Goal: Task Accomplishment & Management: Manage account settings

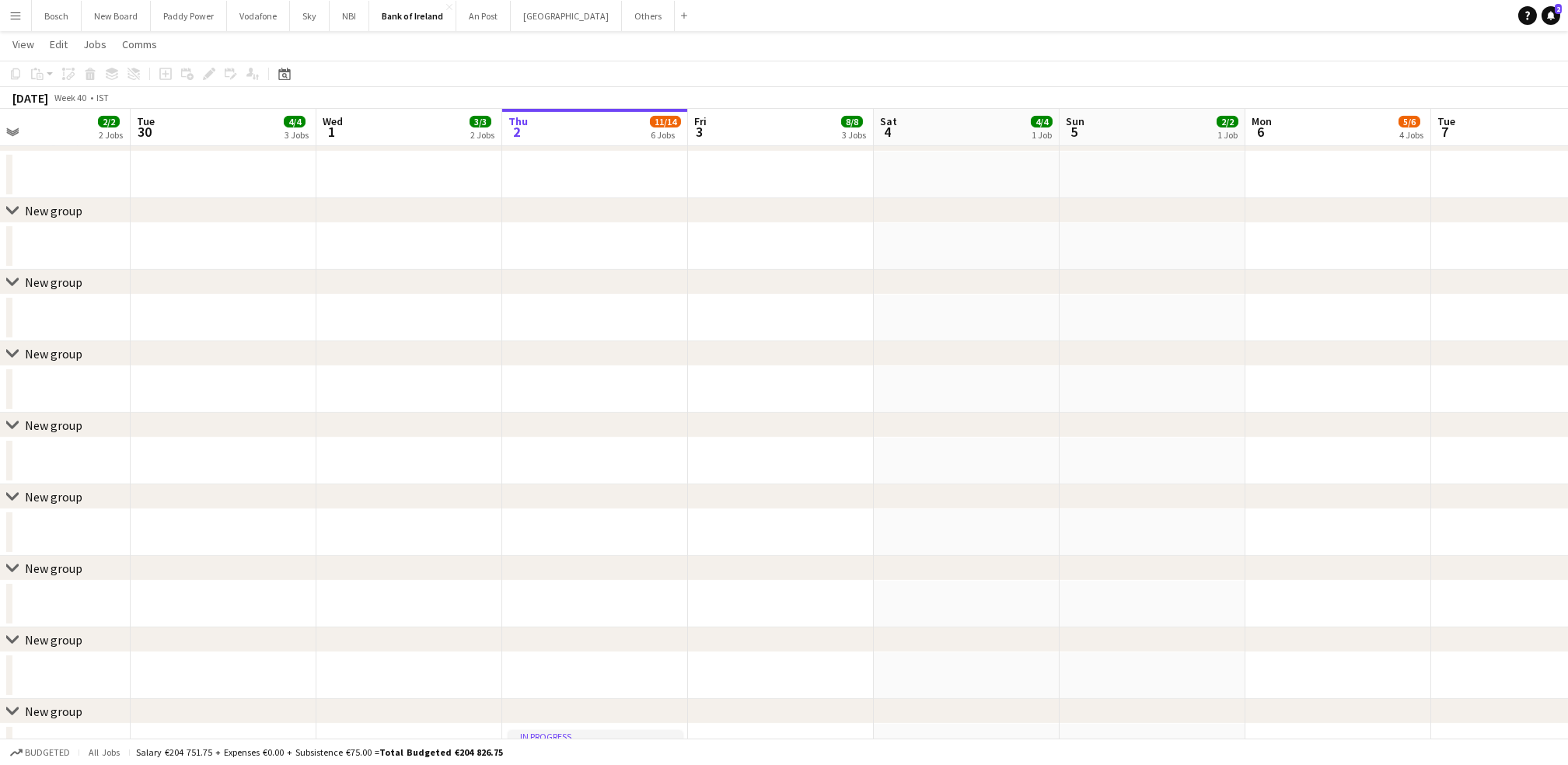
scroll to position [1998, 0]
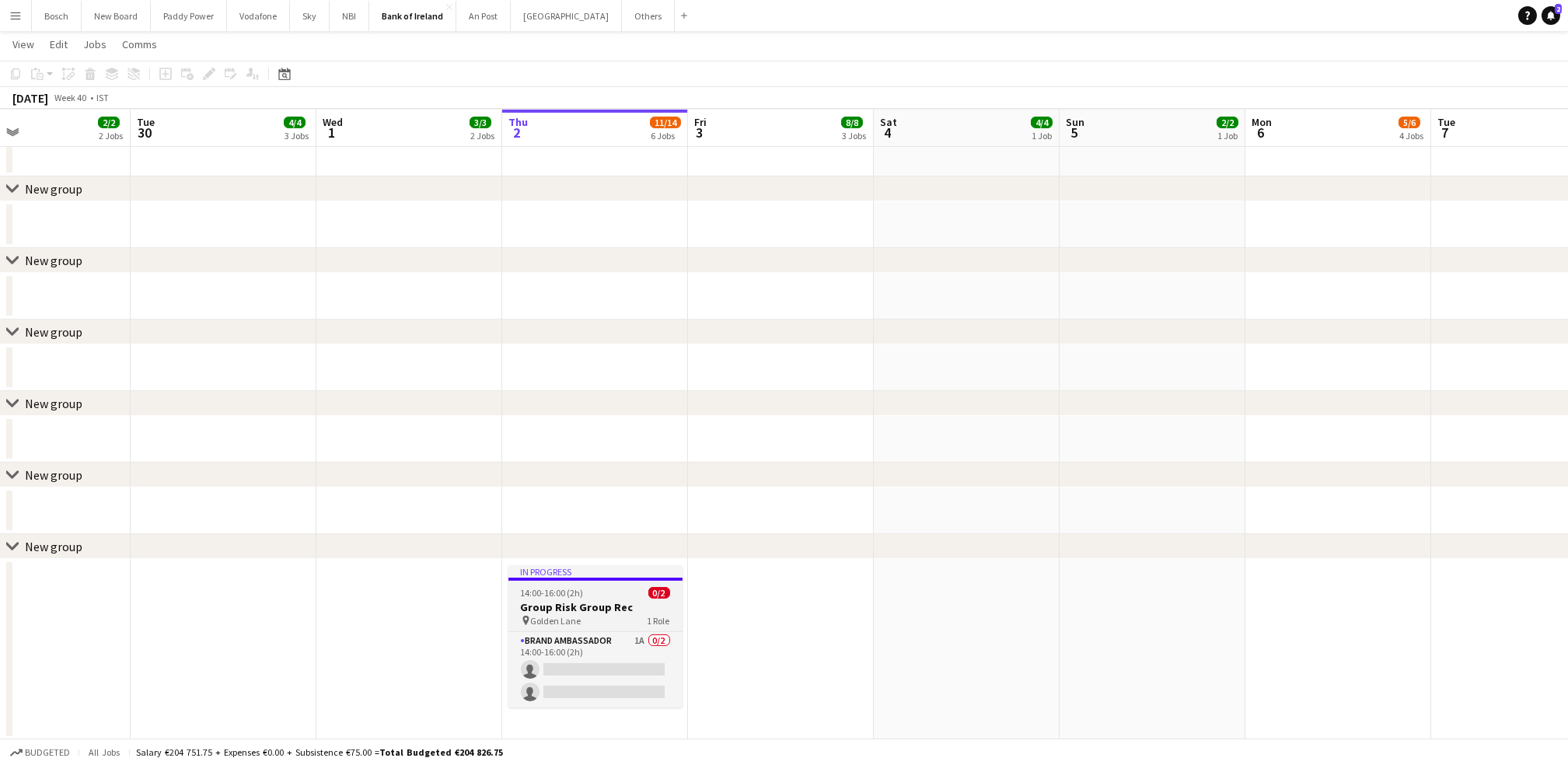
click at [598, 614] on div "pin Golden Lane 1 Role" at bounding box center [595, 620] width 174 height 12
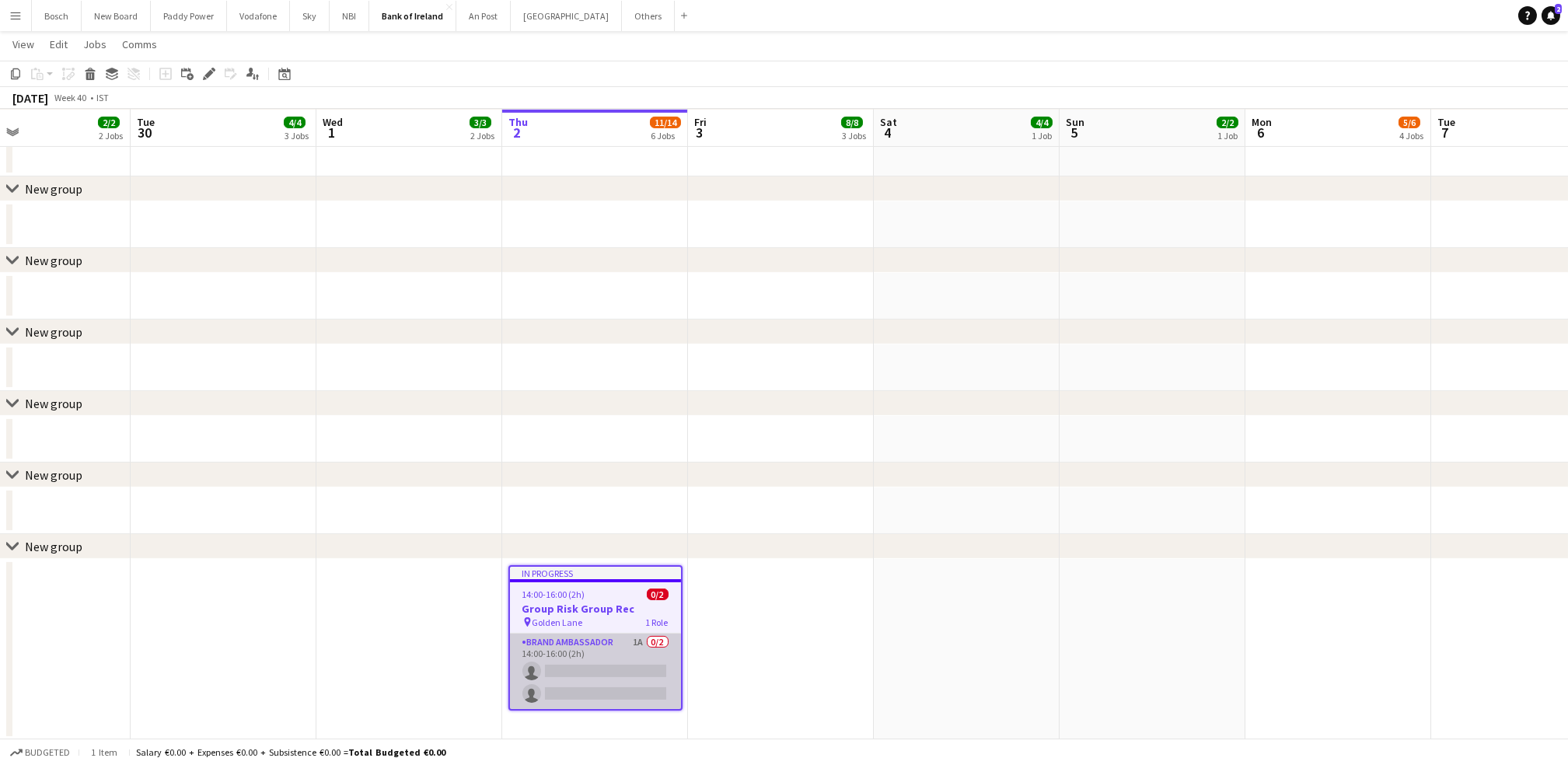
click at [606, 653] on app-card-role "Brand Ambassador 1A 0/2 14:00-16:00 (2h) single-neutral-actions single-neutral-…" at bounding box center [595, 671] width 171 height 76
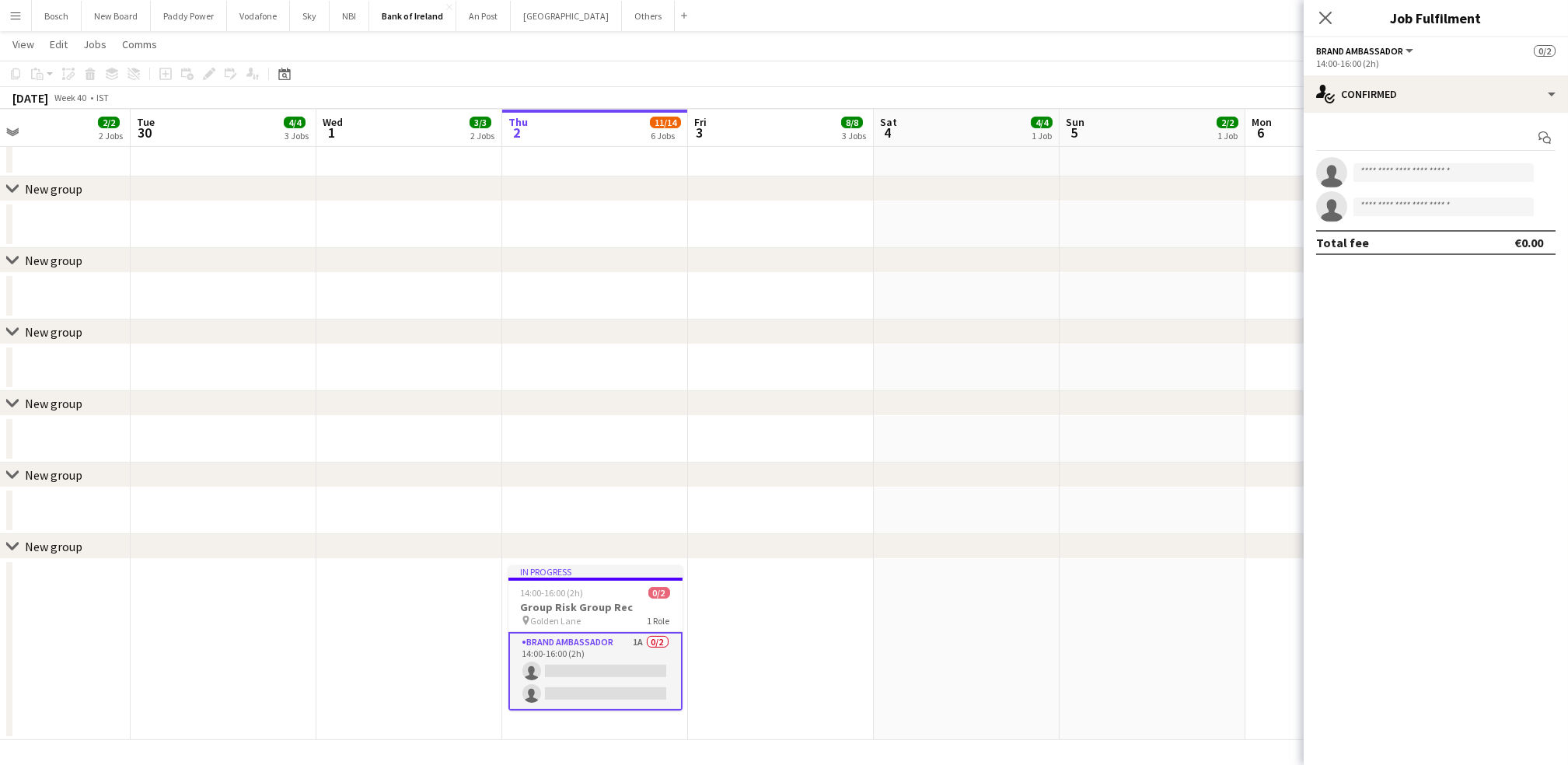
click at [1457, 74] on app-options-switcher "Brand Ambassador All roles Brand Ambassador 0/2 14:00-16:00 (2h)" at bounding box center [1435, 56] width 264 height 38
click at [1457, 84] on div "single-neutral-actions-check-2 Confirmed" at bounding box center [1435, 94] width 264 height 37
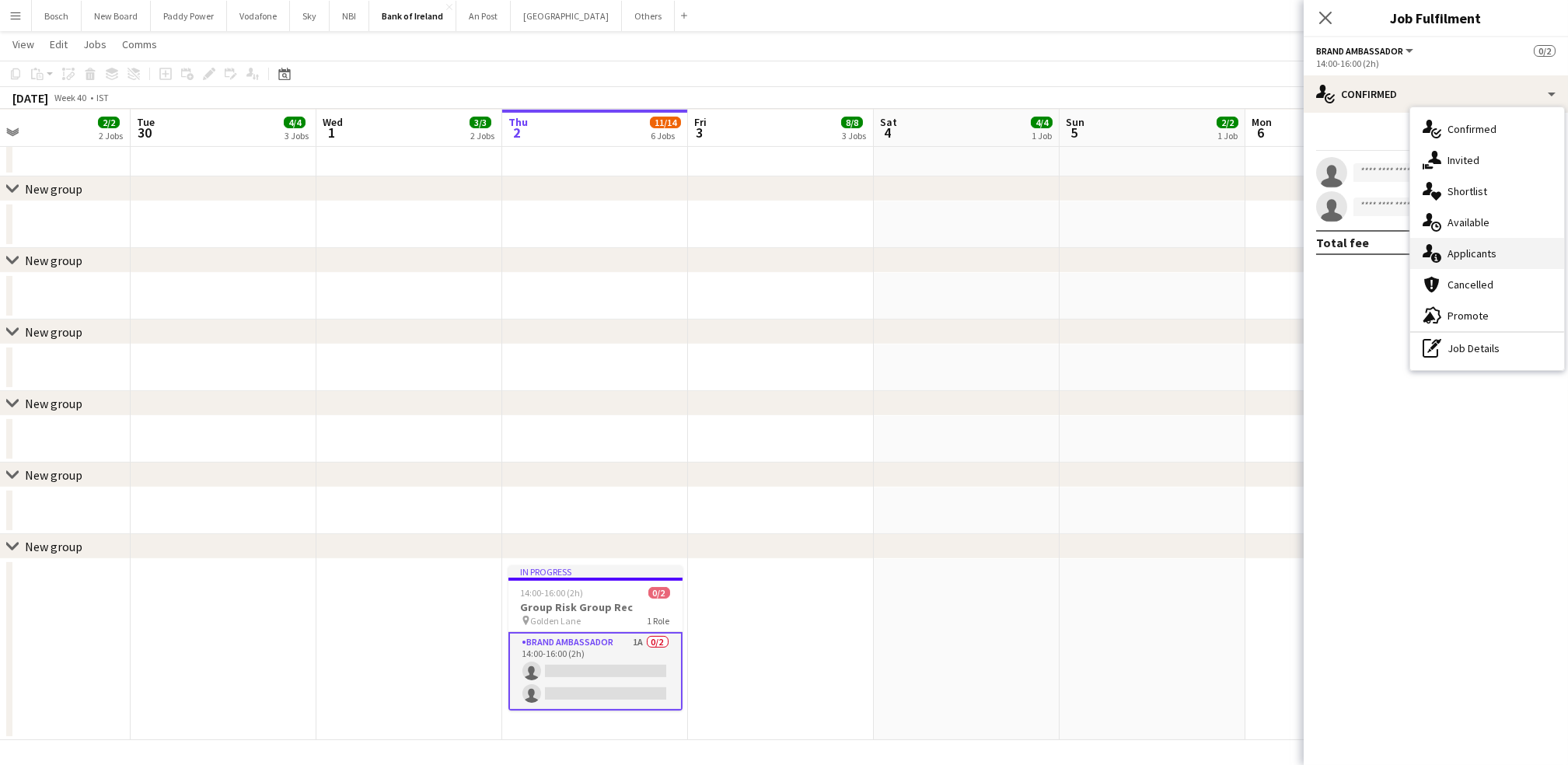
click at [1465, 250] on span "Applicants" at bounding box center [1472, 253] width 49 height 14
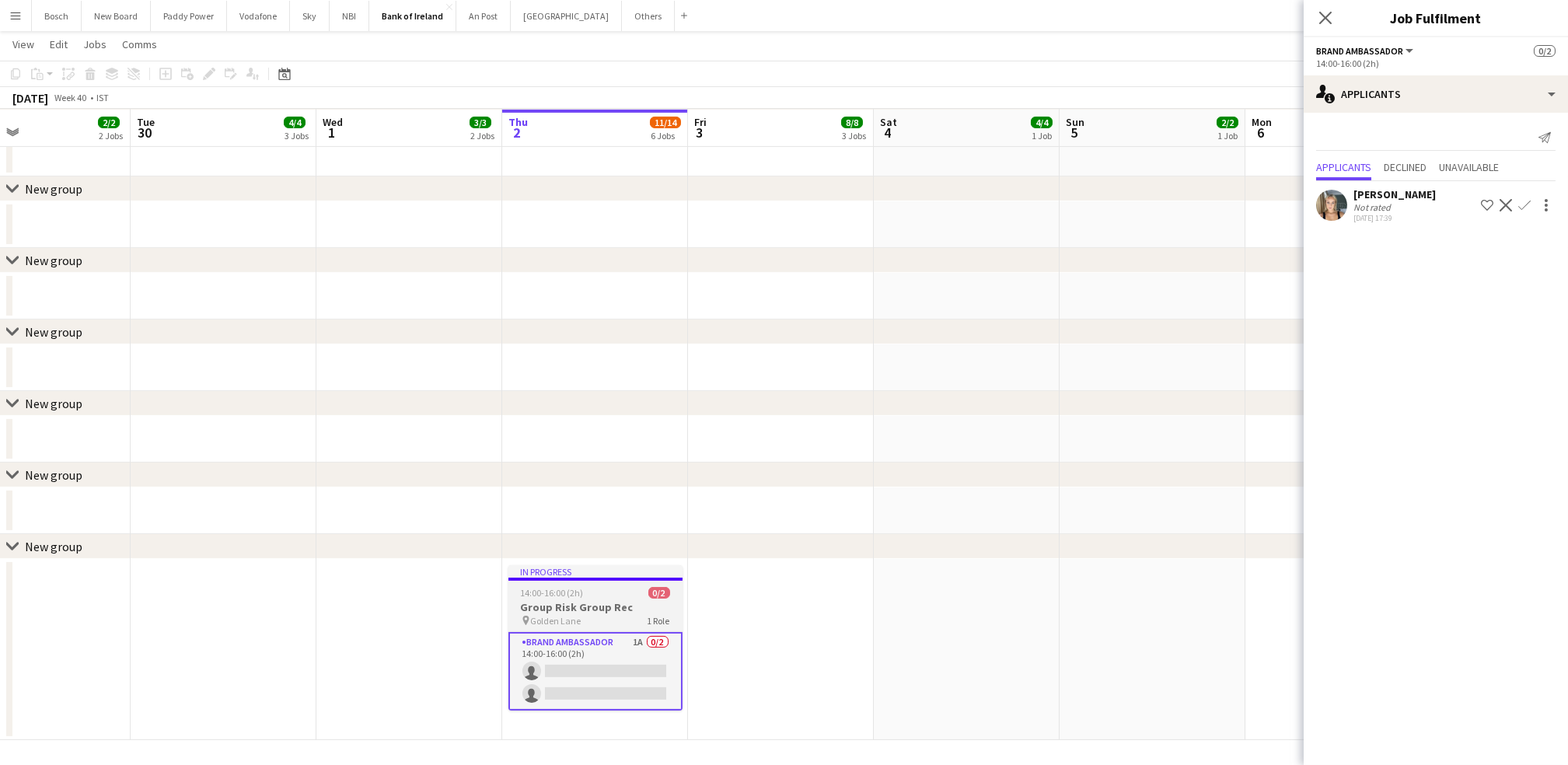
click at [595, 598] on app-job-card "In progress 14:00-16:00 (2h) 0/2 Group Risk Group Rec pin Golden Lane 1 Role Br…" at bounding box center [595, 638] width 174 height 145
click at [86, 75] on icon at bounding box center [90, 76] width 9 height 8
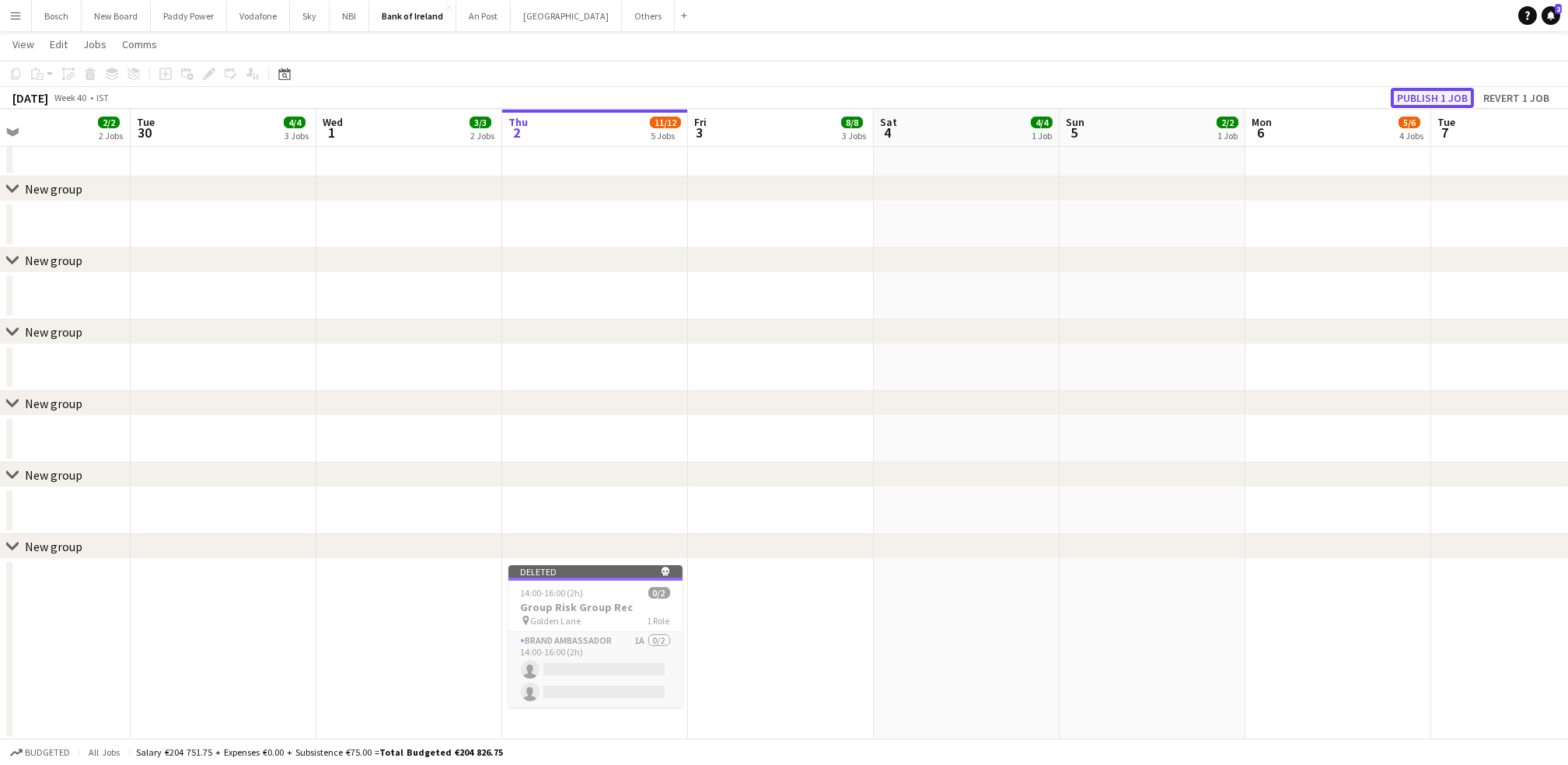
click at [1422, 89] on button "Publish 1 job" at bounding box center [1432, 97] width 83 height 20
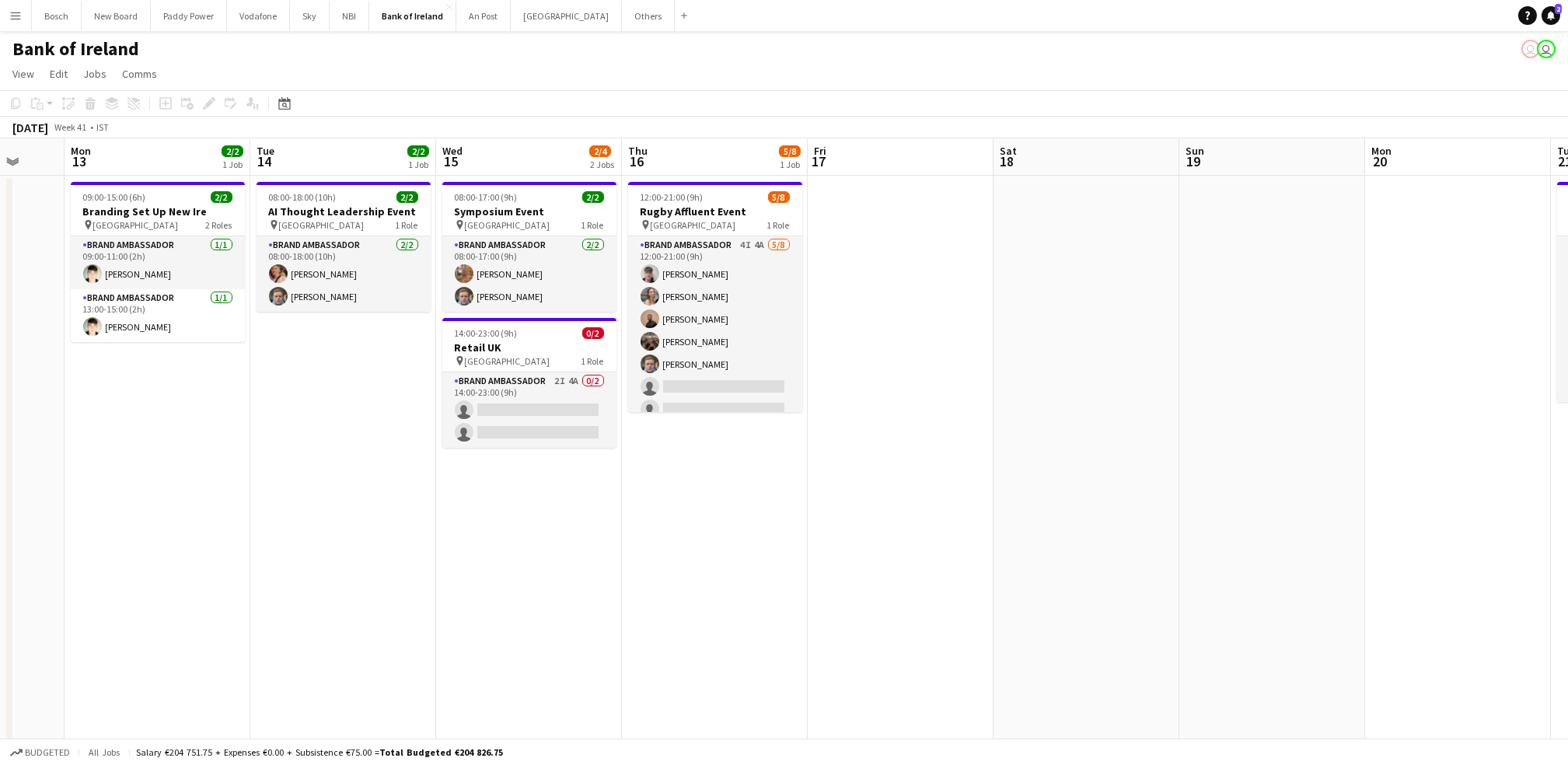
scroll to position [0, 513]
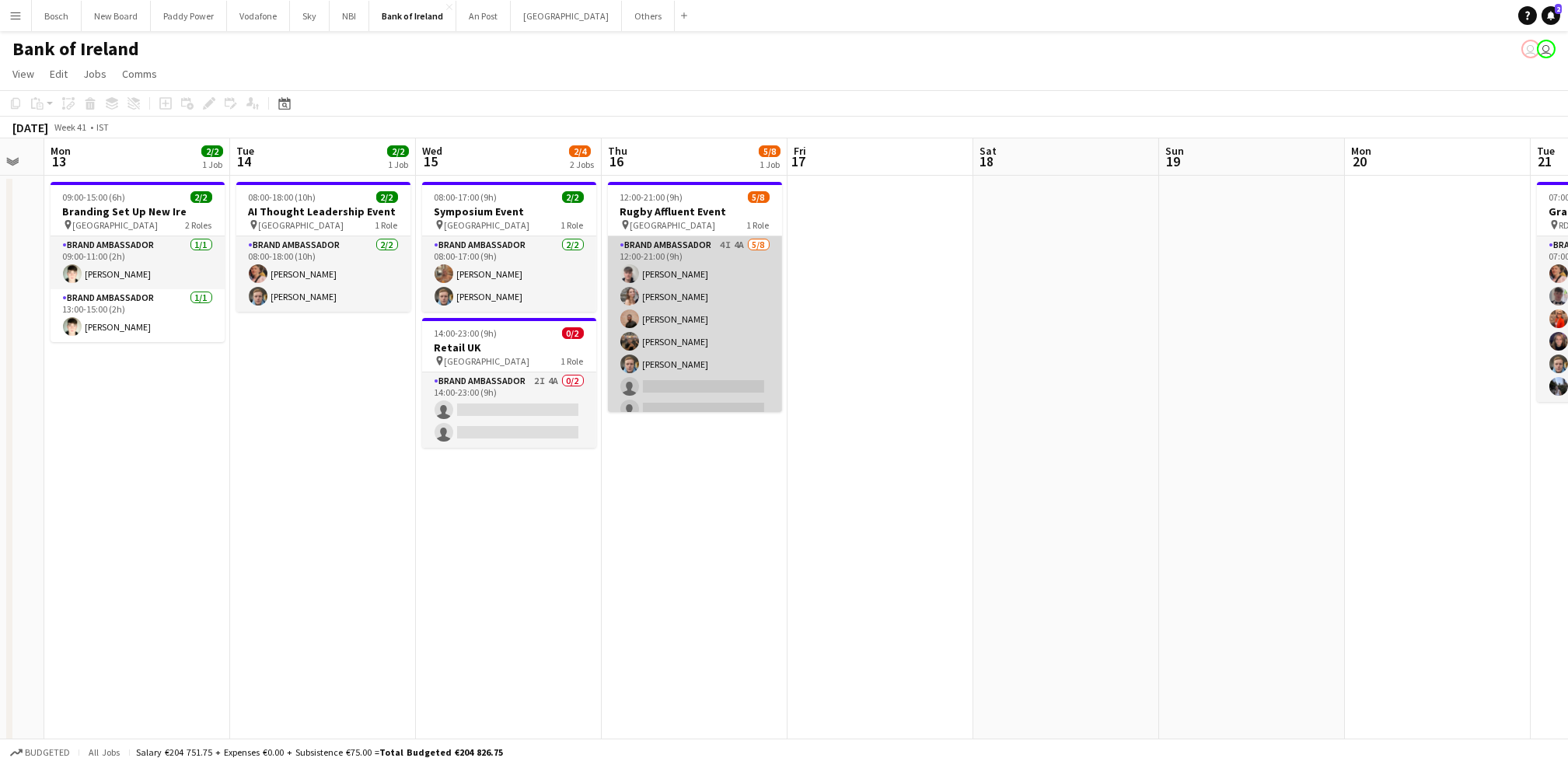
click at [682, 303] on app-card-role "Brand Ambassador 4I 4A [DATE] 12:00-21:00 (9h) [PERSON_NAME] [PERSON_NAME] [PER…" at bounding box center [695, 342] width 174 height 211
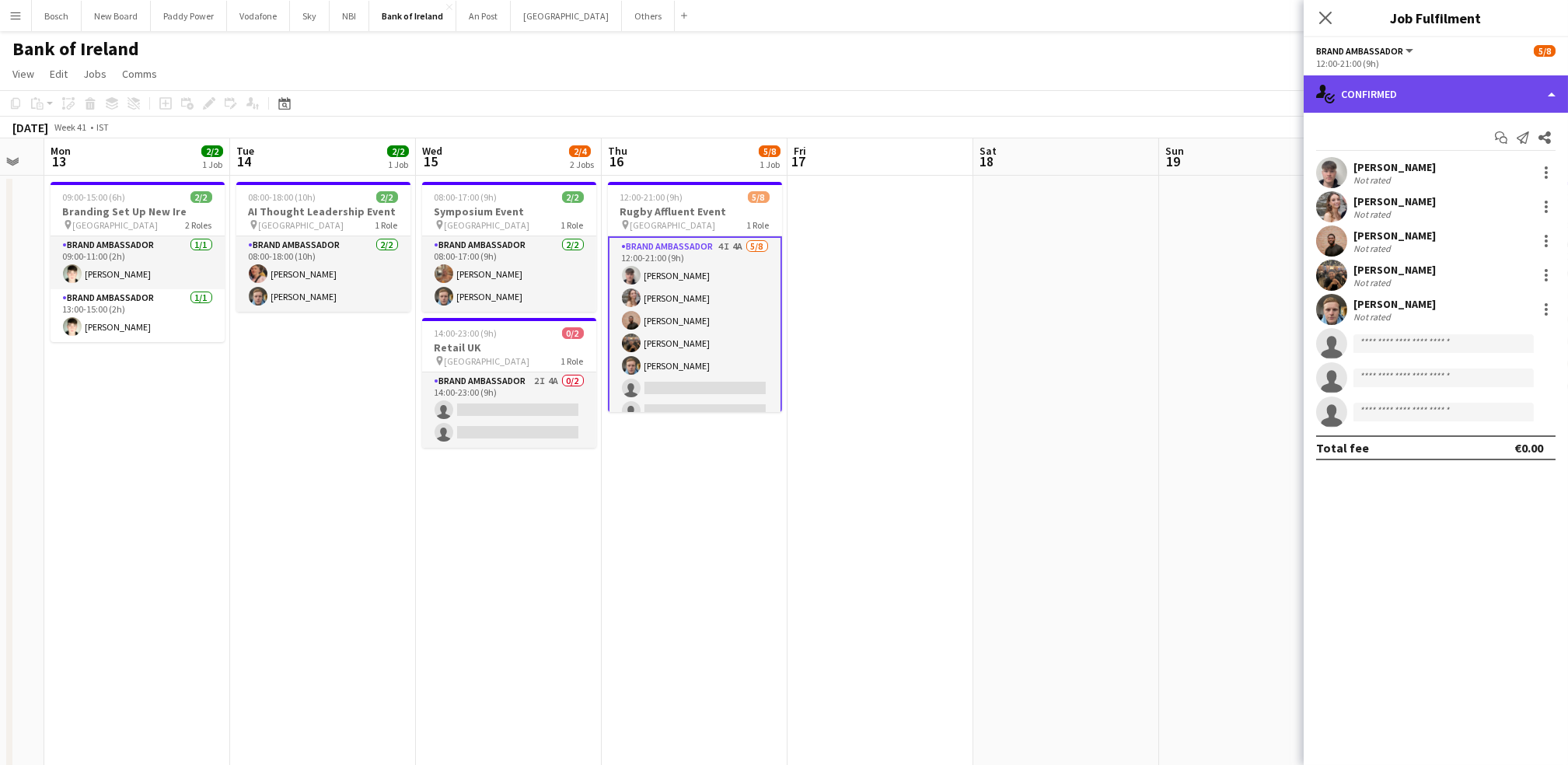
click at [1428, 76] on div "single-neutral-actions-check-2 Confirmed" at bounding box center [1435, 94] width 264 height 37
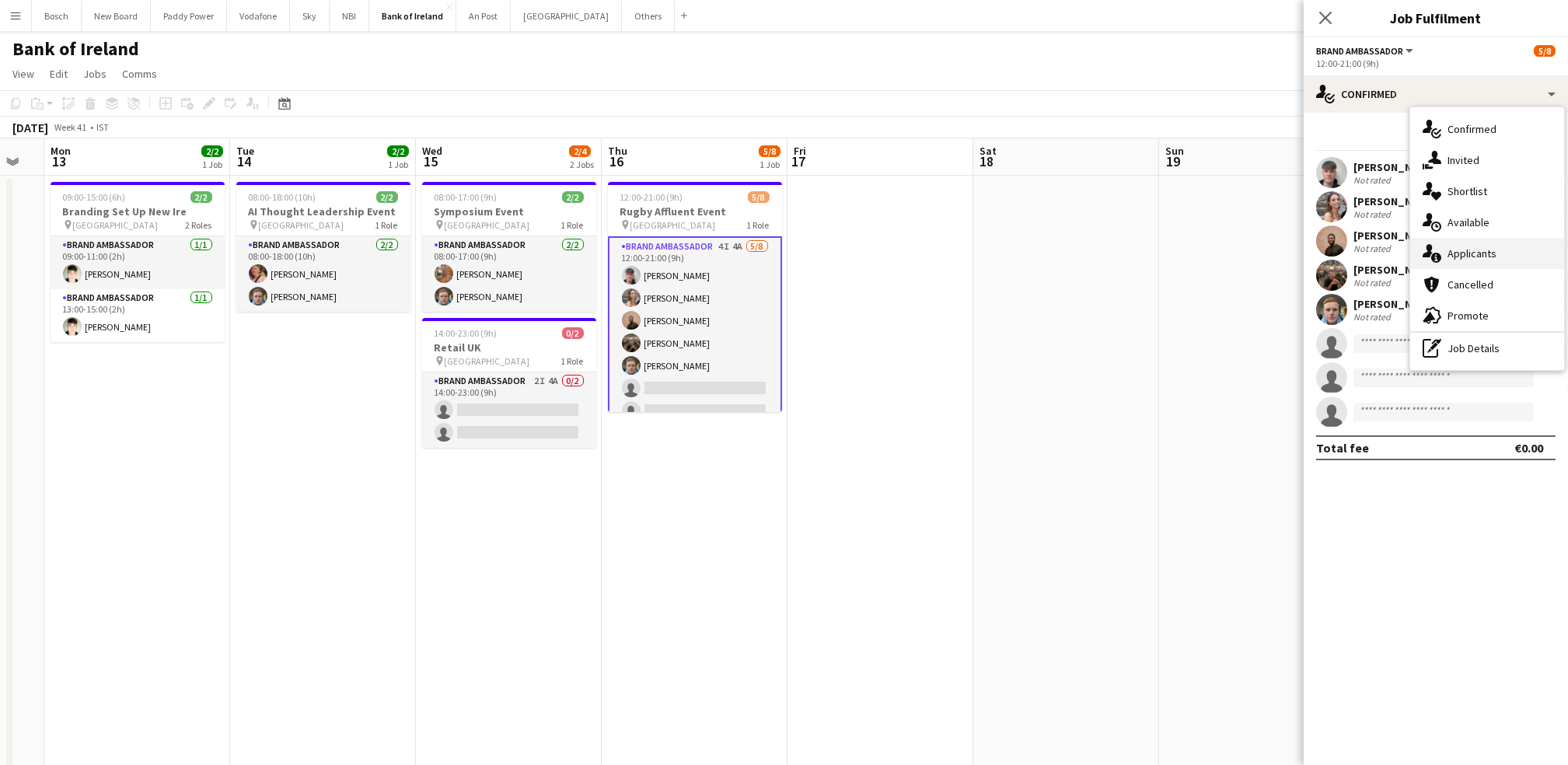
click at [1497, 257] on div "single-neutral-actions-information Applicants" at bounding box center [1486, 254] width 154 height 31
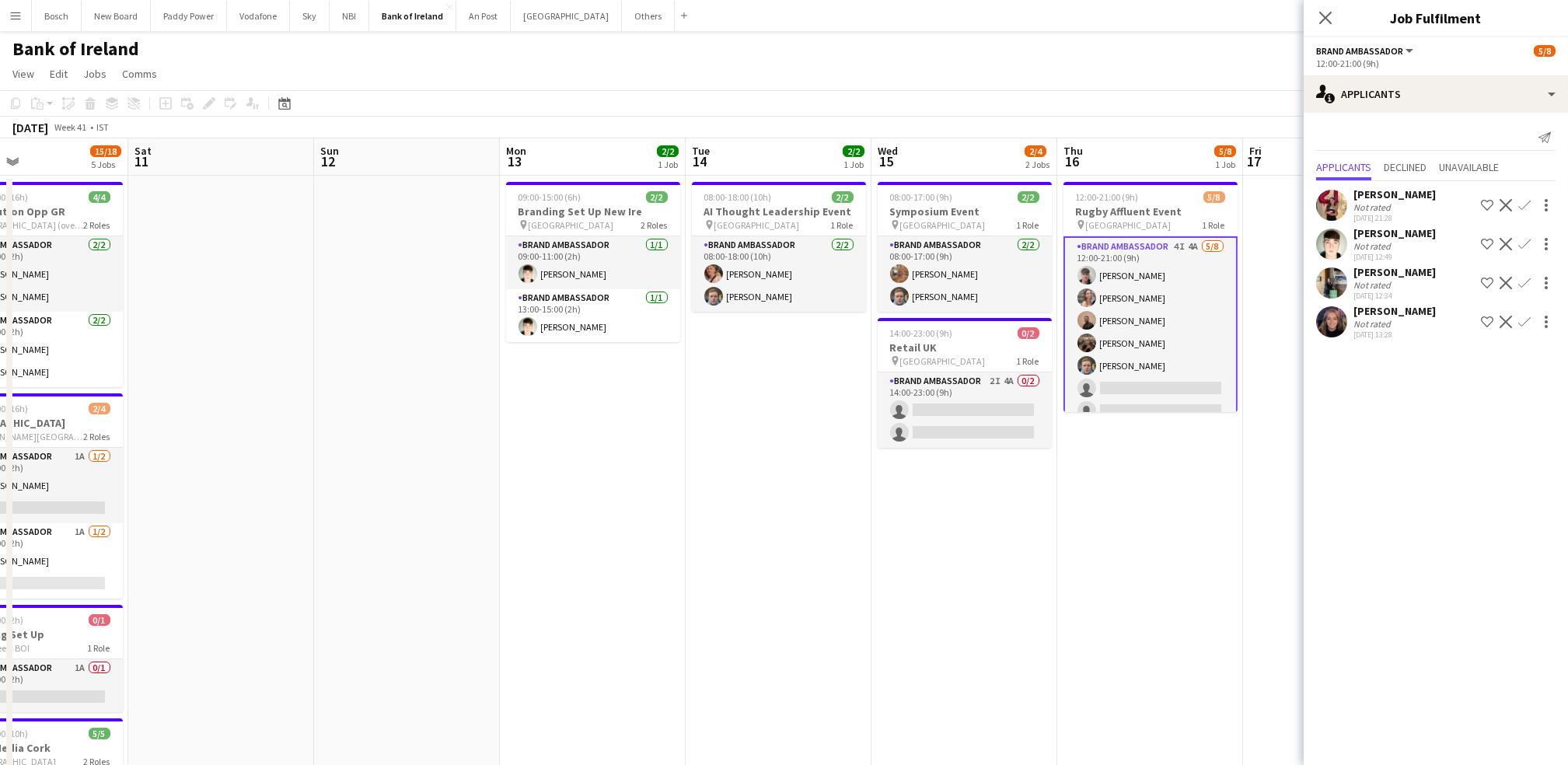
scroll to position [0, 427]
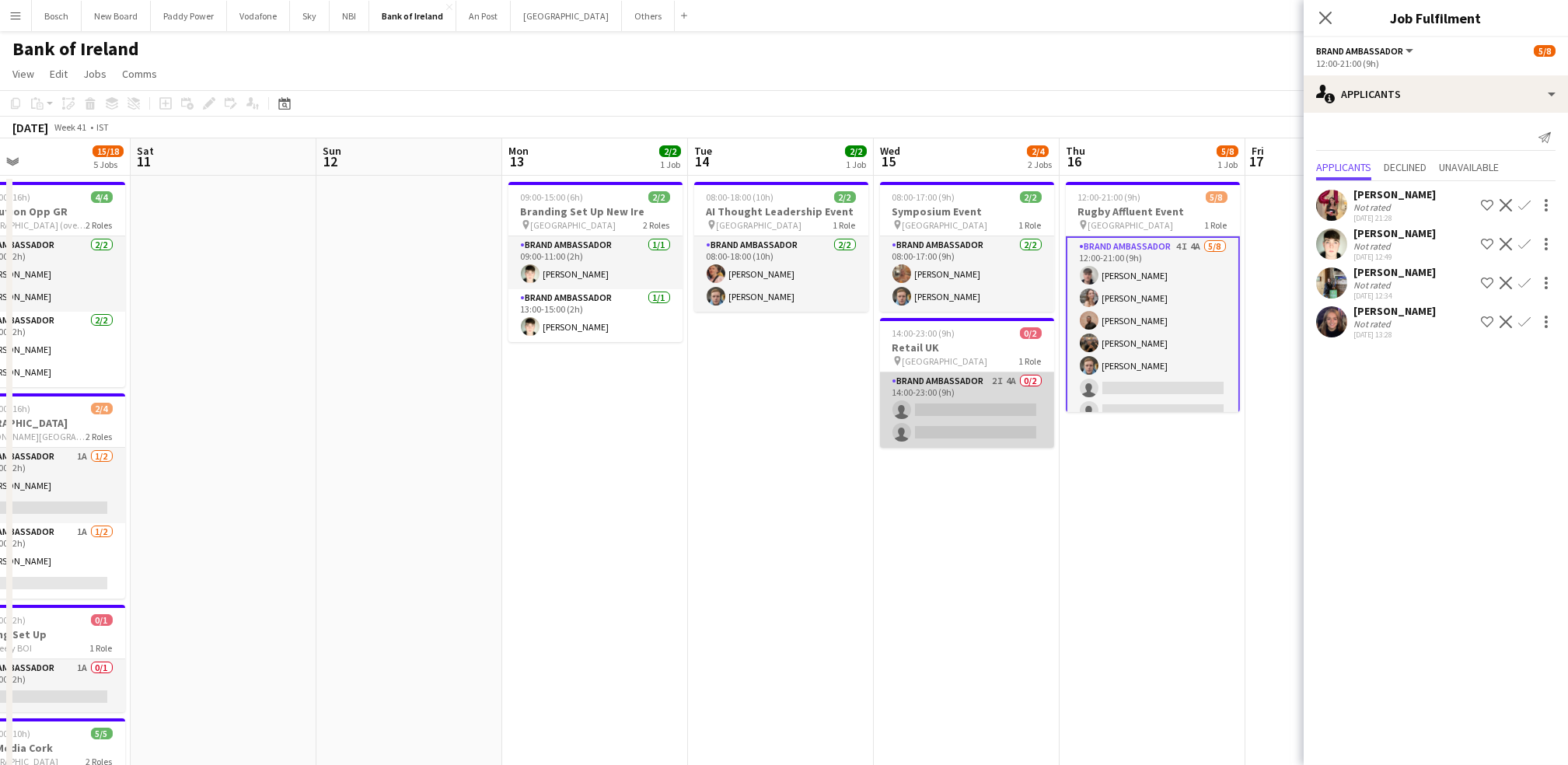
click at [1013, 416] on app-card-role "Brand Ambassador 2I 4A 0/2 14:00-23:00 (9h) single-neutral-actions single-neutr…" at bounding box center [967, 410] width 174 height 76
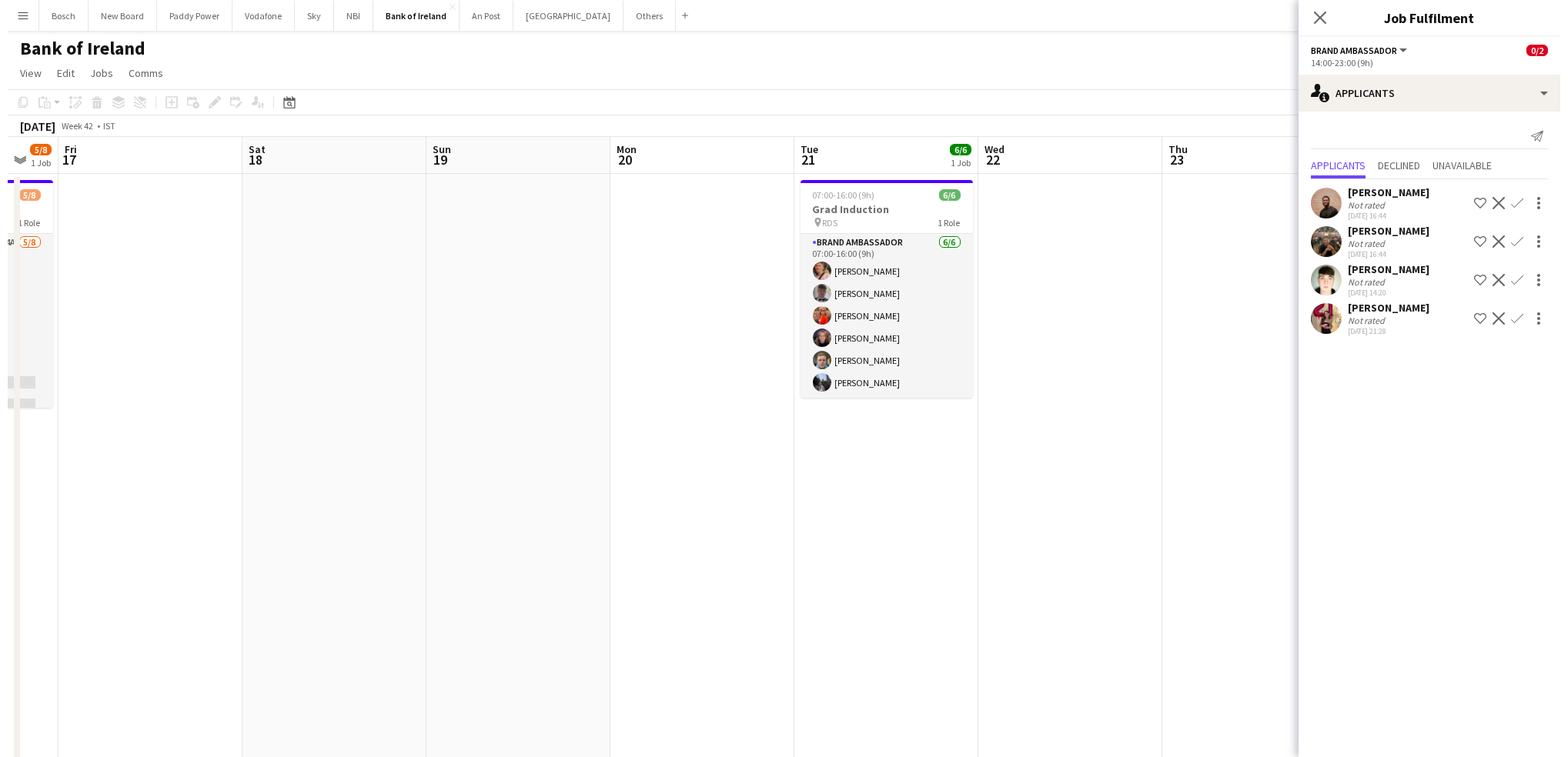
scroll to position [0, 499]
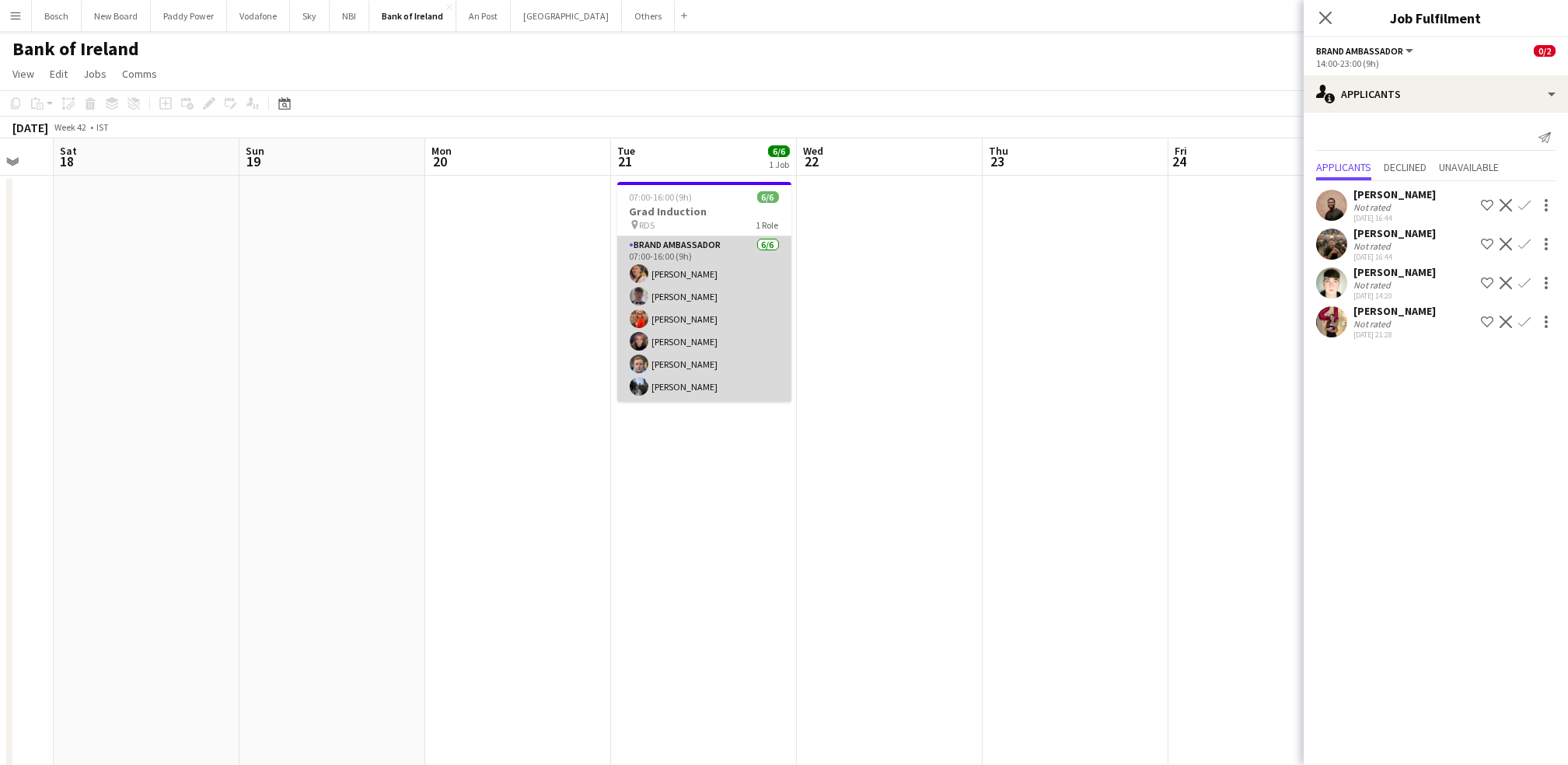
click at [664, 337] on app-card-role "Brand Ambassador [DATE] 07:00-16:00 (9h) [PERSON_NAME] [PERSON_NAME] [PERSON_NA…" at bounding box center [704, 319] width 174 height 165
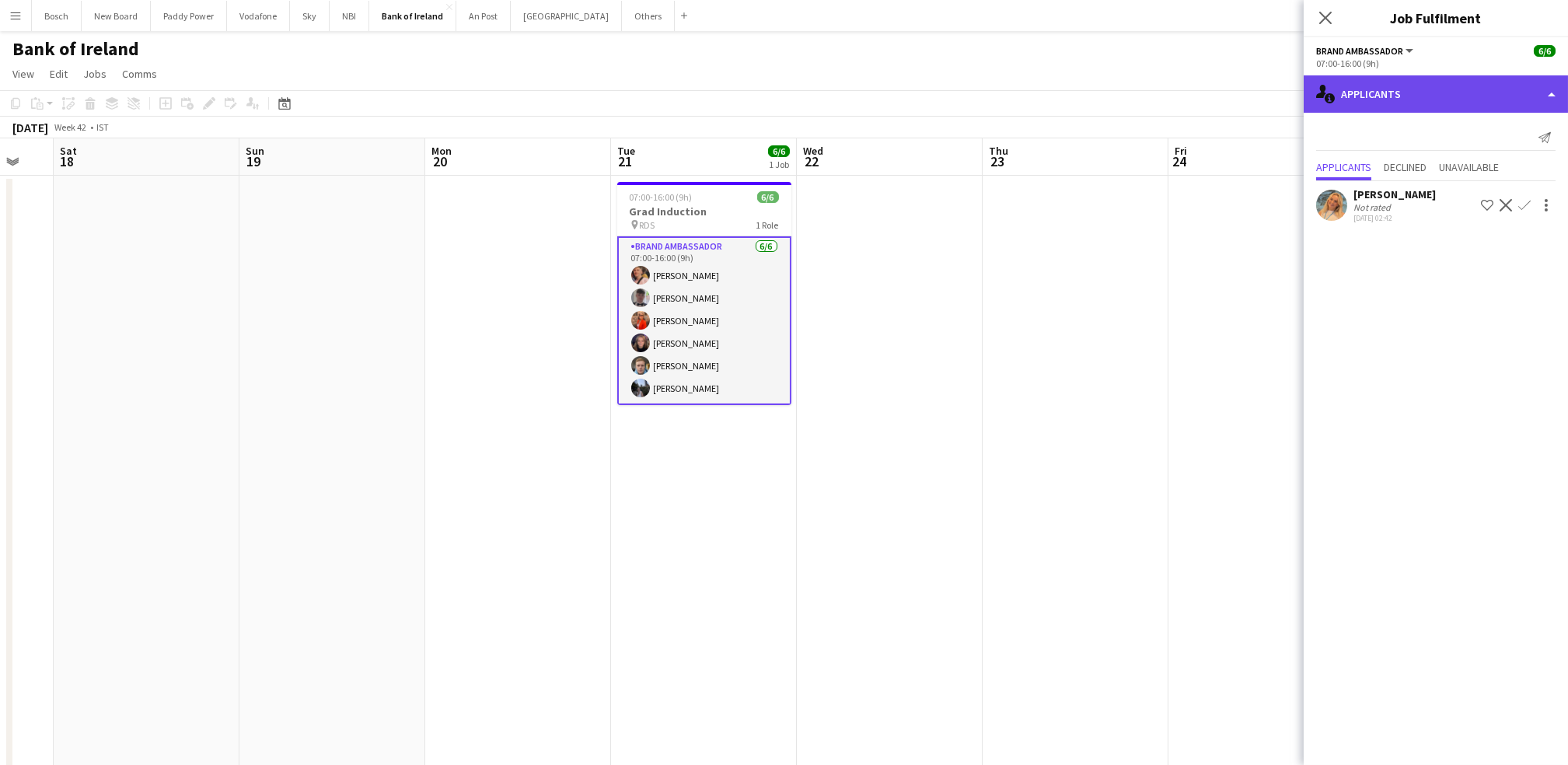
click at [1416, 96] on div "single-neutral-actions-information Applicants" at bounding box center [1435, 94] width 264 height 37
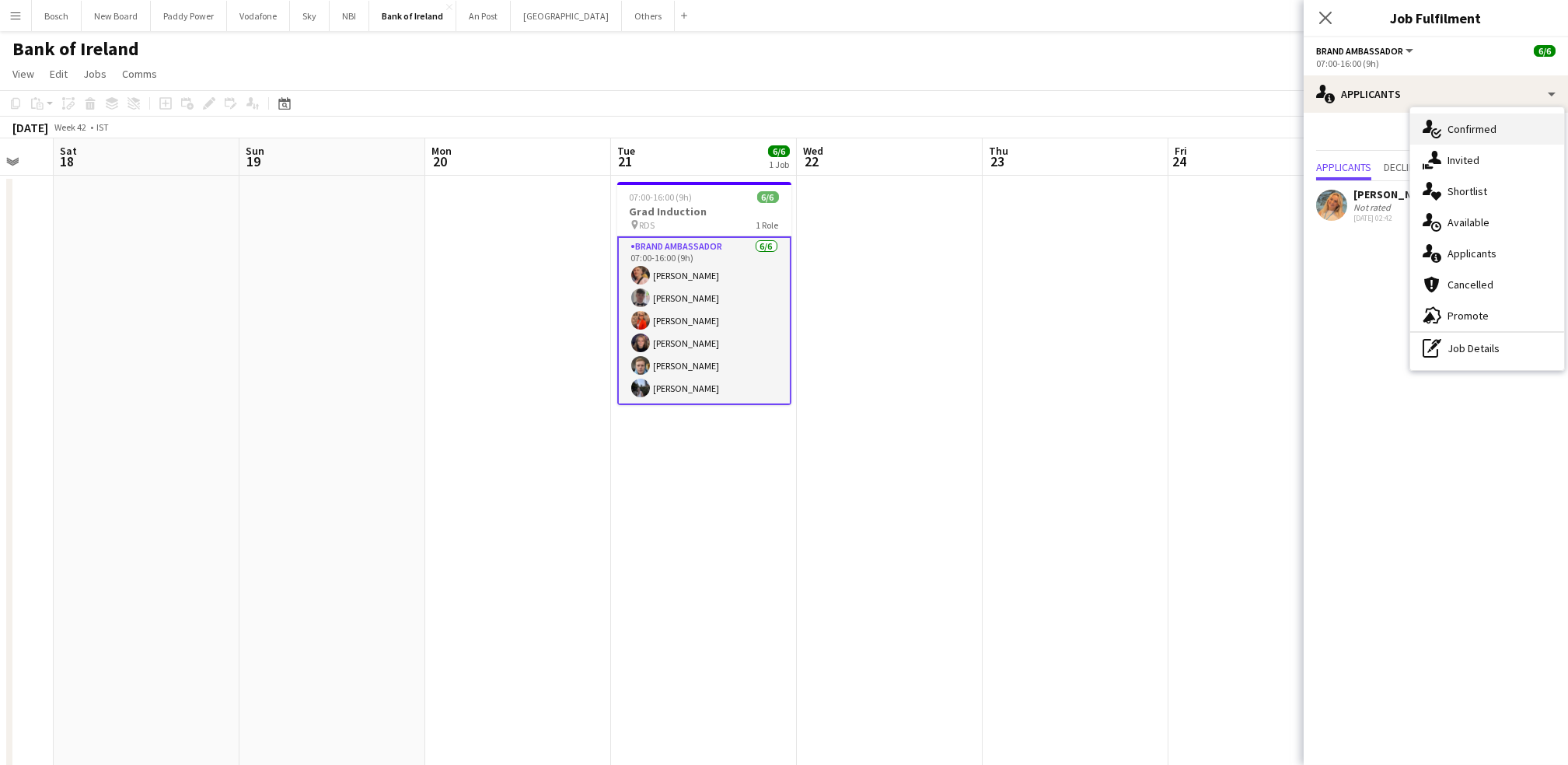
click at [1484, 133] on span "Confirmed" at bounding box center [1472, 129] width 49 height 14
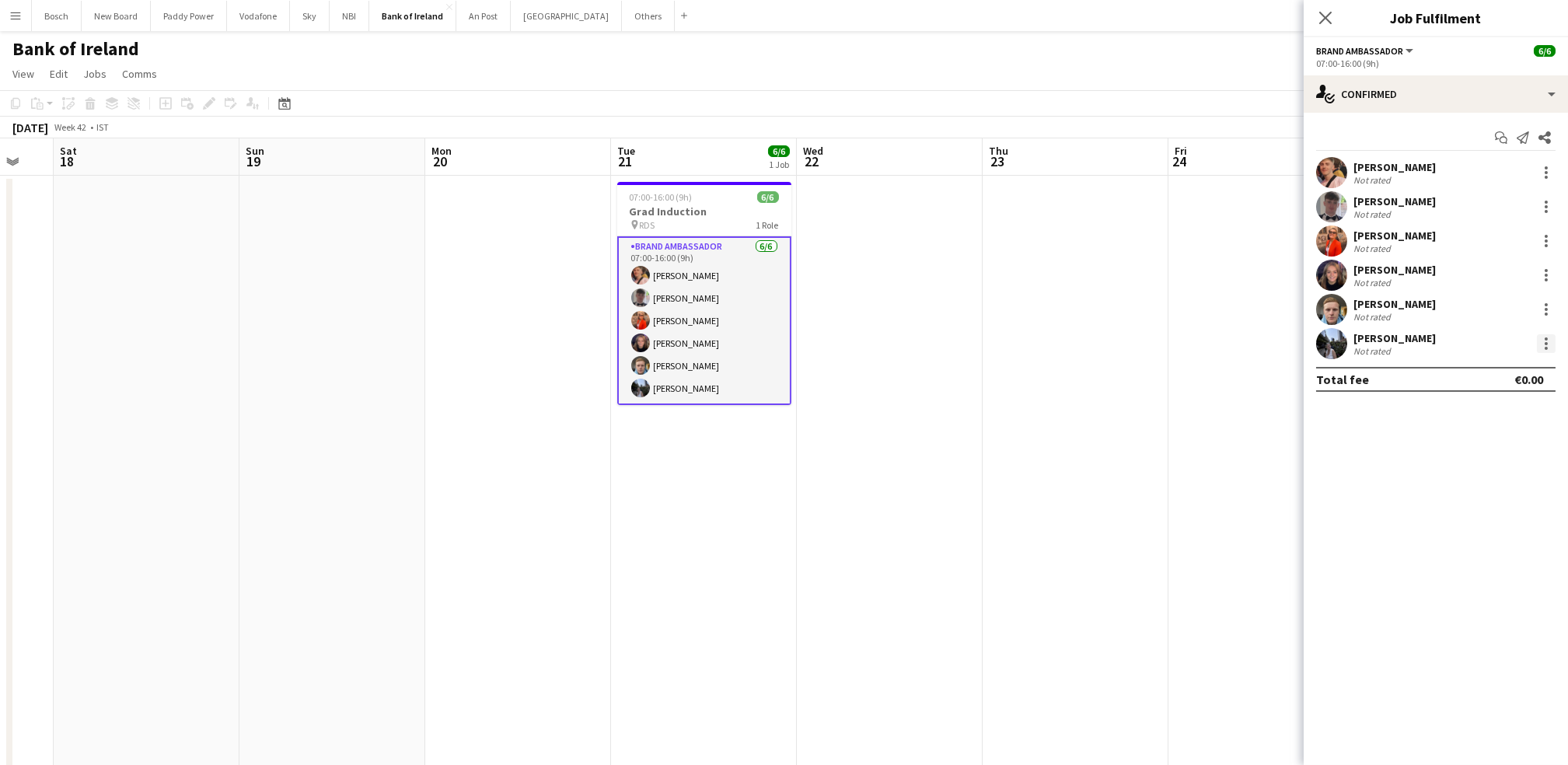
click at [1545, 341] on div at bounding box center [1546, 344] width 19 height 19
click at [1545, 341] on div at bounding box center [784, 382] width 1568 height 765
click at [1540, 339] on div at bounding box center [1546, 344] width 19 height 19
click at [1493, 502] on button "Start chat" at bounding box center [1494, 484] width 121 height 37
click at [1546, 339] on div at bounding box center [1546, 339] width 3 height 3
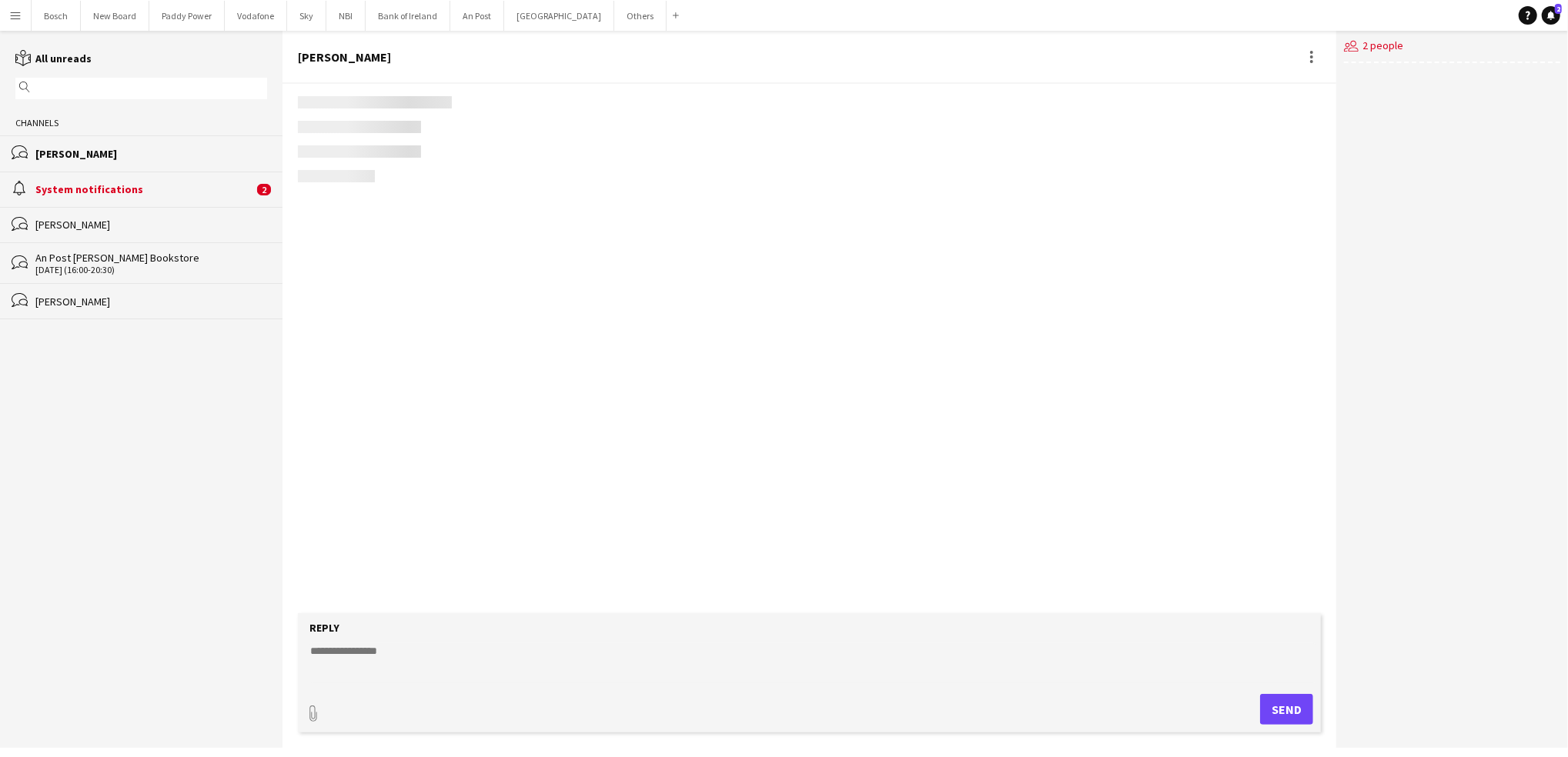
click at [1451, 519] on div "users2 2 people" at bounding box center [1452, 389] width 232 height 717
click at [388, 31] on div "[PERSON_NAME]" at bounding box center [810, 57] width 1054 height 53
click at [373, 20] on button "Bank of Ireland Close" at bounding box center [407, 15] width 84 height 30
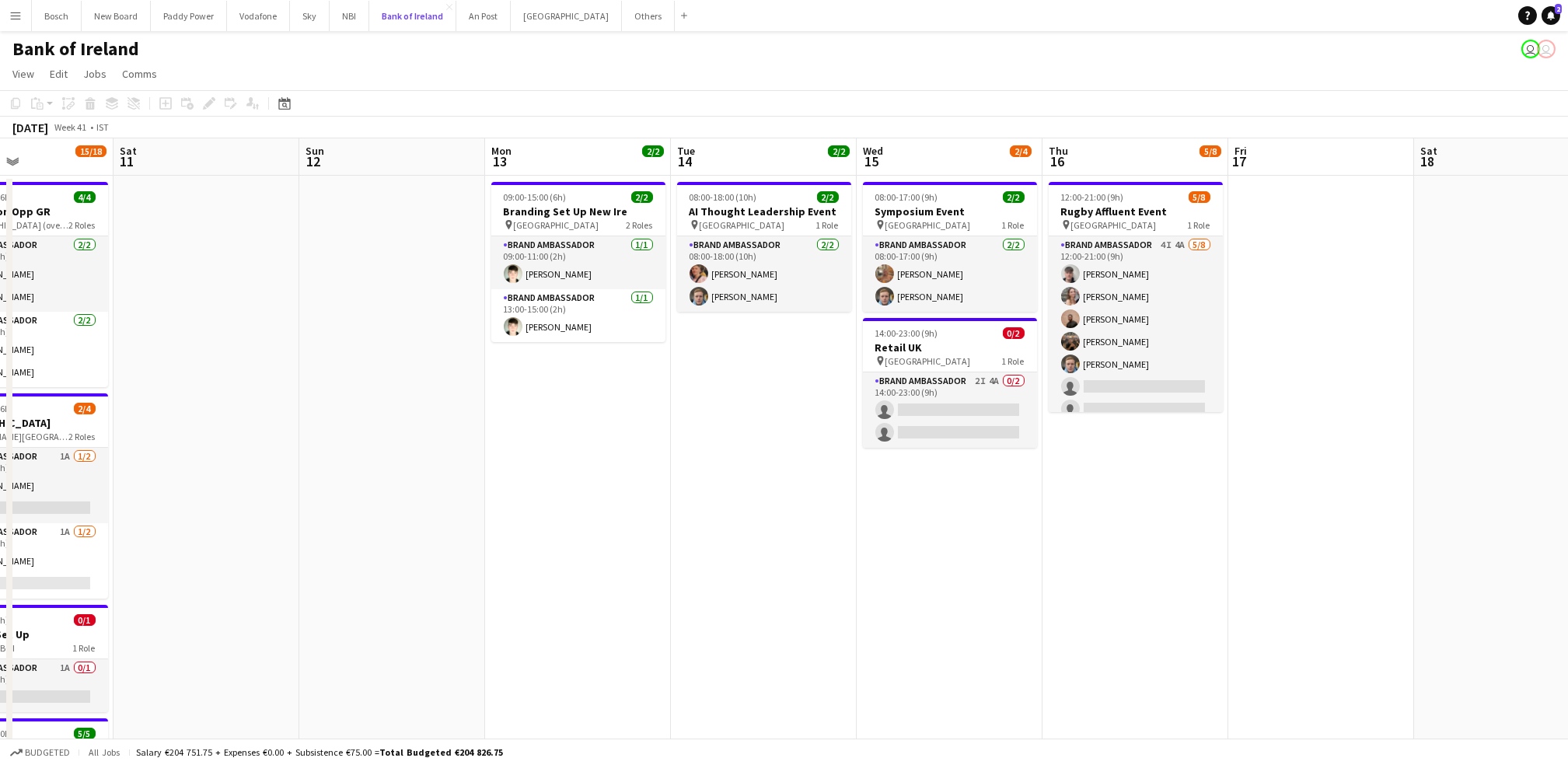
scroll to position [0, 698]
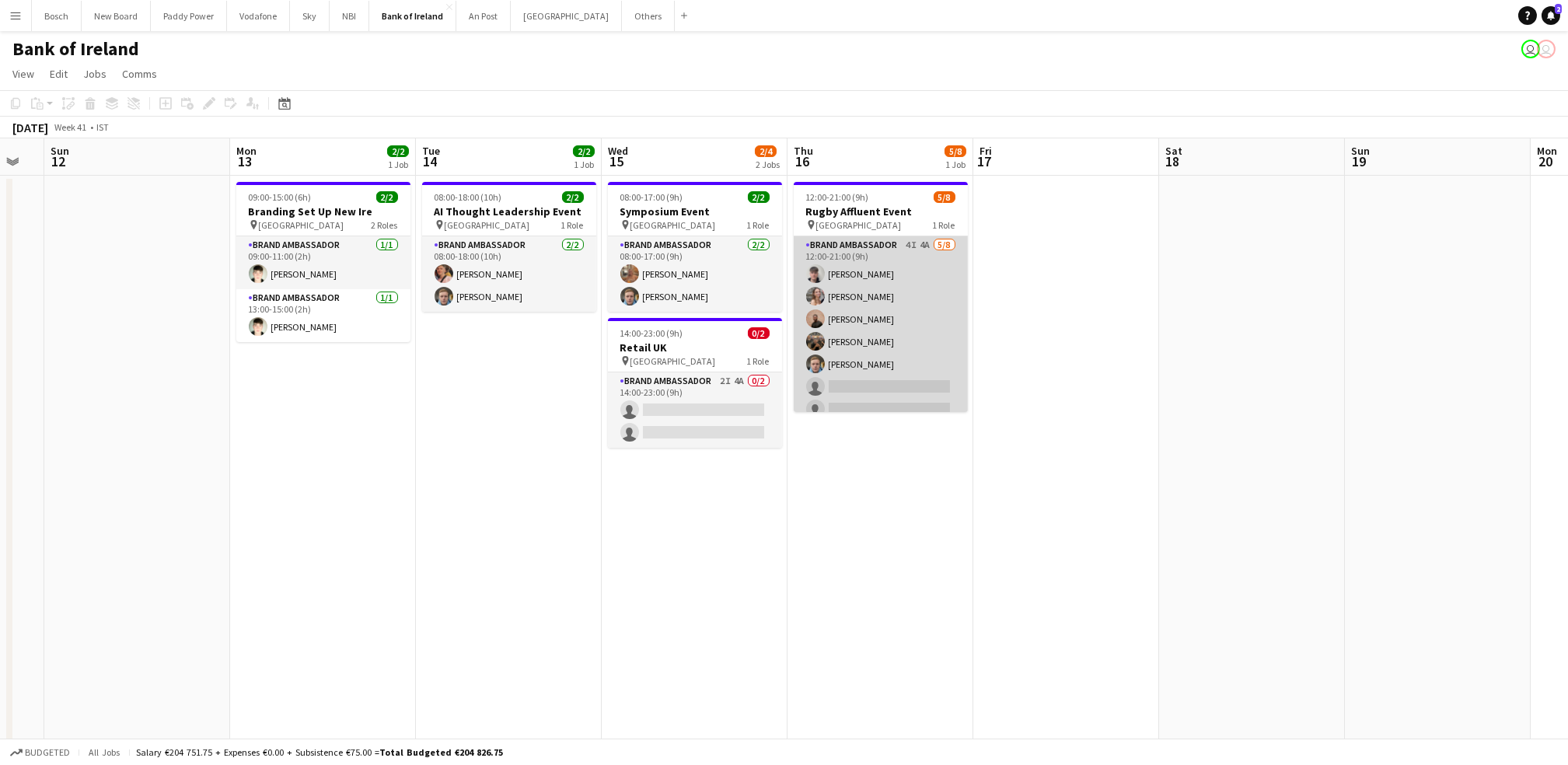
click at [926, 373] on app-card-role "Brand Ambassador 4I 4A [DATE] 12:00-21:00 (9h) [PERSON_NAME] [PERSON_NAME] [PER…" at bounding box center [881, 342] width 174 height 211
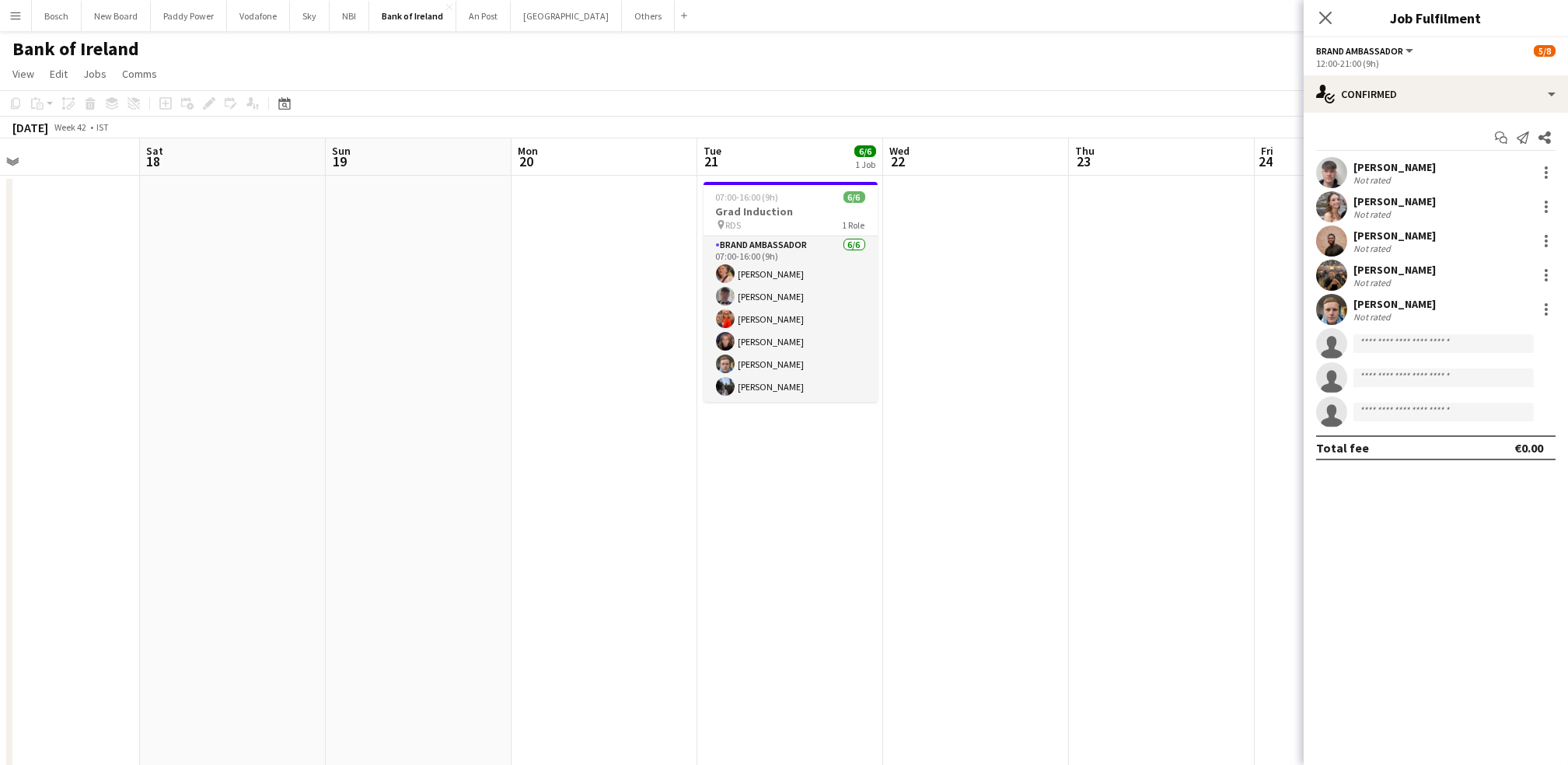
scroll to position [0, 681]
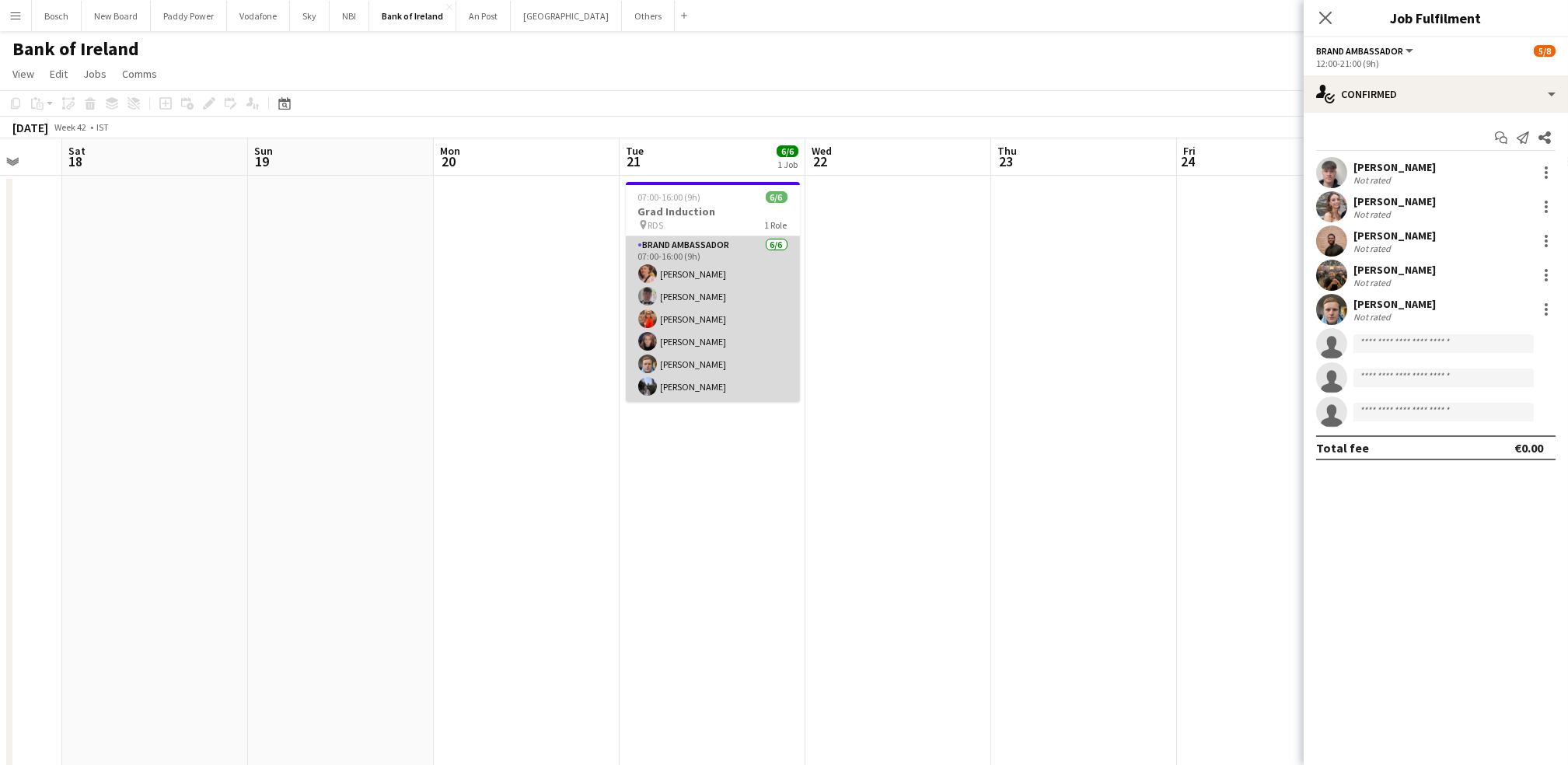
click at [682, 319] on app-card-role "Brand Ambassador [DATE] 07:00-16:00 (9h) [PERSON_NAME] [PERSON_NAME] [PERSON_NA…" at bounding box center [712, 319] width 174 height 165
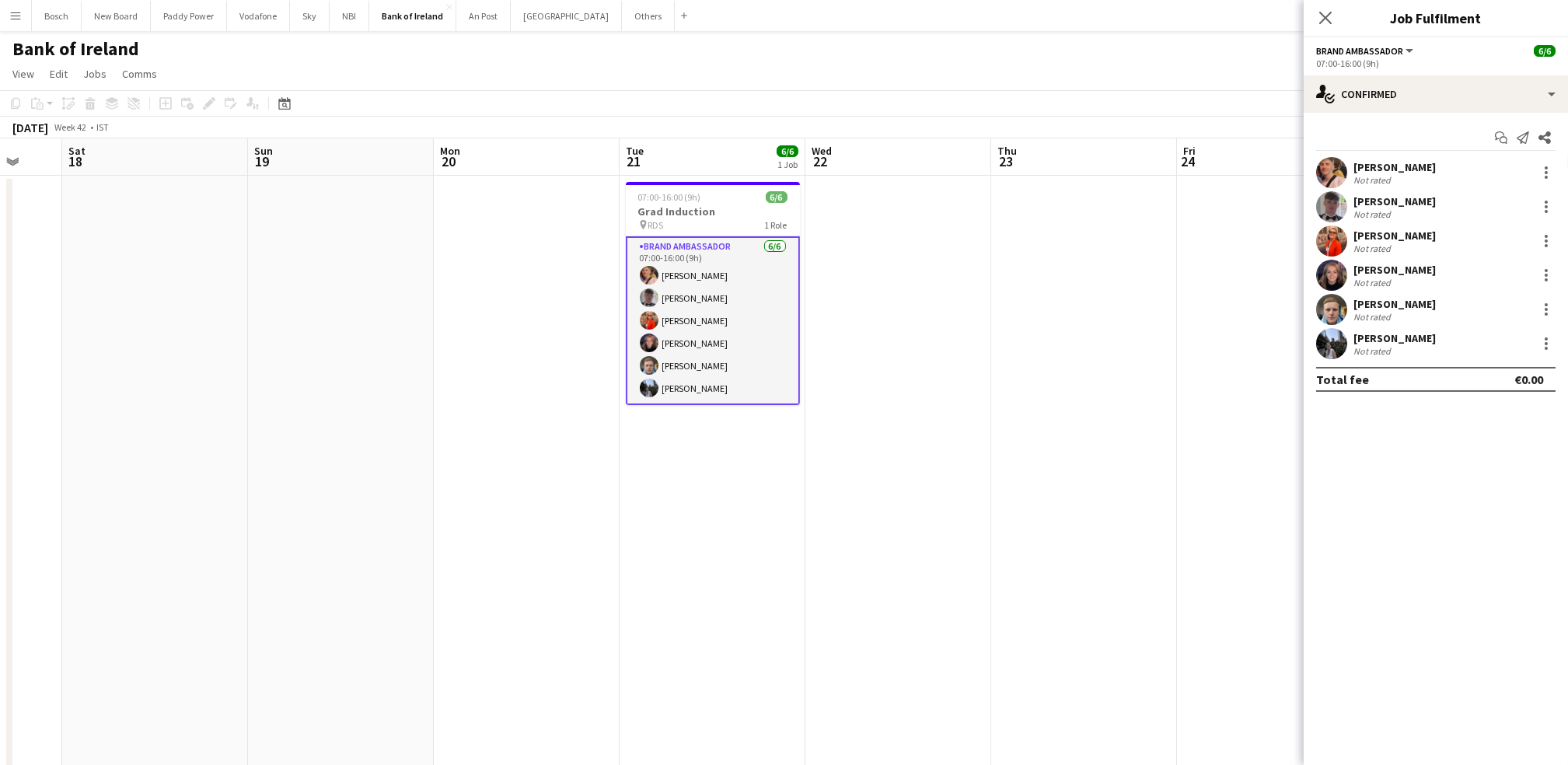
click at [1543, 333] on div "[PERSON_NAME] Not rated" at bounding box center [1435, 343] width 264 height 31
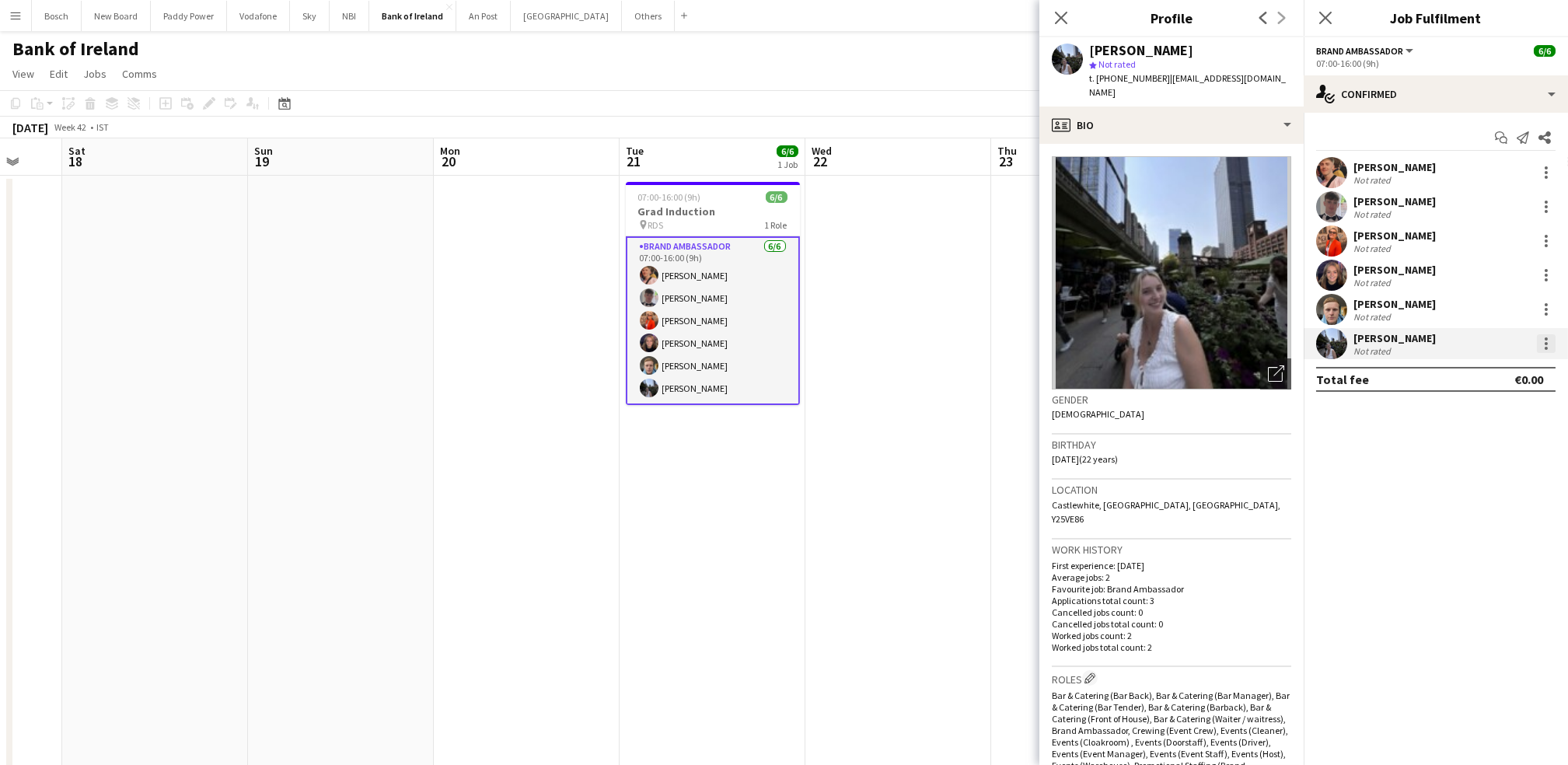
click at [1542, 346] on div at bounding box center [1546, 344] width 19 height 19
click at [1459, 509] on button "Remove" at bounding box center [1494, 521] width 121 height 37
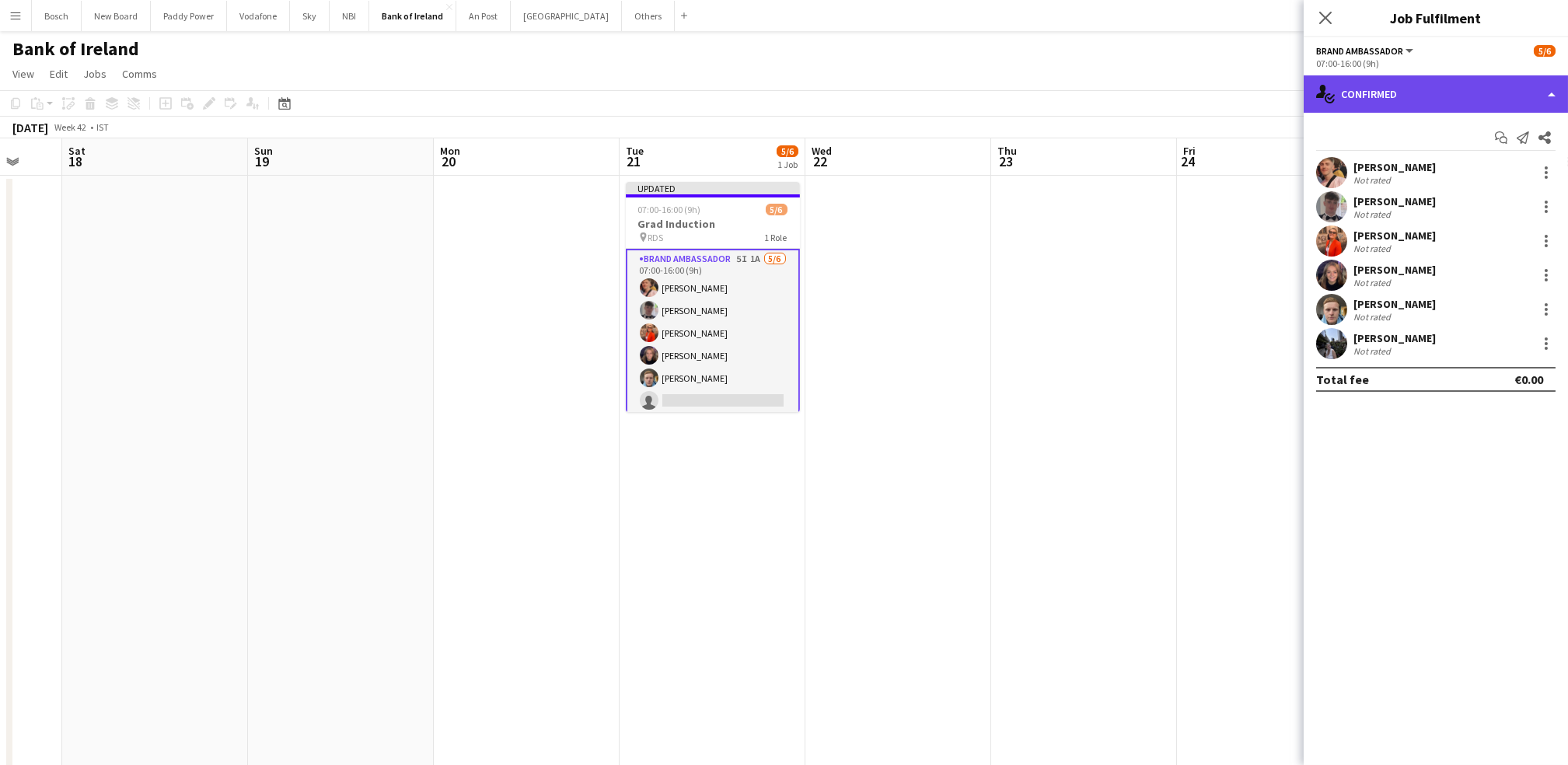
click at [1419, 93] on div "single-neutral-actions-check-2 Confirmed" at bounding box center [1435, 94] width 264 height 37
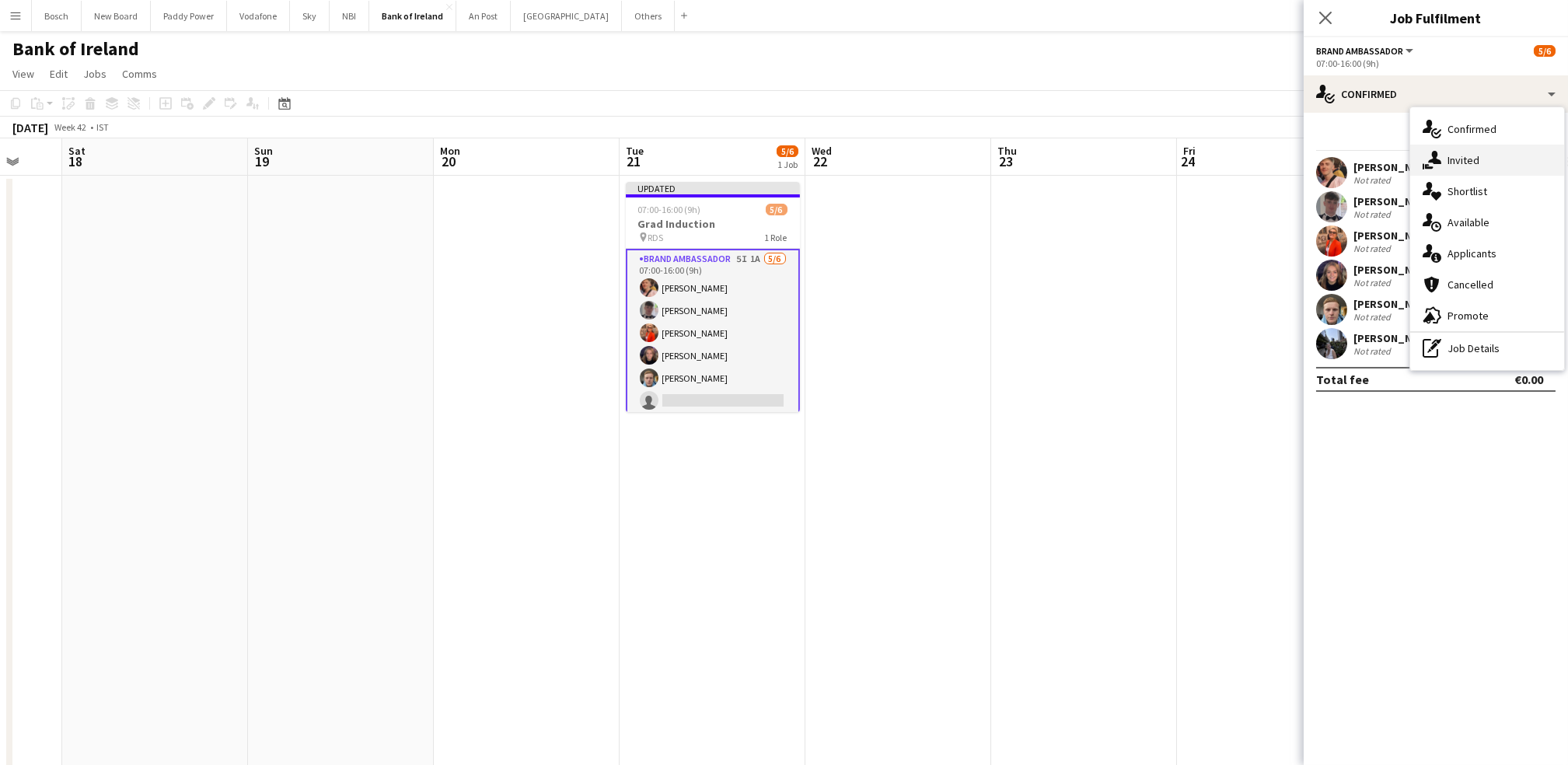
click at [1428, 145] on div "single-neutral-actions-share-1 Invited" at bounding box center [1486, 160] width 154 height 31
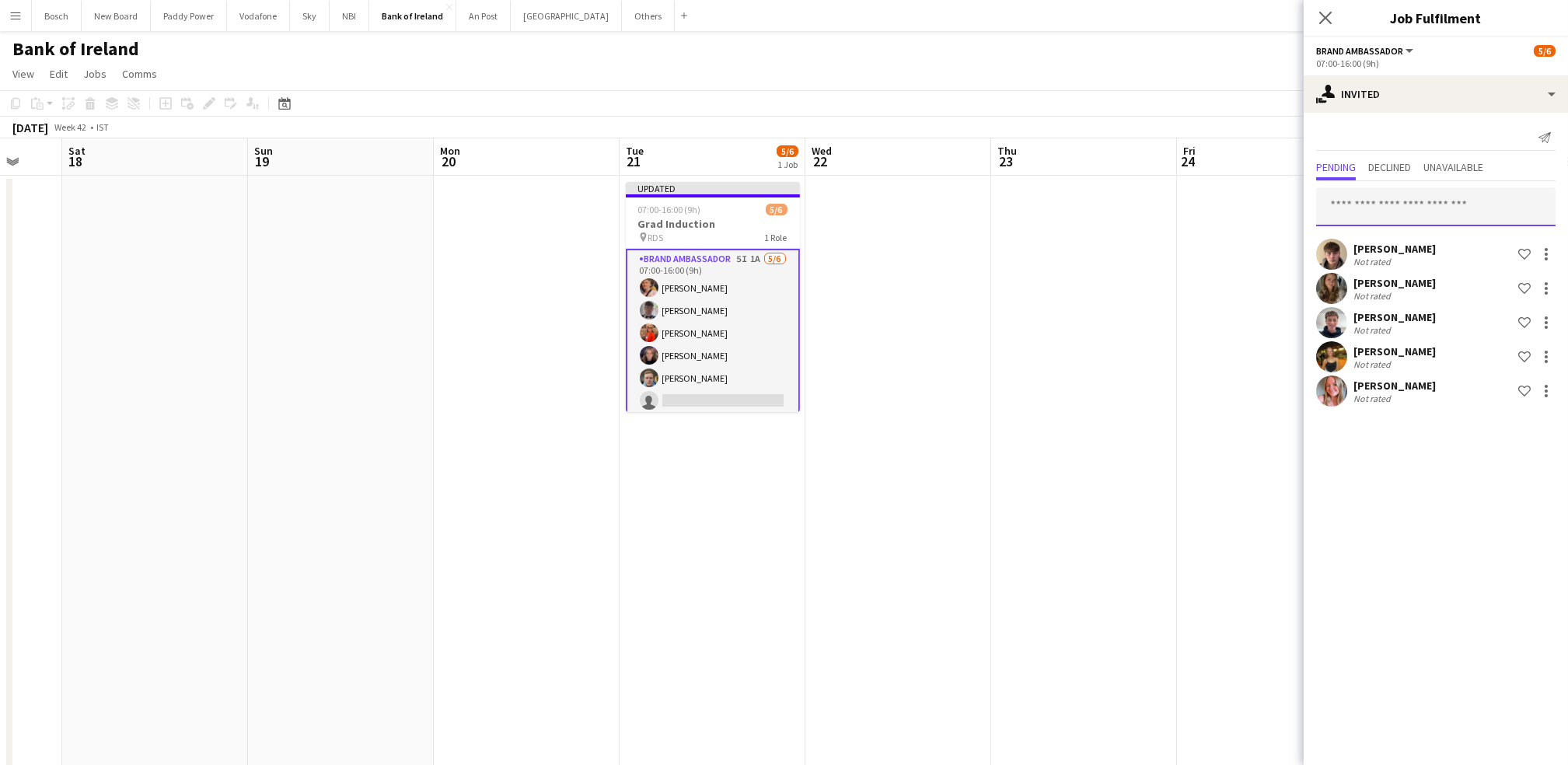
click at [1378, 201] on input "text" at bounding box center [1436, 207] width 239 height 39
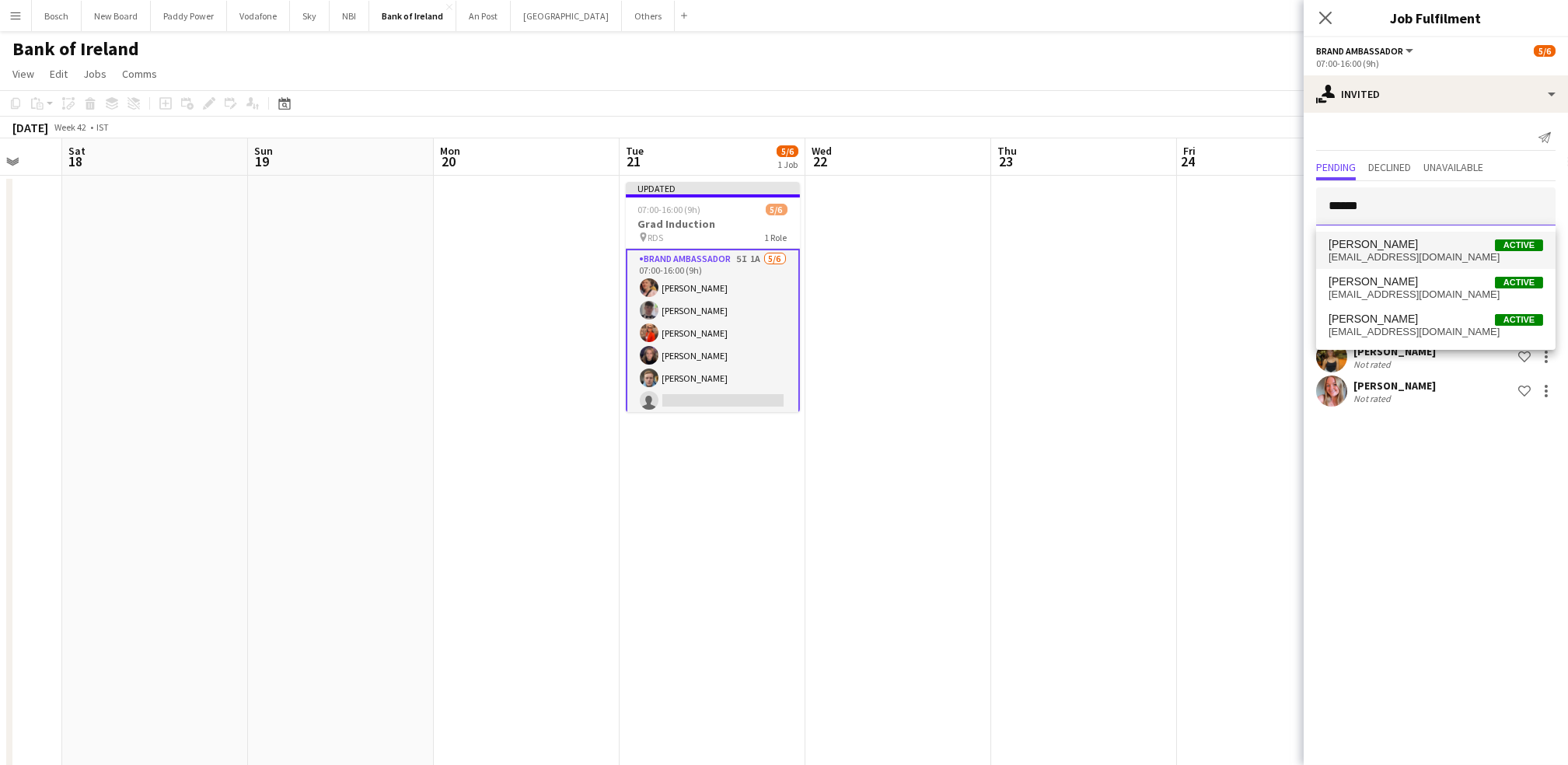
type input "******"
click at [1402, 241] on span "[PERSON_NAME]" at bounding box center [1373, 244] width 89 height 13
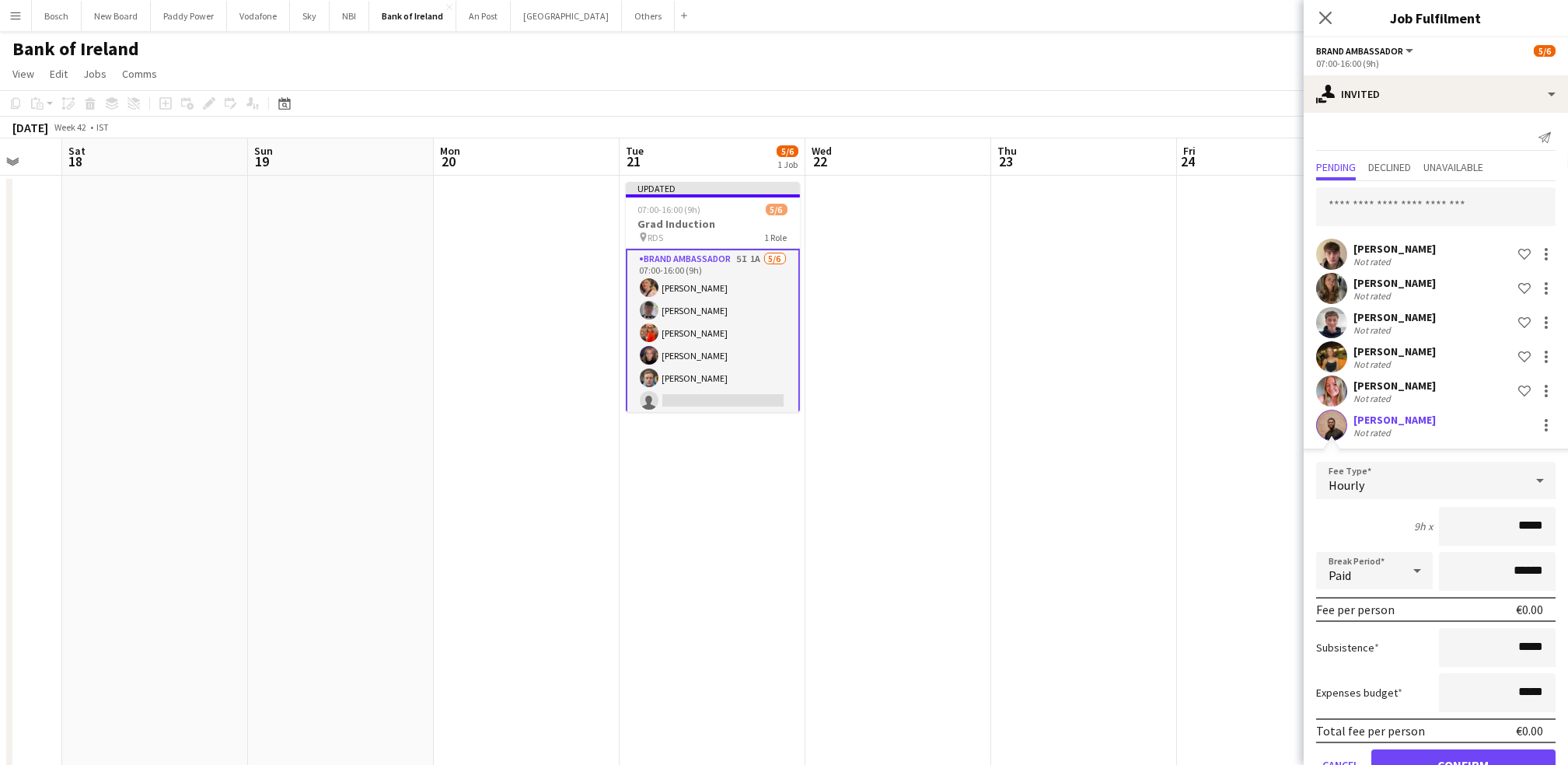
scroll to position [39, 0]
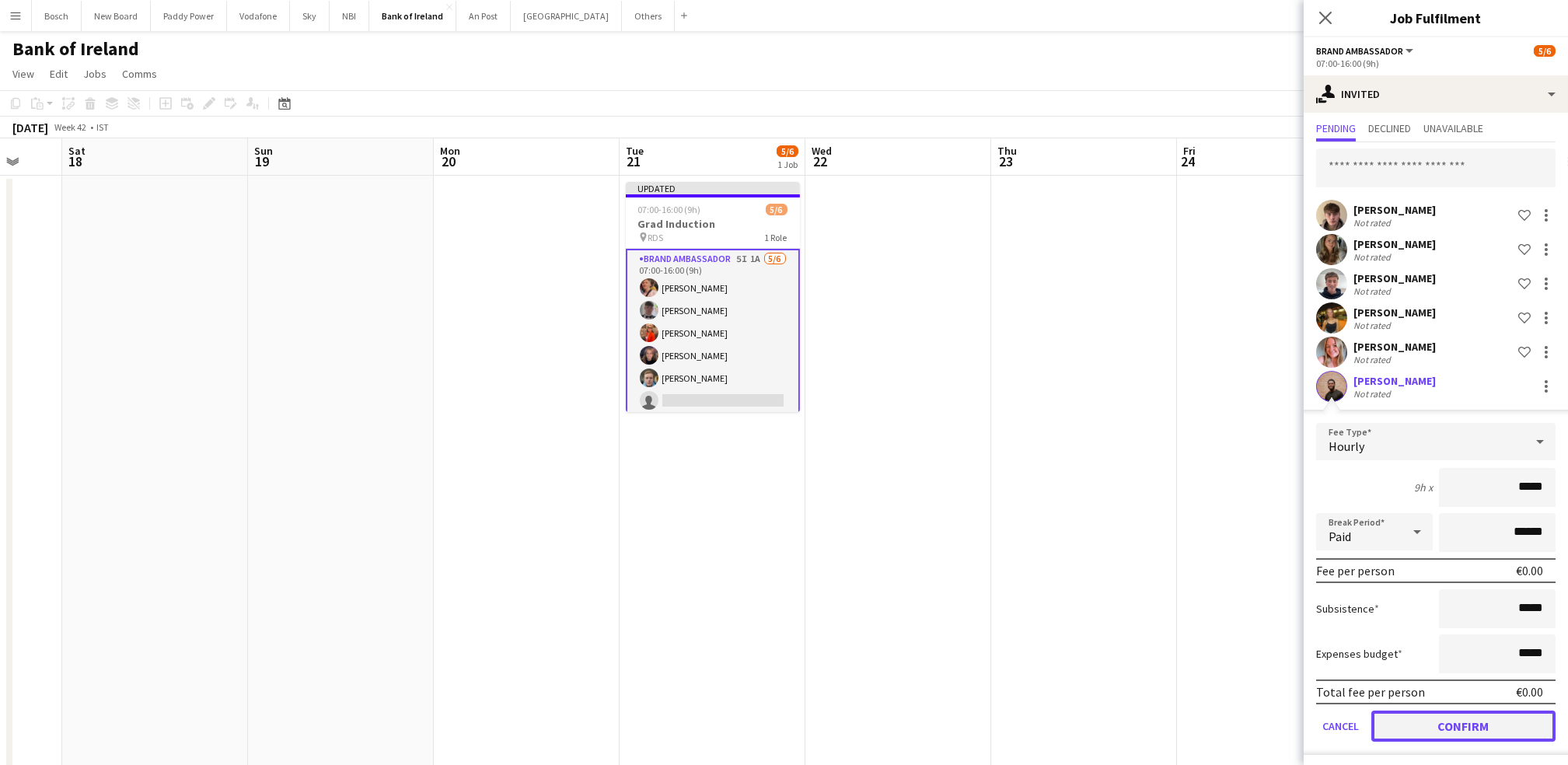
click at [1448, 730] on button "Confirm" at bounding box center [1463, 726] width 184 height 31
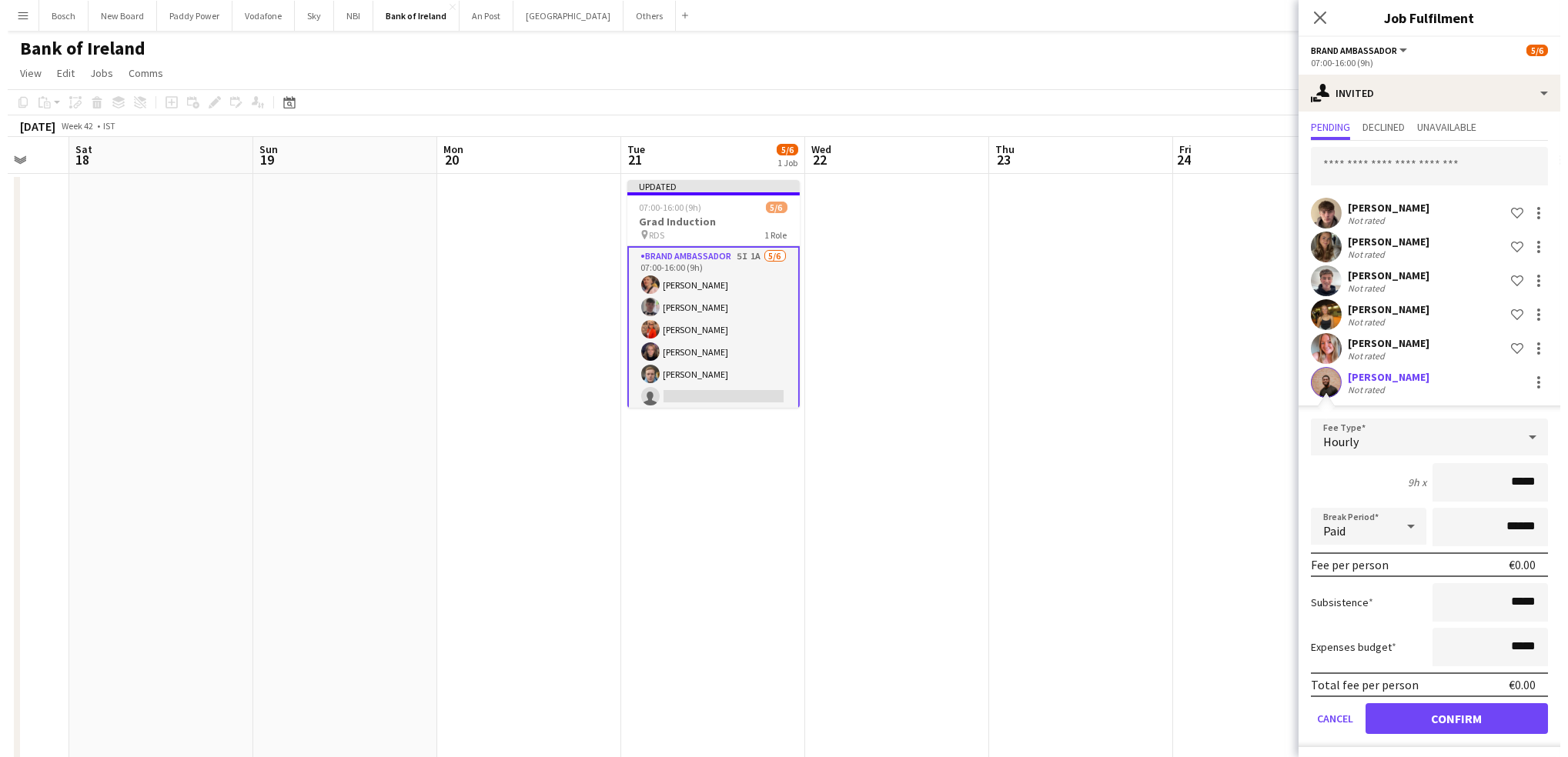
scroll to position [0, 0]
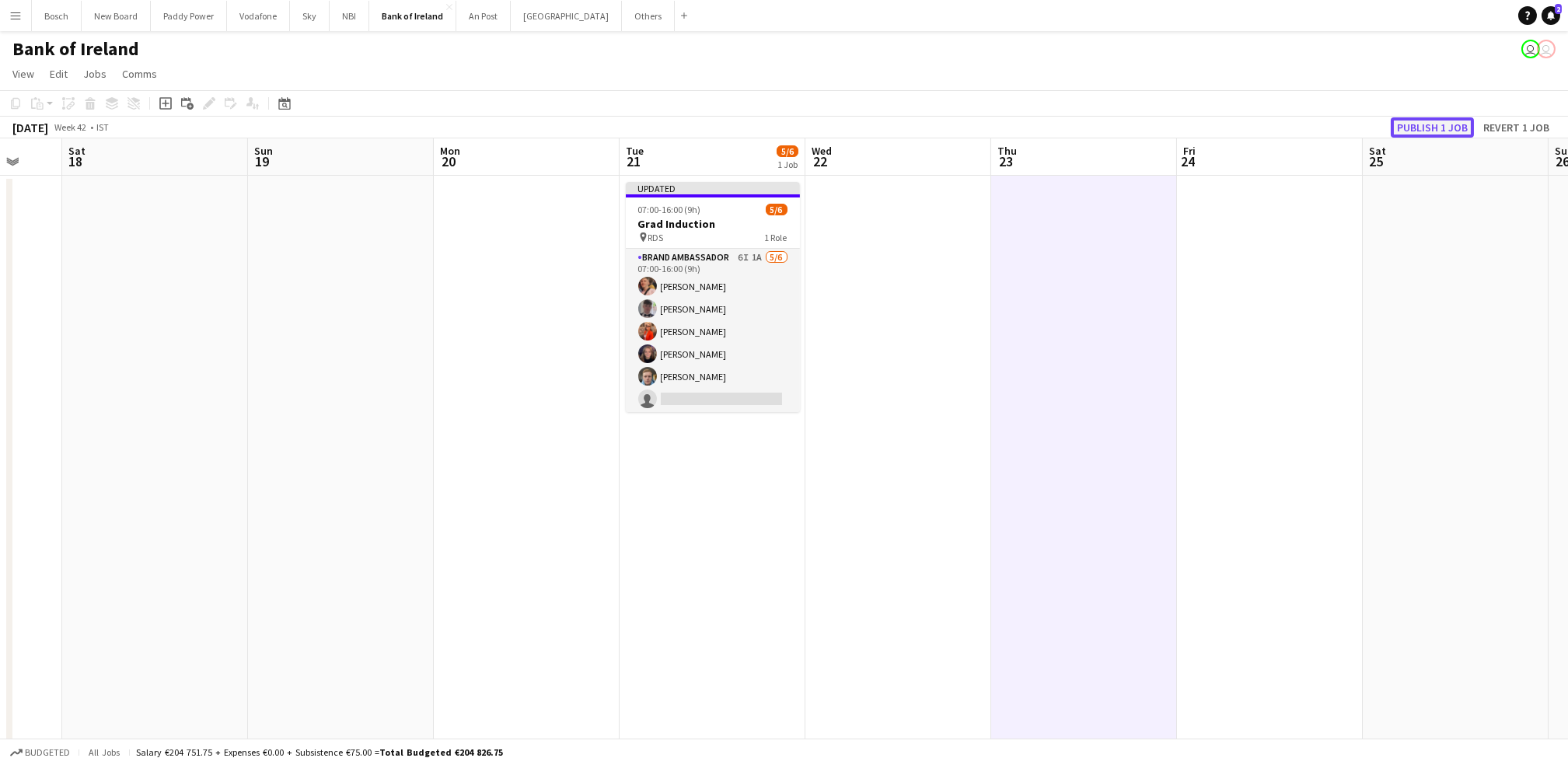
click at [1394, 117] on button "Publish 1 job" at bounding box center [1432, 126] width 83 height 20
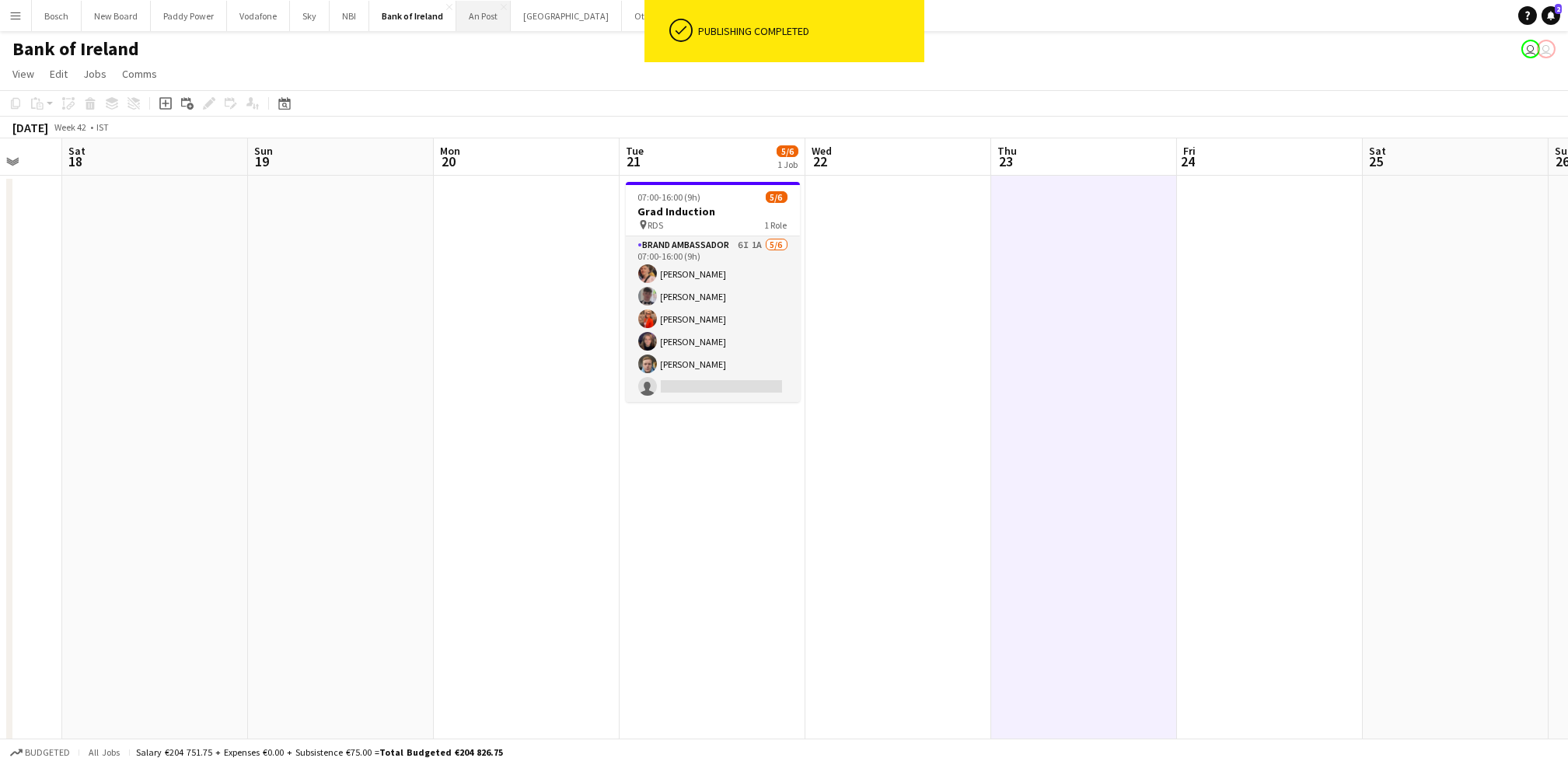
click at [481, 24] on button "An Post Close" at bounding box center [483, 15] width 54 height 30
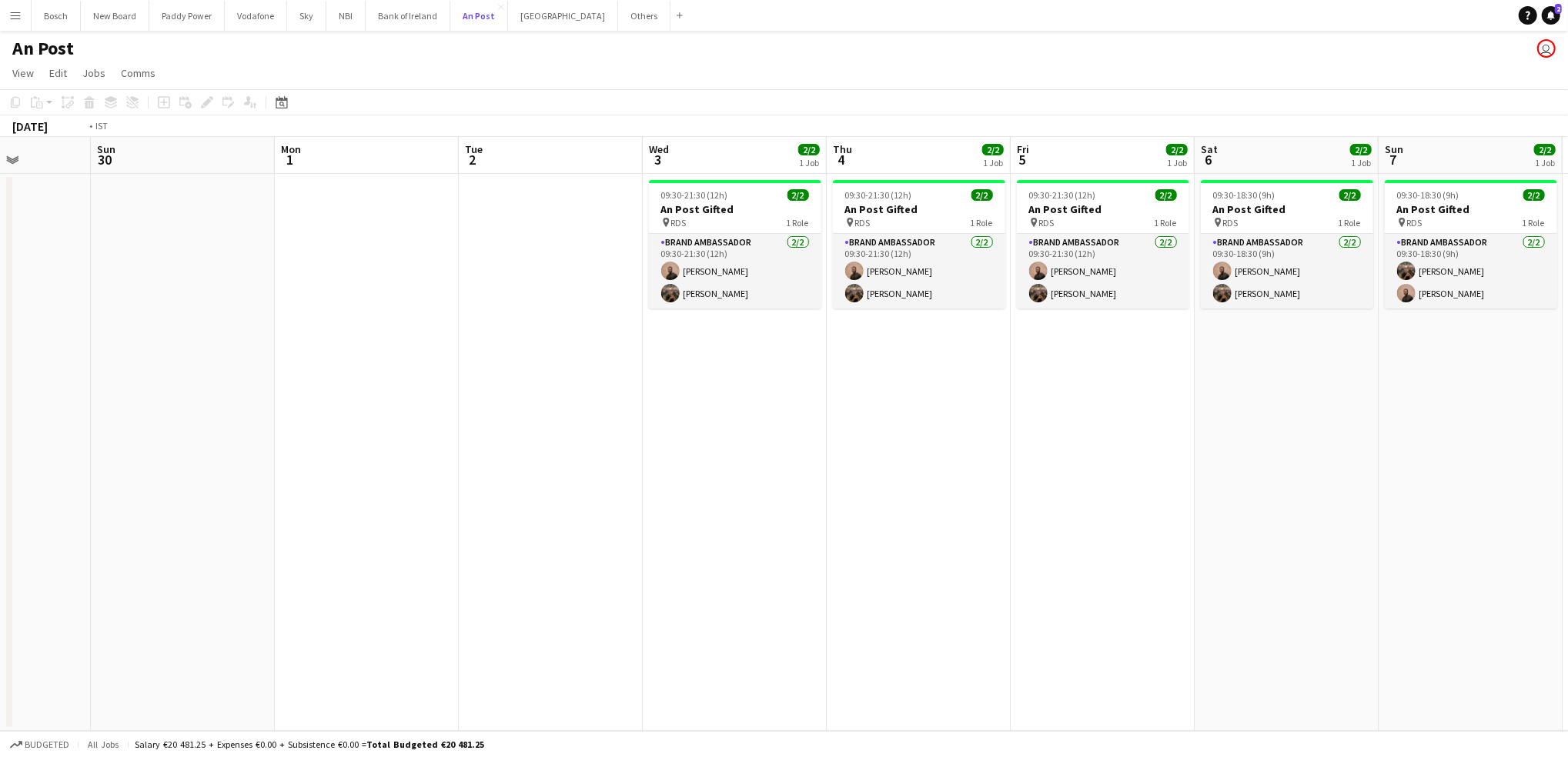
scroll to position [0, 631]
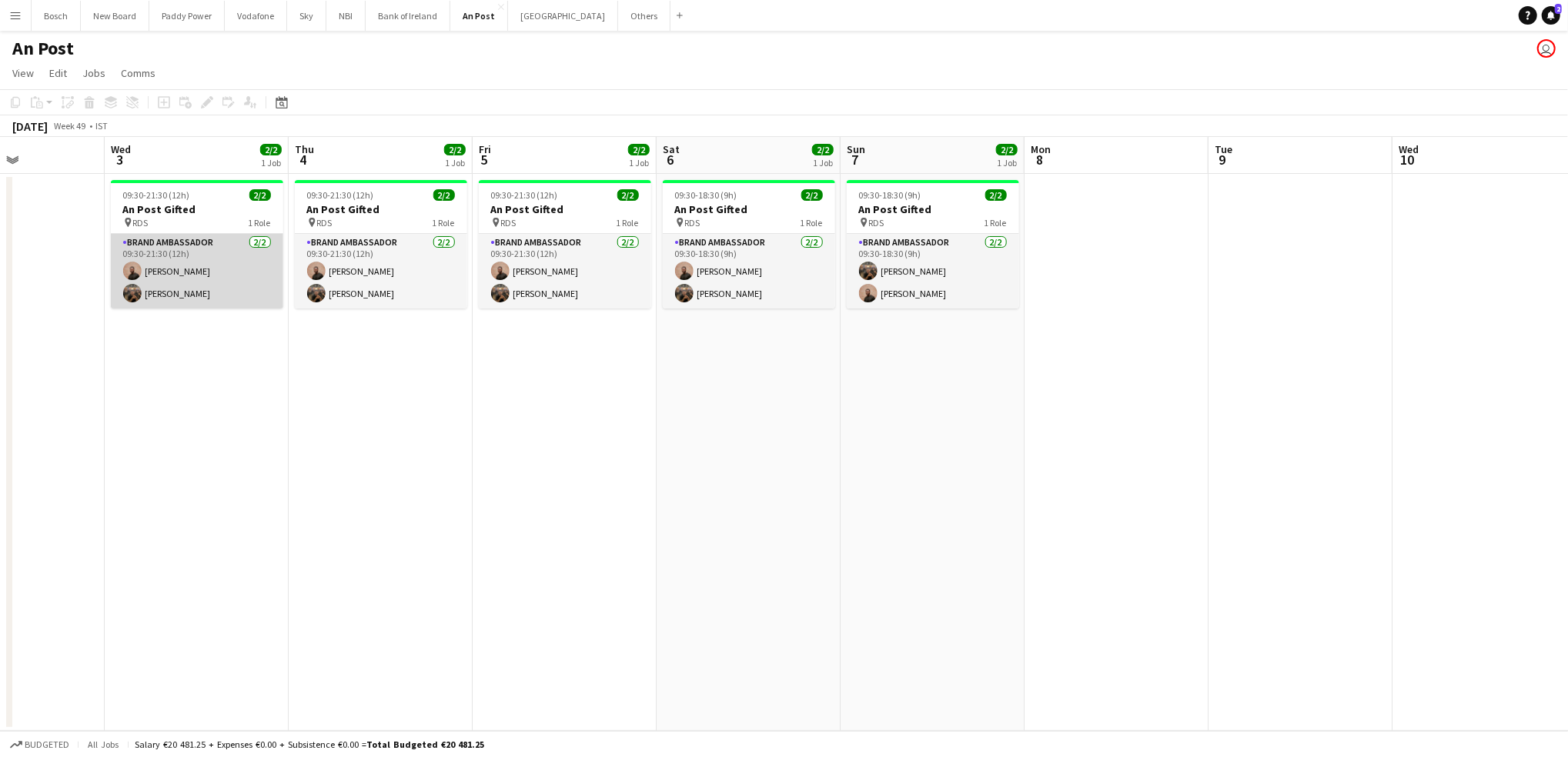
click at [181, 275] on app-card-role "Brand Ambassador [DATE] 09:30-21:30 (12h) [PERSON_NAME] [PERSON_NAME] Cramolich" at bounding box center [197, 272] width 172 height 75
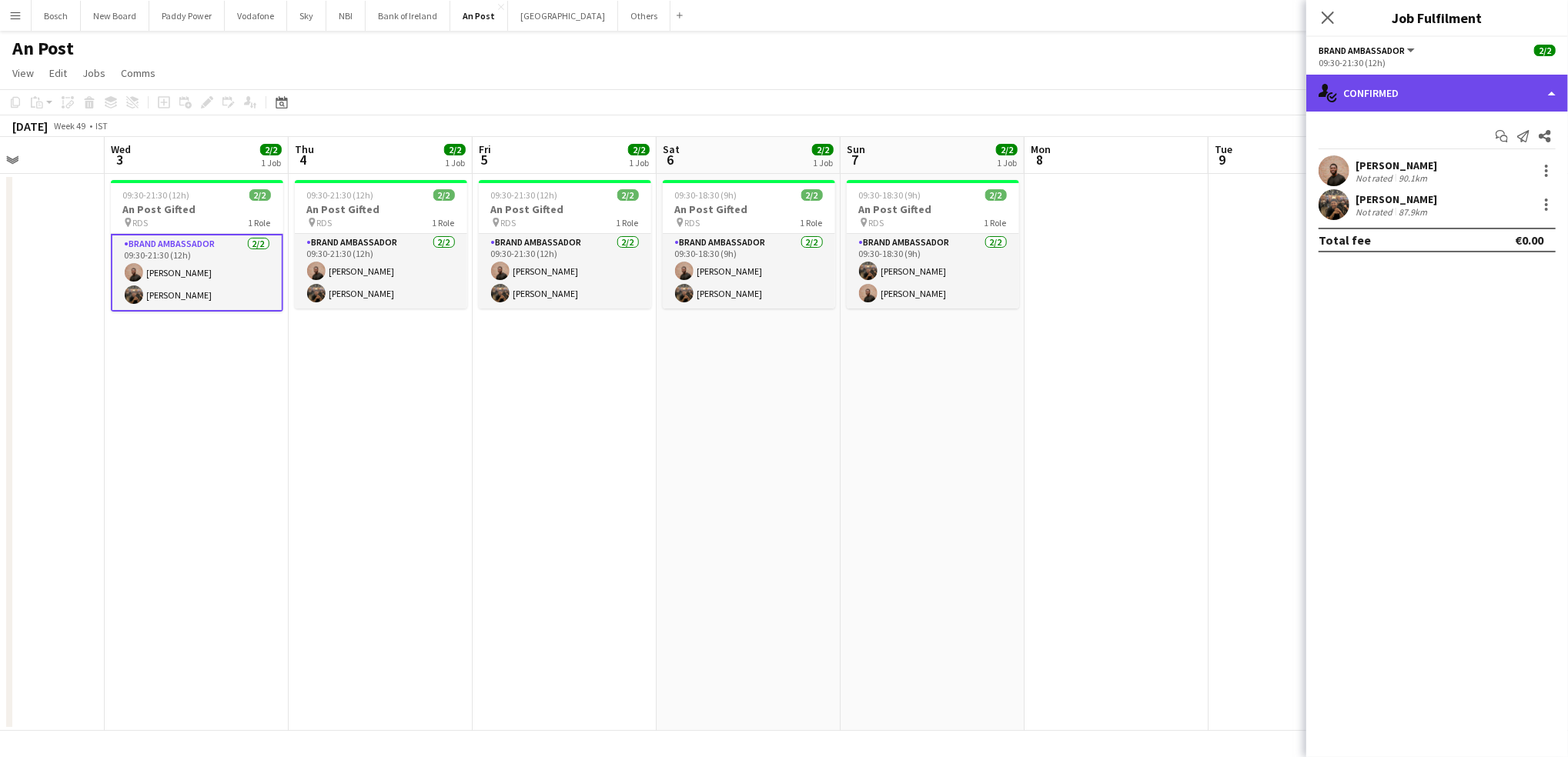
click at [1411, 82] on div "single-neutral-actions-check-2 Confirmed" at bounding box center [1437, 93] width 261 height 37
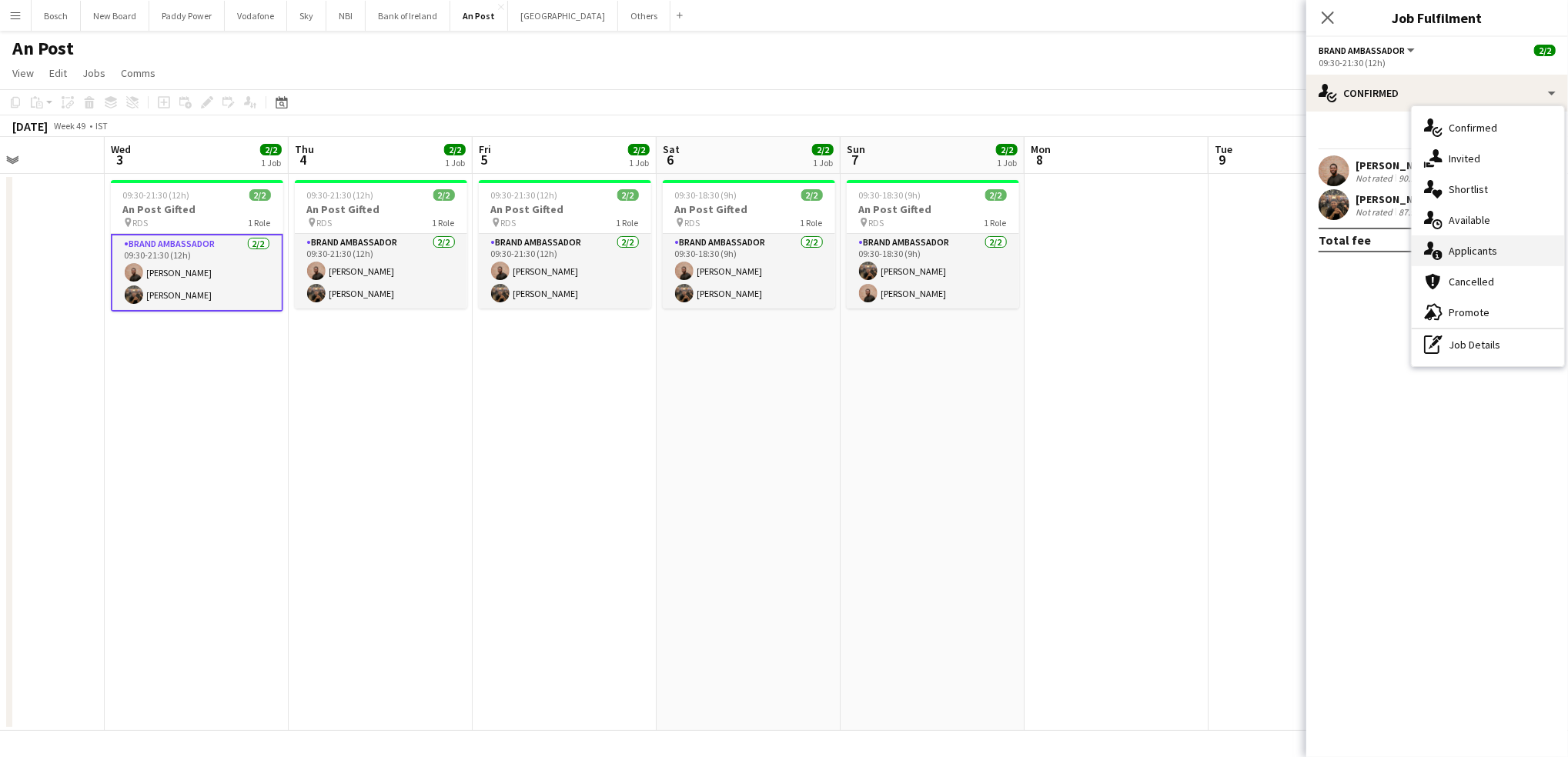
click at [1454, 258] on div "single-neutral-actions-information Applicants" at bounding box center [1487, 251] width 152 height 31
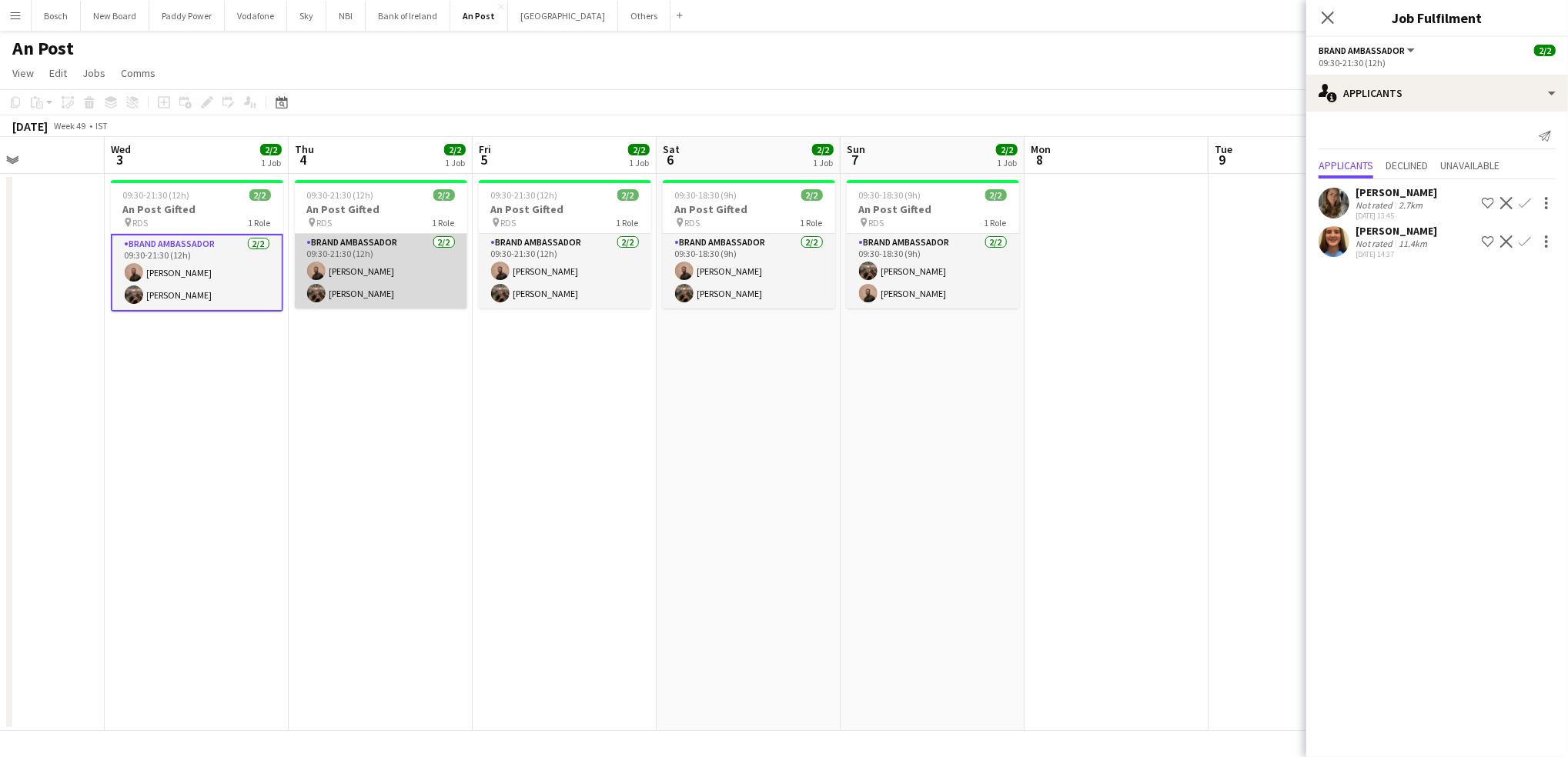
click at [350, 265] on app-card-role "Brand Ambassador [DATE] 09:30-21:30 (12h) [PERSON_NAME] [PERSON_NAME] Cramolich" at bounding box center [381, 272] width 172 height 75
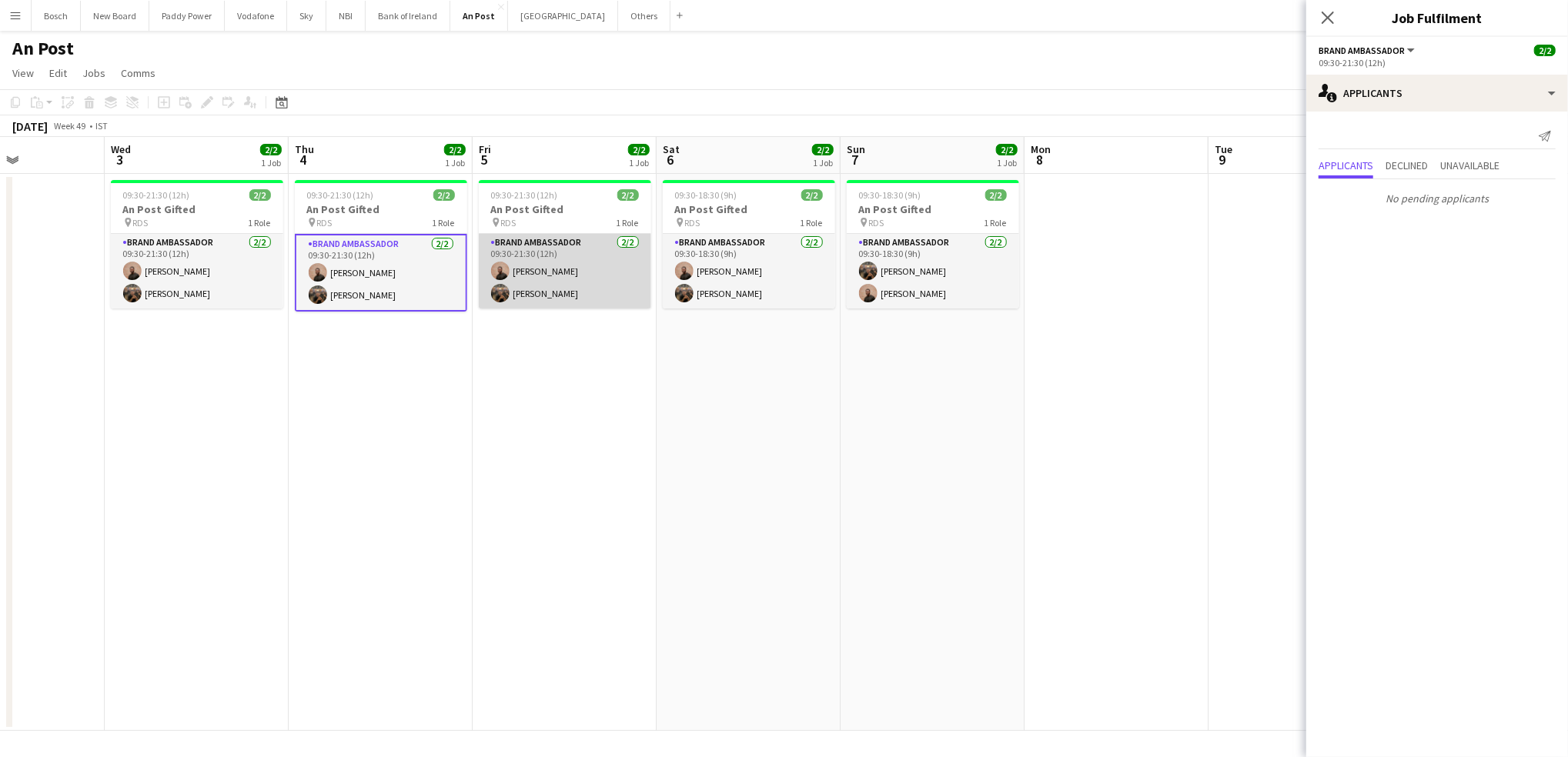
click at [568, 247] on app-card-role "Brand Ambassador [DATE] 09:30-21:30 (12h) [PERSON_NAME] [PERSON_NAME] Cramolich" at bounding box center [565, 272] width 172 height 75
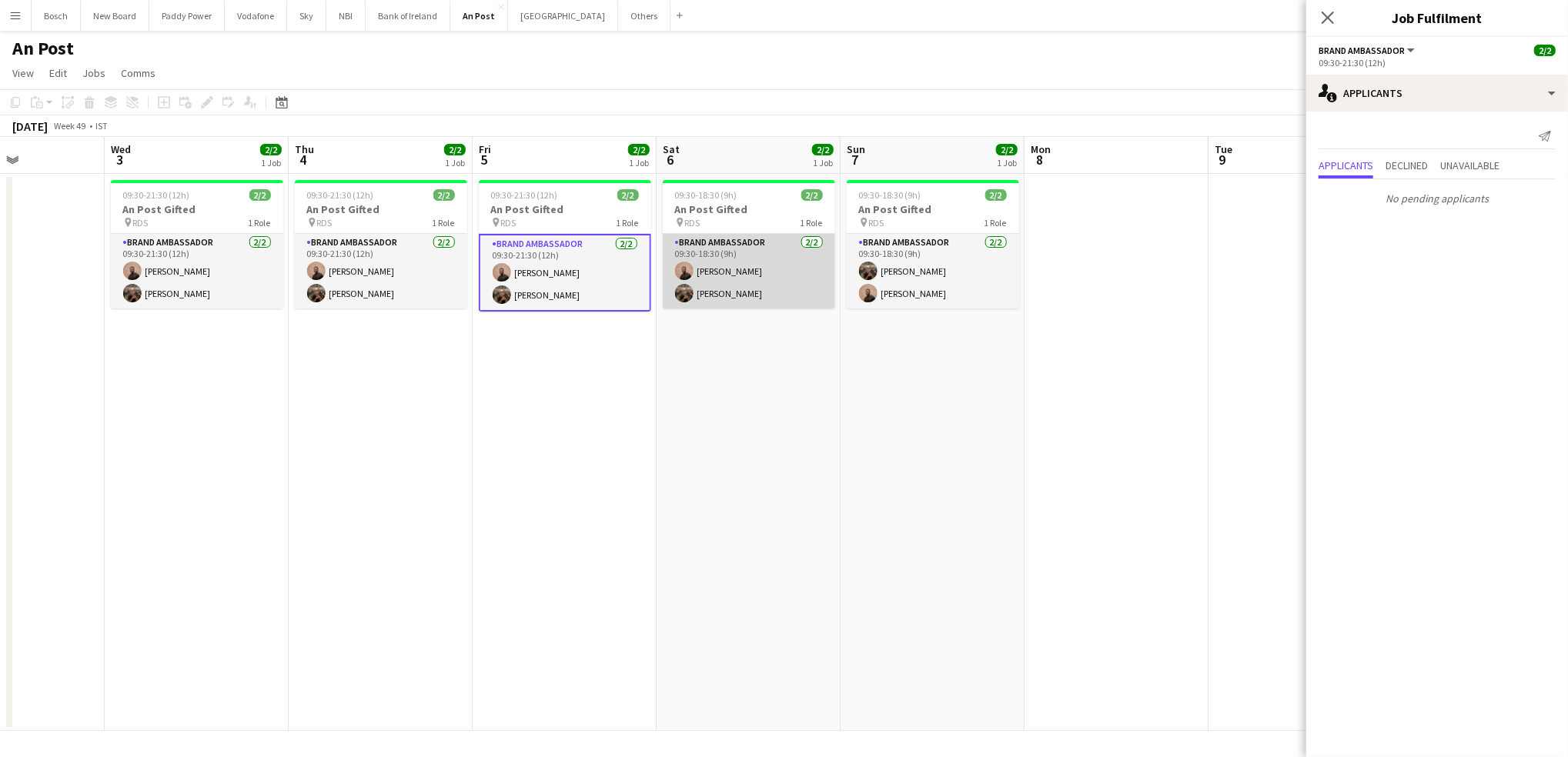
click at [742, 247] on app-card-role "Brand Ambassador [DATE] 09:30-18:30 (9h) [PERSON_NAME] [PERSON_NAME] Cramolich" at bounding box center [749, 272] width 172 height 75
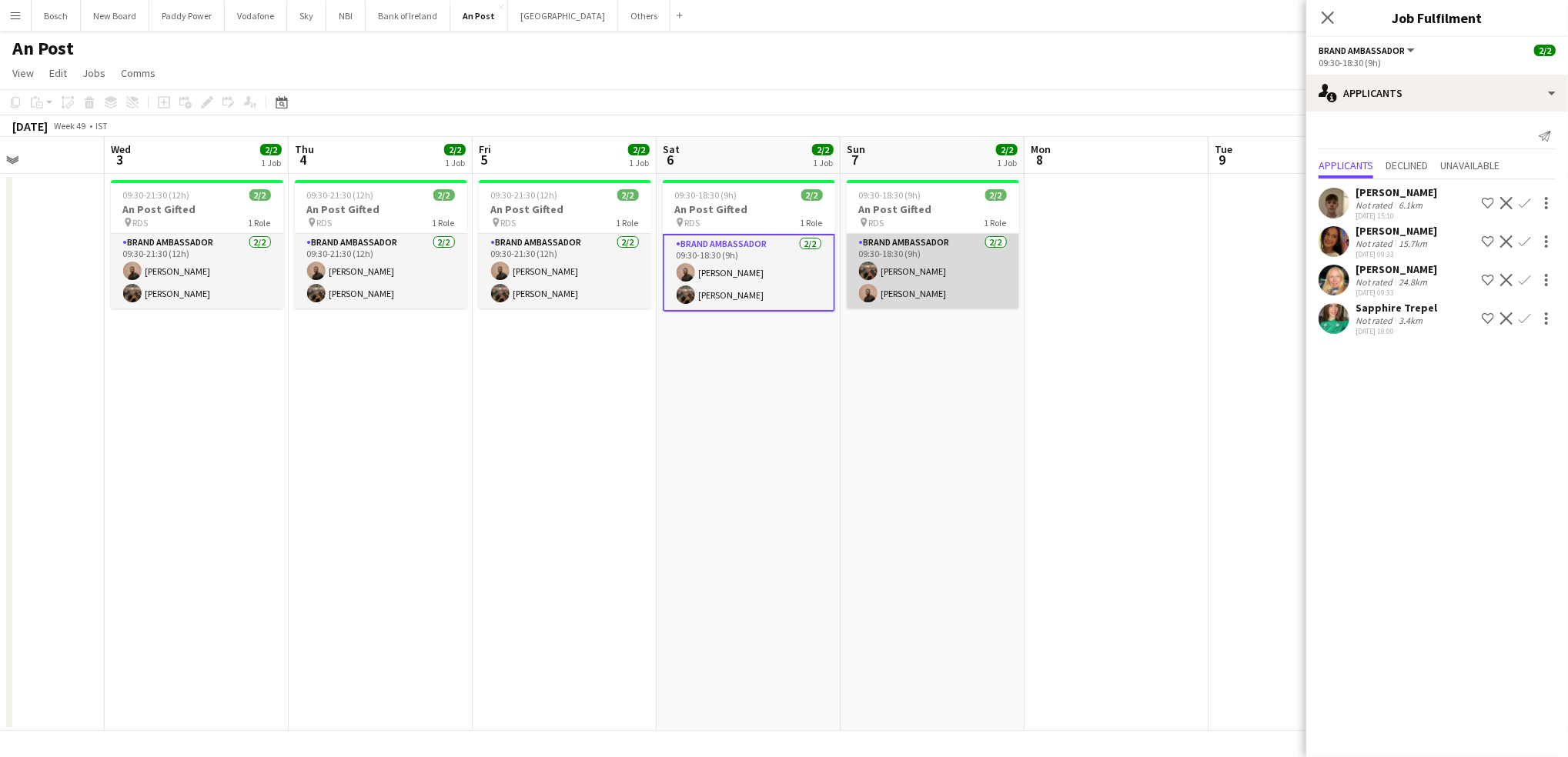
click at [919, 248] on app-card-role "Brand Ambassador [DATE] 09:30-18:30 (9h) [PERSON_NAME] [PERSON_NAME]" at bounding box center [933, 272] width 172 height 75
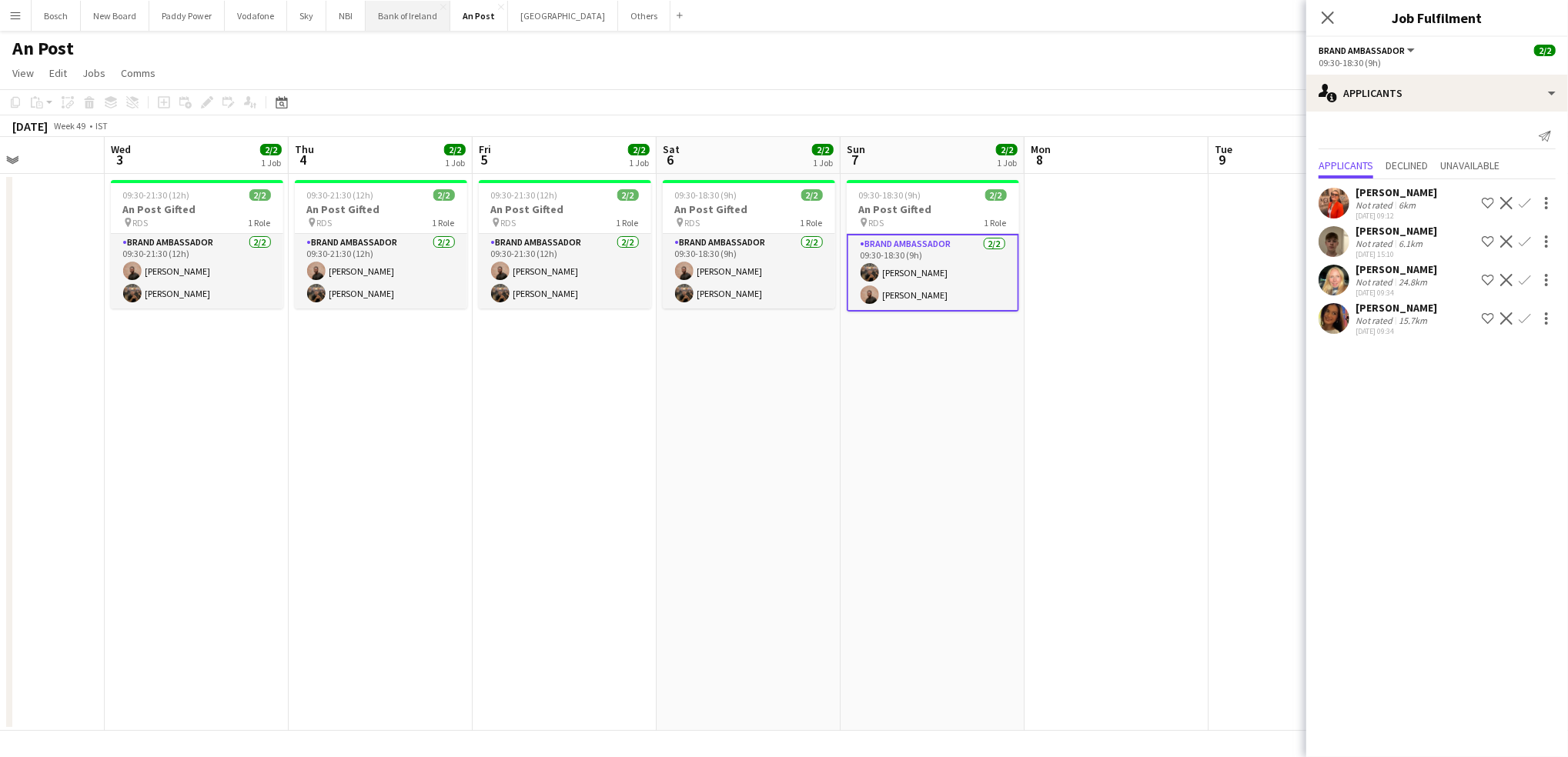
click at [411, 16] on button "Bank of Ireland Close" at bounding box center [407, 15] width 84 height 30
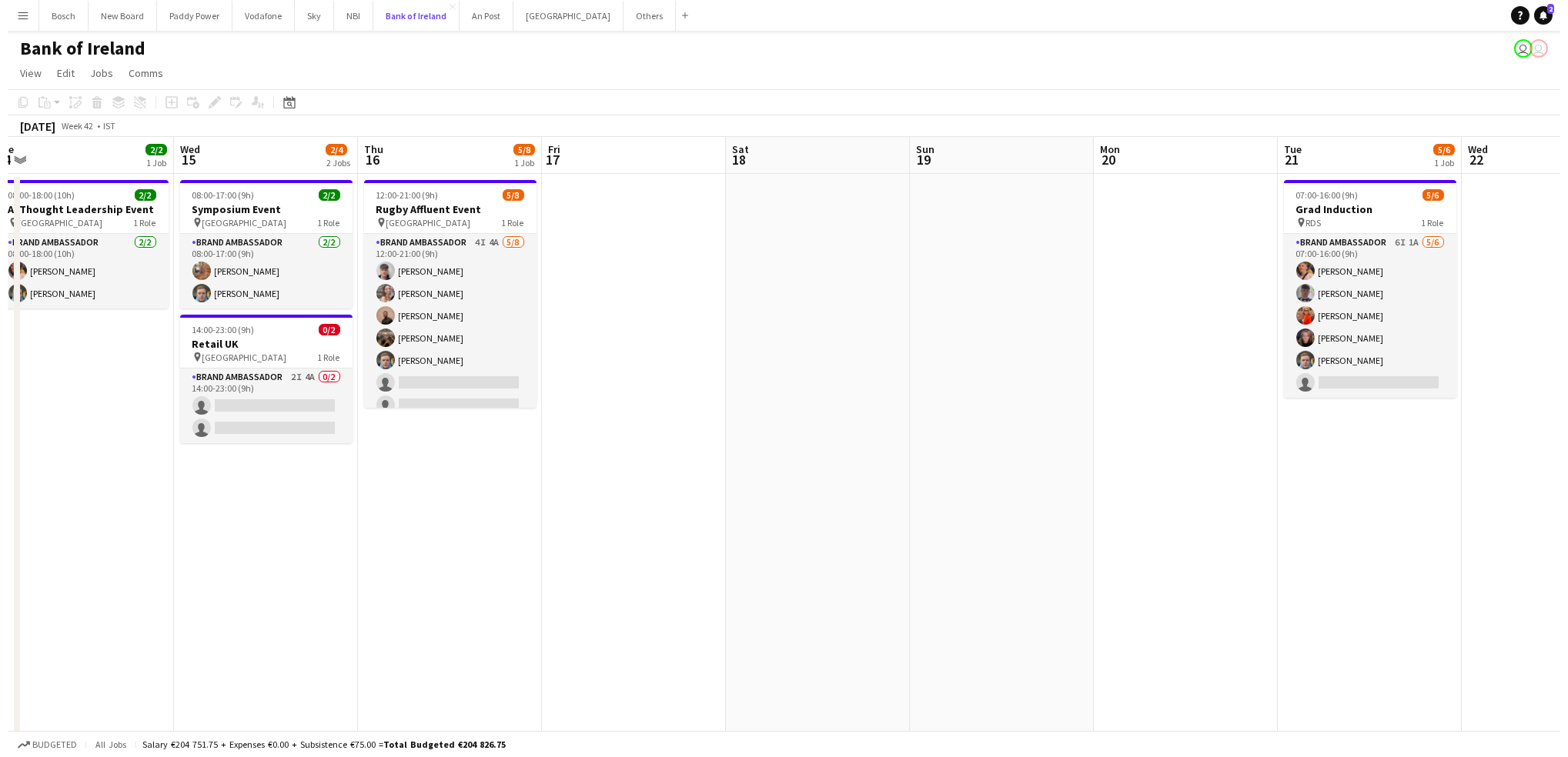
scroll to position [0, 387]
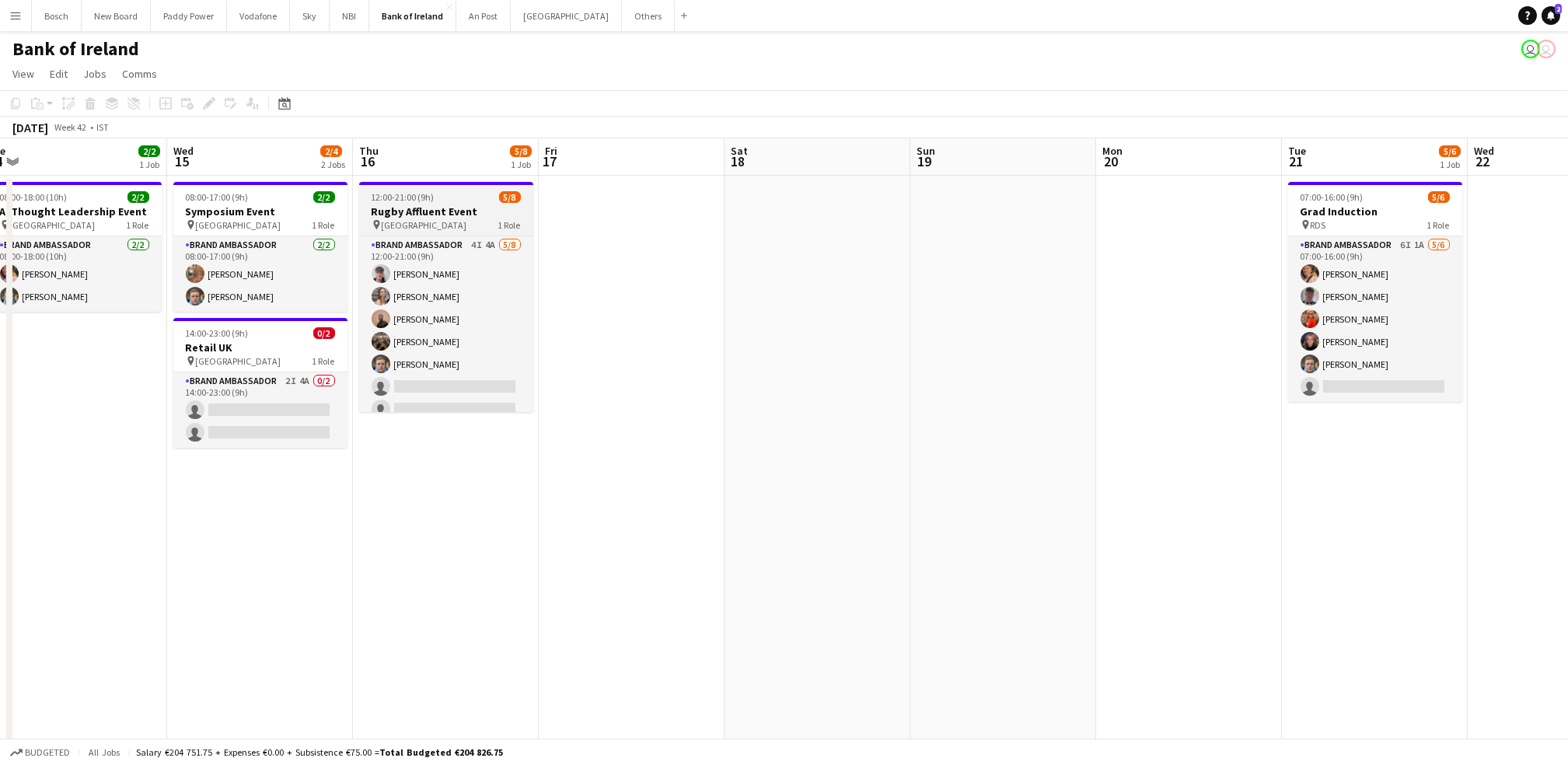
click at [442, 196] on div "12:00-21:00 (9h) 5/8" at bounding box center [446, 197] width 174 height 12
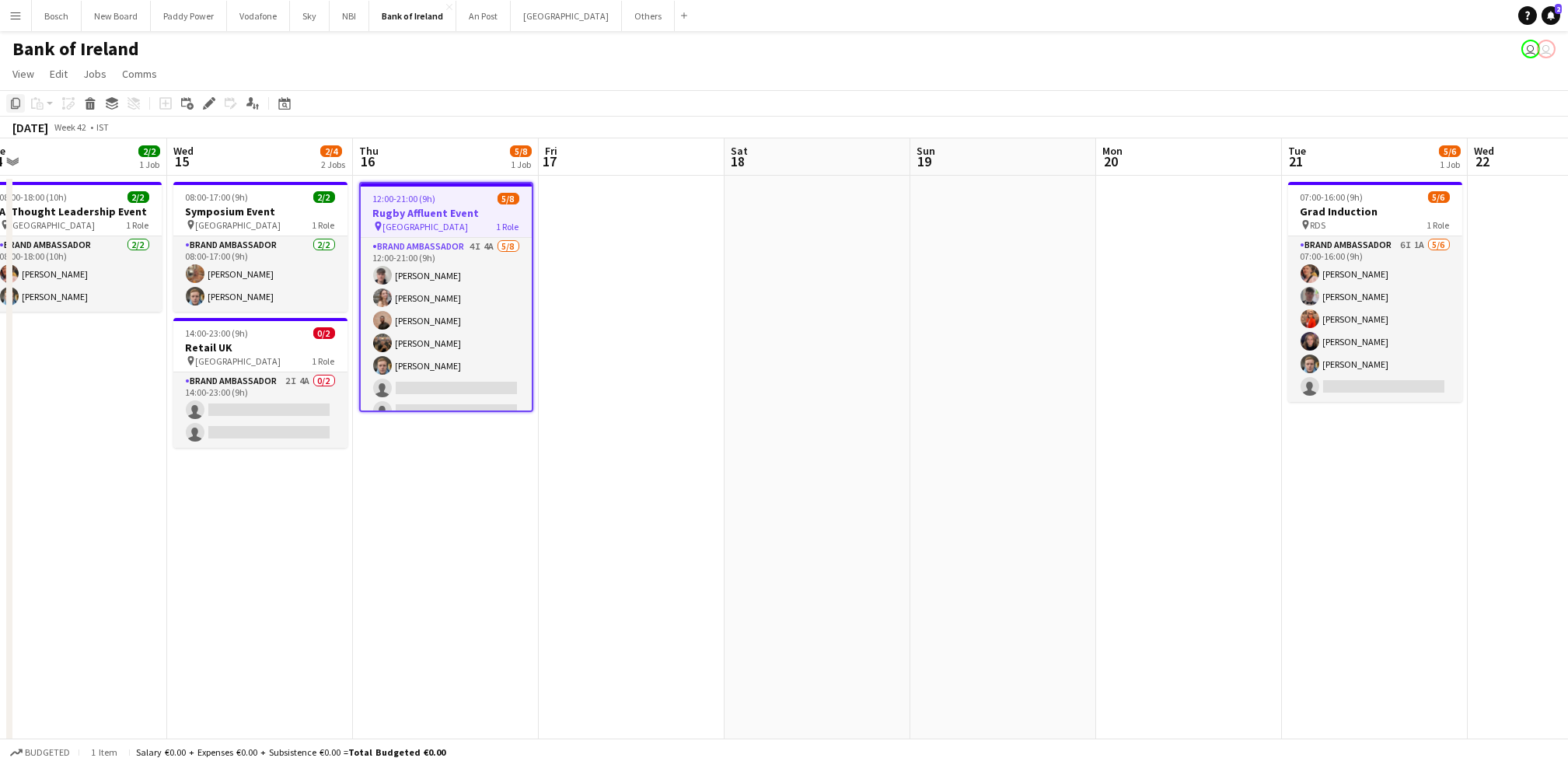
click at [20, 101] on icon at bounding box center [15, 103] width 9 height 11
click at [622, 17] on button "Others Close" at bounding box center [648, 15] width 52 height 30
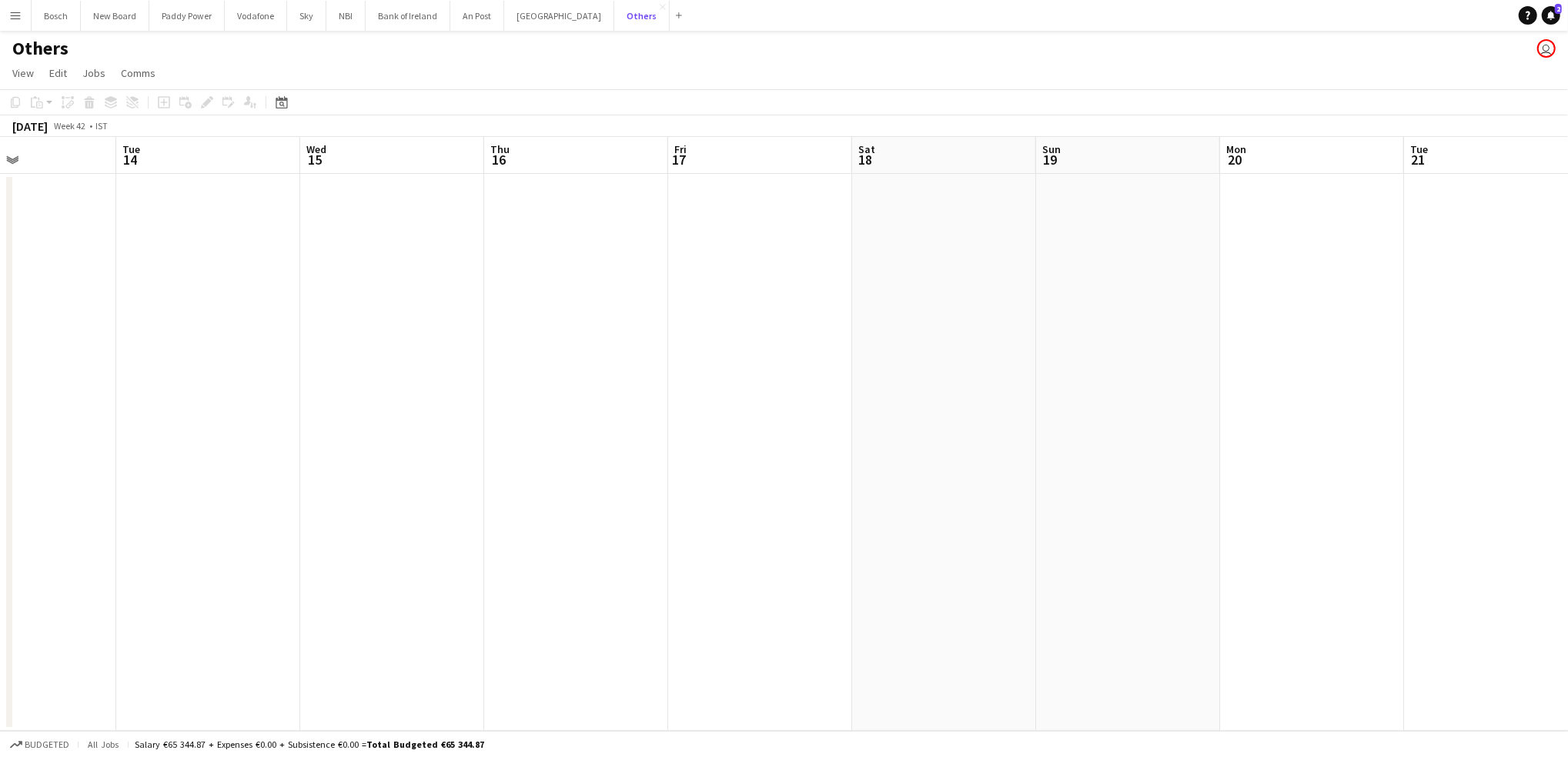
scroll to position [0, 437]
click at [564, 276] on app-date-cell at bounding box center [575, 452] width 184 height 557
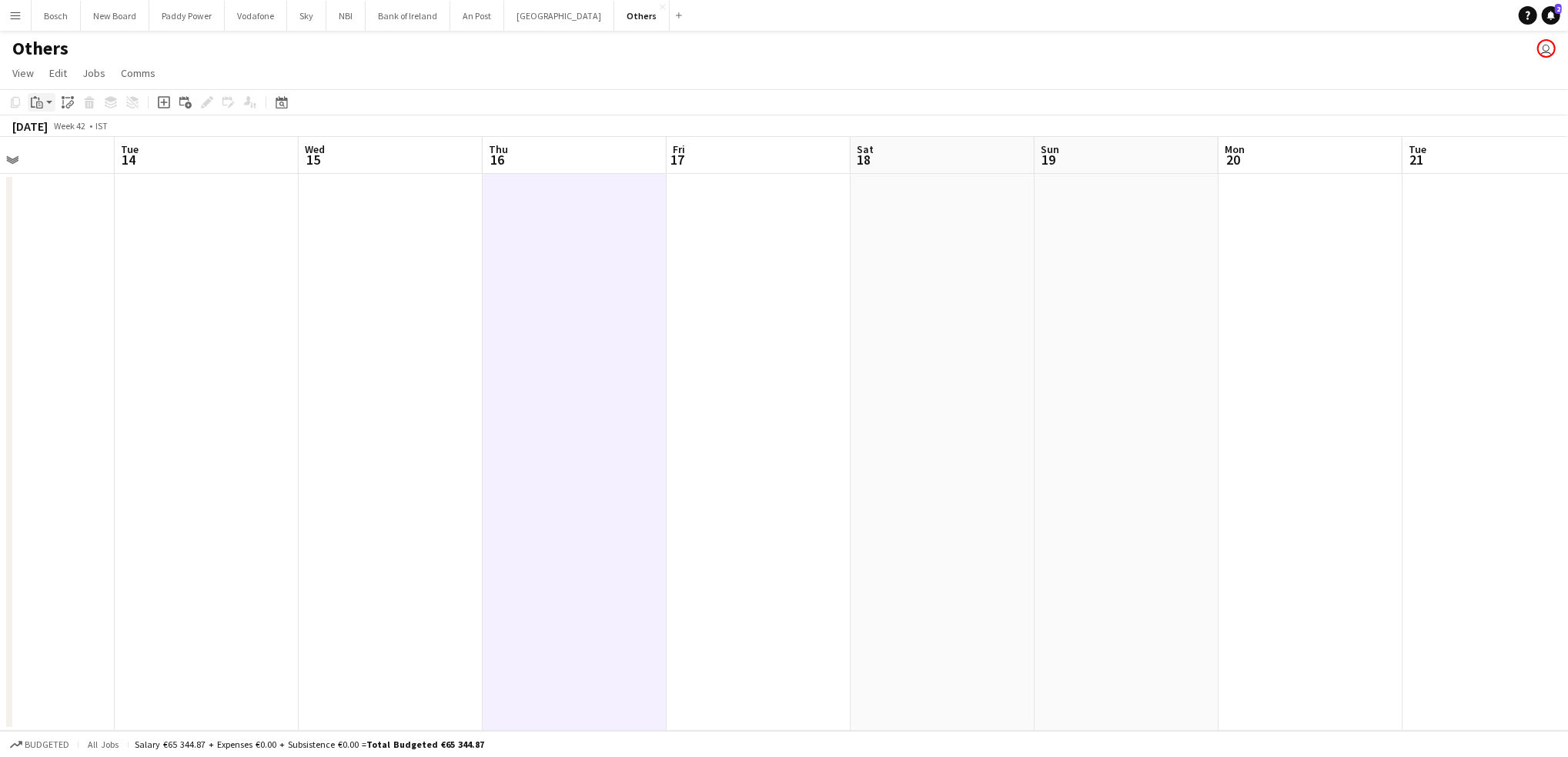
click at [34, 107] on icon at bounding box center [32, 103] width 4 height 10
click at [51, 152] on link "Paste with crew Ctrl+Shift+V" at bounding box center [113, 158] width 145 height 14
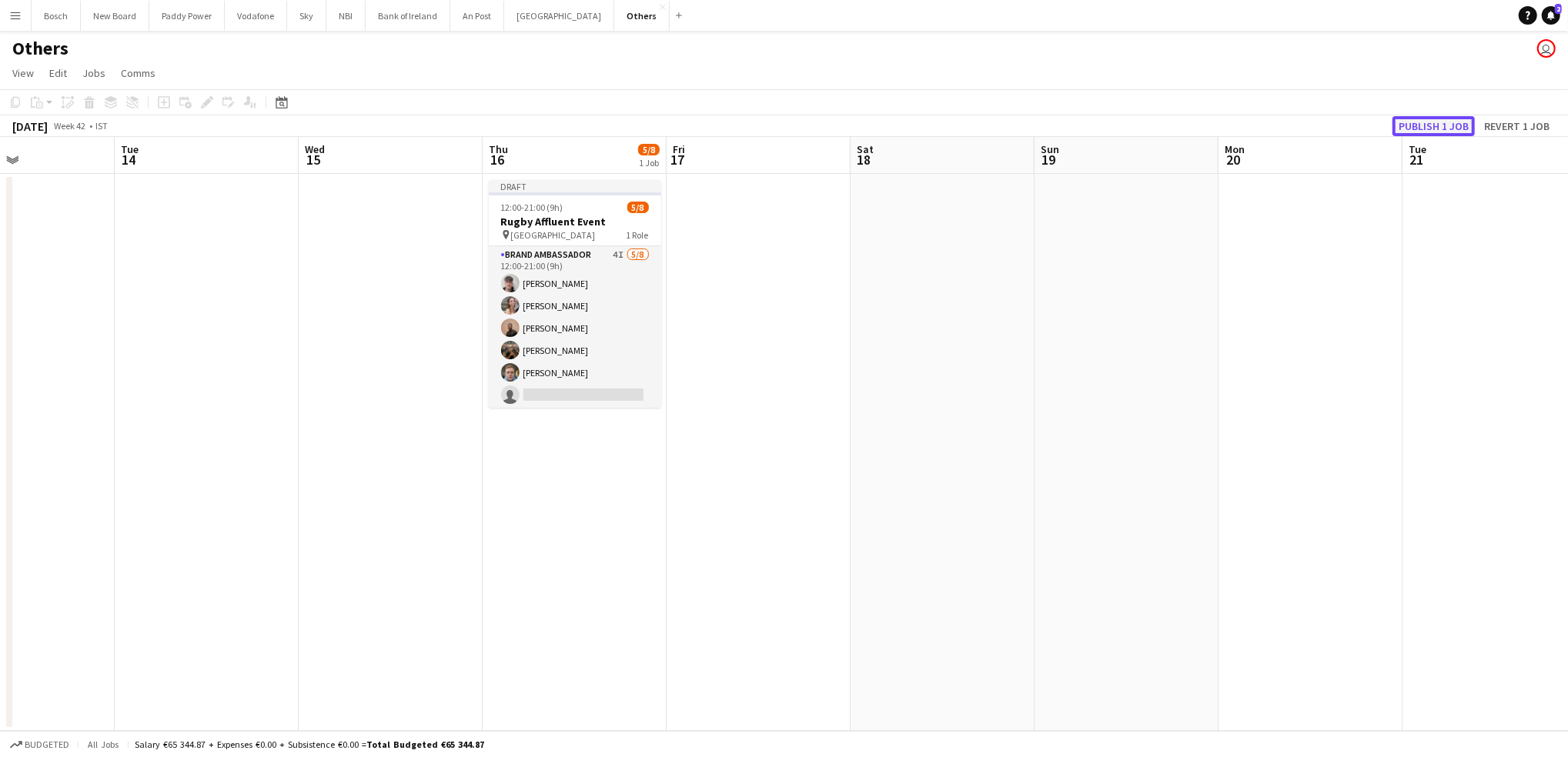
click at [1421, 123] on button "Publish 1 job" at bounding box center [1433, 125] width 83 height 20
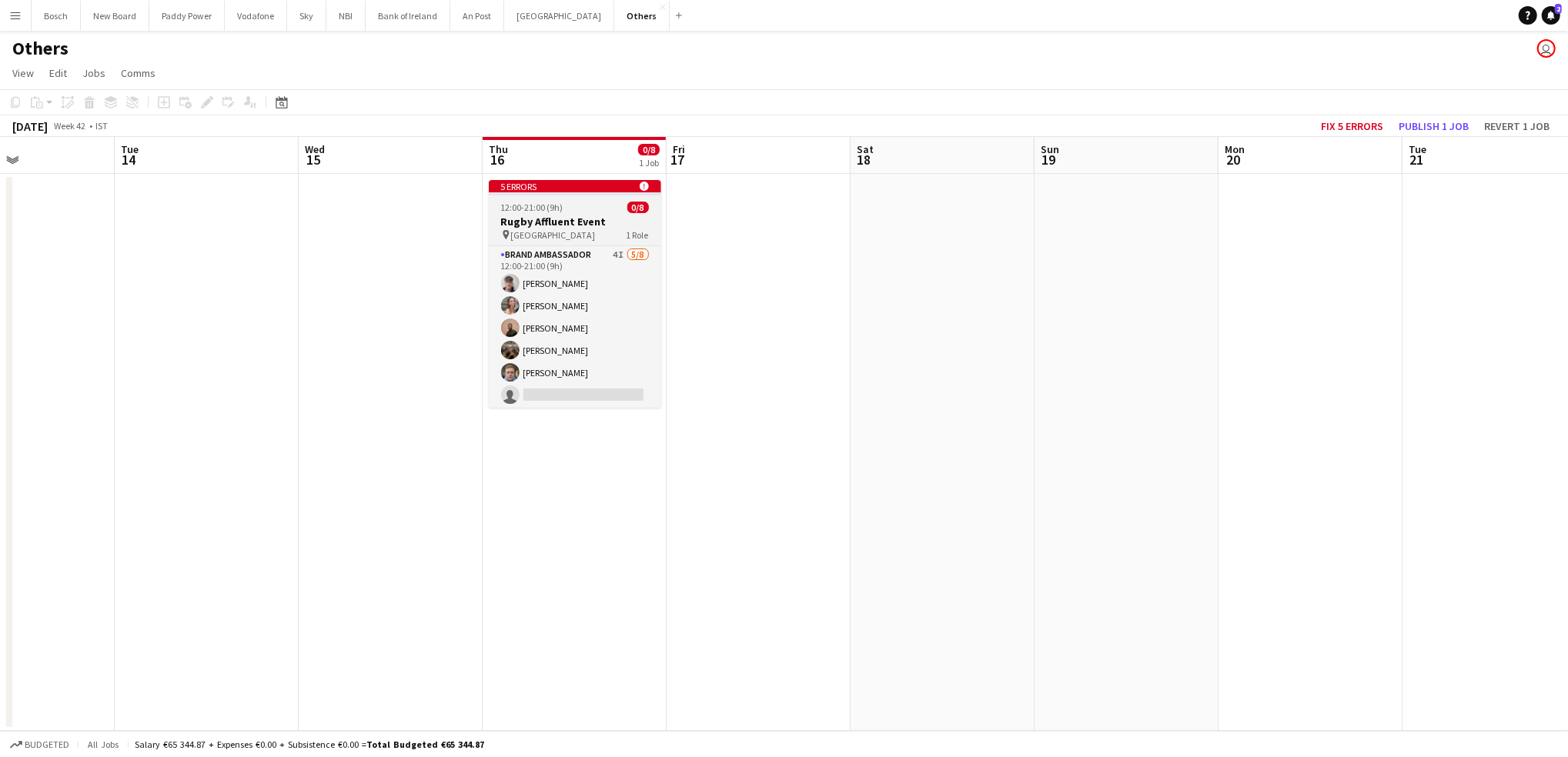
scroll to position [0, 435]
drag, startPoint x: 584, startPoint y: 212, endPoint x: 546, endPoint y: 214, distance: 38.1
click at [546, 214] on app-job-card "5 errors alert-circle 12:00-21:00 (9h) 0/8 Rugby Affluent Event pin Cork 1 Role…" at bounding box center [577, 293] width 172 height 227
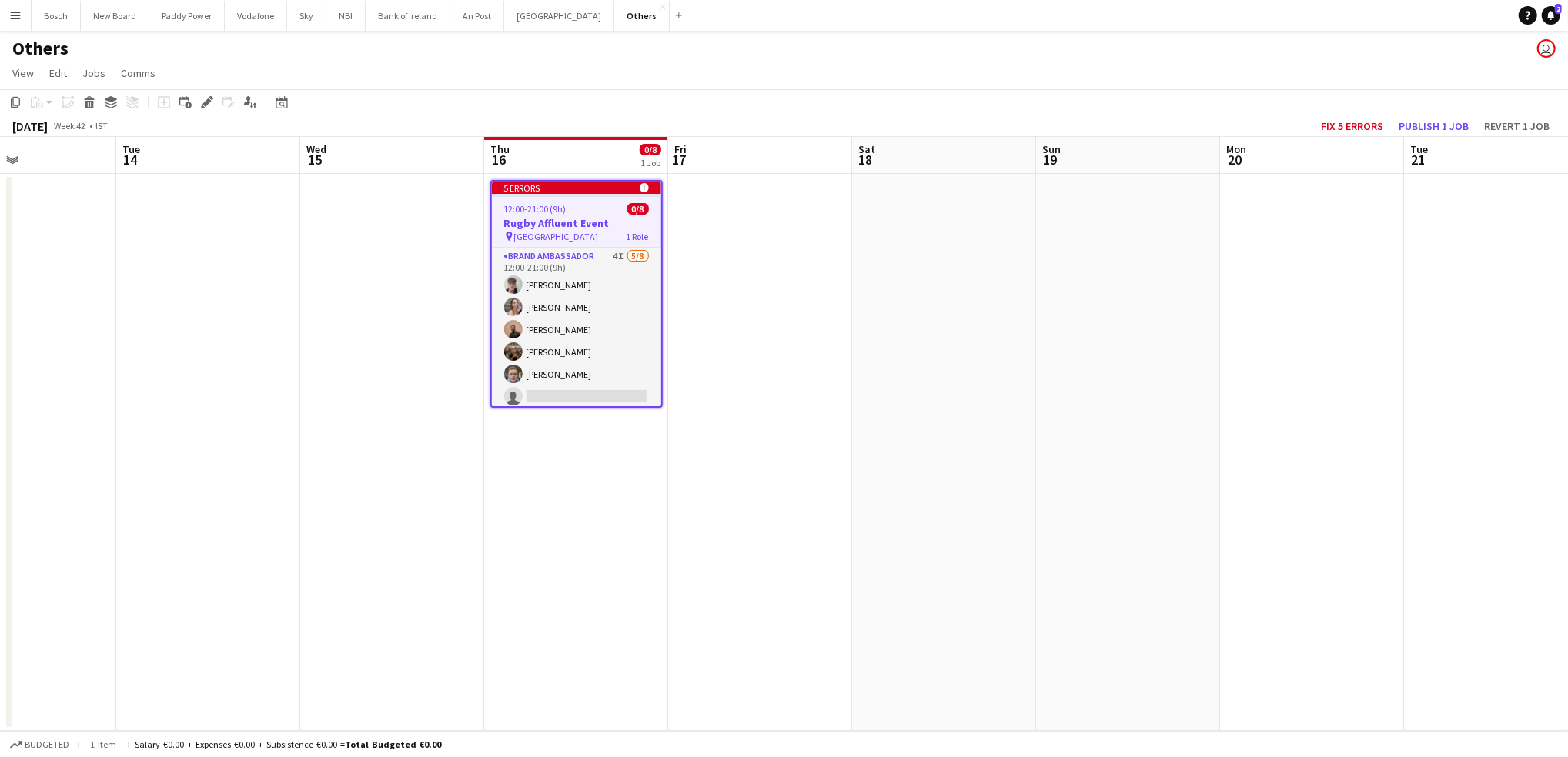
click at [563, 177] on app-date-cell "5 errors alert-circle 12:00-21:00 (9h) 0/8 Rugby Affluent Event pin Cork 1 Role…" at bounding box center [576, 452] width 184 height 557
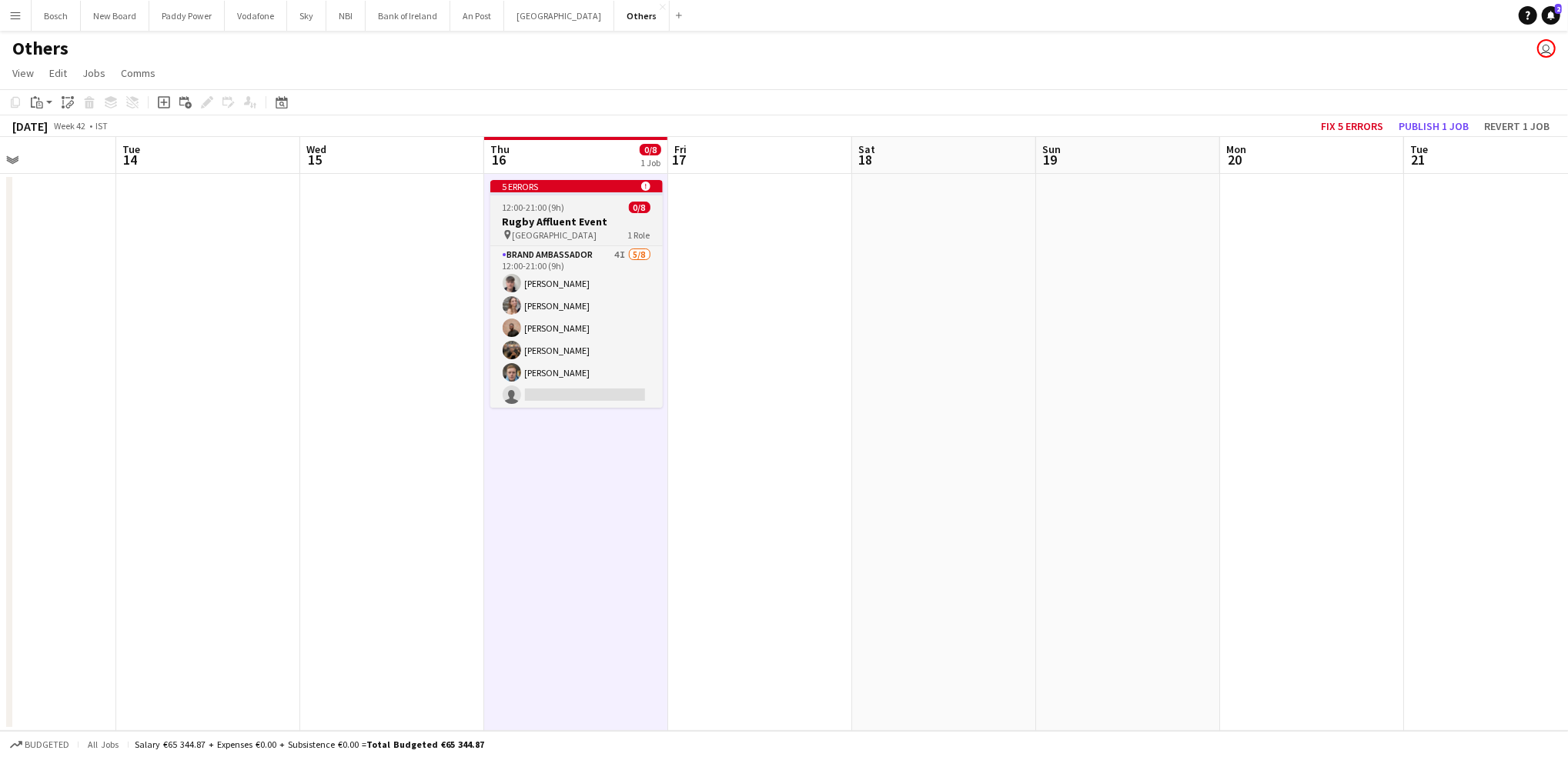
click at [563, 196] on app-job-card "5 errors alert-circle 12:00-21:00 (9h) 0/8 Rugby Affluent Event pin Cork 1 Role…" at bounding box center [577, 293] width 172 height 227
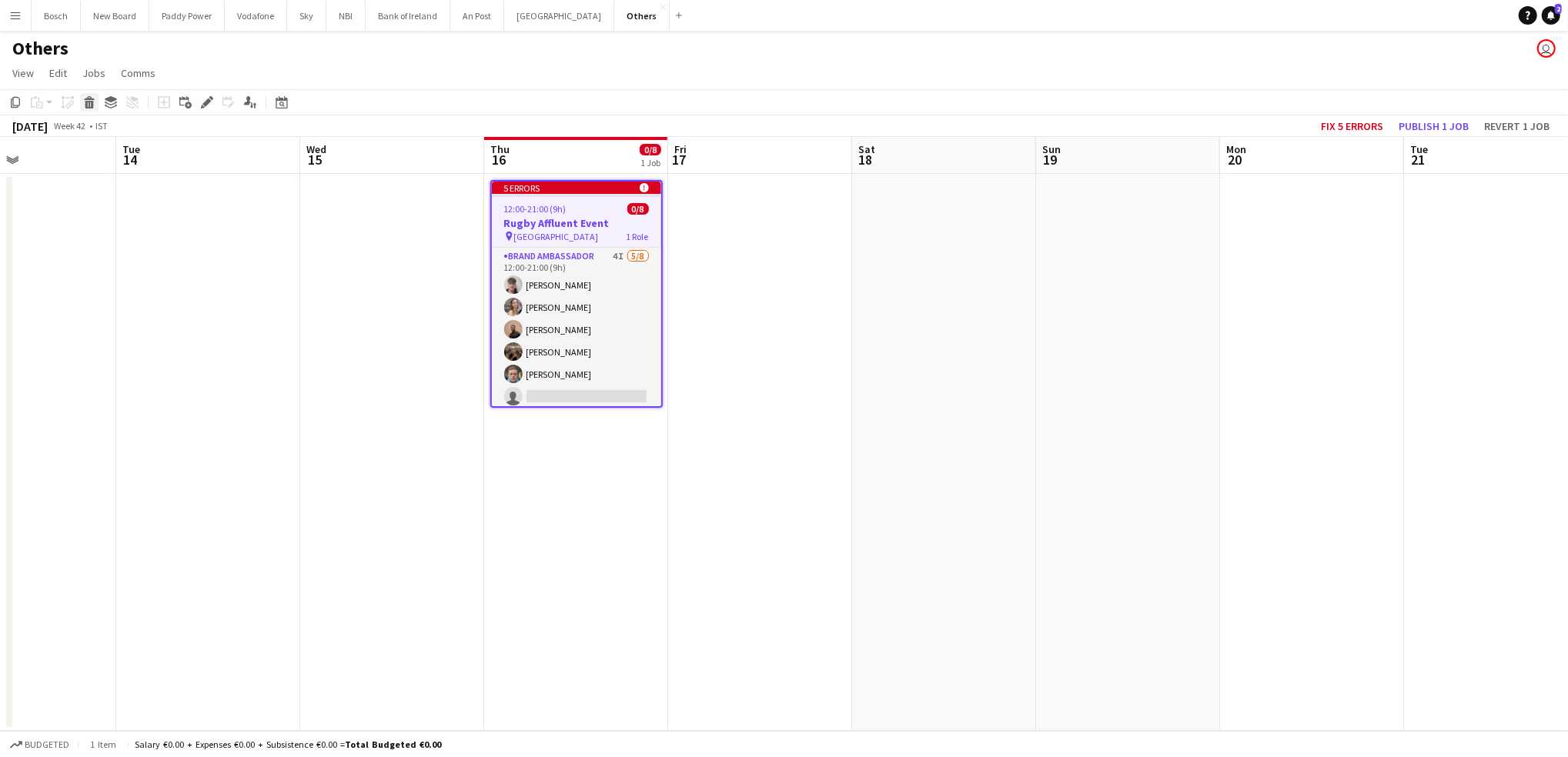
click at [88, 103] on icon at bounding box center [89, 104] width 9 height 8
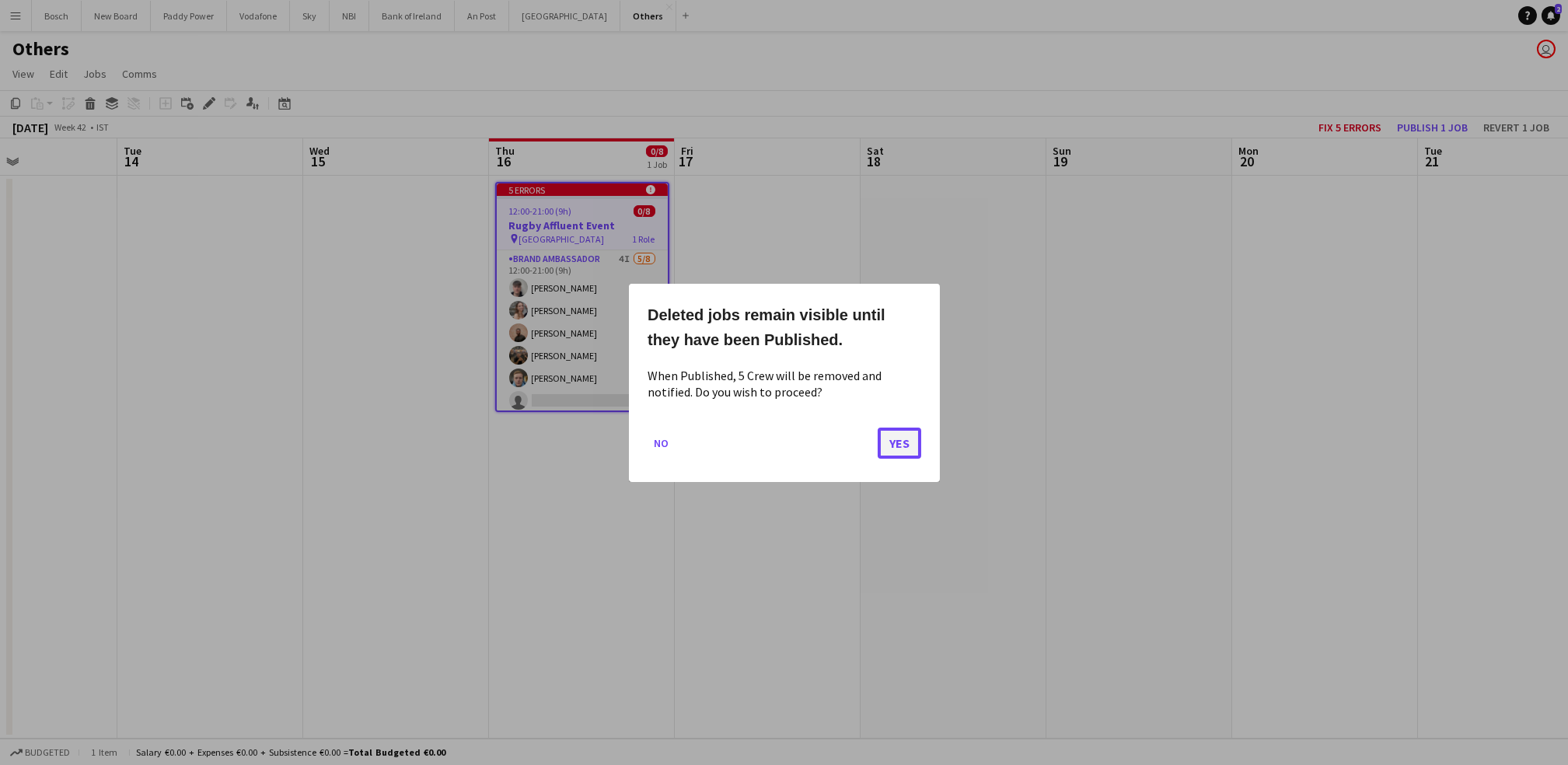
click at [916, 452] on button "Yes" at bounding box center [899, 442] width 44 height 31
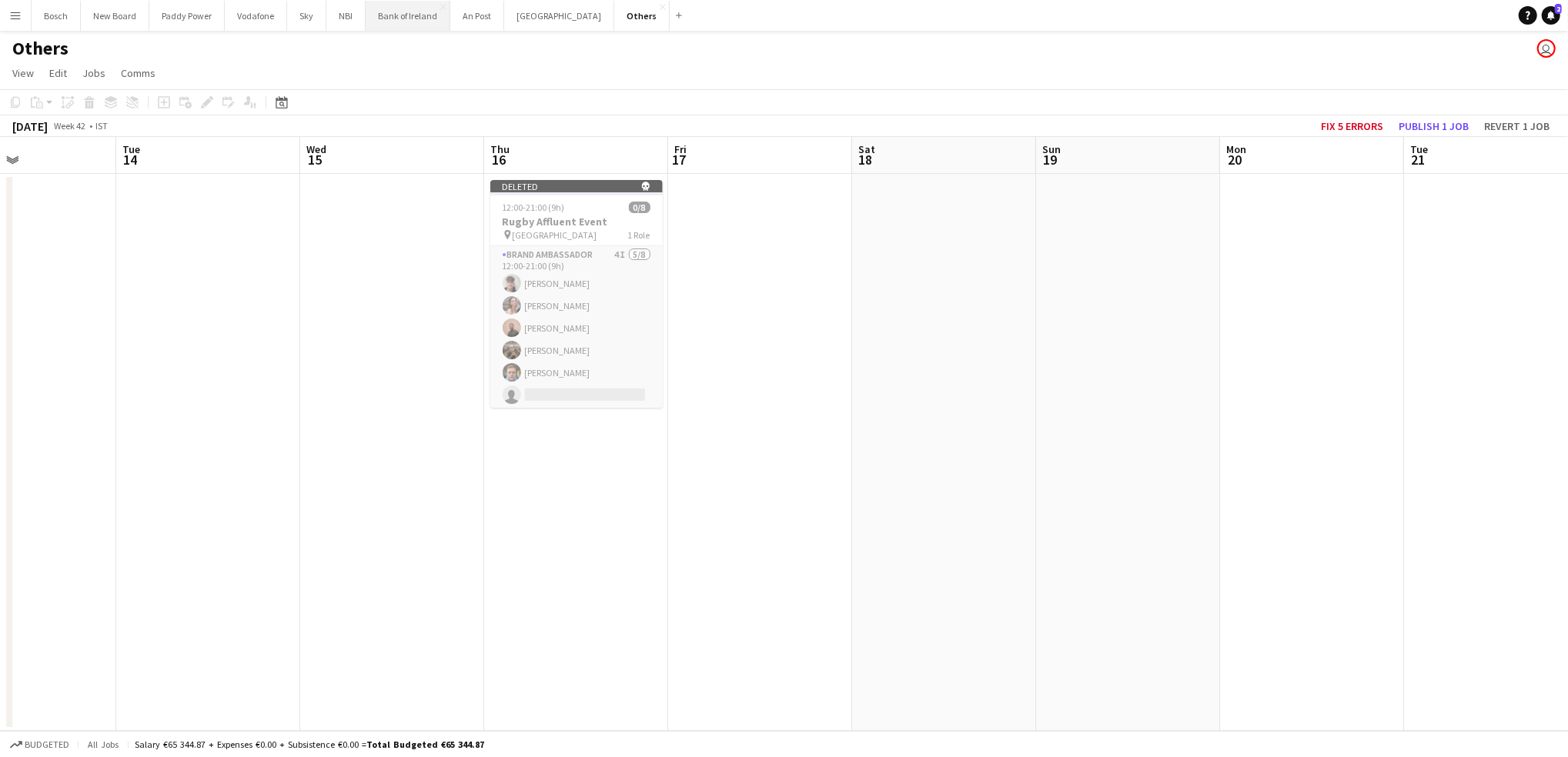
click at [425, 20] on button "Bank of Ireland Close" at bounding box center [407, 15] width 84 height 30
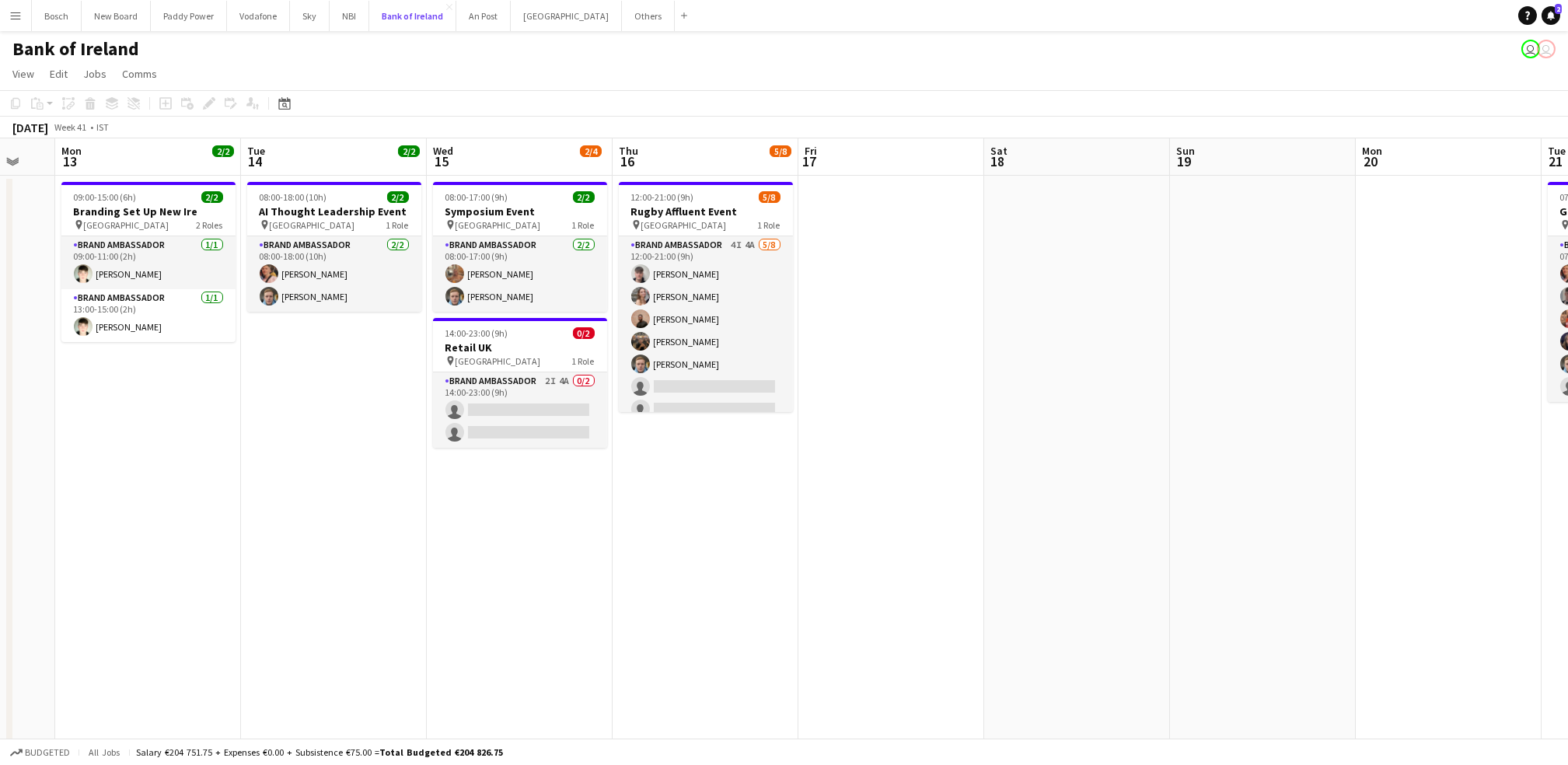
scroll to position [0, 551]
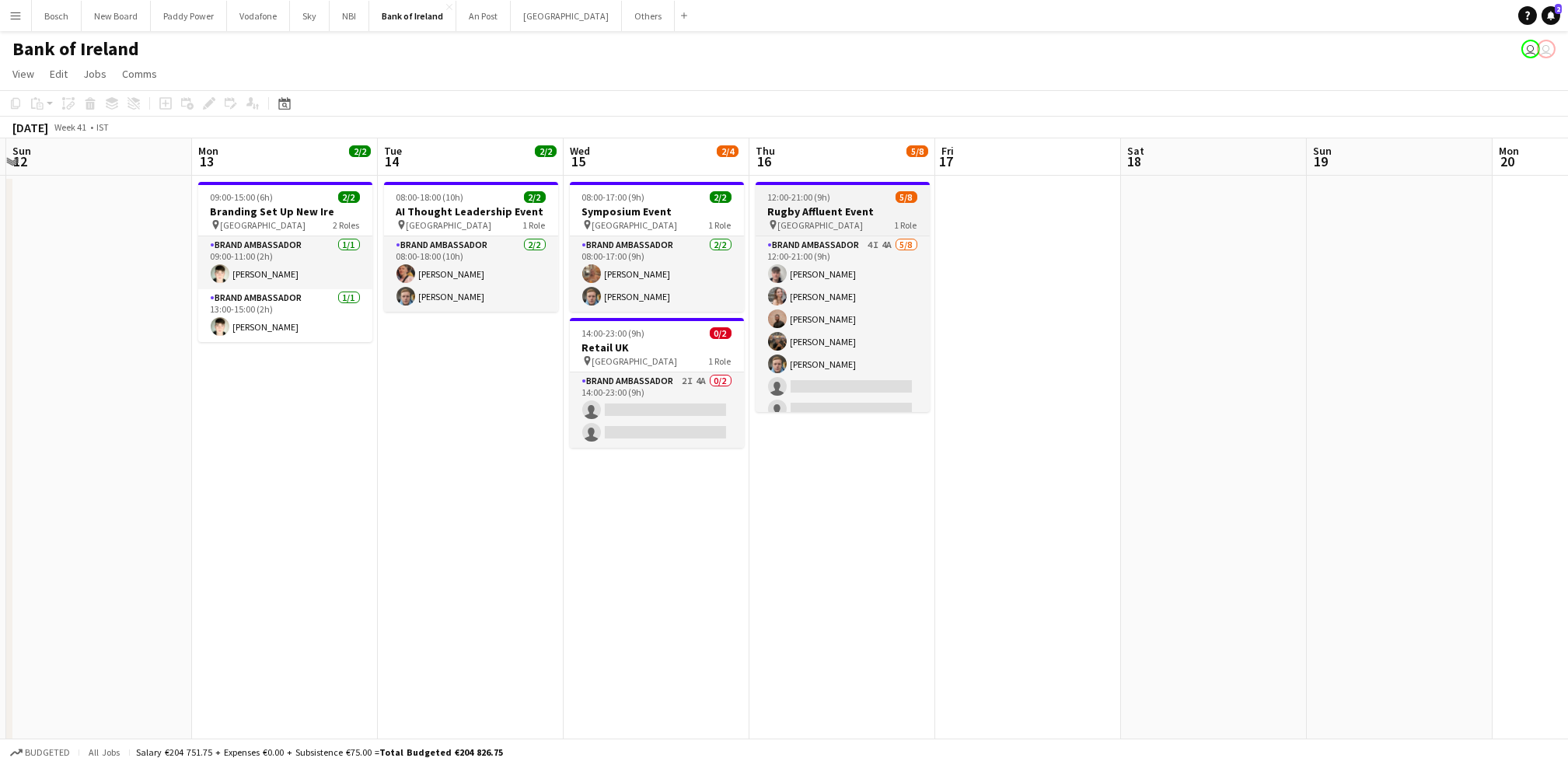
click at [832, 194] on div "12:00-21:00 (9h) 5/8" at bounding box center [842, 197] width 174 height 12
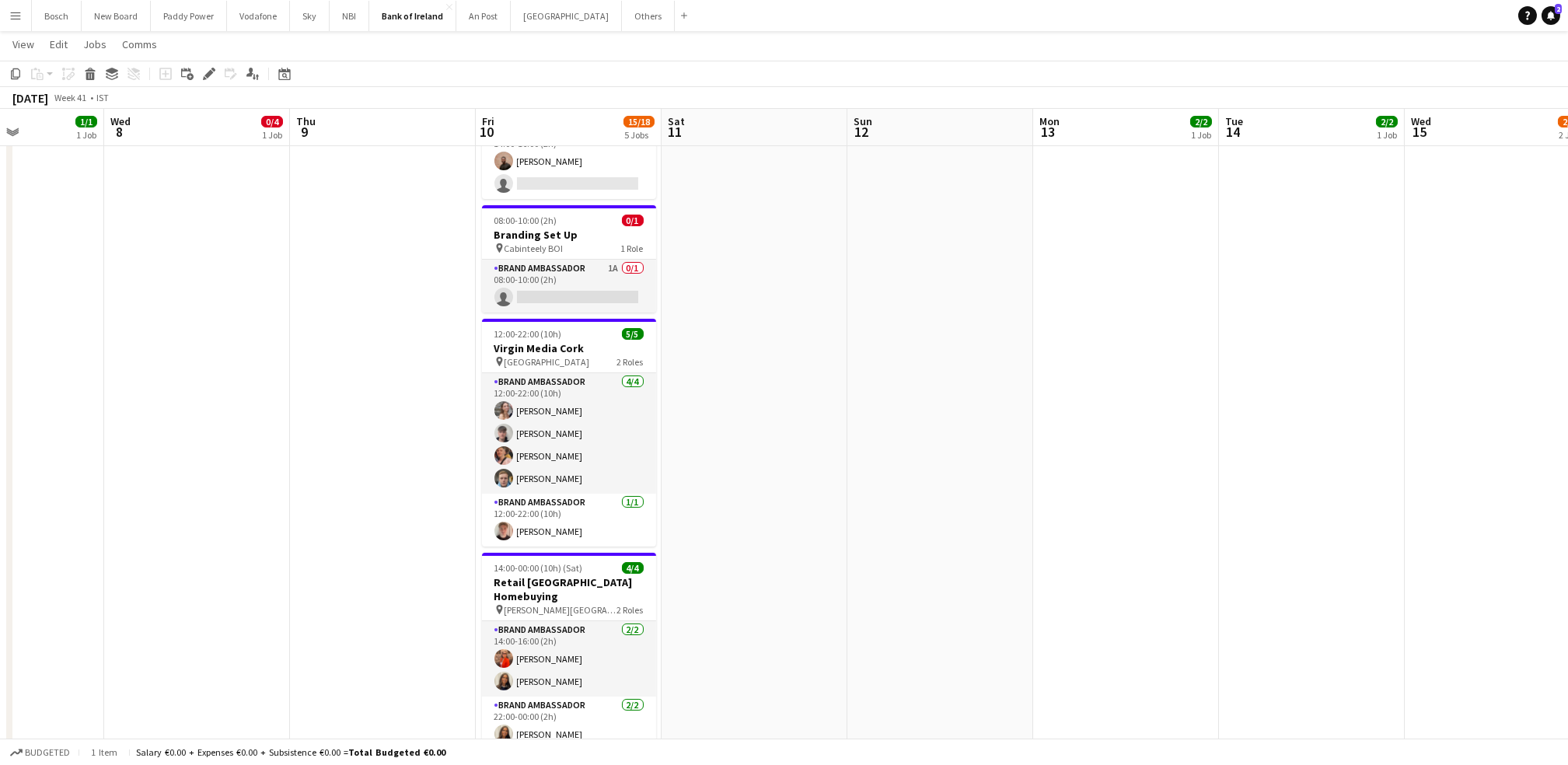
scroll to position [0, 505]
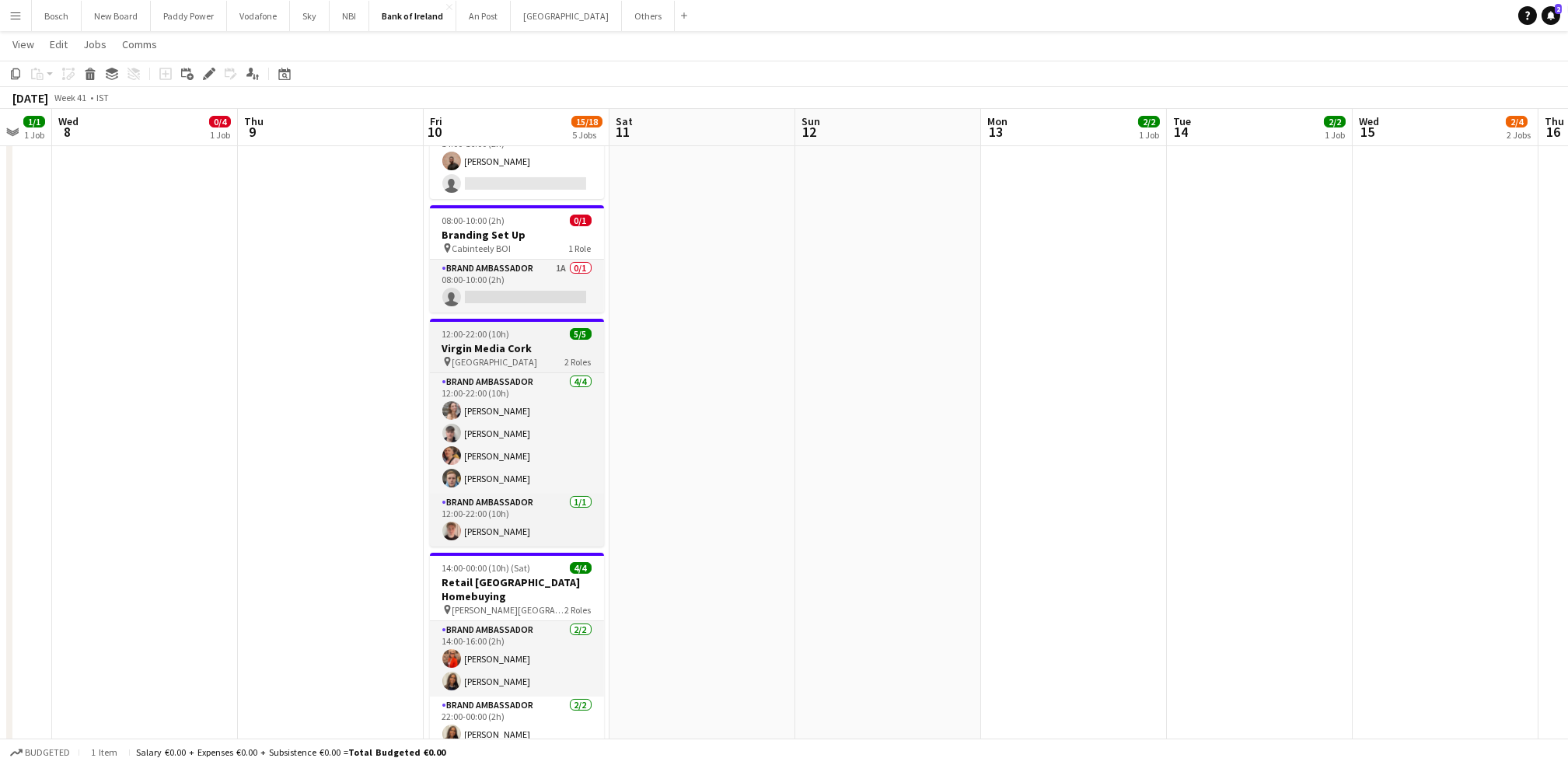
click at [502, 330] on span "12:00-22:00 (10h)" at bounding box center [476, 334] width 68 height 12
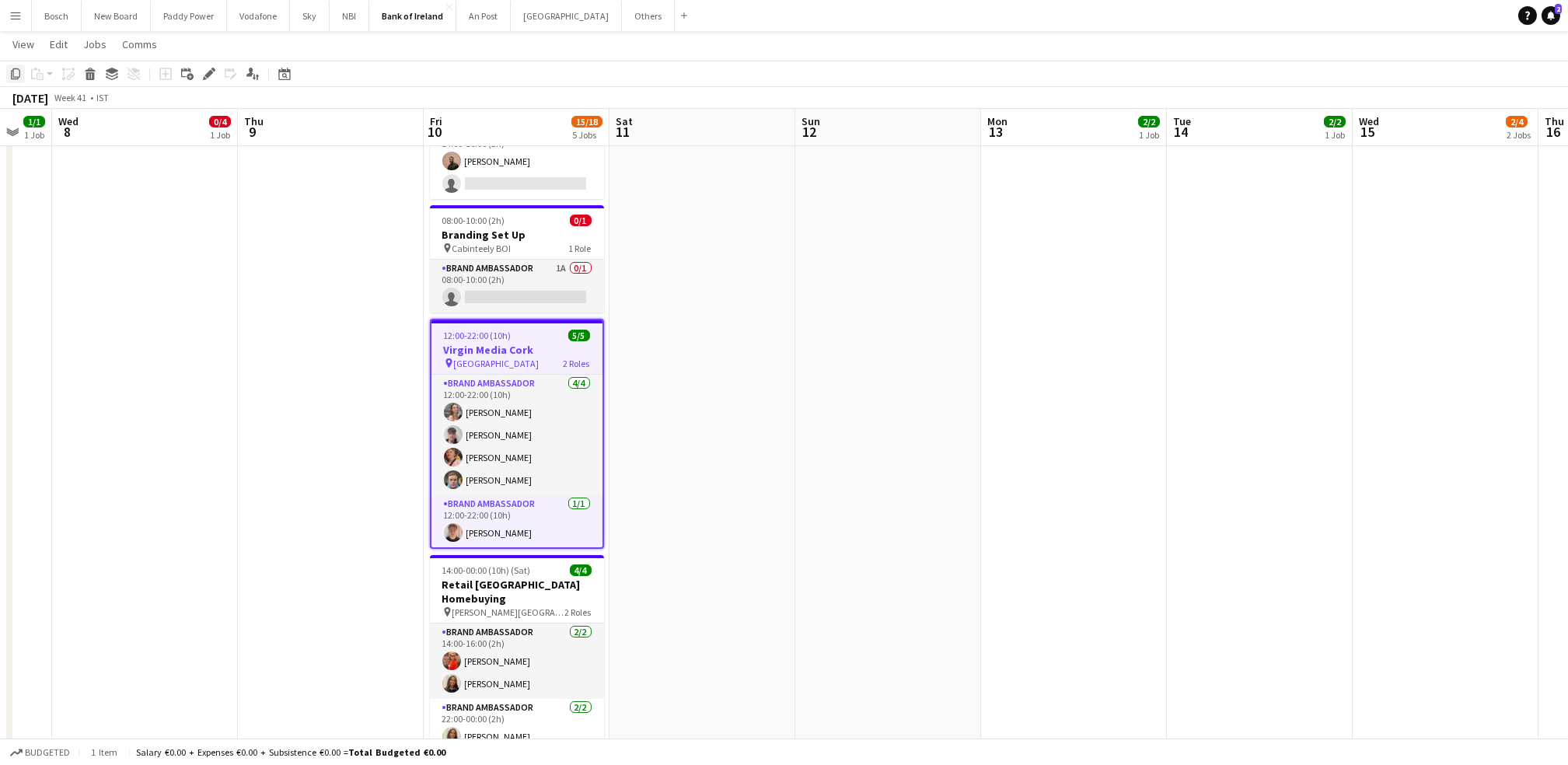
click at [16, 72] on icon "Copy" at bounding box center [15, 74] width 12 height 12
click at [622, 20] on button "Others Close" at bounding box center [648, 15] width 52 height 30
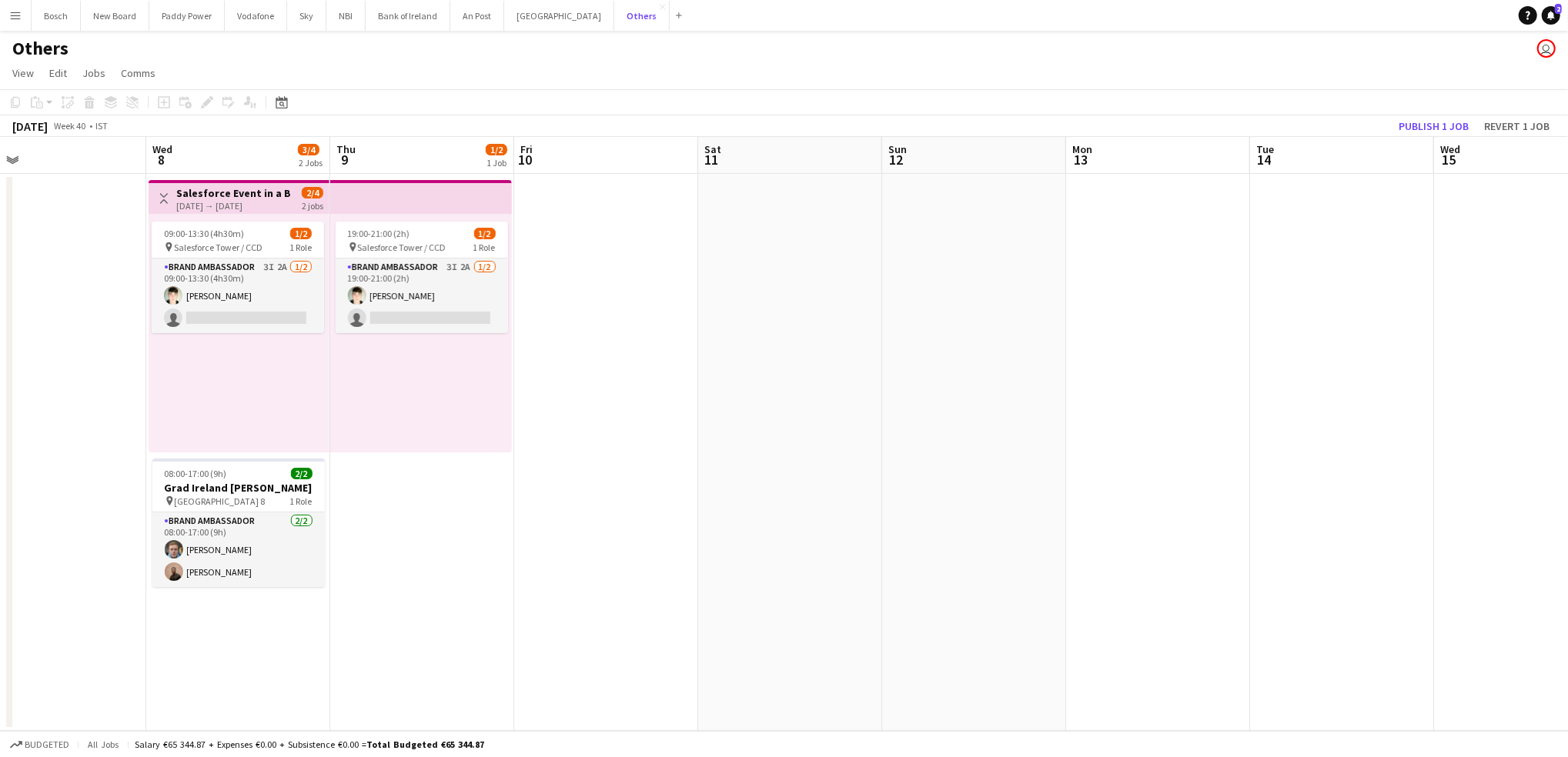
scroll to position [0, 531]
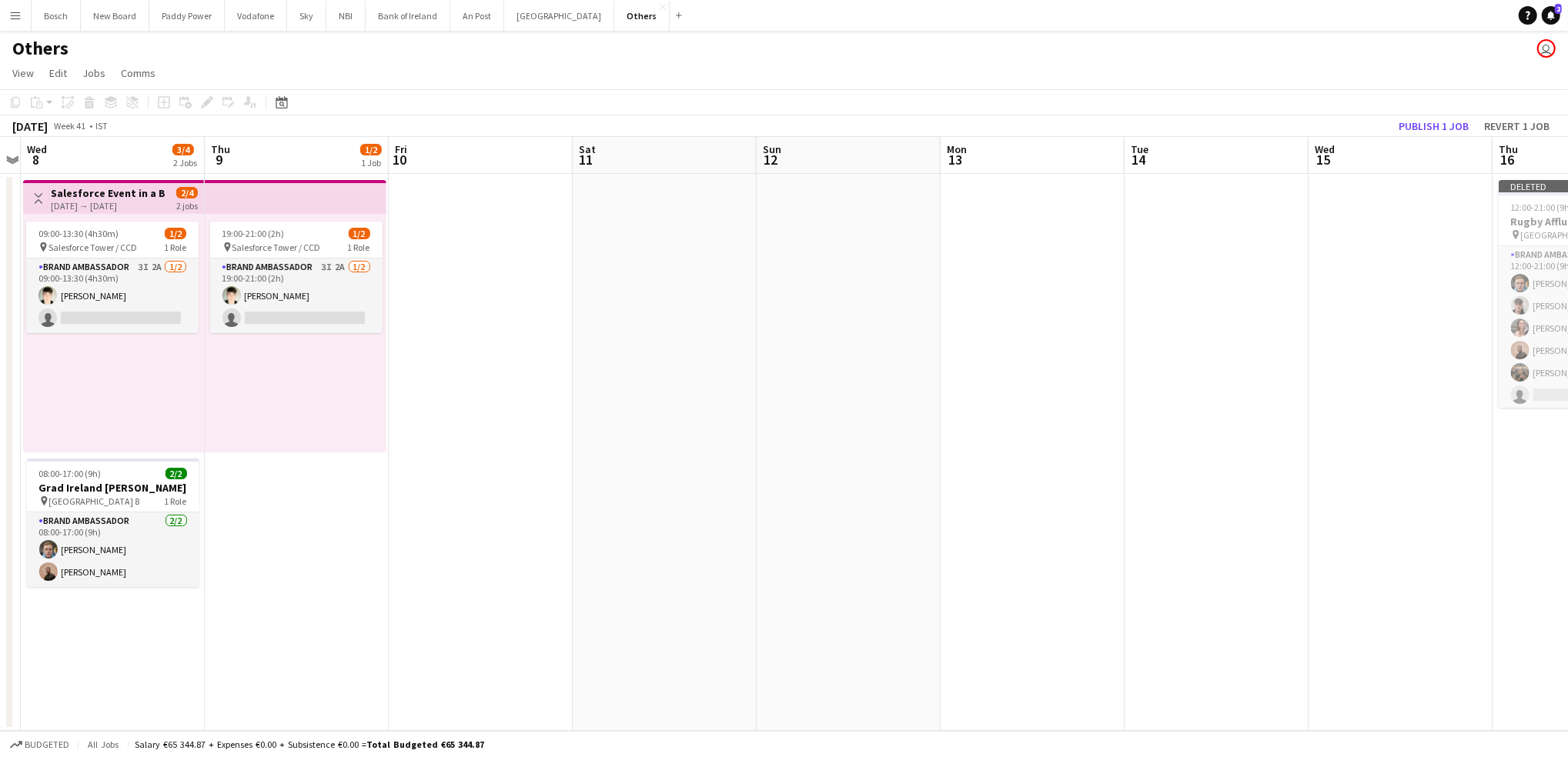
click at [401, 212] on app-date-cell at bounding box center [480, 452] width 184 height 557
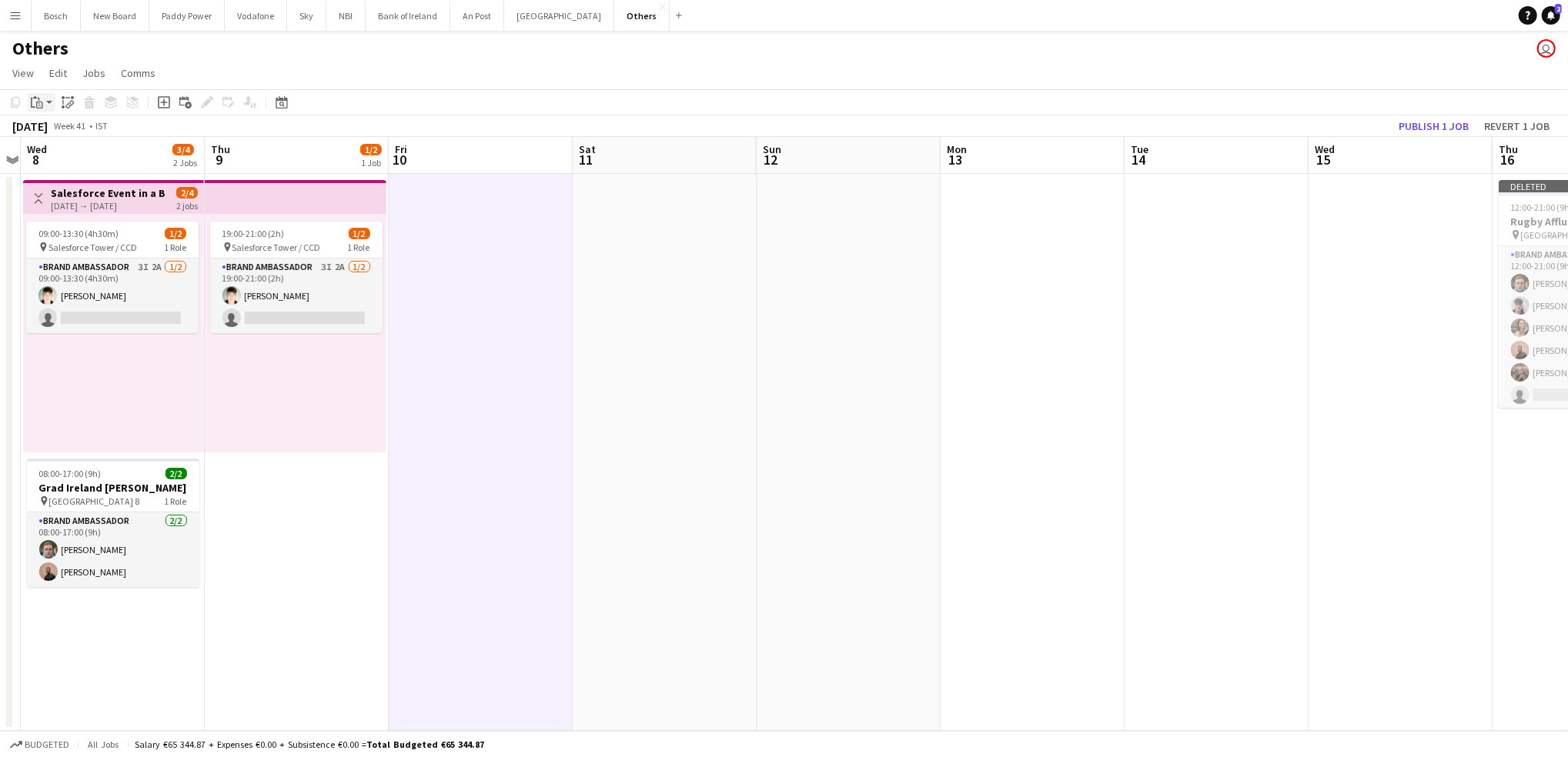
click at [39, 107] on icon "Paste" at bounding box center [37, 102] width 12 height 12
click at [121, 163] on link "Paste with crew Ctrl+Shift+V" at bounding box center [113, 158] width 145 height 14
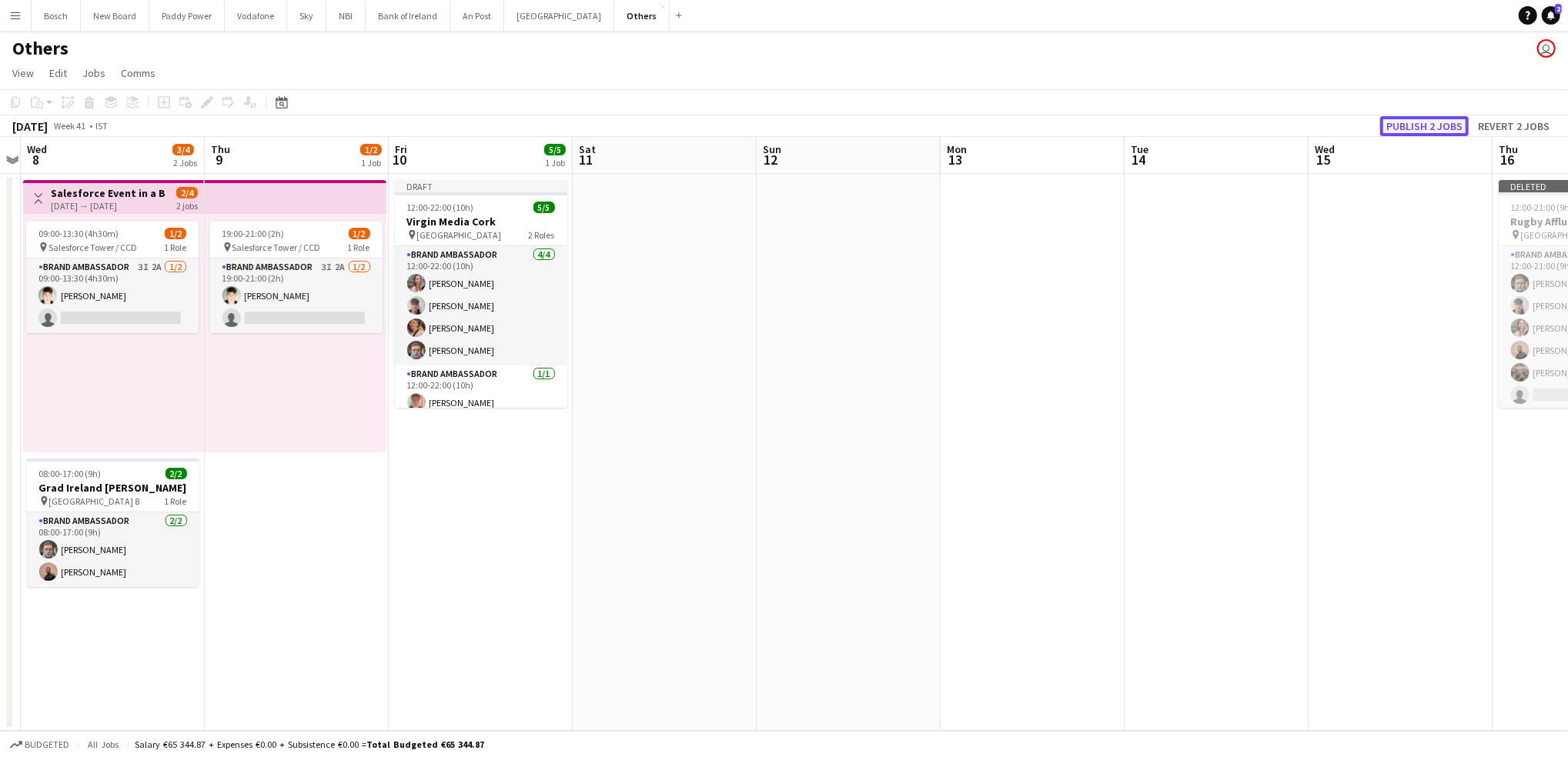
click at [1416, 118] on button "Publish 2 jobs" at bounding box center [1424, 125] width 89 height 20
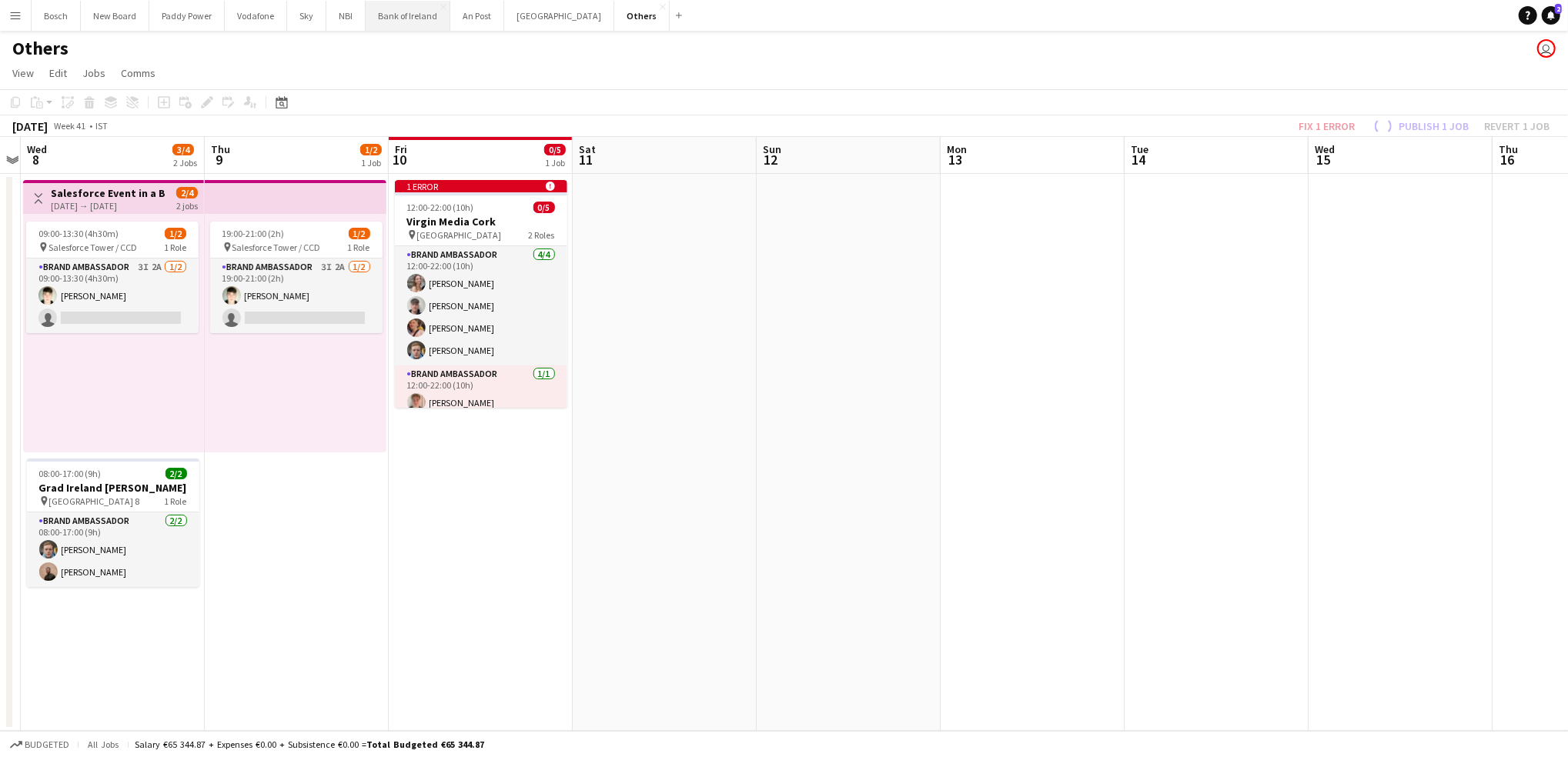
click at [419, 19] on button "Bank of Ireland Close" at bounding box center [407, 15] width 84 height 30
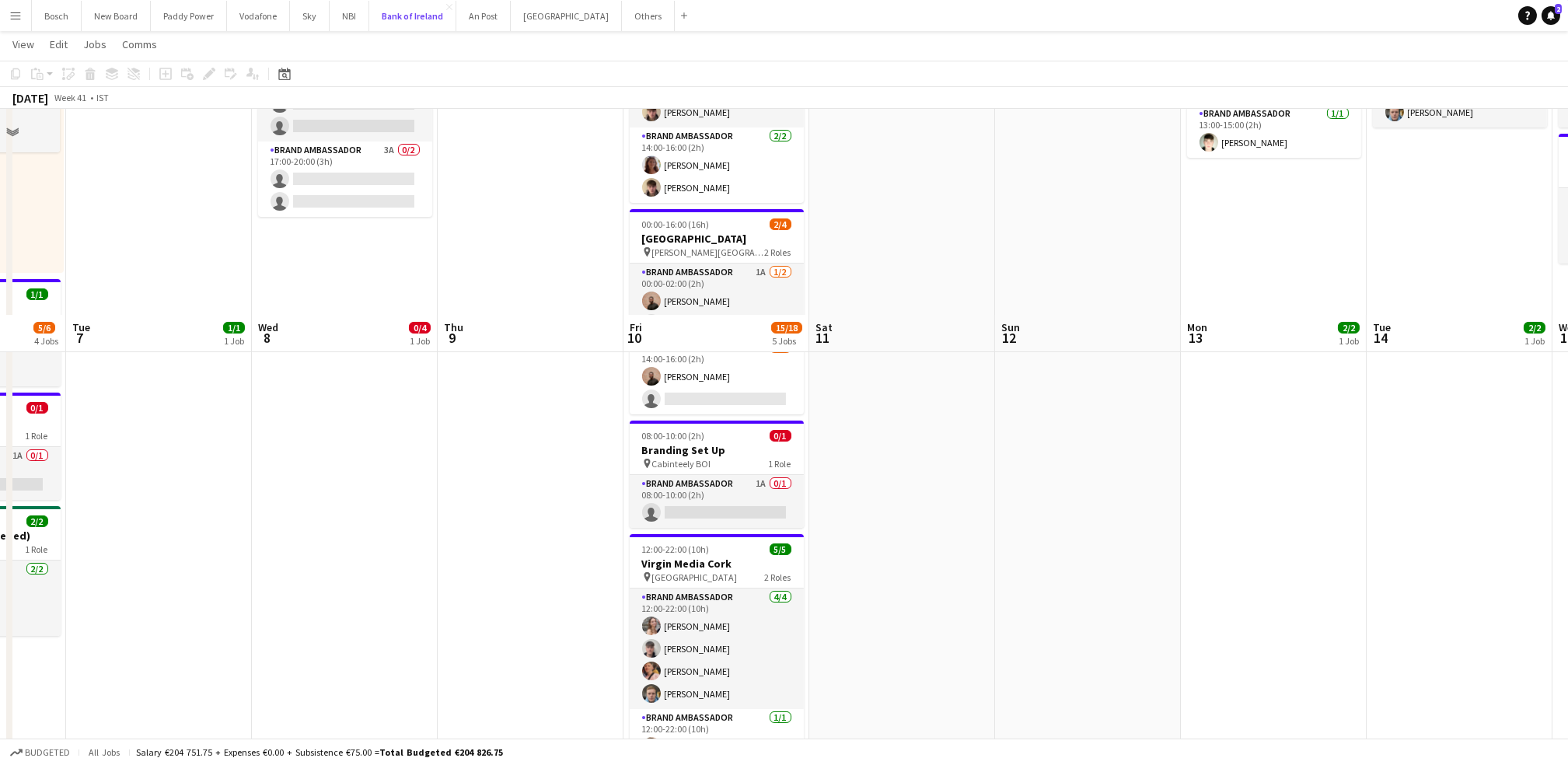
scroll to position [400, 0]
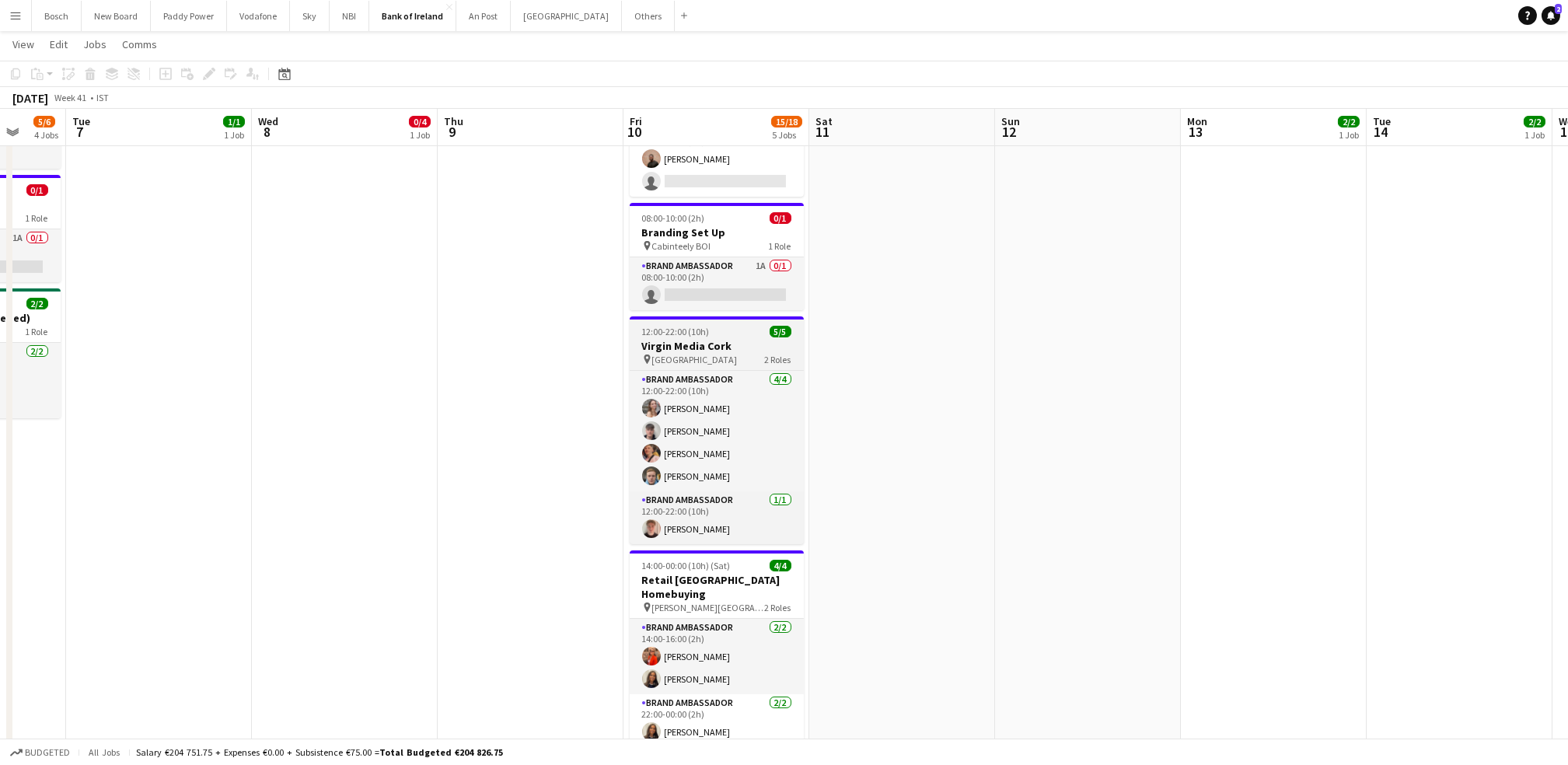
click at [720, 343] on h3 "Virgin Media Cork" at bounding box center [716, 346] width 174 height 14
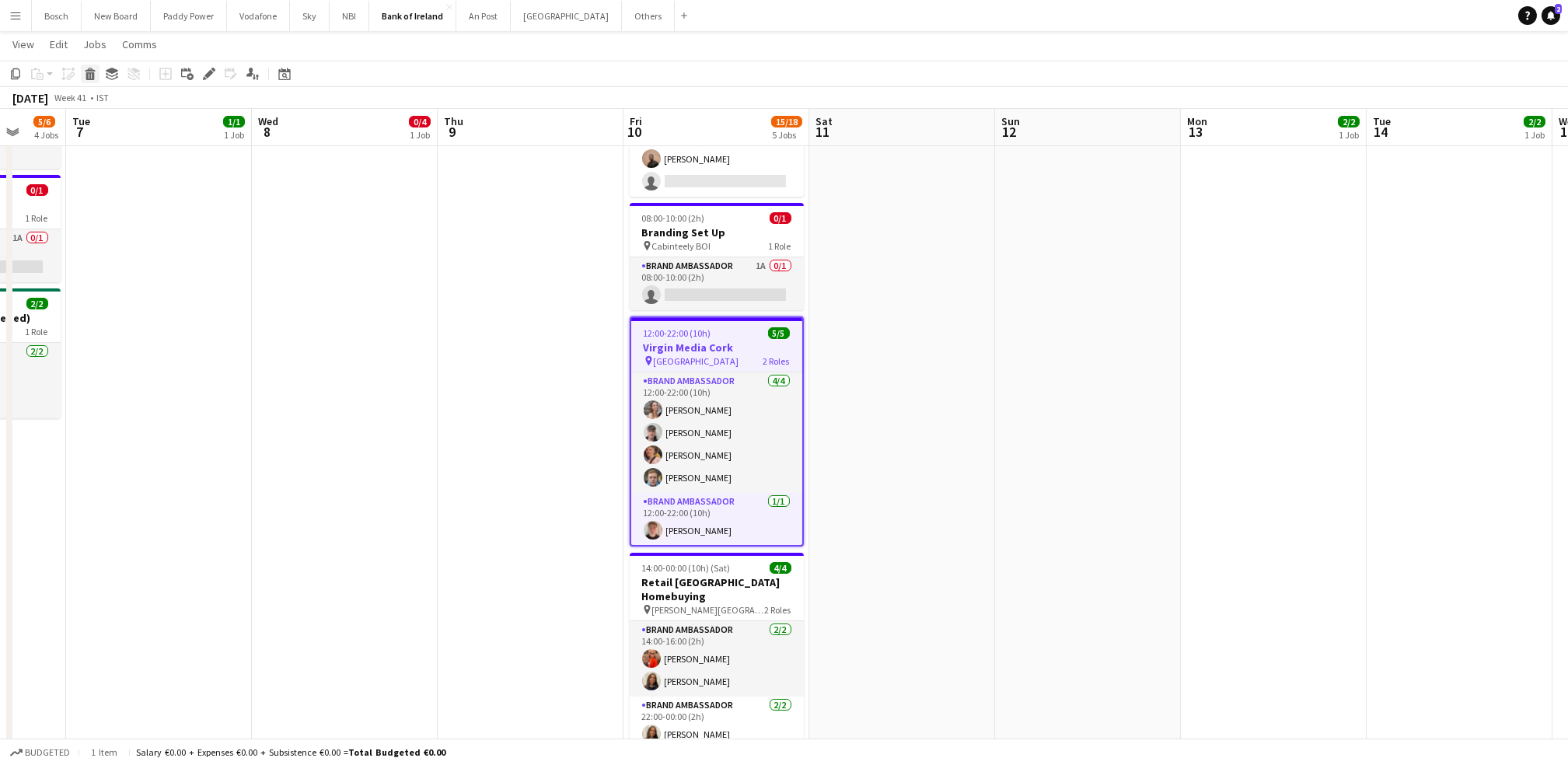
click at [87, 73] on icon at bounding box center [90, 76] width 9 height 8
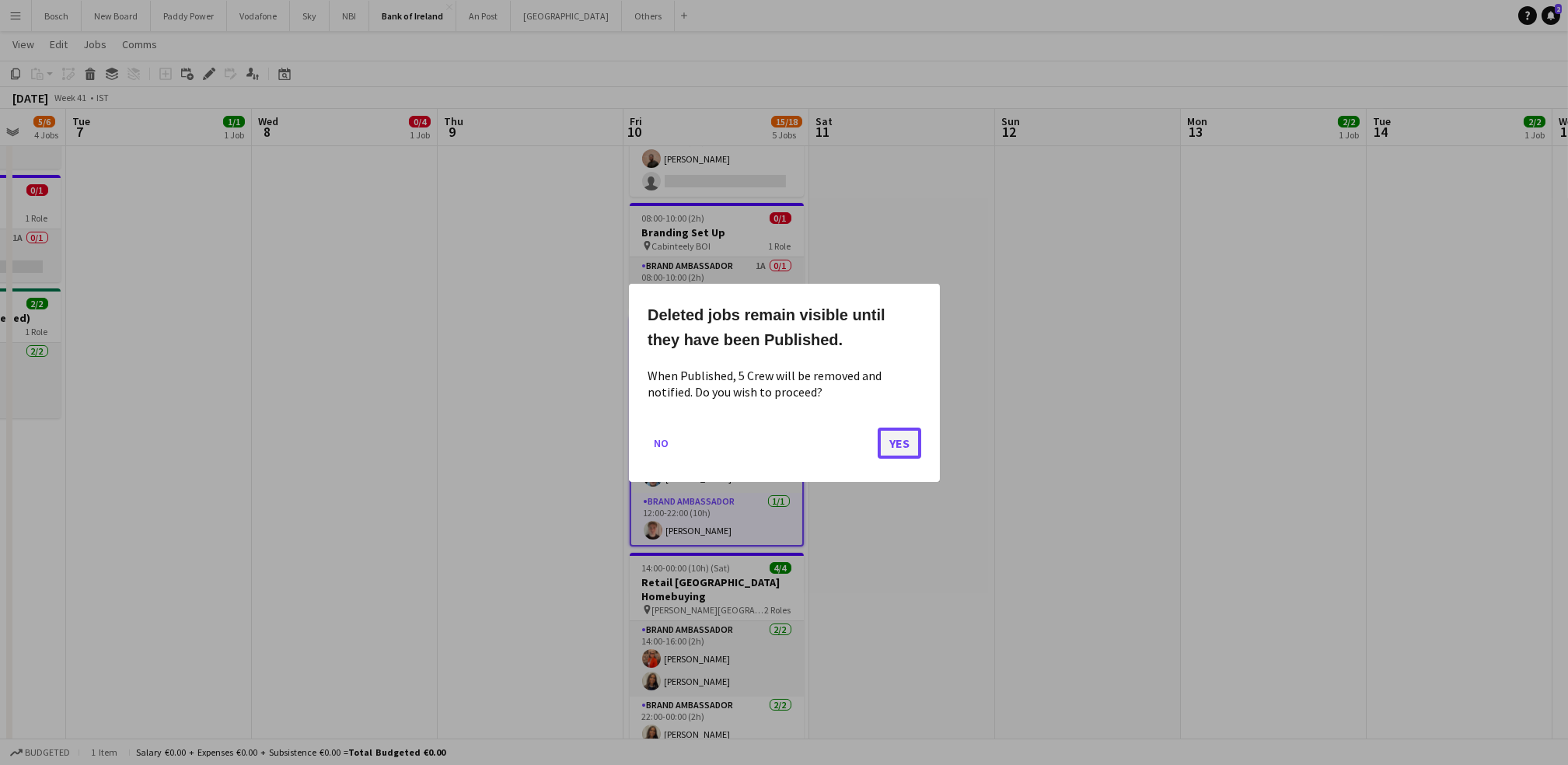
click at [883, 436] on button "Yes" at bounding box center [899, 442] width 44 height 31
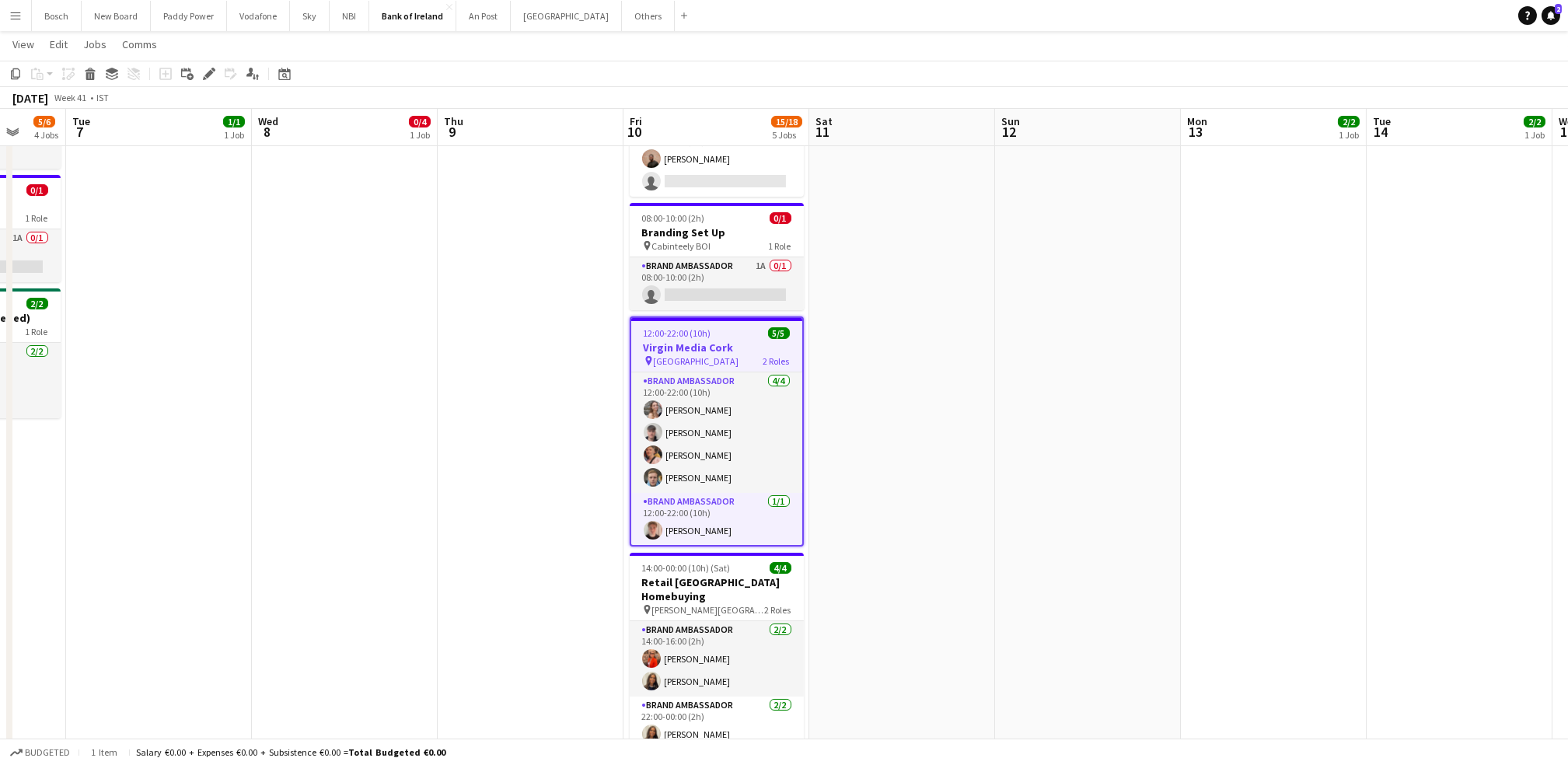
scroll to position [400, 0]
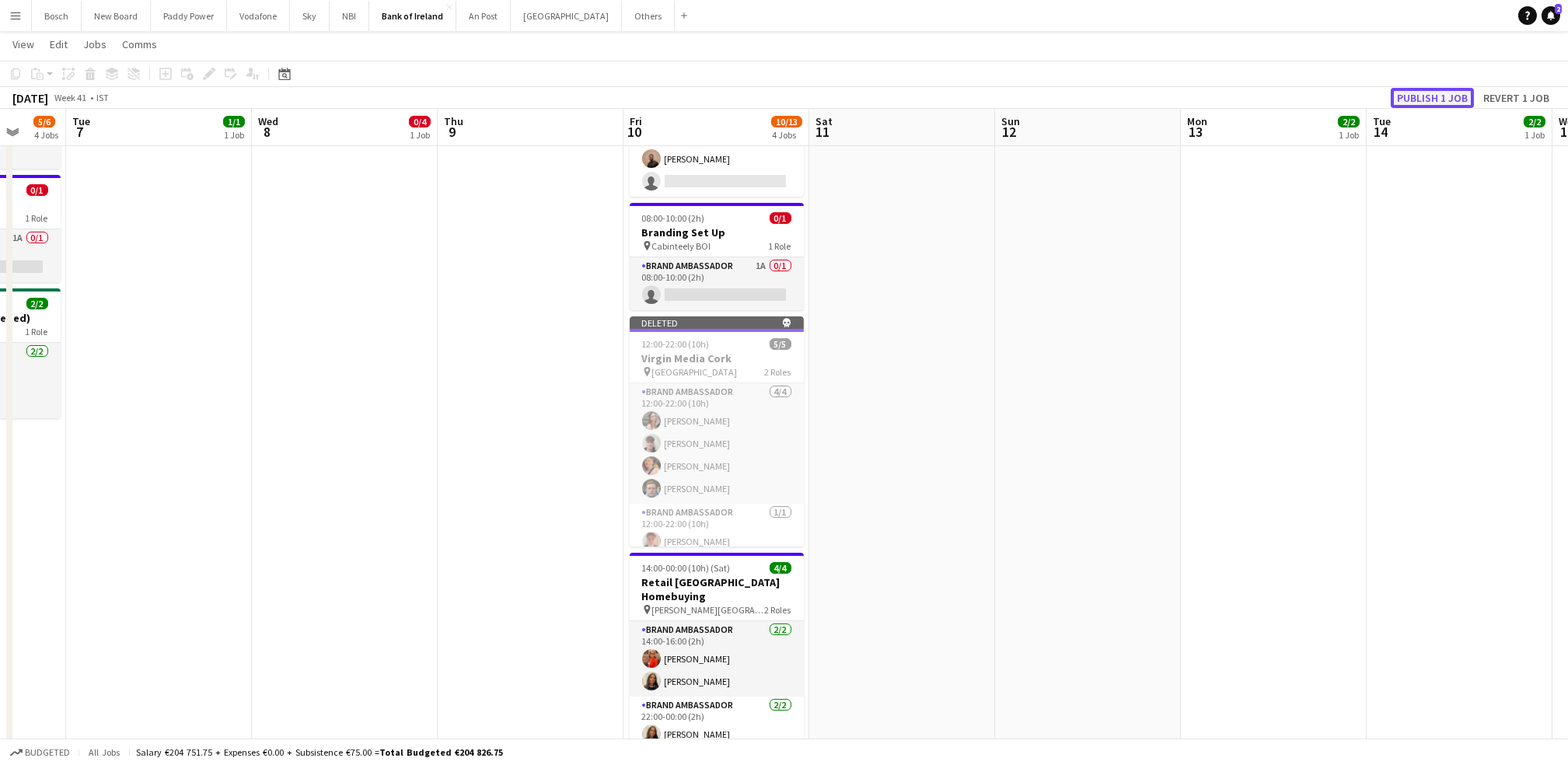
click at [1424, 97] on button "Publish 1 job" at bounding box center [1432, 97] width 83 height 20
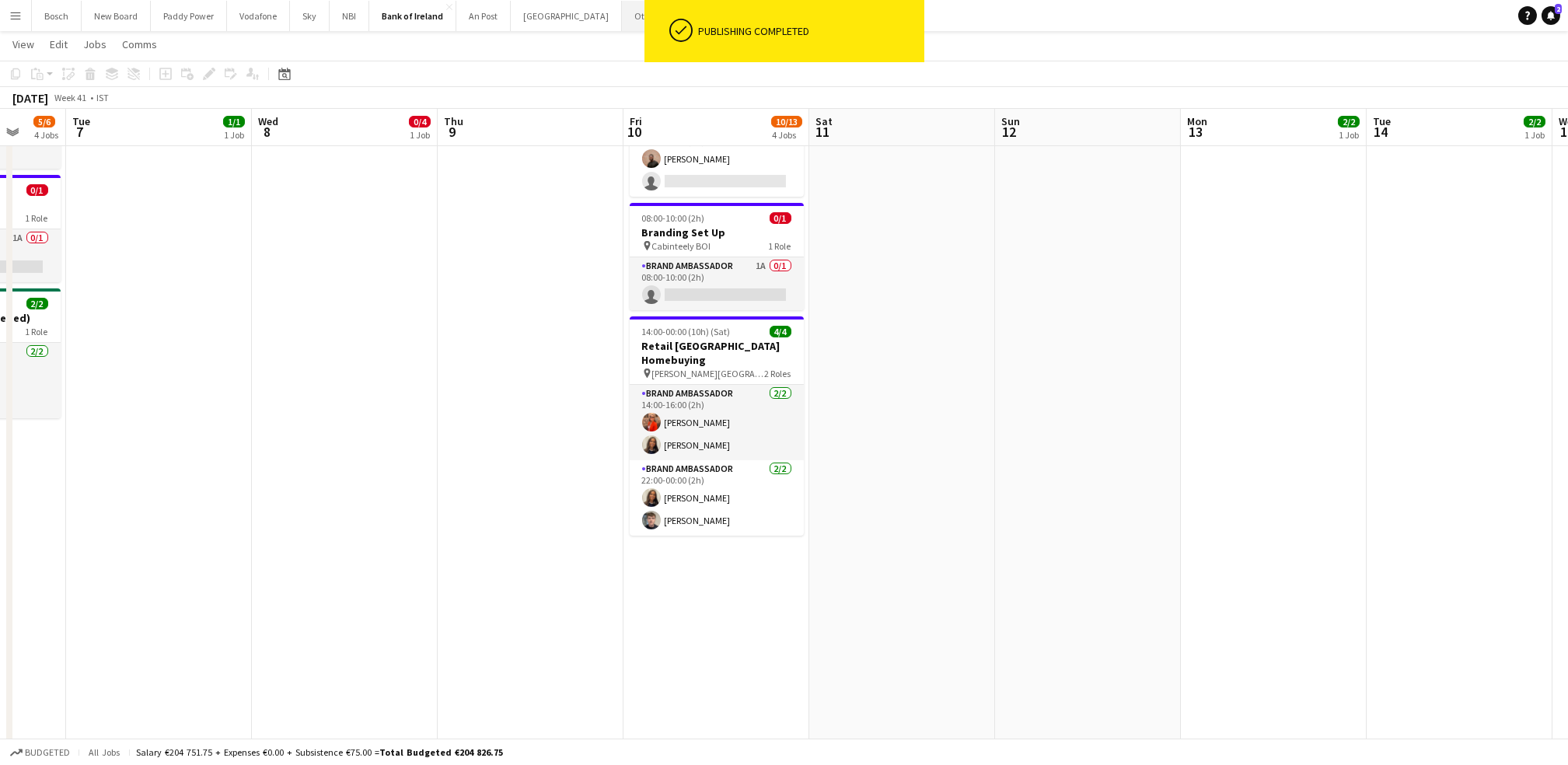
click at [622, 19] on button "Others Close" at bounding box center [648, 15] width 52 height 30
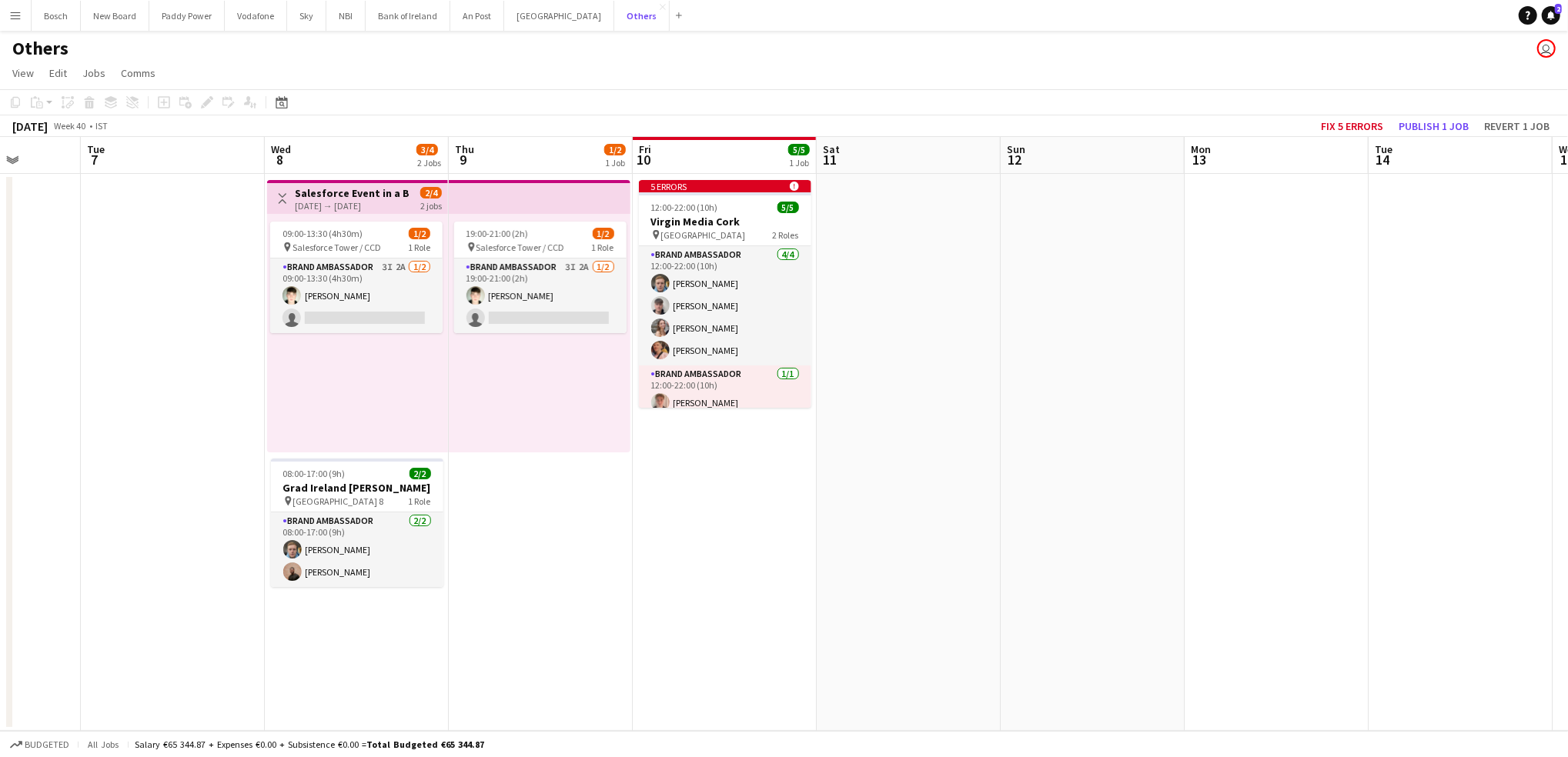
scroll to position [0, 654]
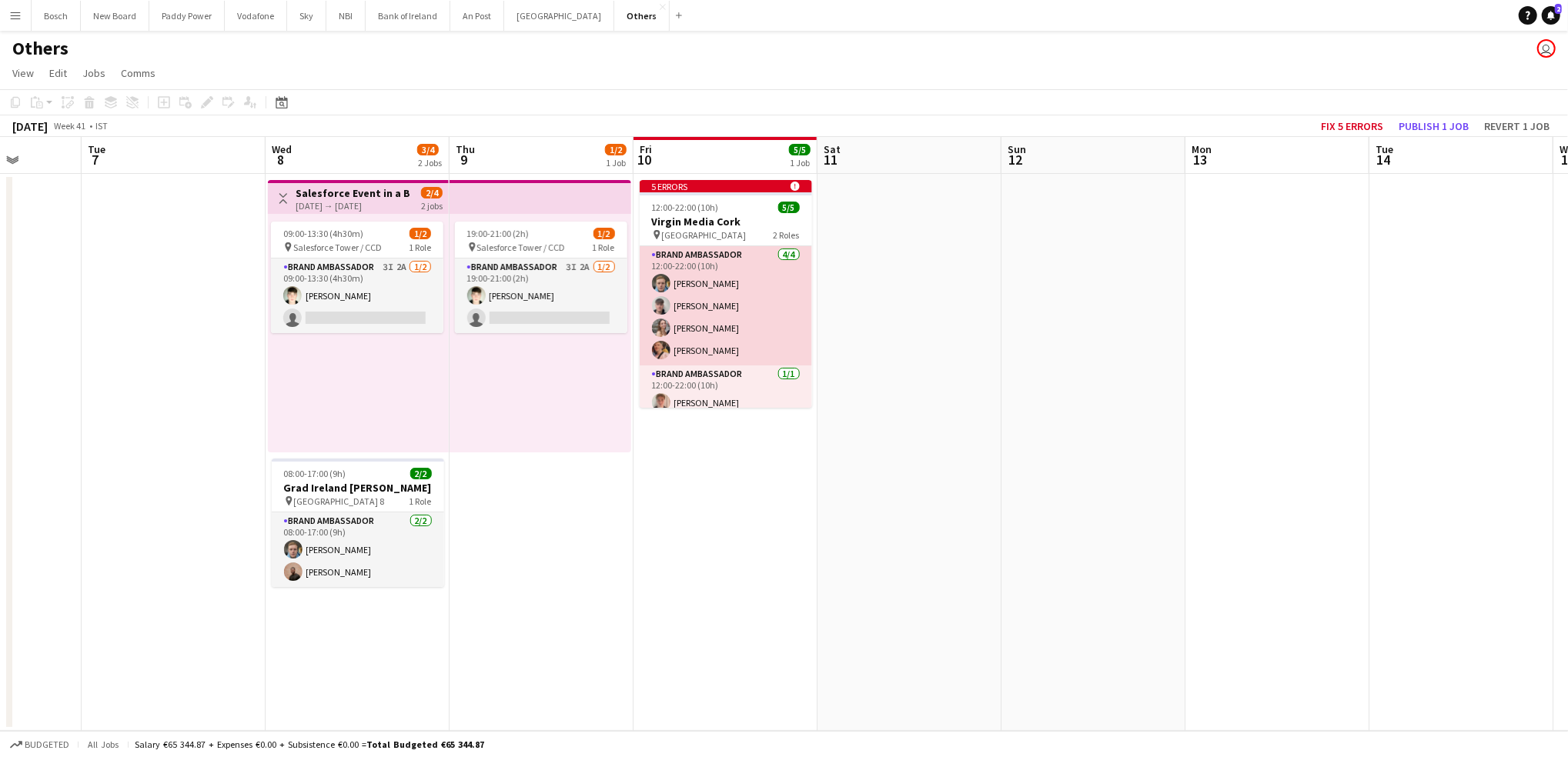
click at [727, 246] on app-card-role "Brand Ambassador [DATE] 12:00-22:00 (10h) [PERSON_NAME] [PERSON_NAME] [PERSON_N…" at bounding box center [726, 306] width 172 height 119
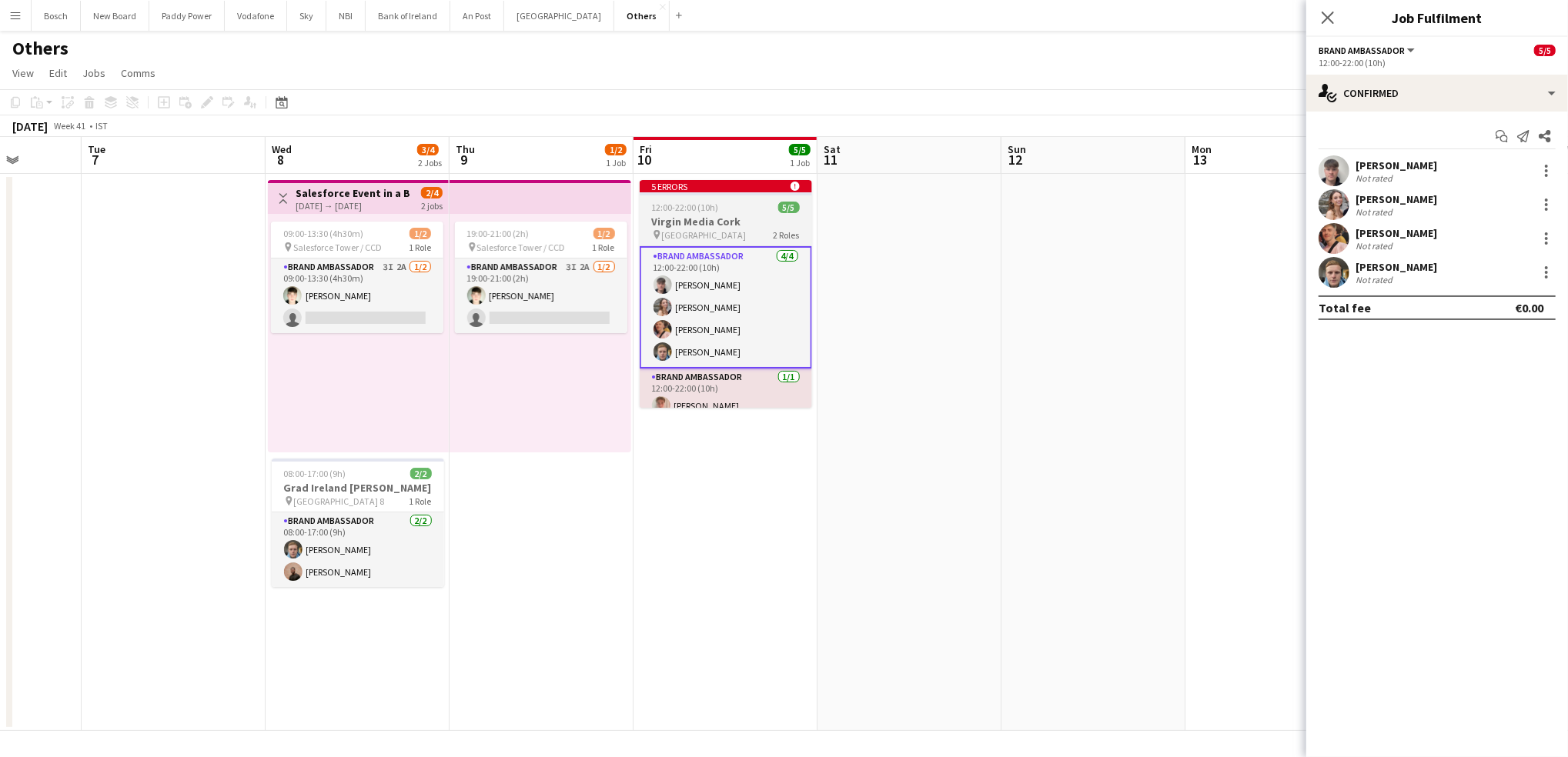
click at [722, 215] on h3 "Virgin Media Cork" at bounding box center [726, 221] width 172 height 14
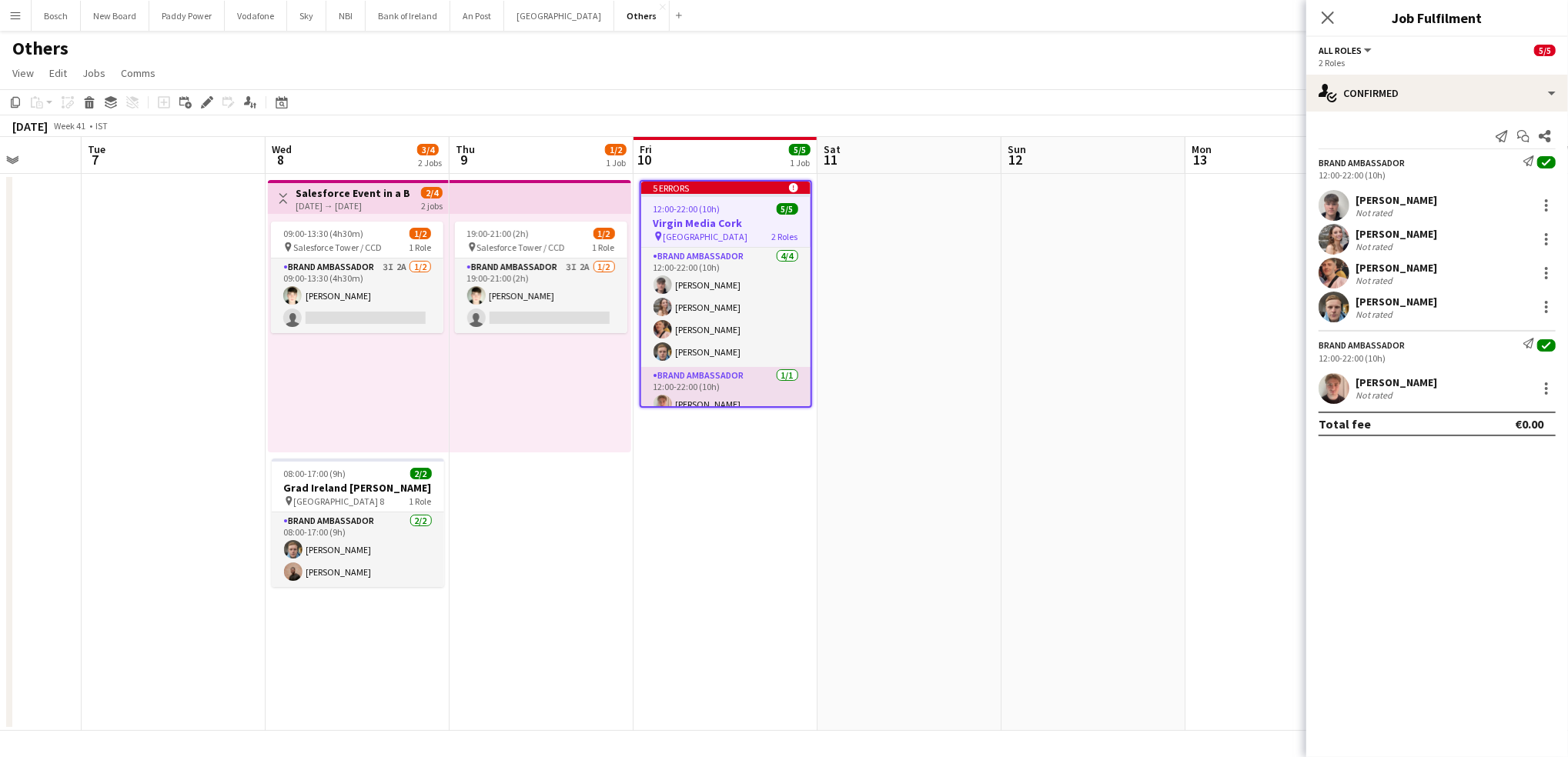
click at [1207, 91] on app-toolbar "Copy Paste Paste Ctrl+V Paste with crew Ctrl+Shift+V Paste linked Job [GEOGRAPH…" at bounding box center [784, 102] width 1568 height 26
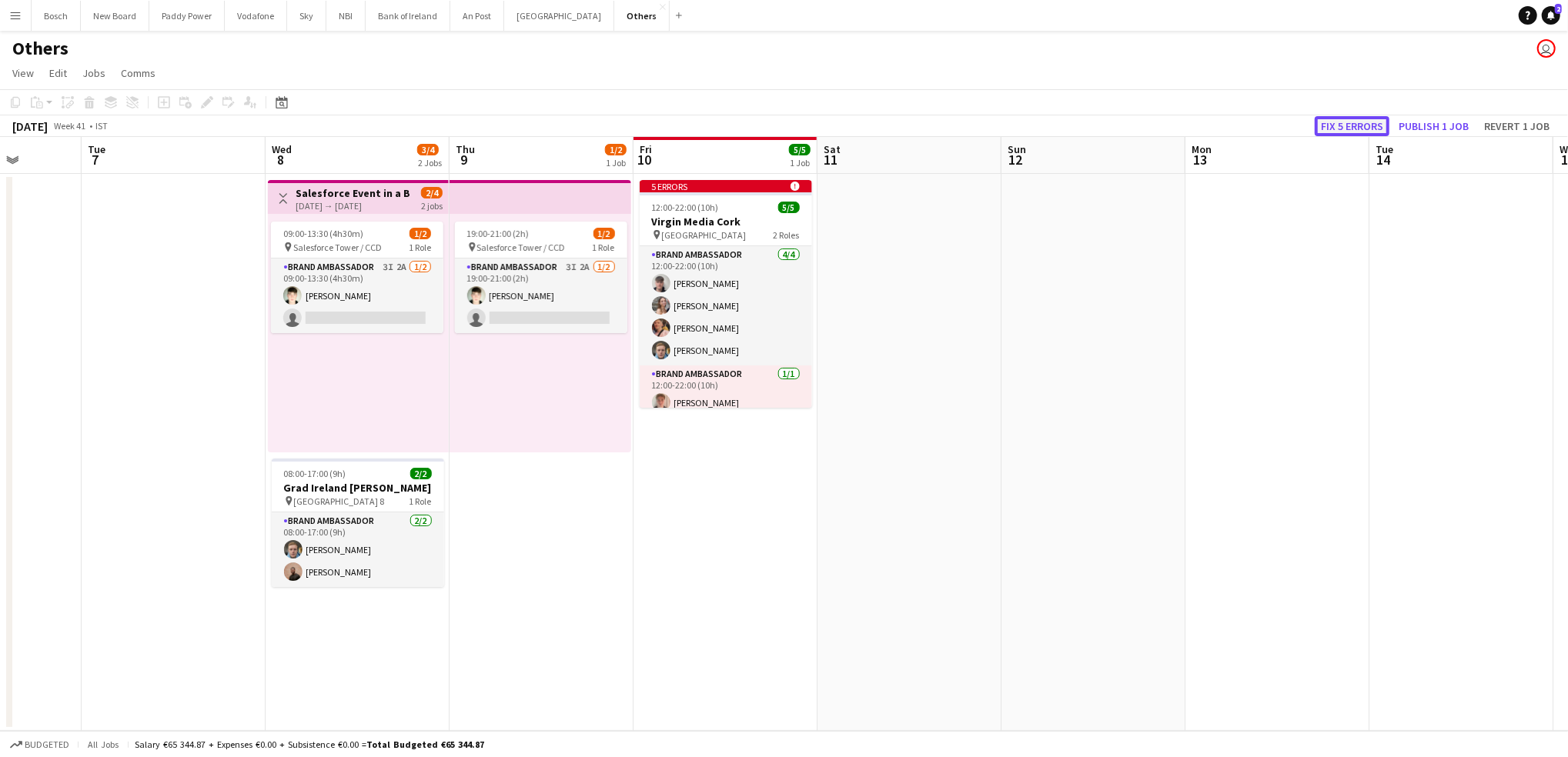
click at [1347, 123] on button "Fix 5 errors" at bounding box center [1352, 125] width 75 height 20
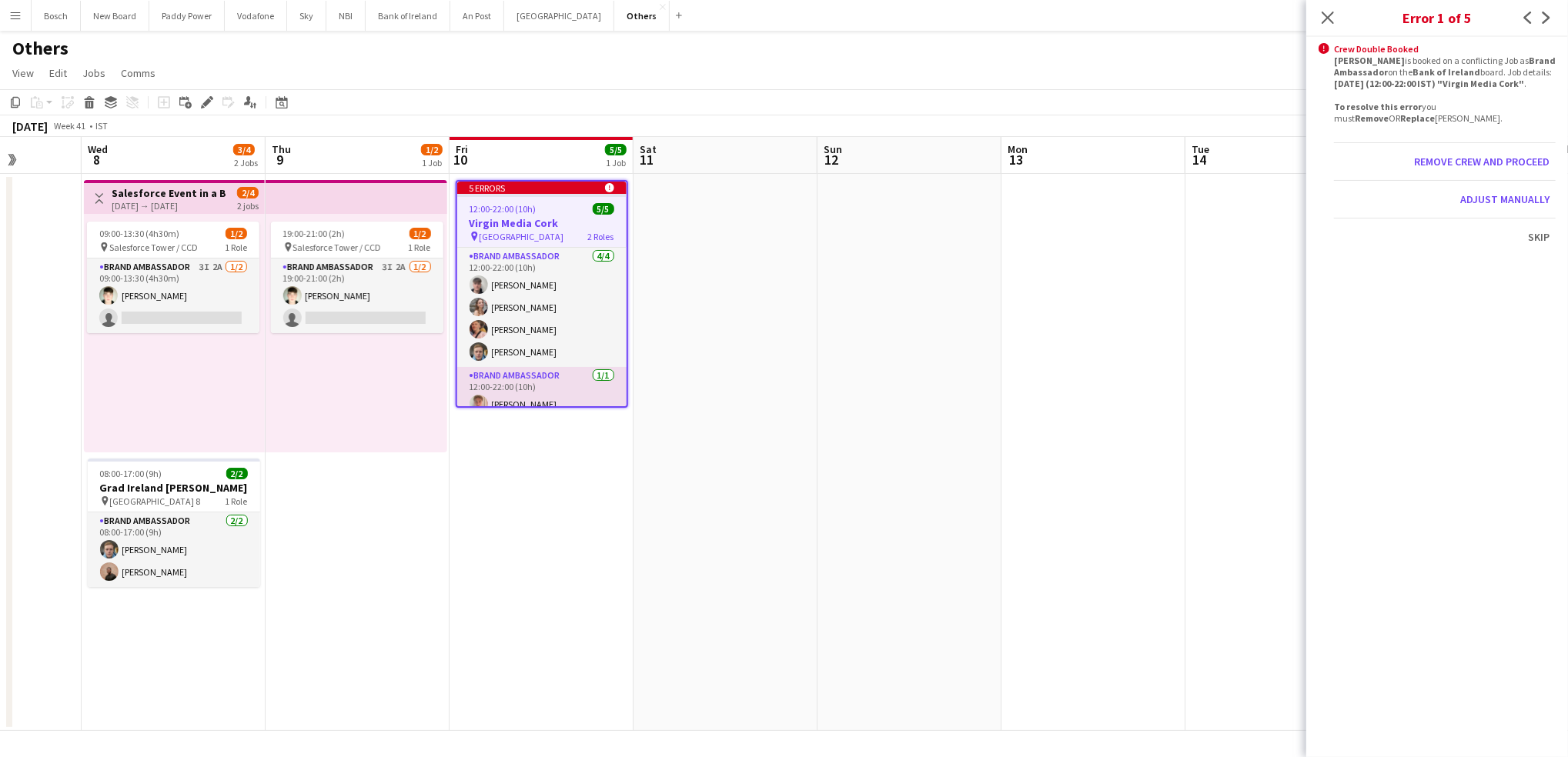
scroll to position [0, 530]
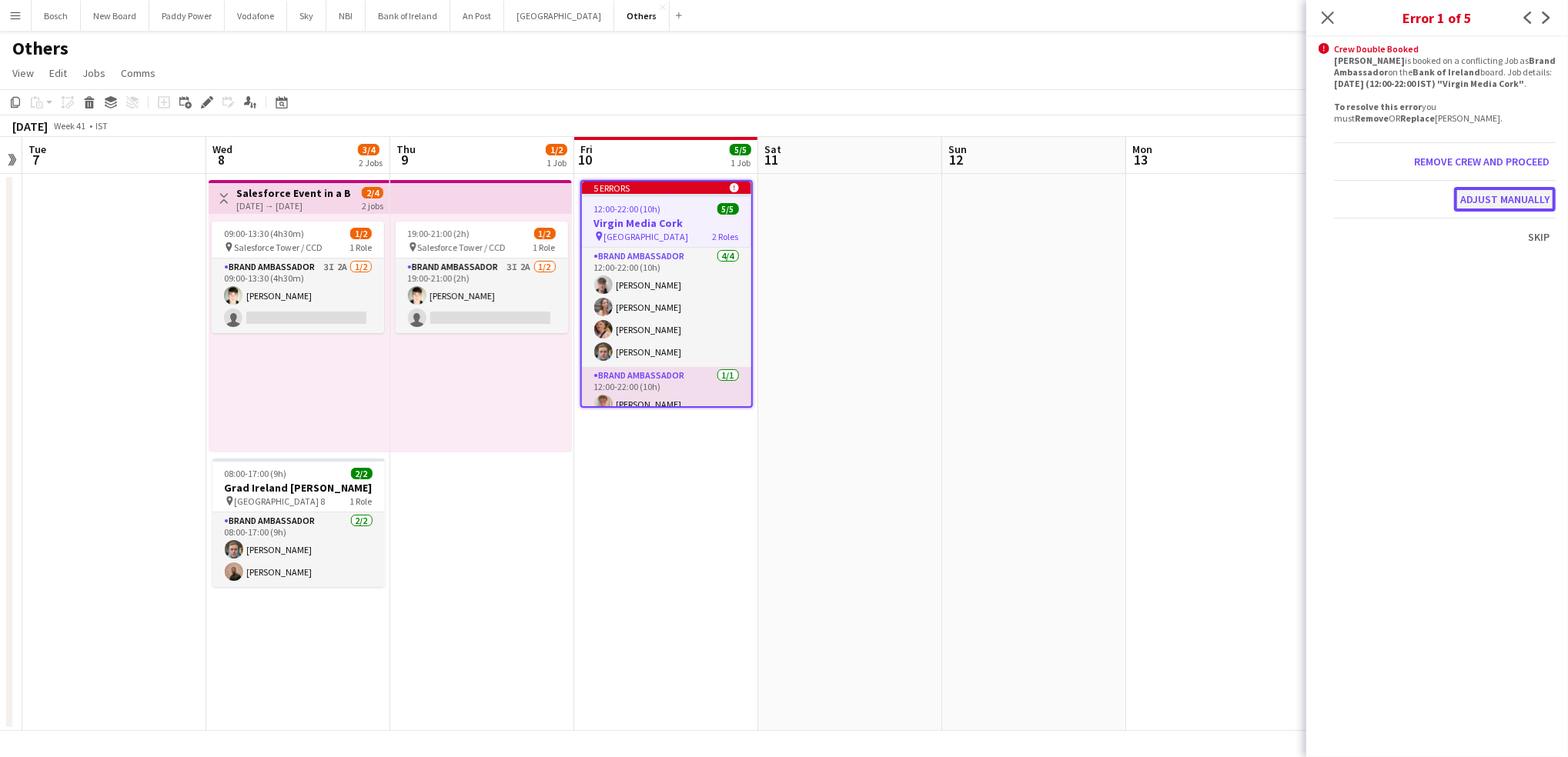
click at [1479, 204] on button "Adjust manually" at bounding box center [1504, 199] width 101 height 25
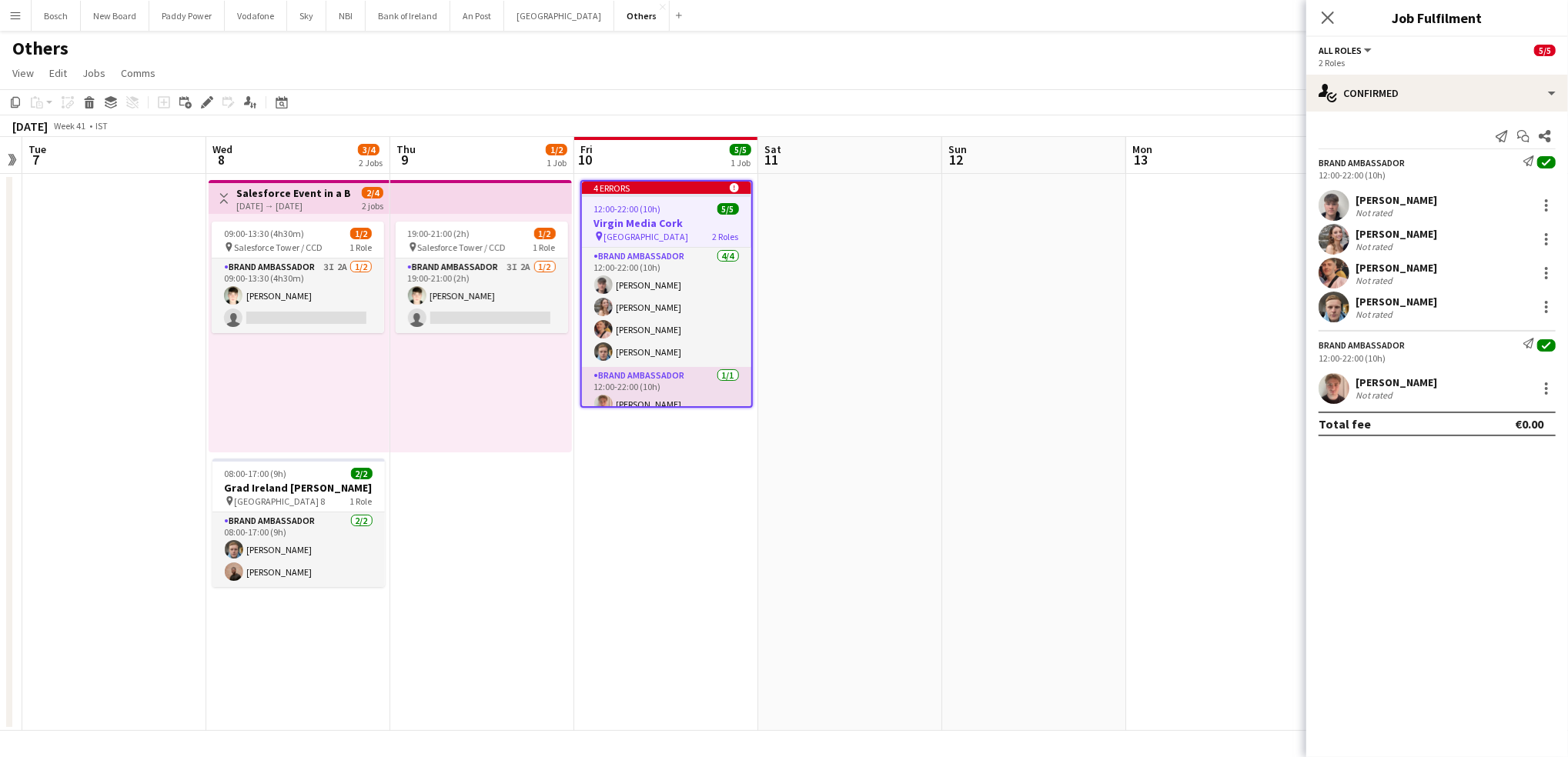
click at [1083, 75] on app-page-menu "View Day view expanded Day view collapsed Month view Date picker Jump to [DATE]…" at bounding box center [784, 74] width 1568 height 29
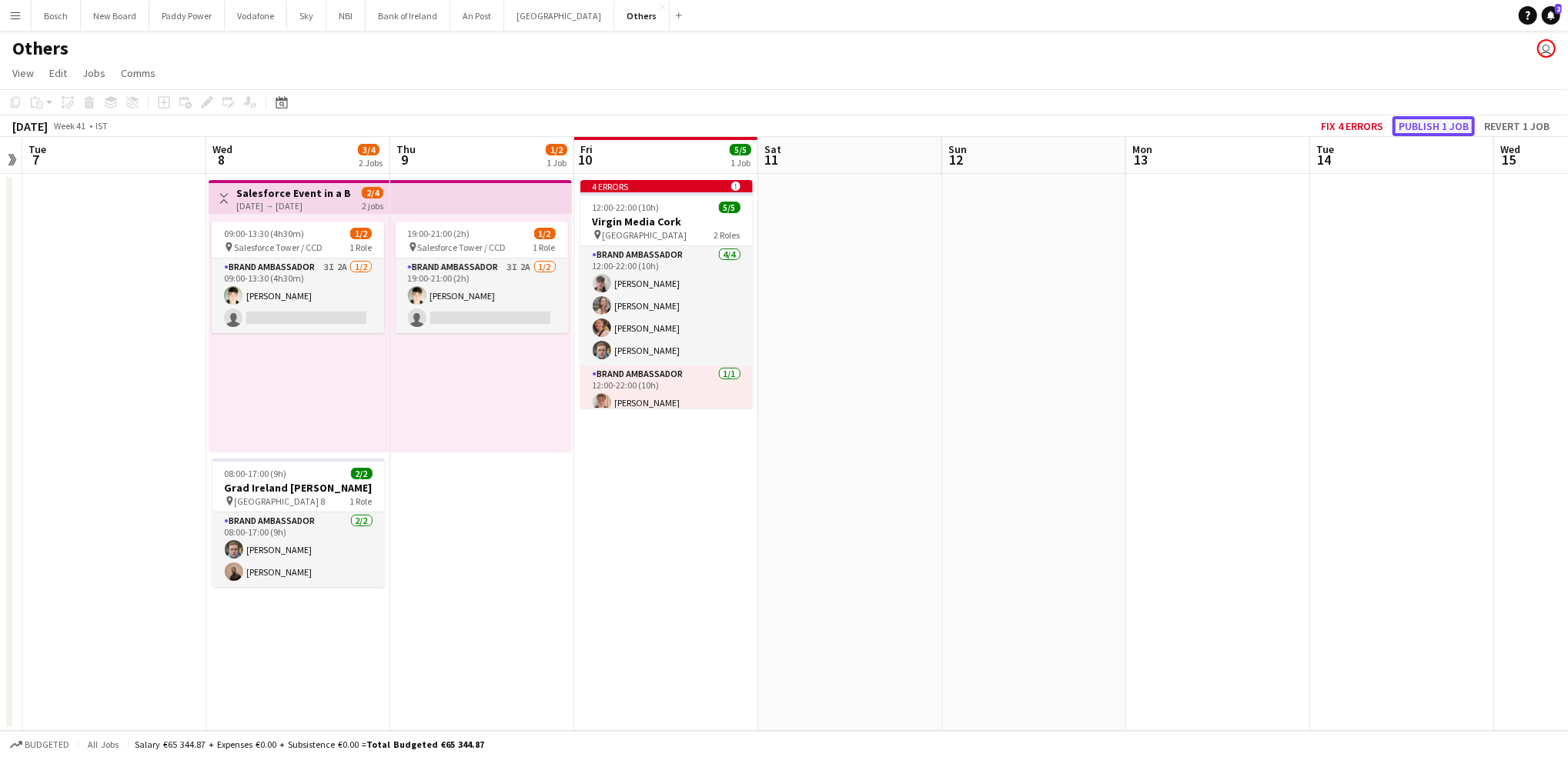
click at [1416, 120] on button "Publish 1 job" at bounding box center [1433, 125] width 83 height 20
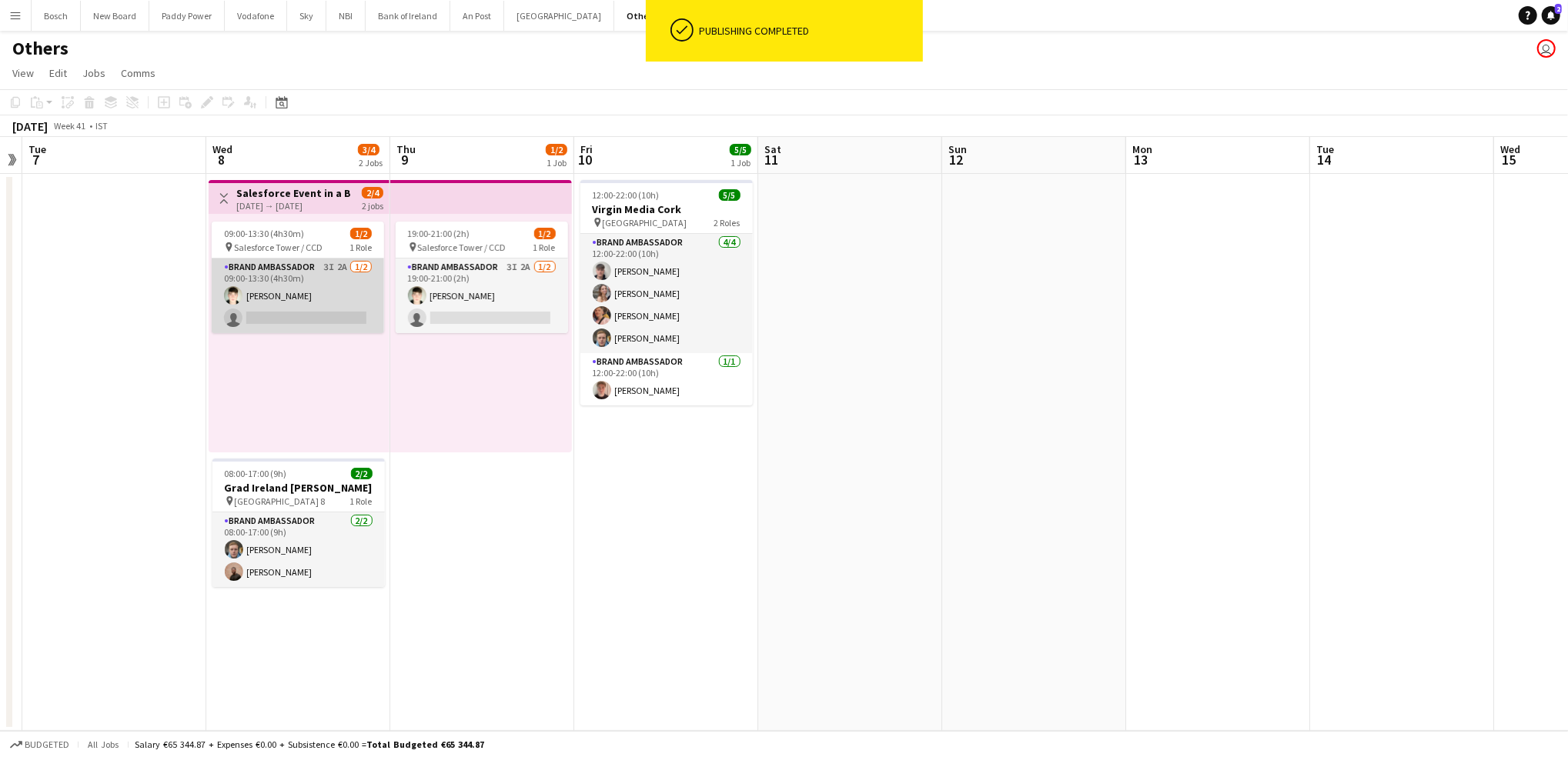
click at [220, 273] on app-card-role "Brand Ambassador 3I 2A [DATE] 09:00-13:30 (4h30m) [PERSON_NAME] single-neutral-…" at bounding box center [298, 296] width 172 height 75
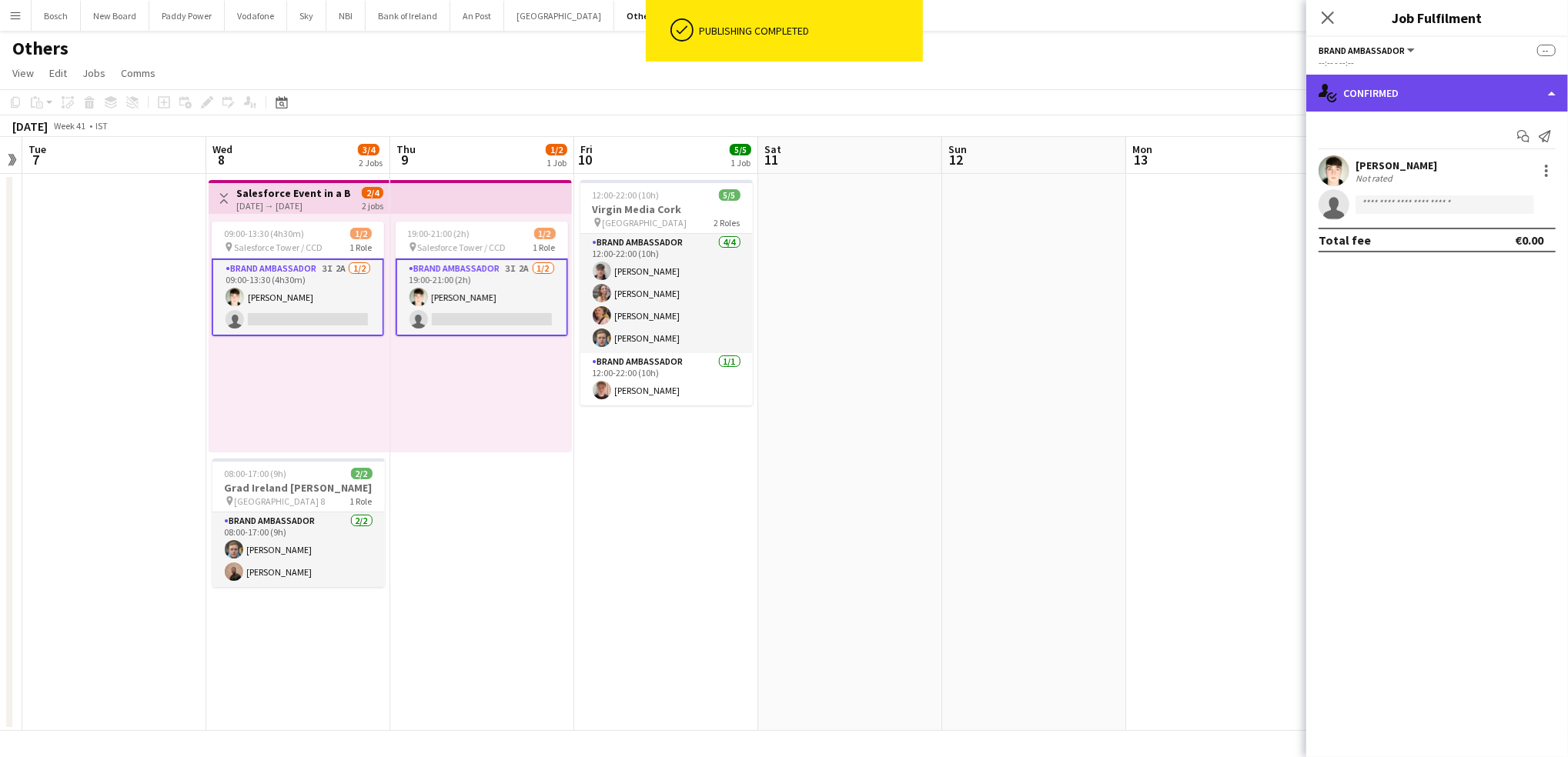
click at [1350, 95] on div "single-neutral-actions-check-2 Confirmed" at bounding box center [1437, 93] width 261 height 37
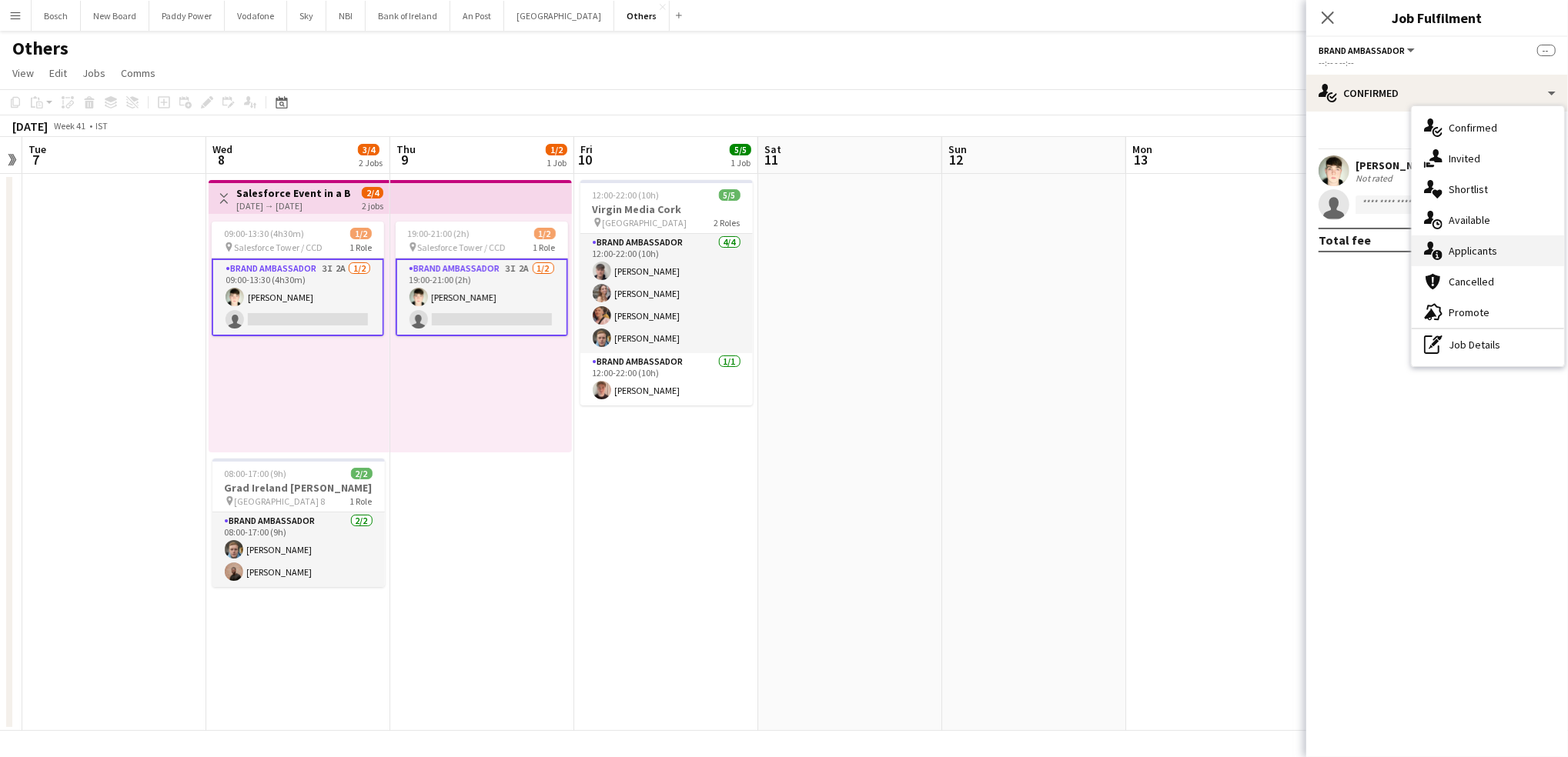
click at [1441, 236] on div "single-neutral-actions-information Applicants" at bounding box center [1487, 251] width 152 height 31
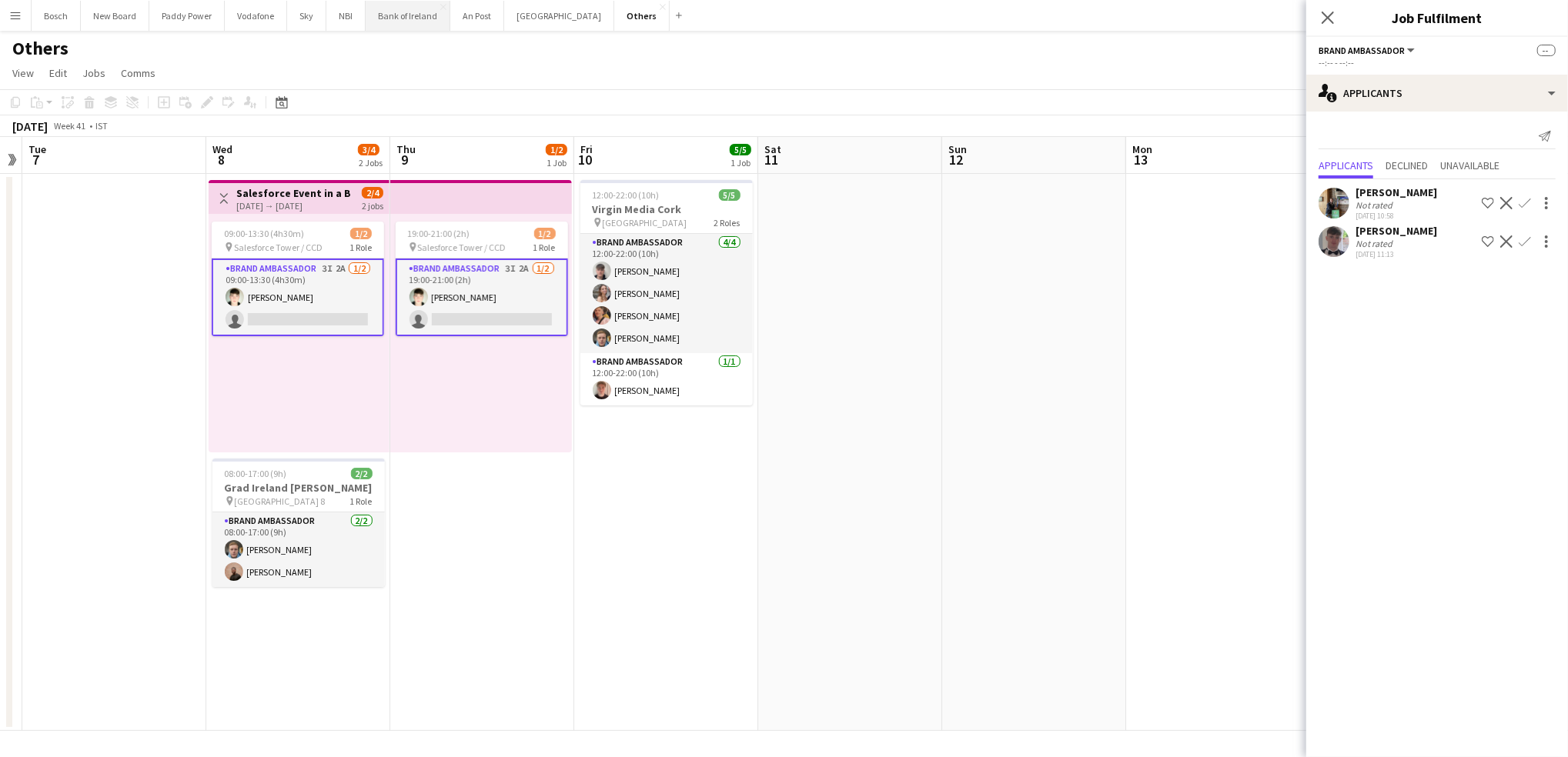
click at [423, 22] on button "Bank of Ireland Close" at bounding box center [407, 15] width 84 height 30
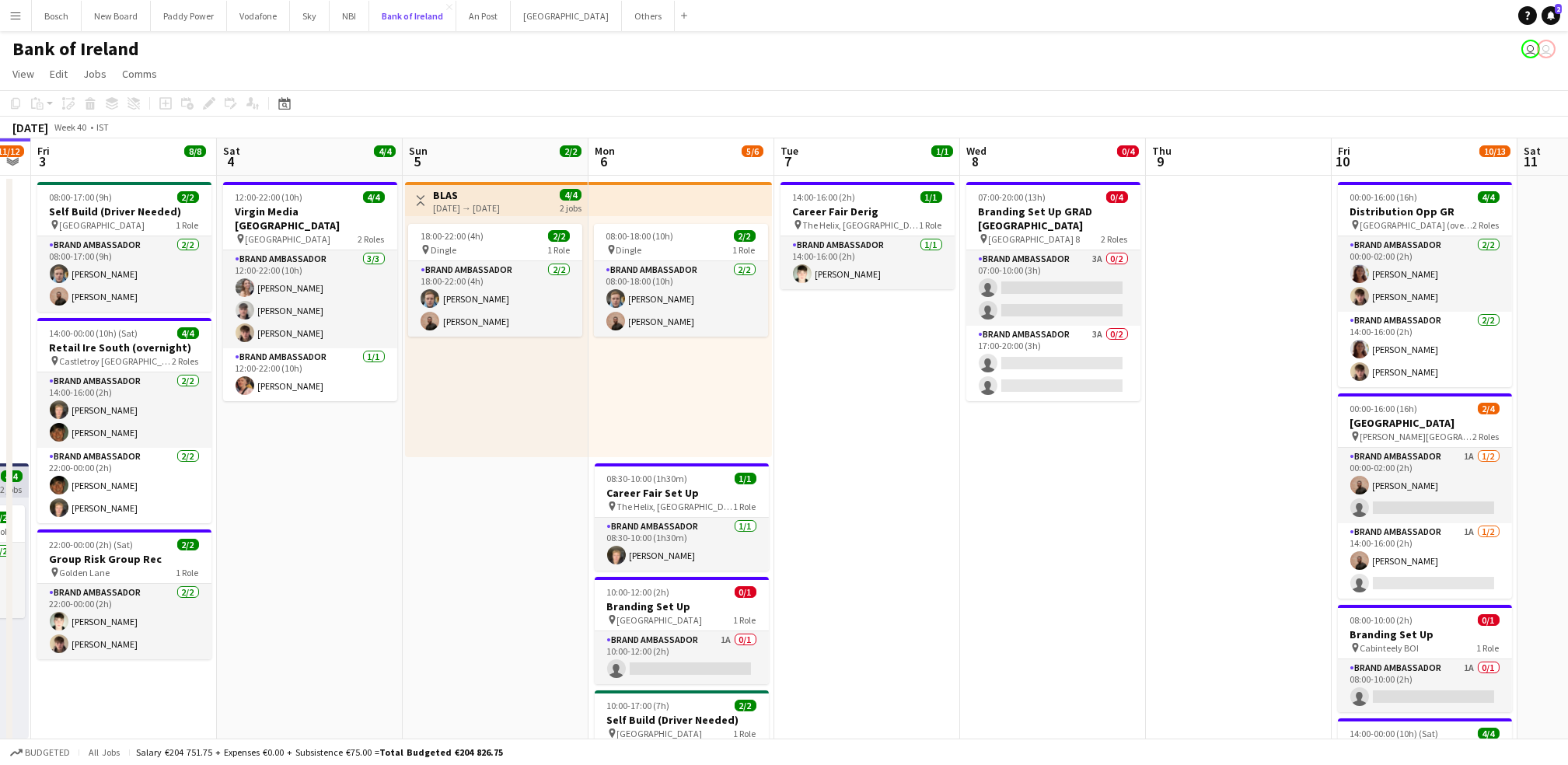
scroll to position [0, 474]
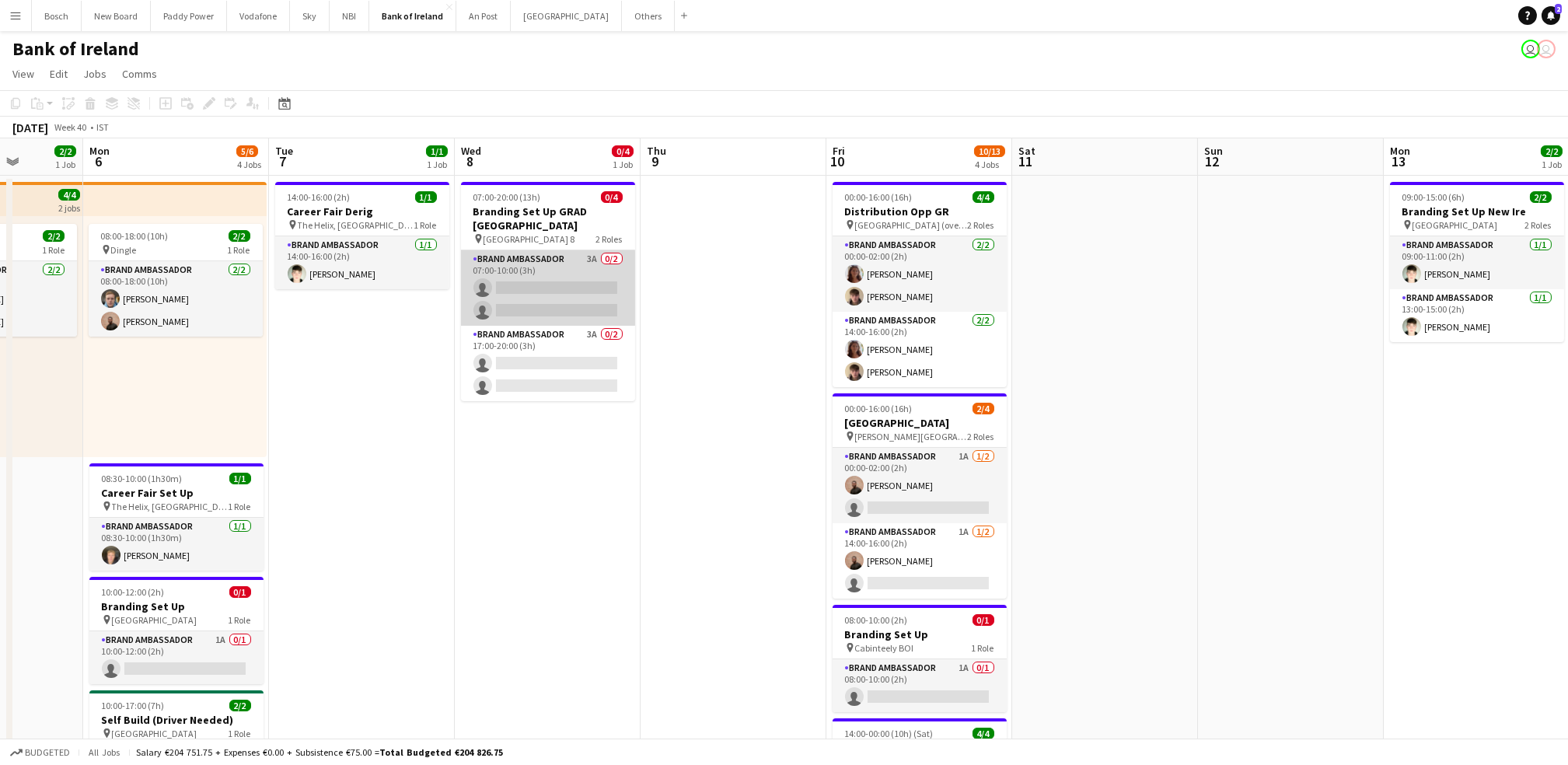
click at [532, 299] on app-card-role "Brand Ambassador 3A 0/2 07:00-10:00 (3h) single-neutral-actions single-neutral-…" at bounding box center [548, 288] width 174 height 76
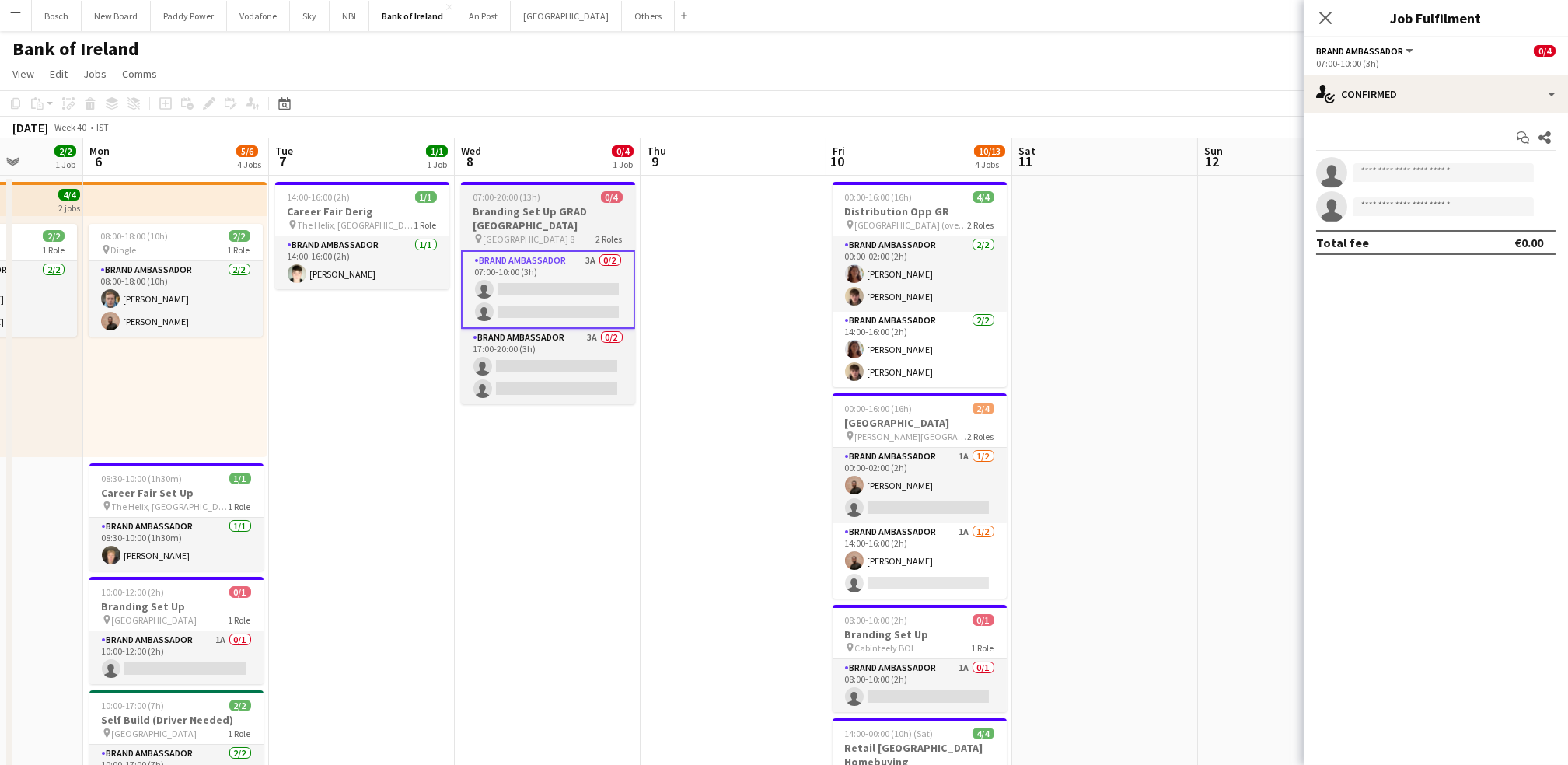
click at [587, 226] on h3 "Branding Set Up GRAD [GEOGRAPHIC_DATA]" at bounding box center [548, 219] width 174 height 28
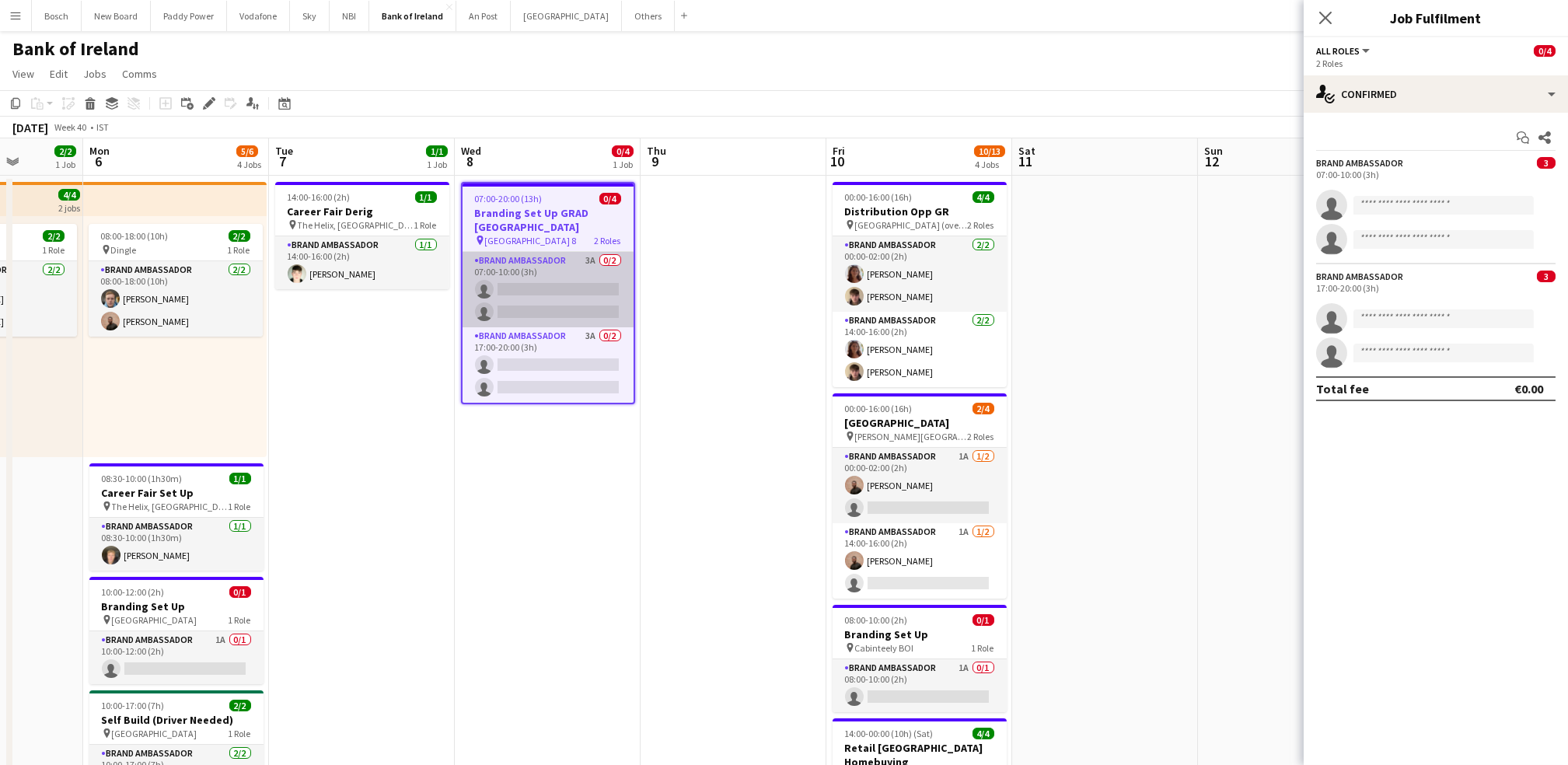
click at [513, 276] on app-card-role "Brand Ambassador 3A 0/2 07:00-10:00 (3h) single-neutral-actions single-neutral-…" at bounding box center [548, 290] width 171 height 76
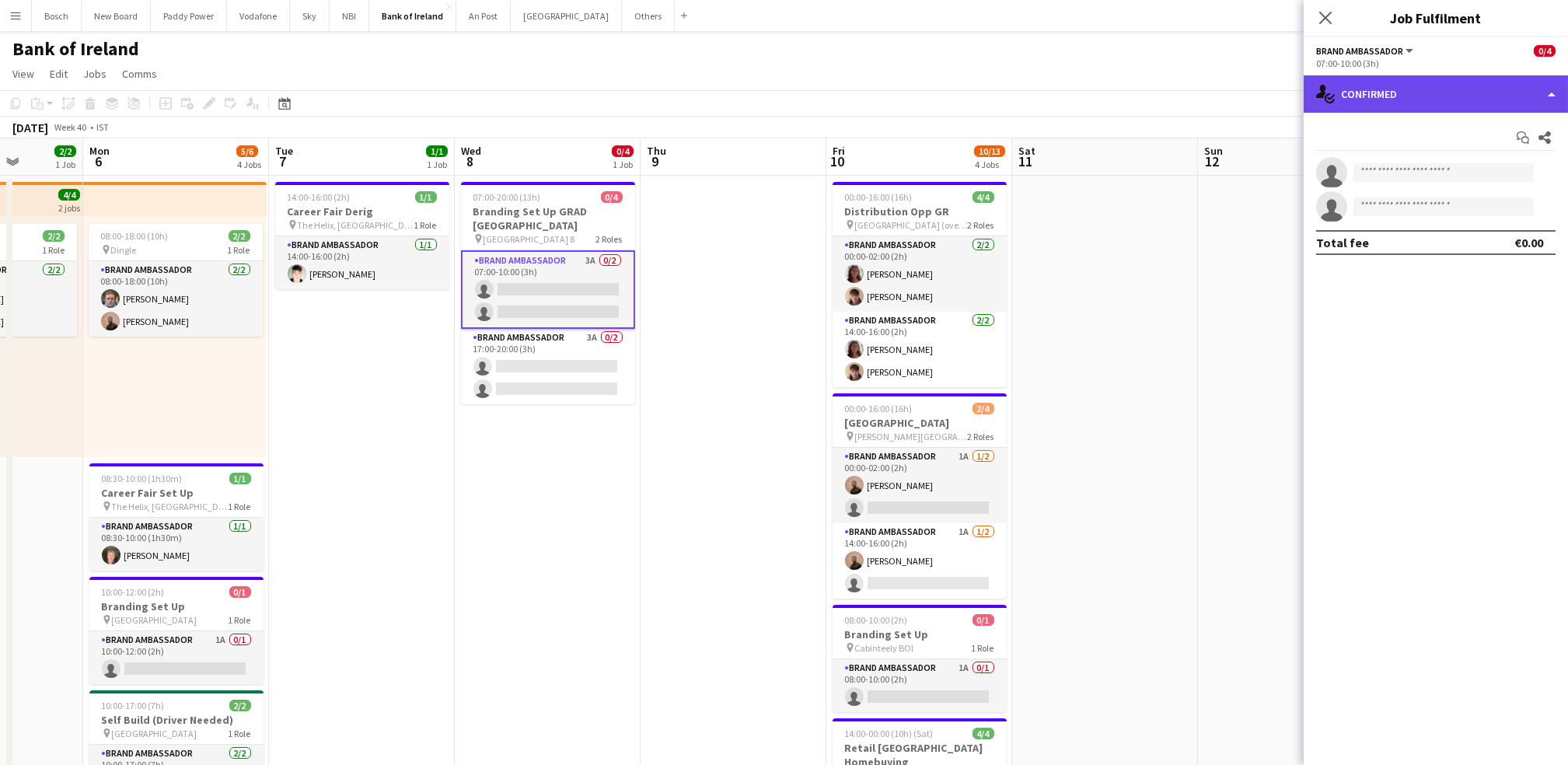
click at [1537, 81] on div "single-neutral-actions-check-2 Confirmed" at bounding box center [1435, 94] width 264 height 37
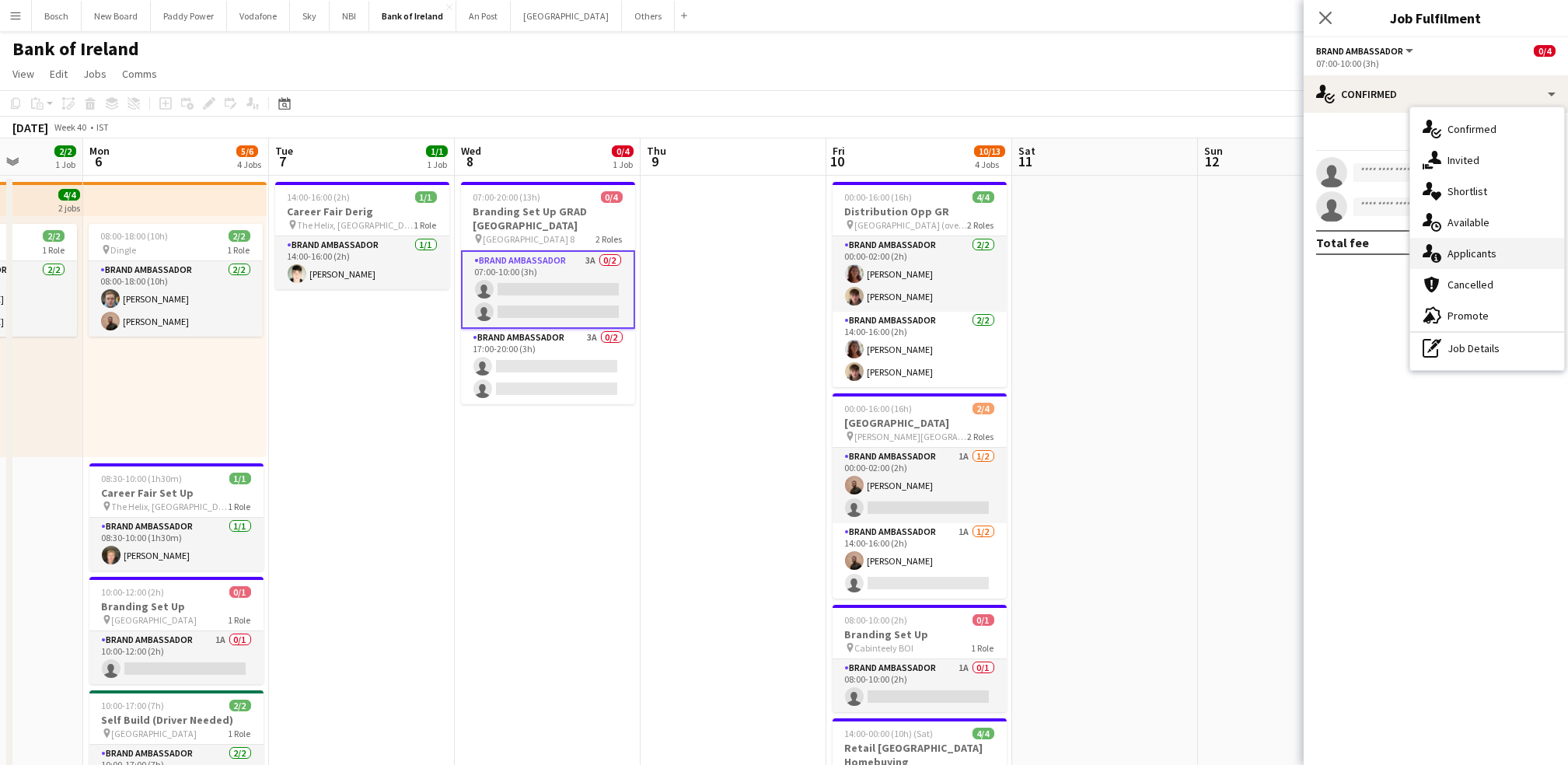
click at [1457, 263] on div "single-neutral-actions-information Applicants" at bounding box center [1486, 254] width 154 height 31
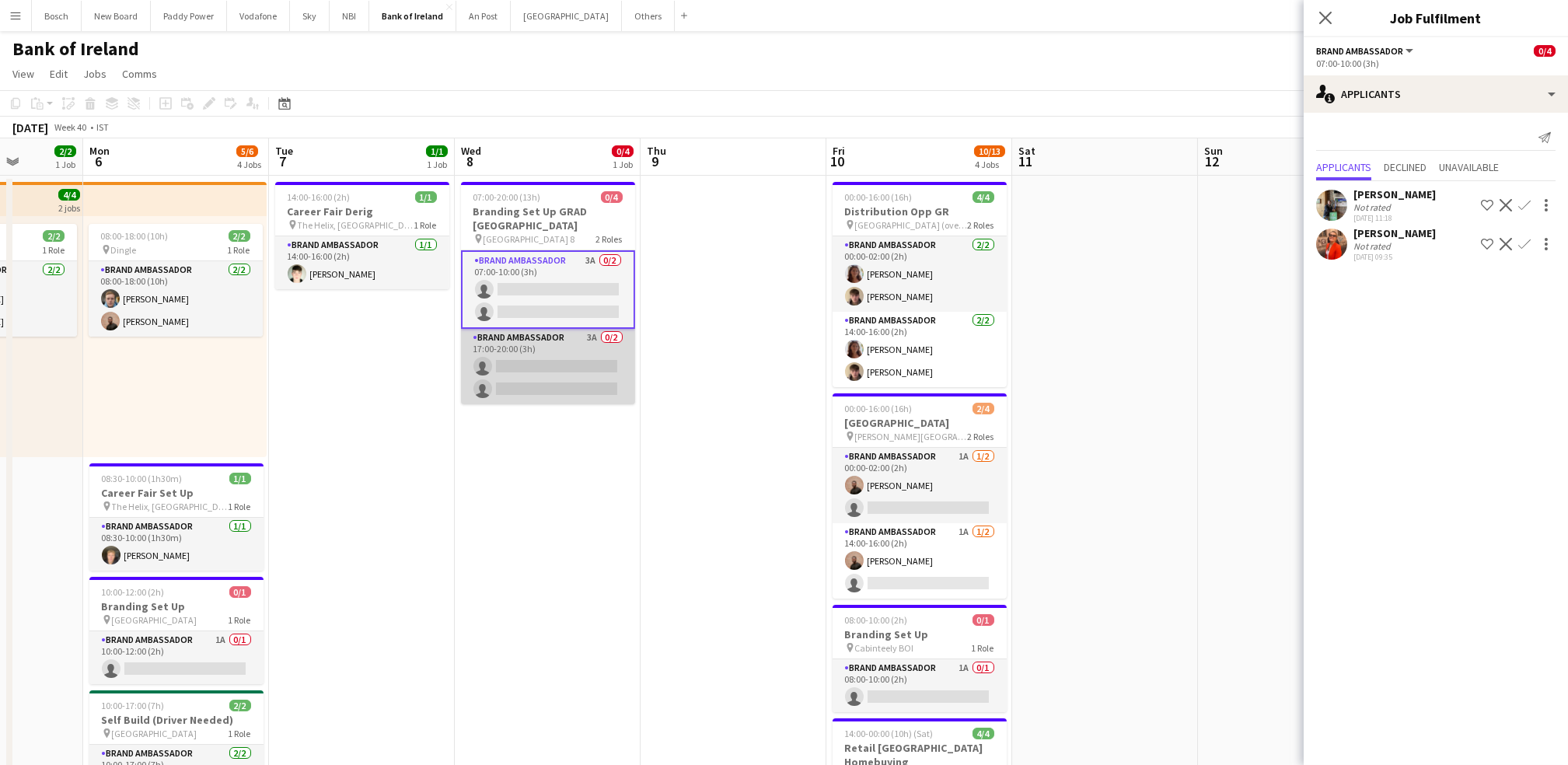
click at [498, 378] on app-card-role "Brand Ambassador 3A 0/2 17:00-20:00 (3h) single-neutral-actions single-neutral-…" at bounding box center [548, 367] width 174 height 76
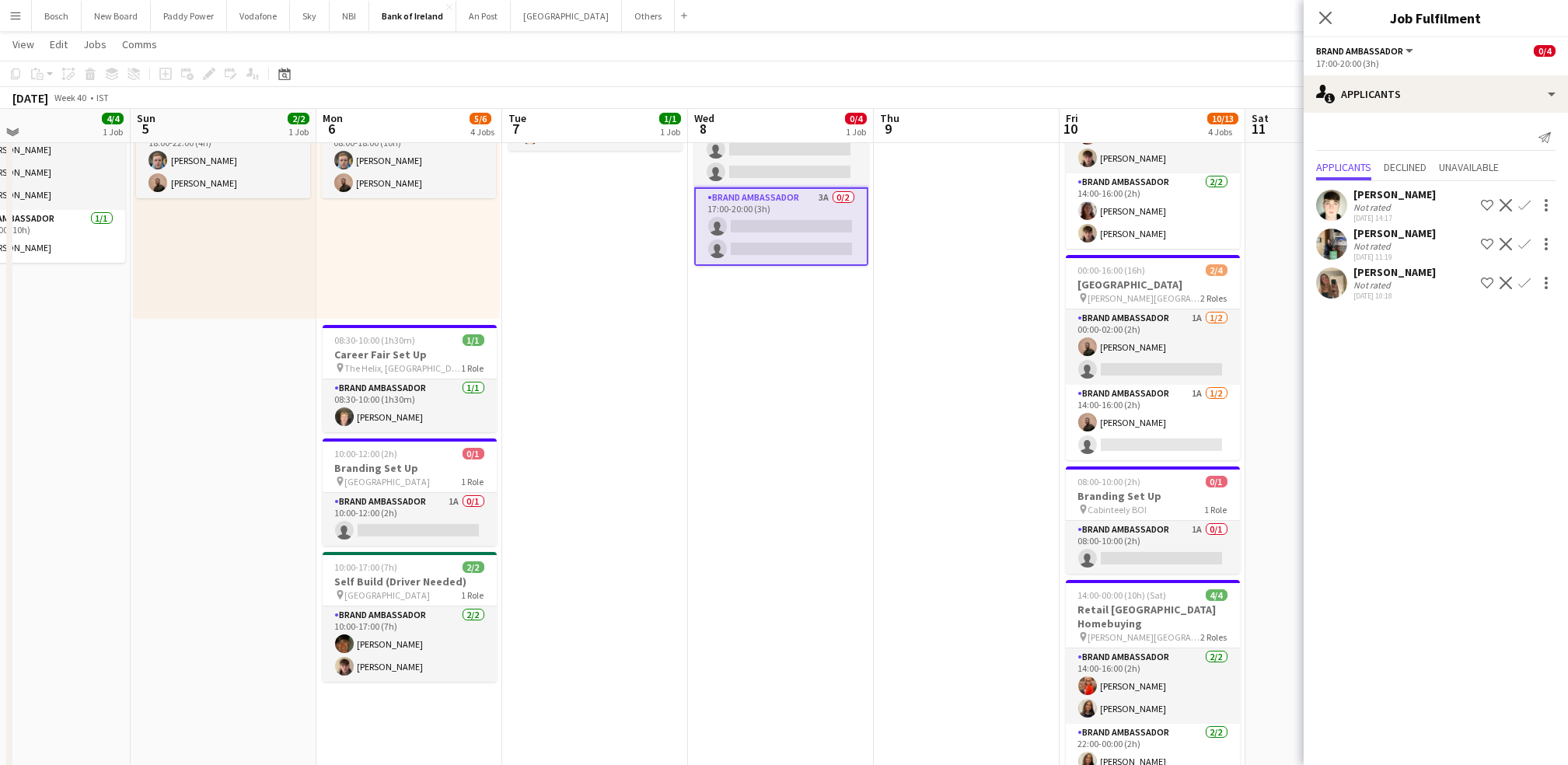
scroll to position [133, 0]
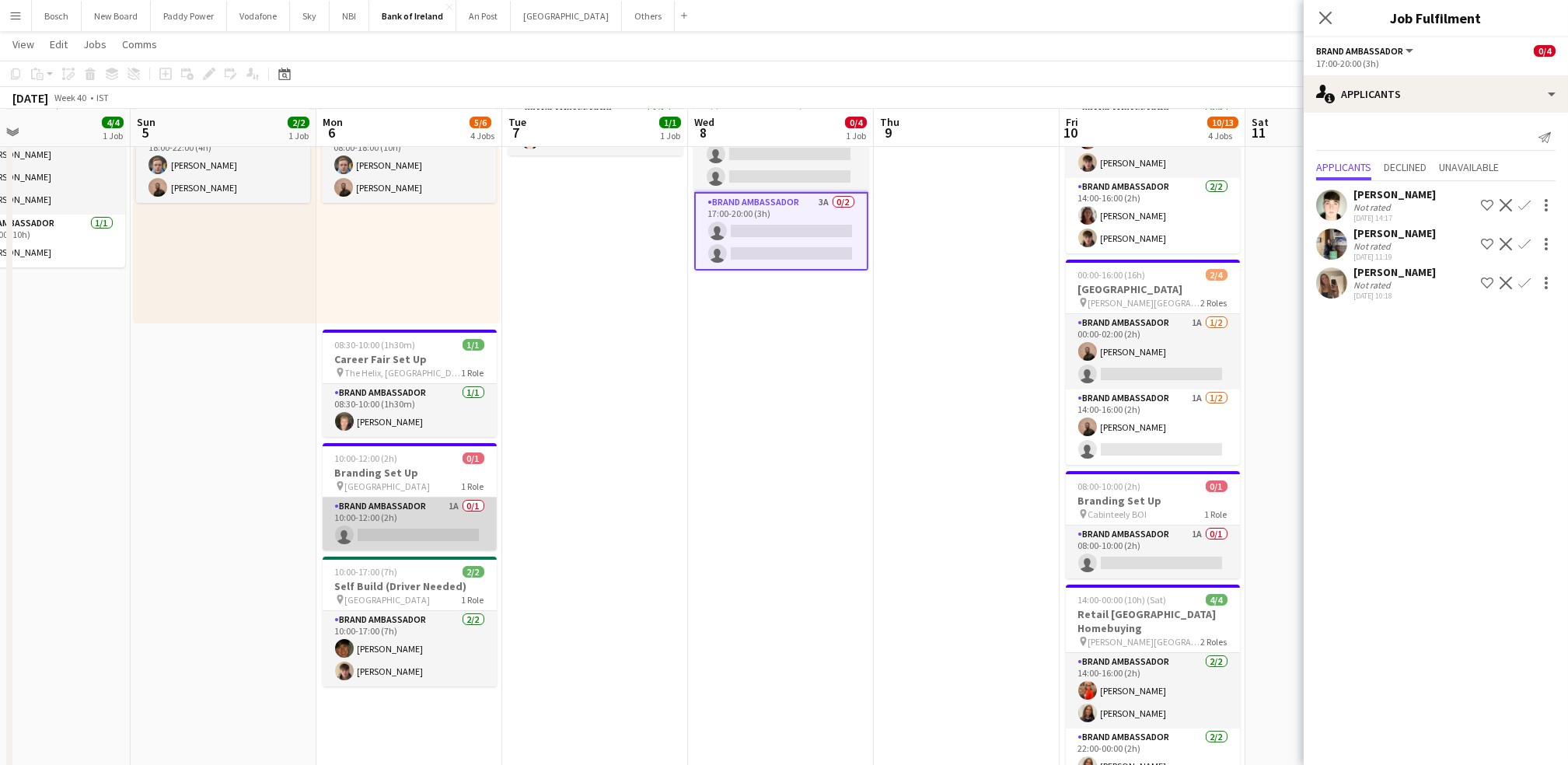
click at [391, 513] on app-card-role "Brand Ambassador 1A 0/1 10:00-12:00 (2h) single-neutral-actions" at bounding box center [409, 523] width 174 height 52
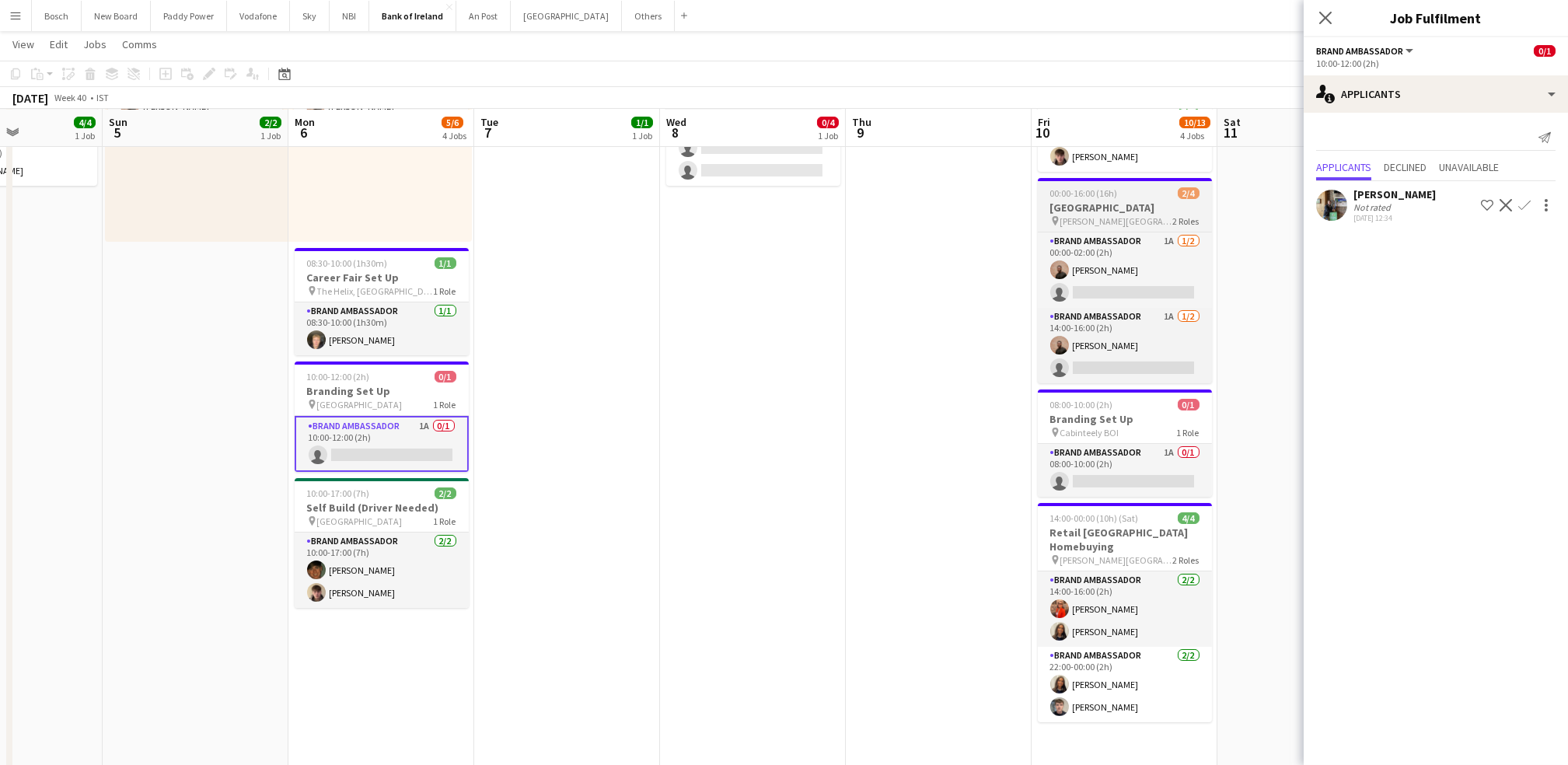
scroll to position [214, 0]
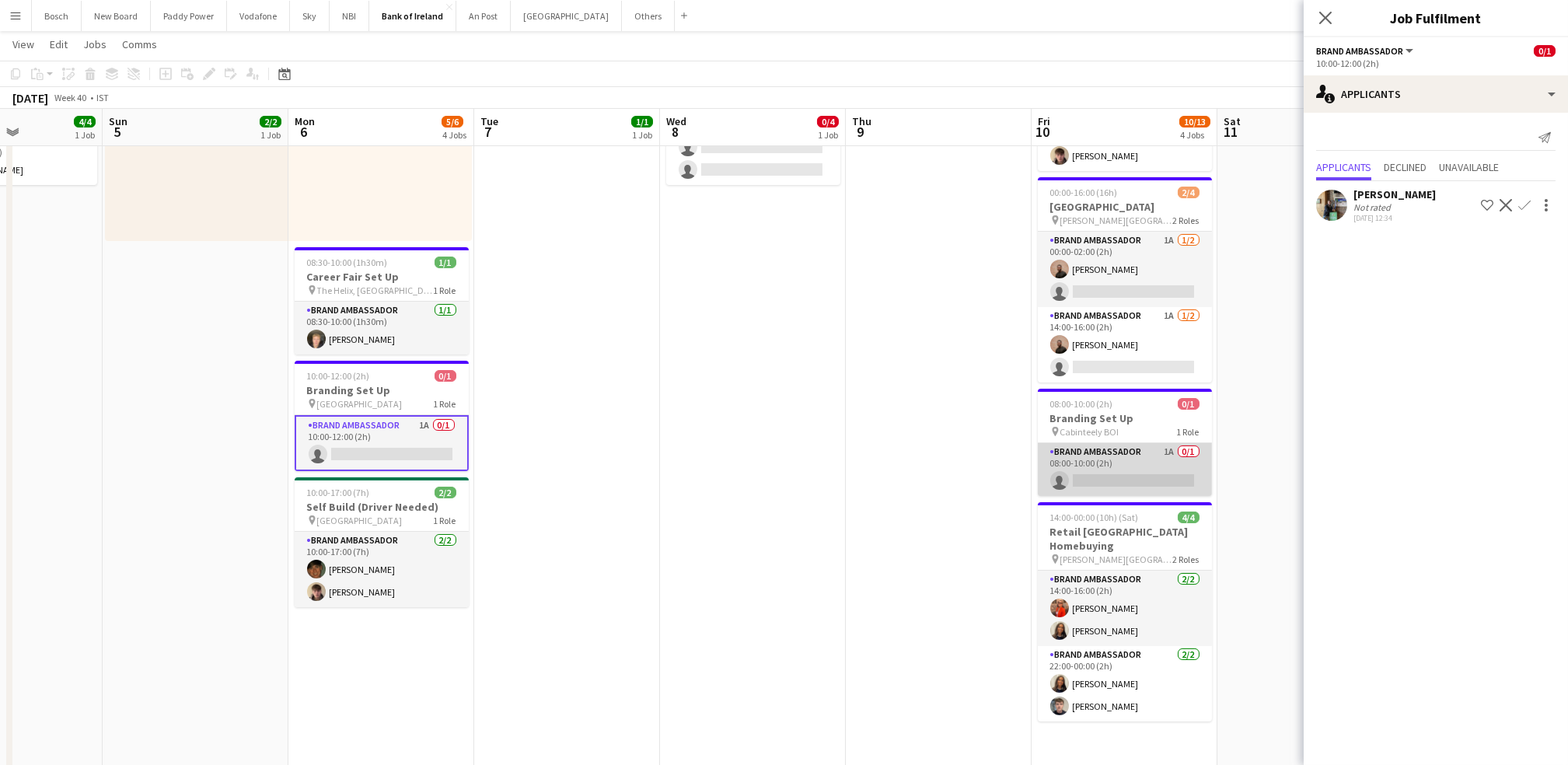
click at [1153, 478] on app-card-role "Brand Ambassador 1A 0/1 08:00-10:00 (2h) single-neutral-actions" at bounding box center [1124, 469] width 174 height 52
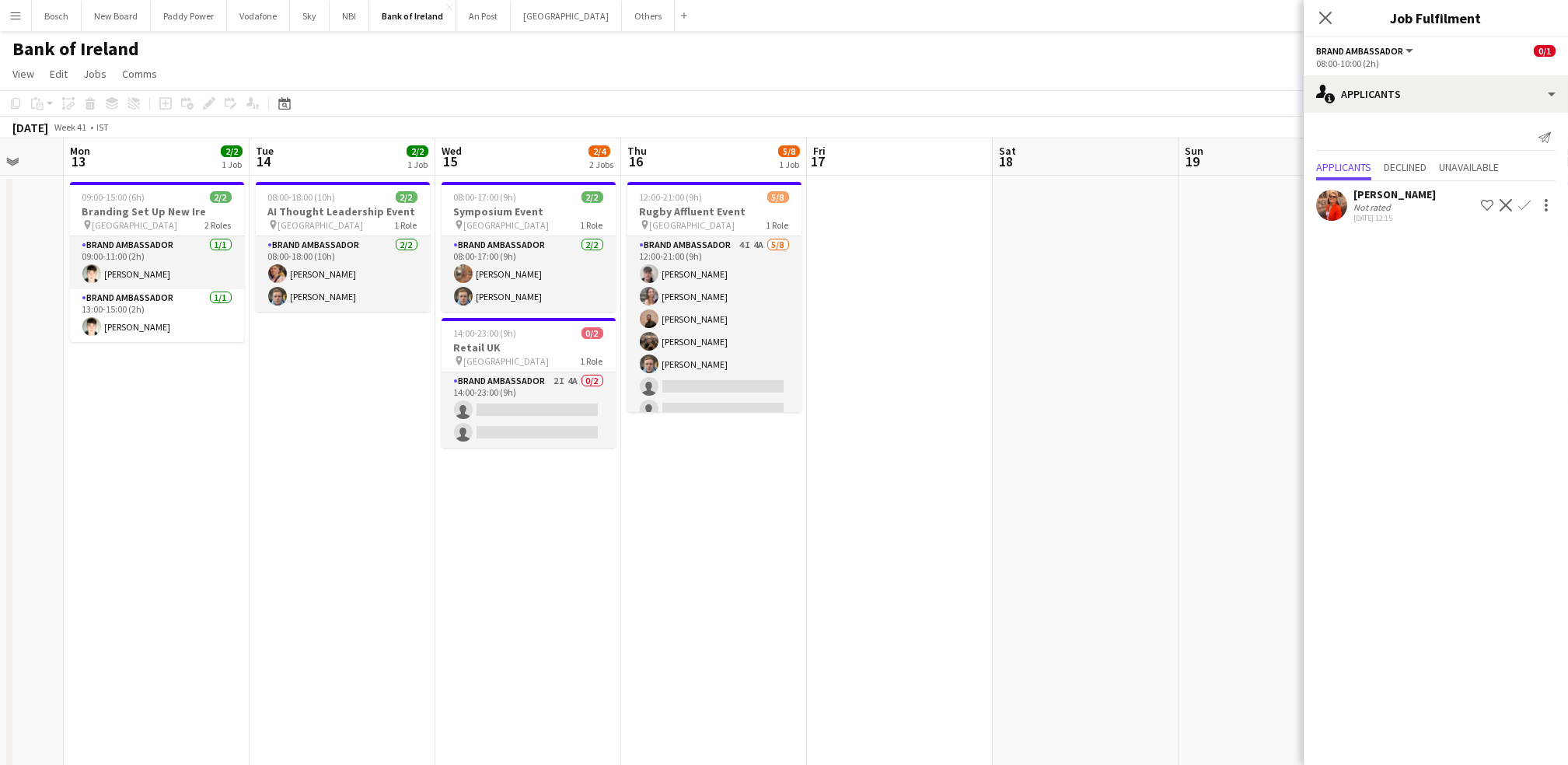
scroll to position [0, 549]
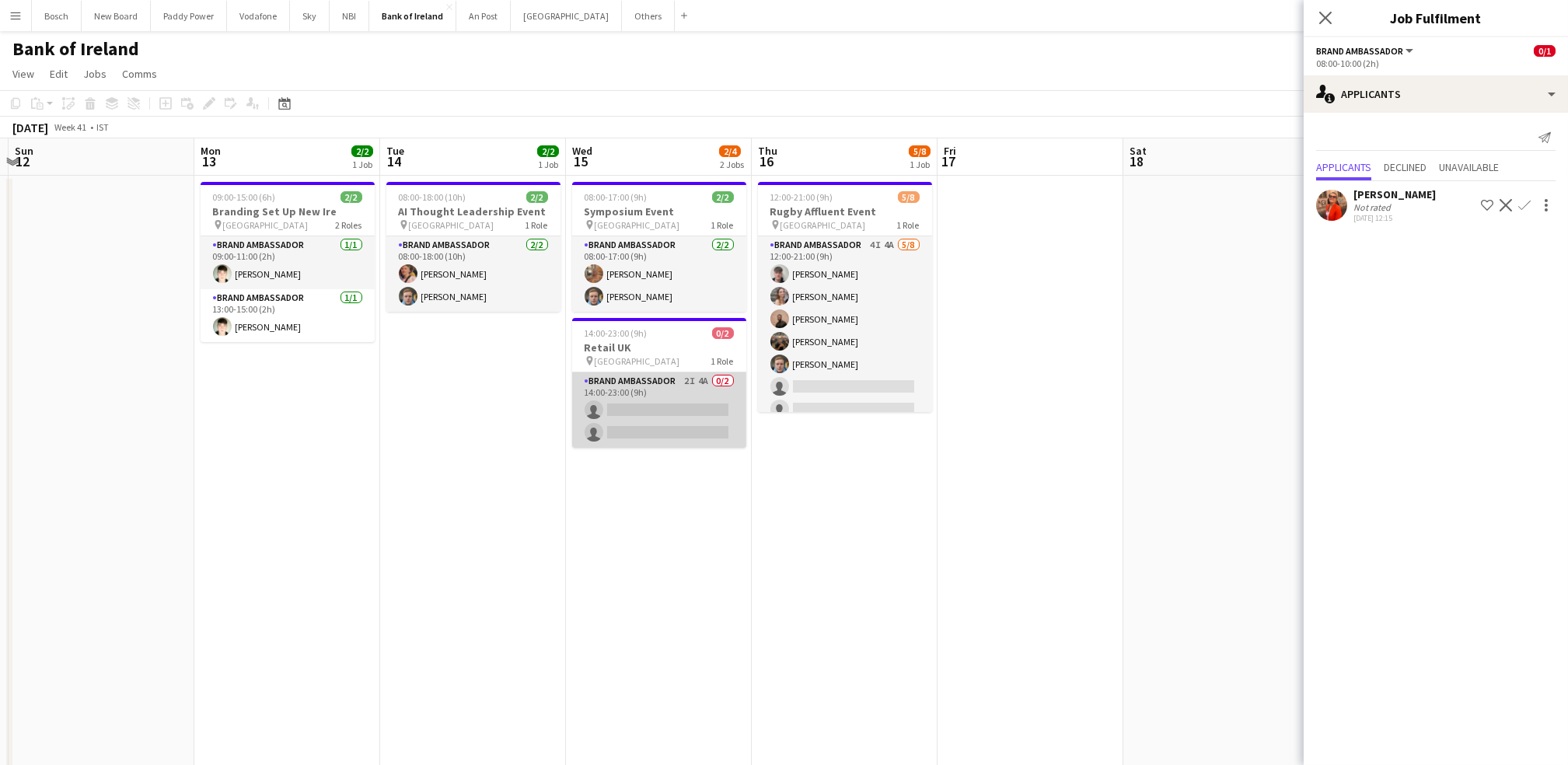
click at [698, 437] on app-card-role "Brand Ambassador 2I 4A 0/2 14:00-23:00 (9h) single-neutral-actions single-neutr…" at bounding box center [659, 410] width 174 height 76
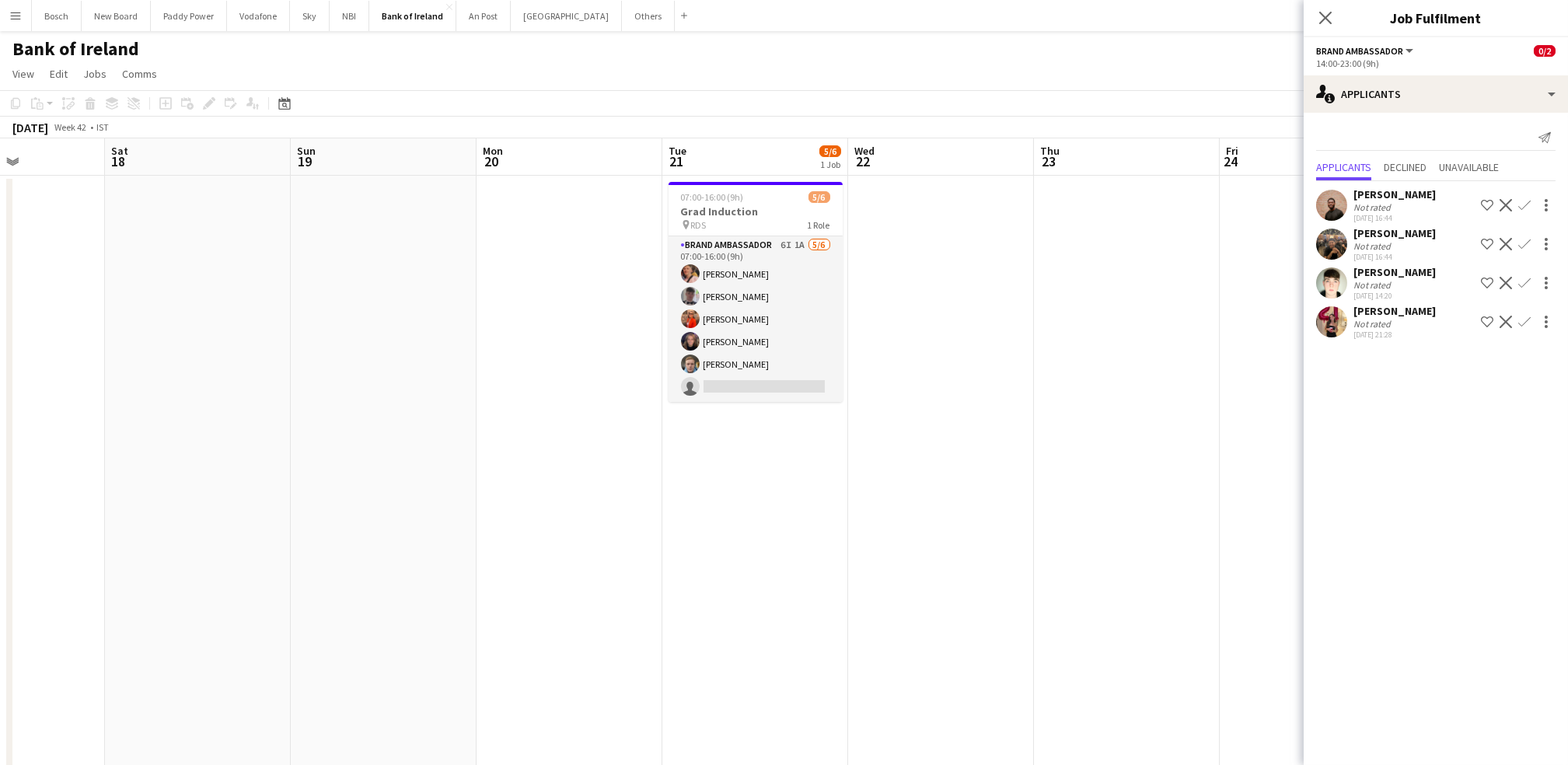
scroll to position [0, 652]
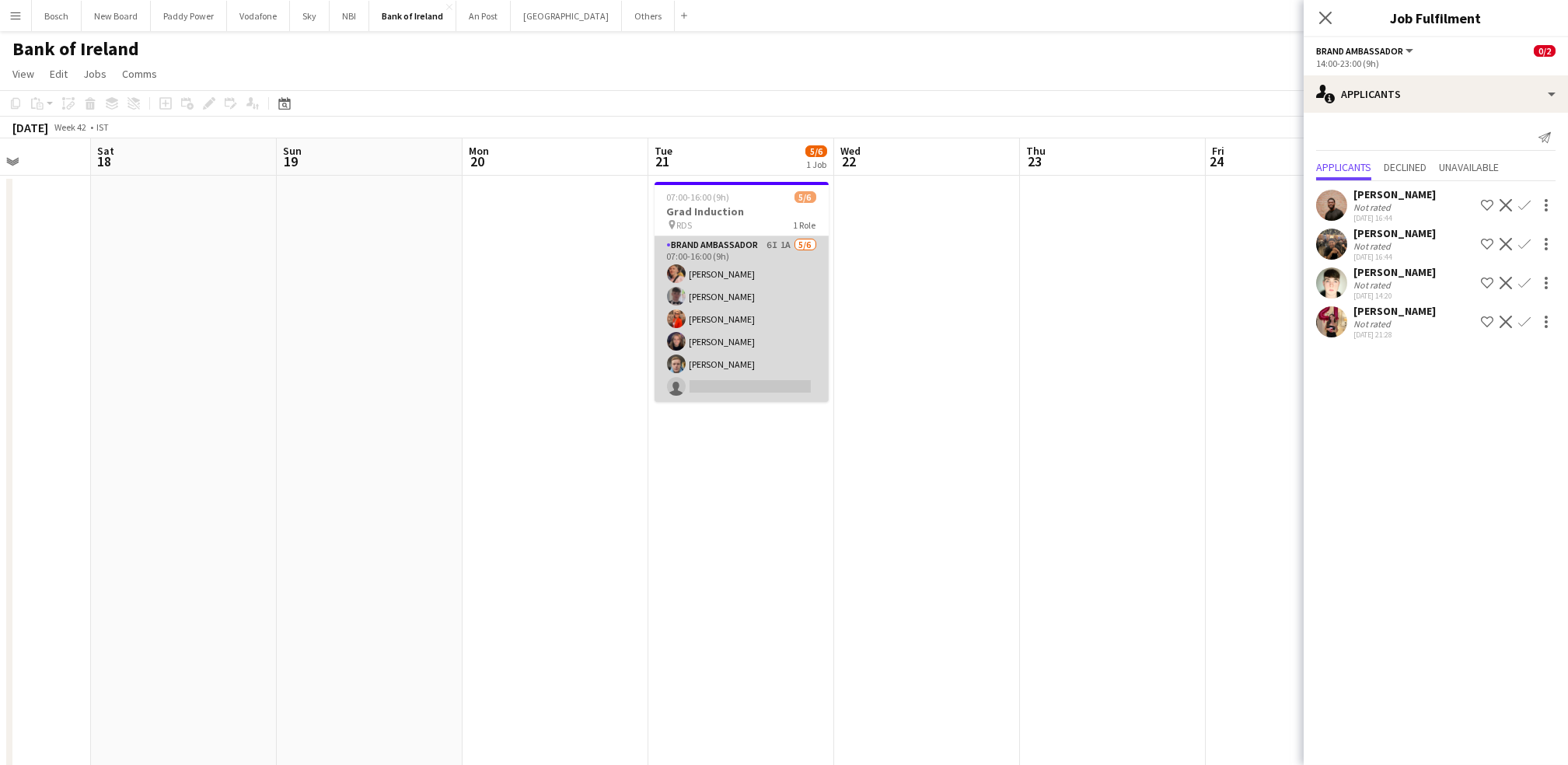
click at [800, 359] on app-card-role "Brand Ambassador 6I 1A [DATE] 07:00-16:00 (9h) [PERSON_NAME] [PERSON_NAME] [PER…" at bounding box center [741, 319] width 174 height 165
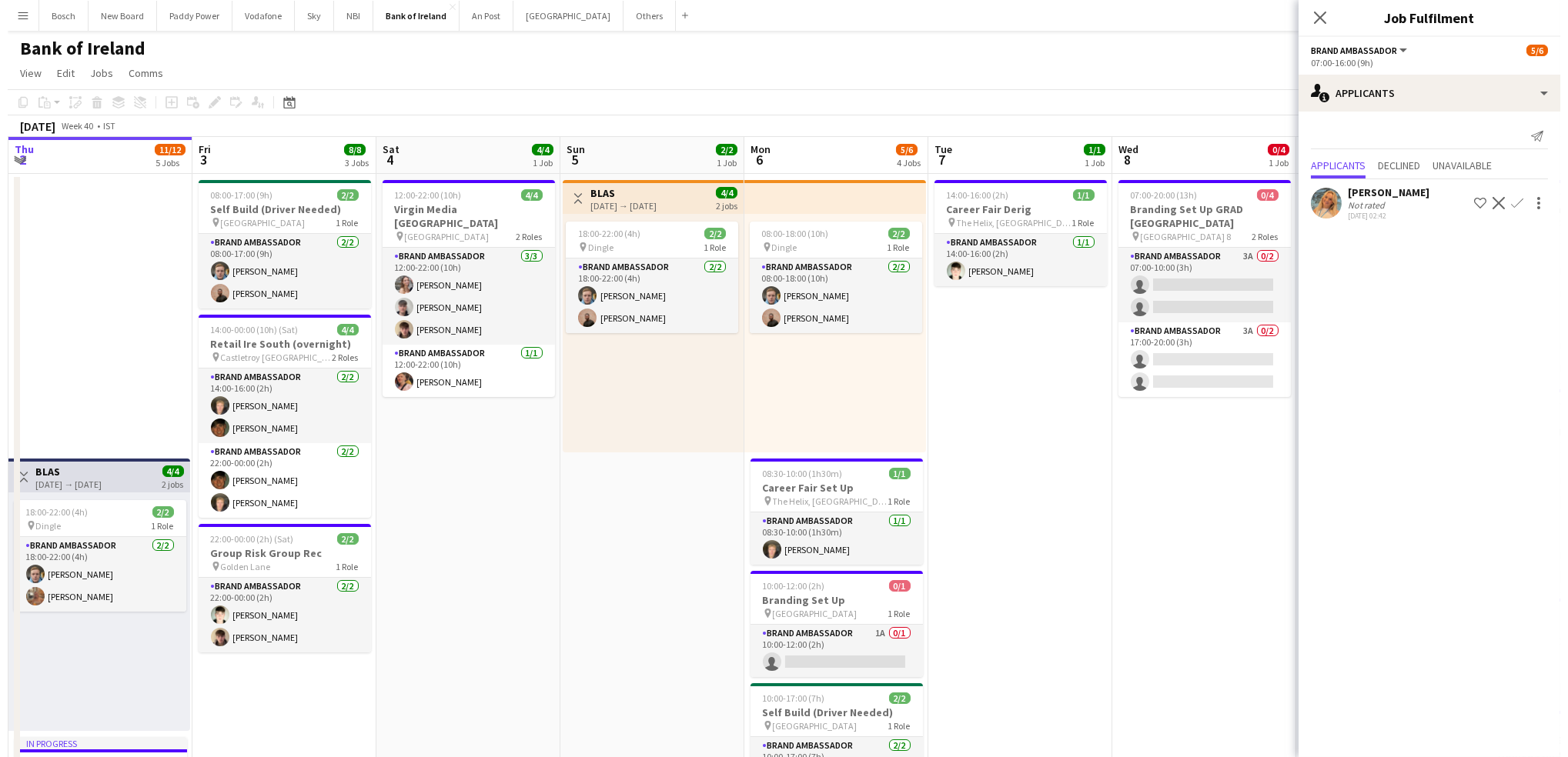
scroll to position [0, 367]
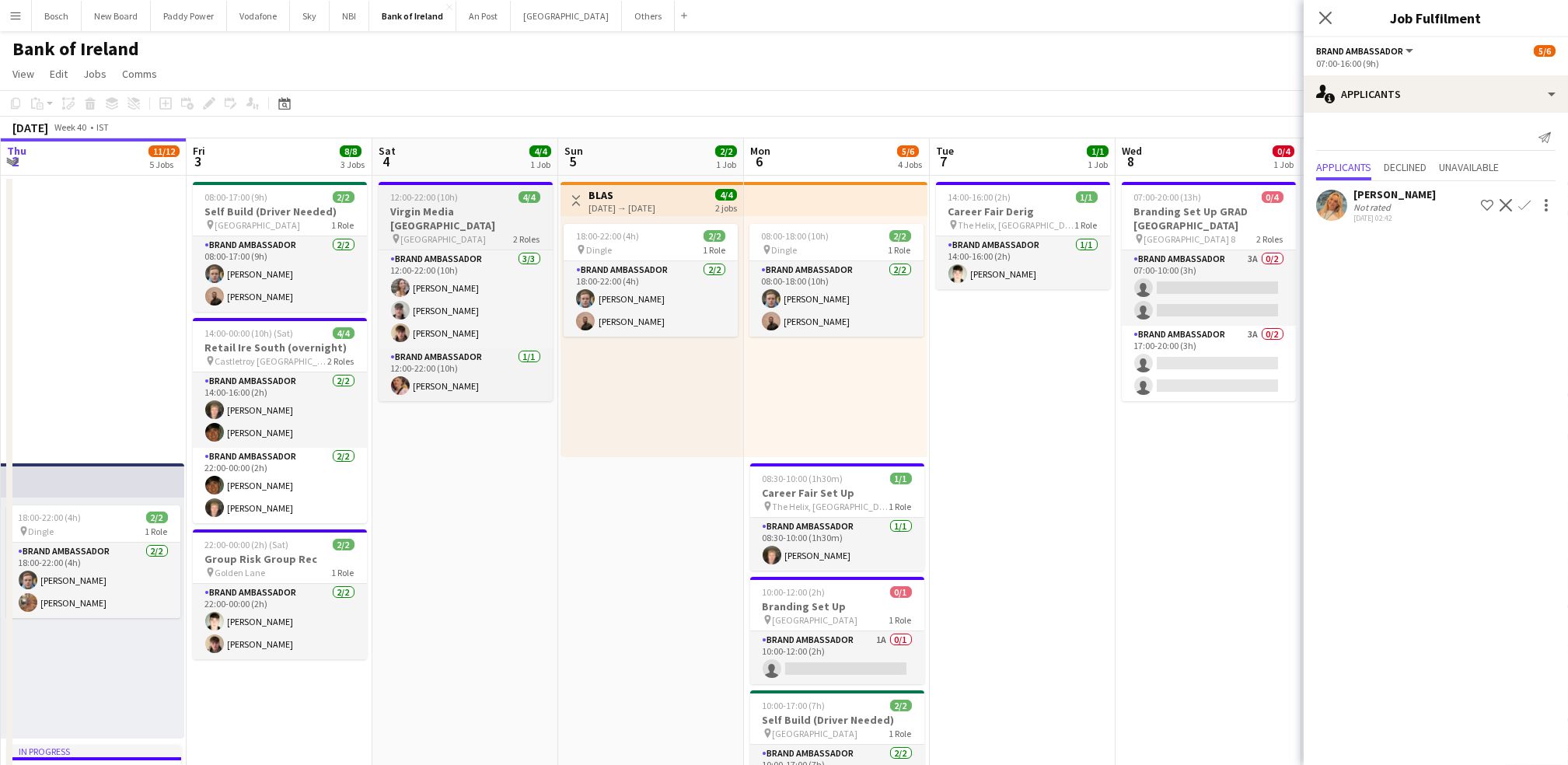
click at [418, 213] on h3 "Virgin Media [GEOGRAPHIC_DATA]" at bounding box center [465, 219] width 174 height 28
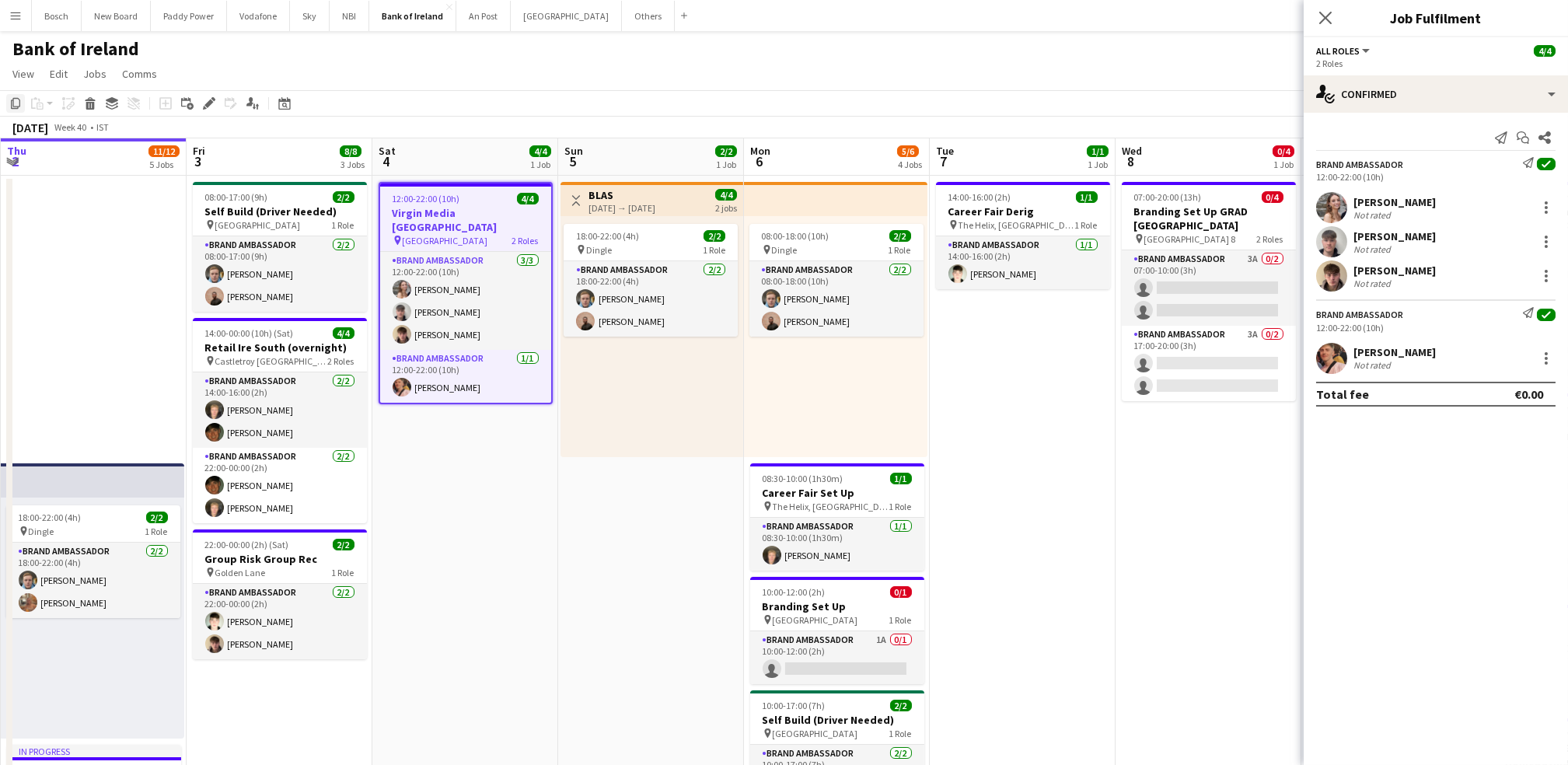
click at [15, 101] on icon "Copy" at bounding box center [15, 103] width 12 height 12
click at [622, 20] on button "Others Close" at bounding box center [648, 15] width 52 height 30
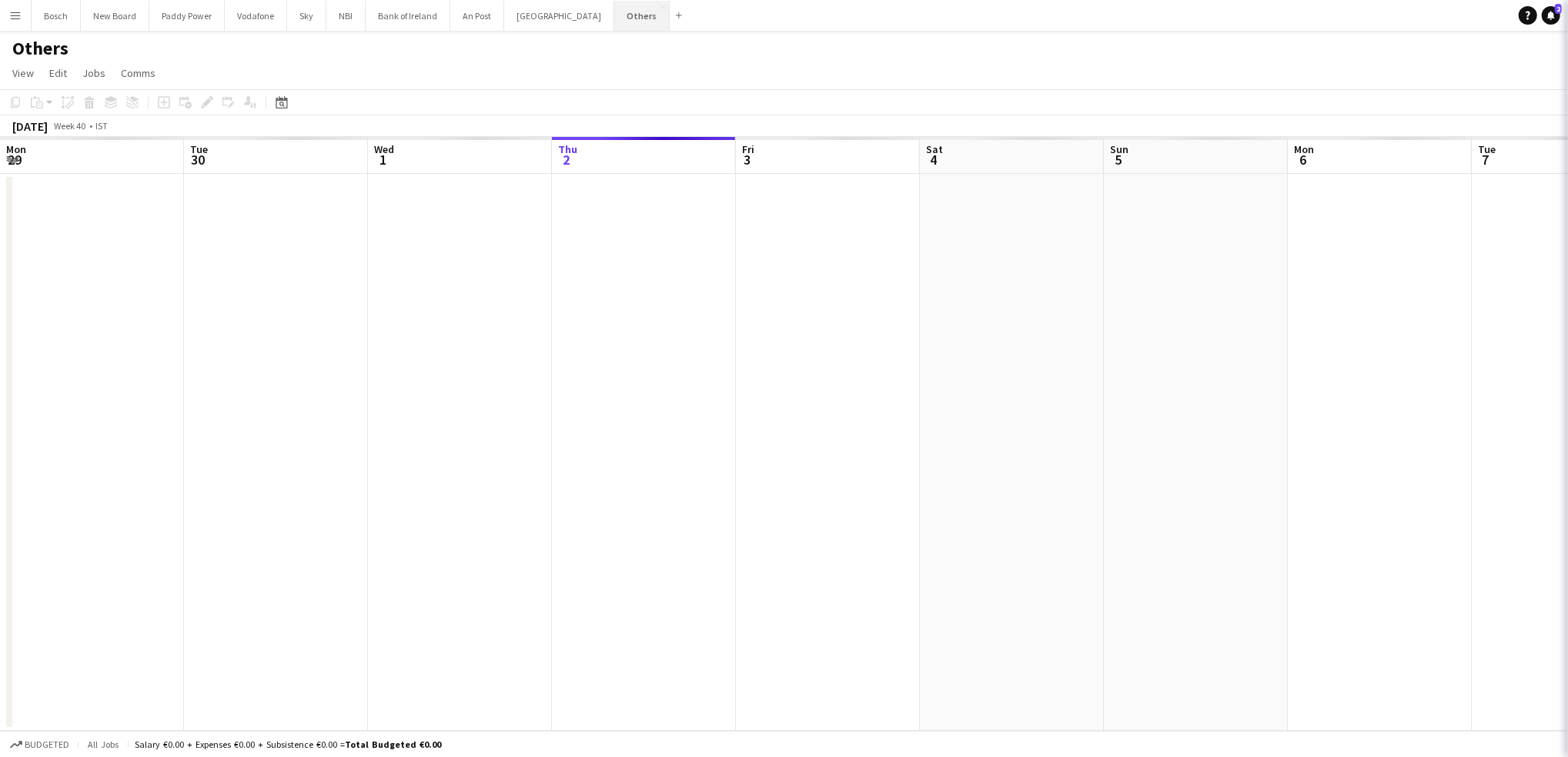
scroll to position [0, 367]
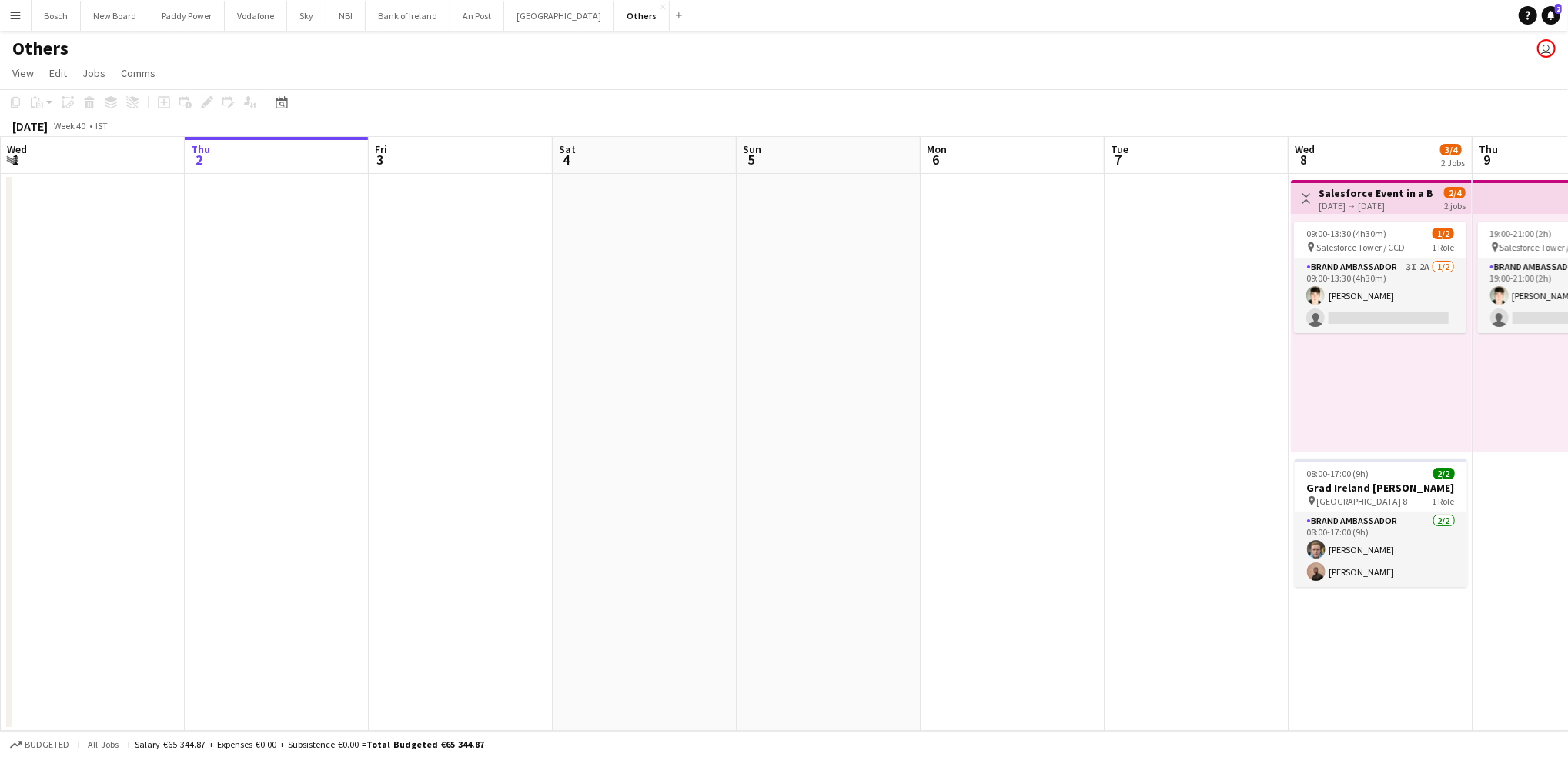
click at [715, 237] on app-date-cell at bounding box center [645, 452] width 184 height 557
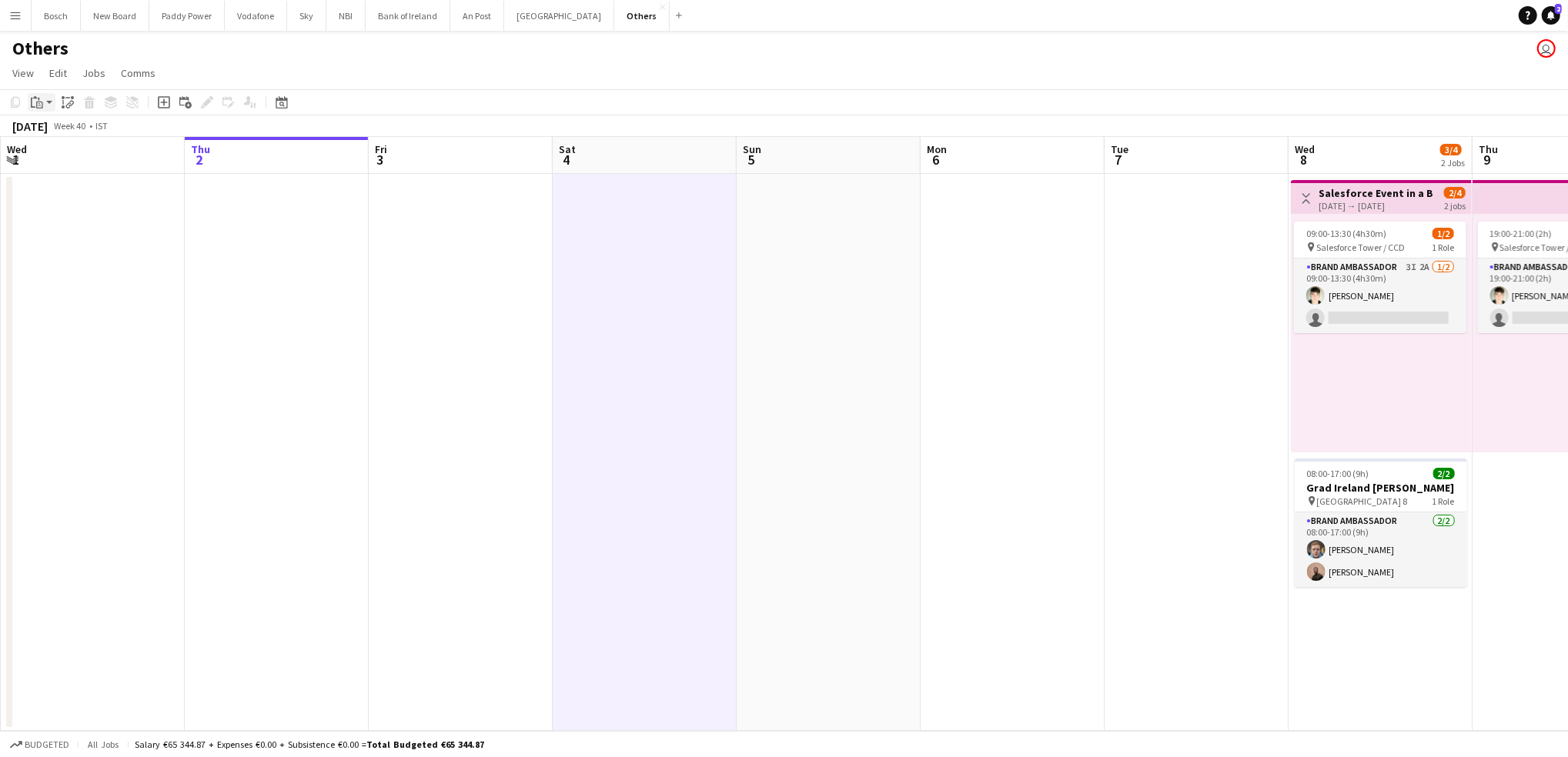
click at [43, 102] on div "Paste" at bounding box center [37, 102] width 19 height 19
click at [79, 155] on link "Paste with crew Ctrl+Shift+V" at bounding box center [113, 158] width 145 height 14
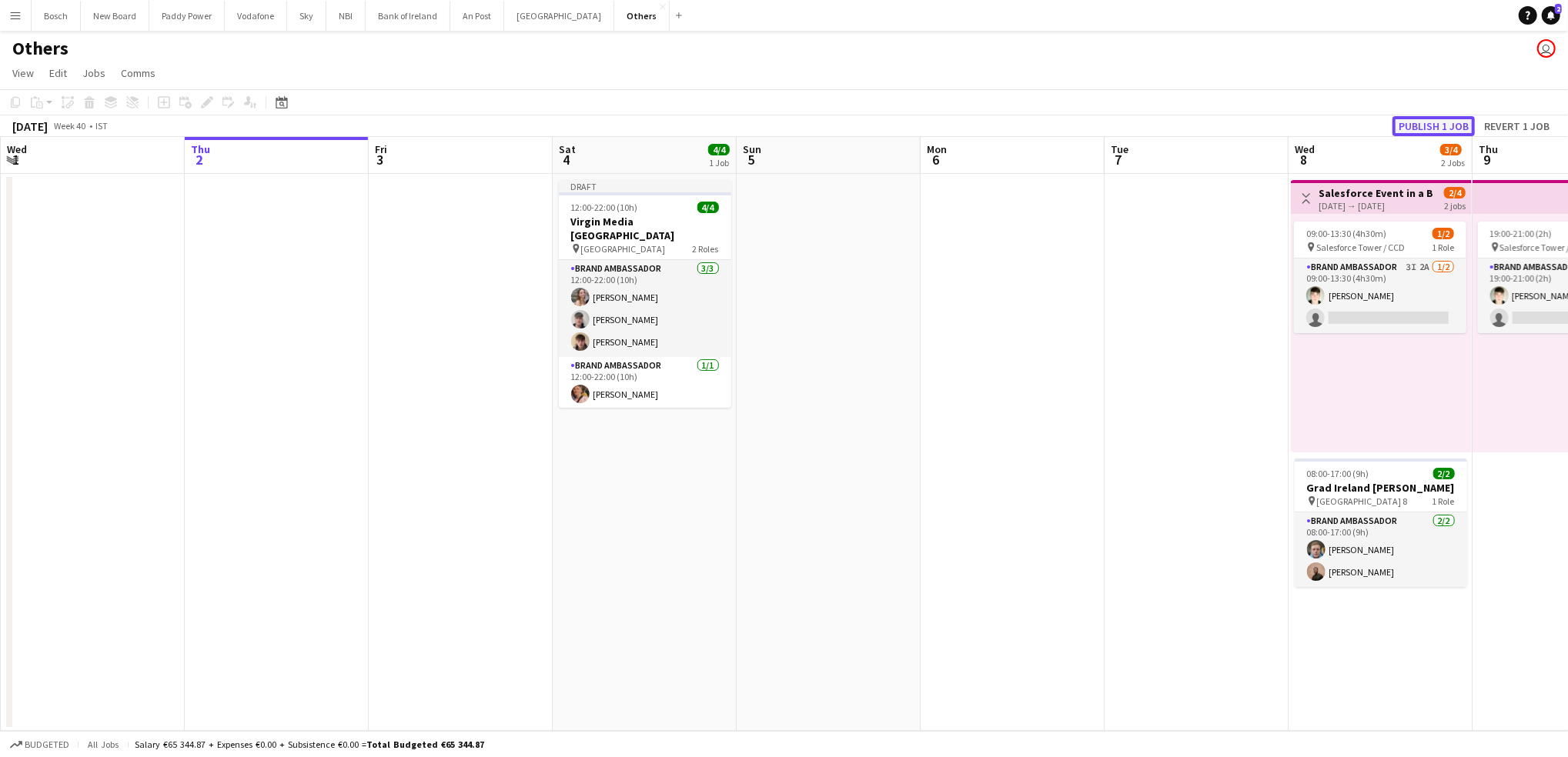
click at [1439, 122] on button "Publish 1 job" at bounding box center [1433, 125] width 83 height 20
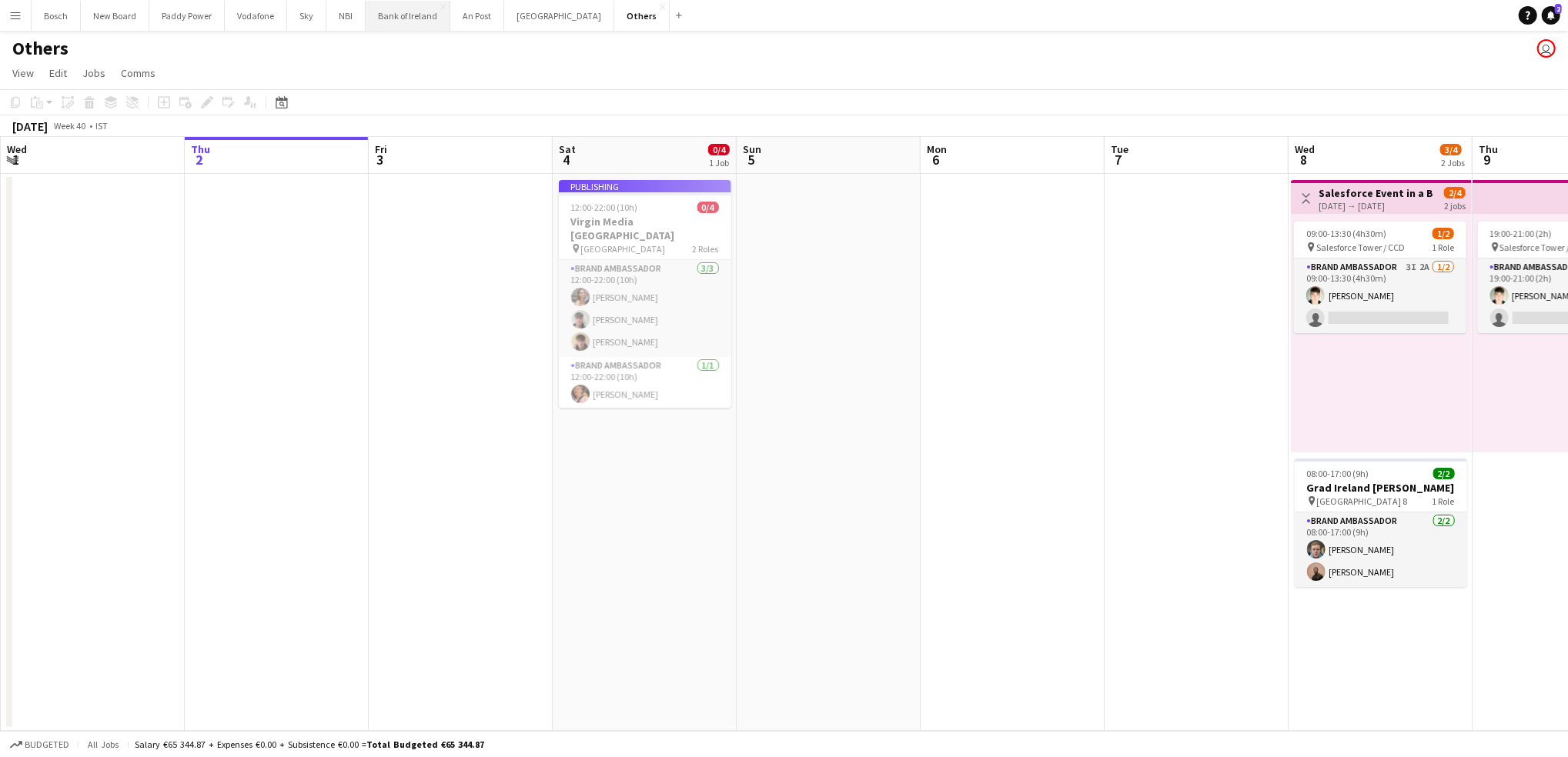
click at [395, 14] on button "Bank of Ireland Close" at bounding box center [407, 15] width 84 height 30
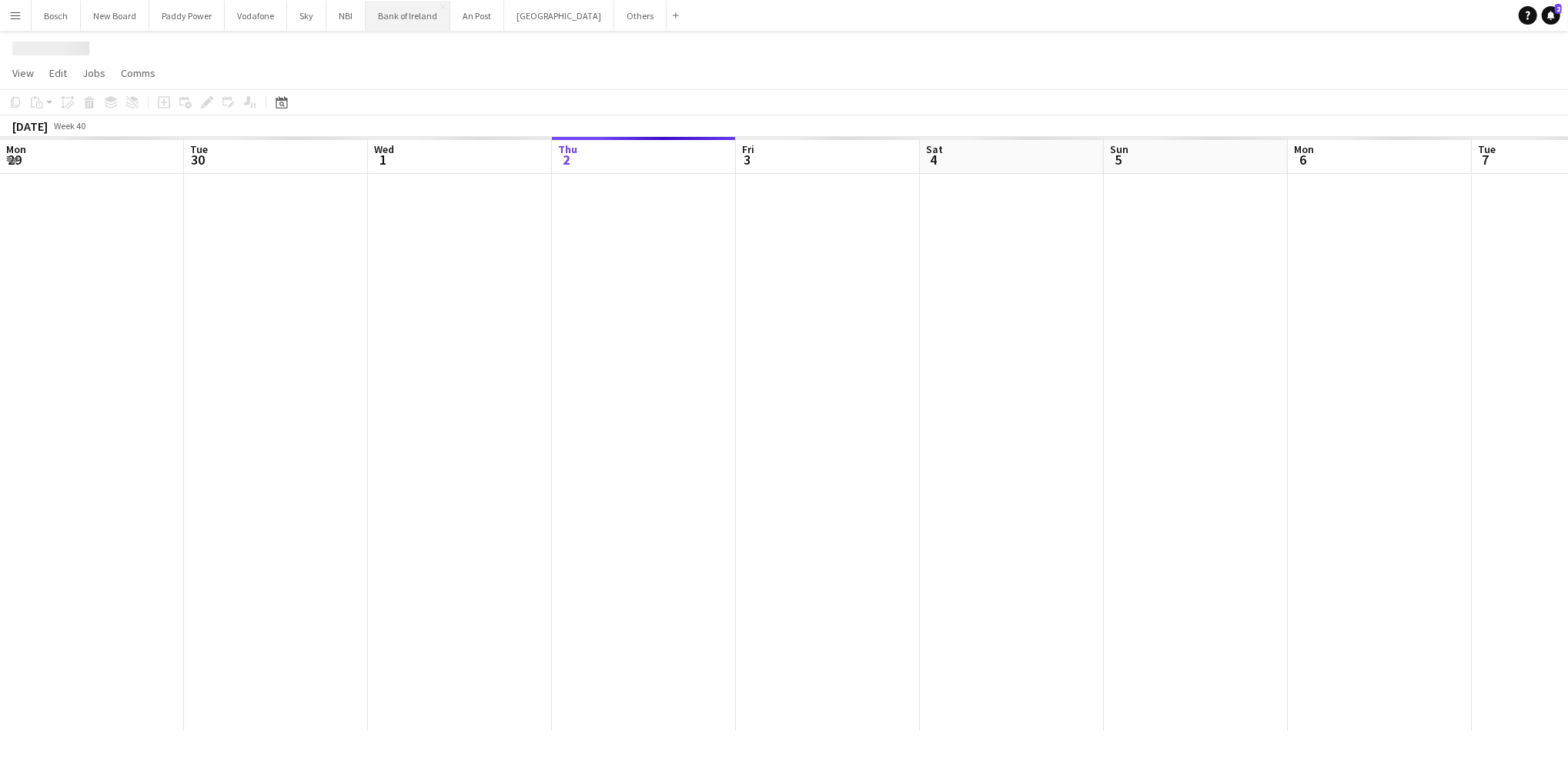
scroll to position [0, 367]
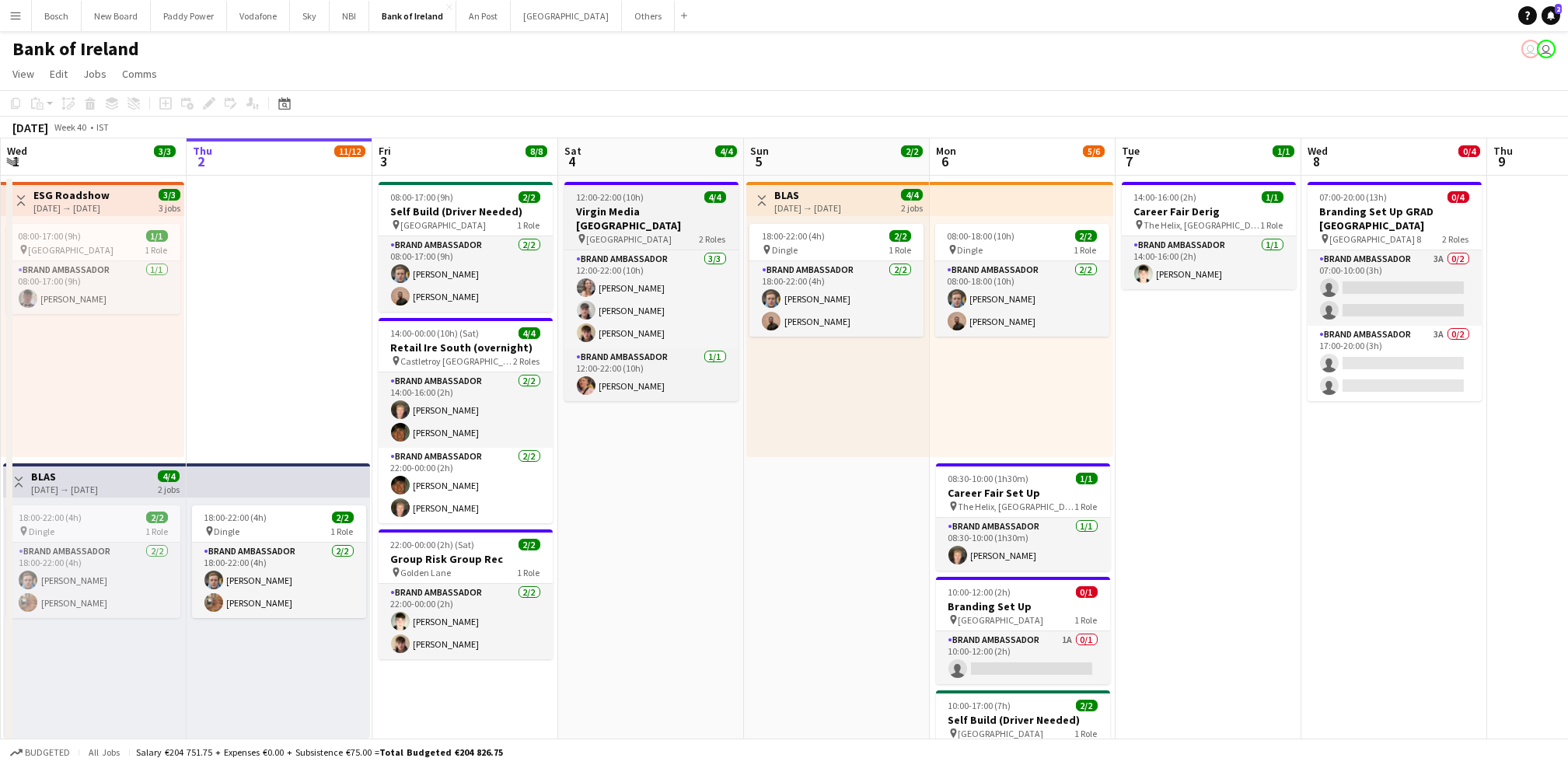
click at [673, 214] on h3 "Virgin Media [GEOGRAPHIC_DATA]" at bounding box center [651, 219] width 174 height 28
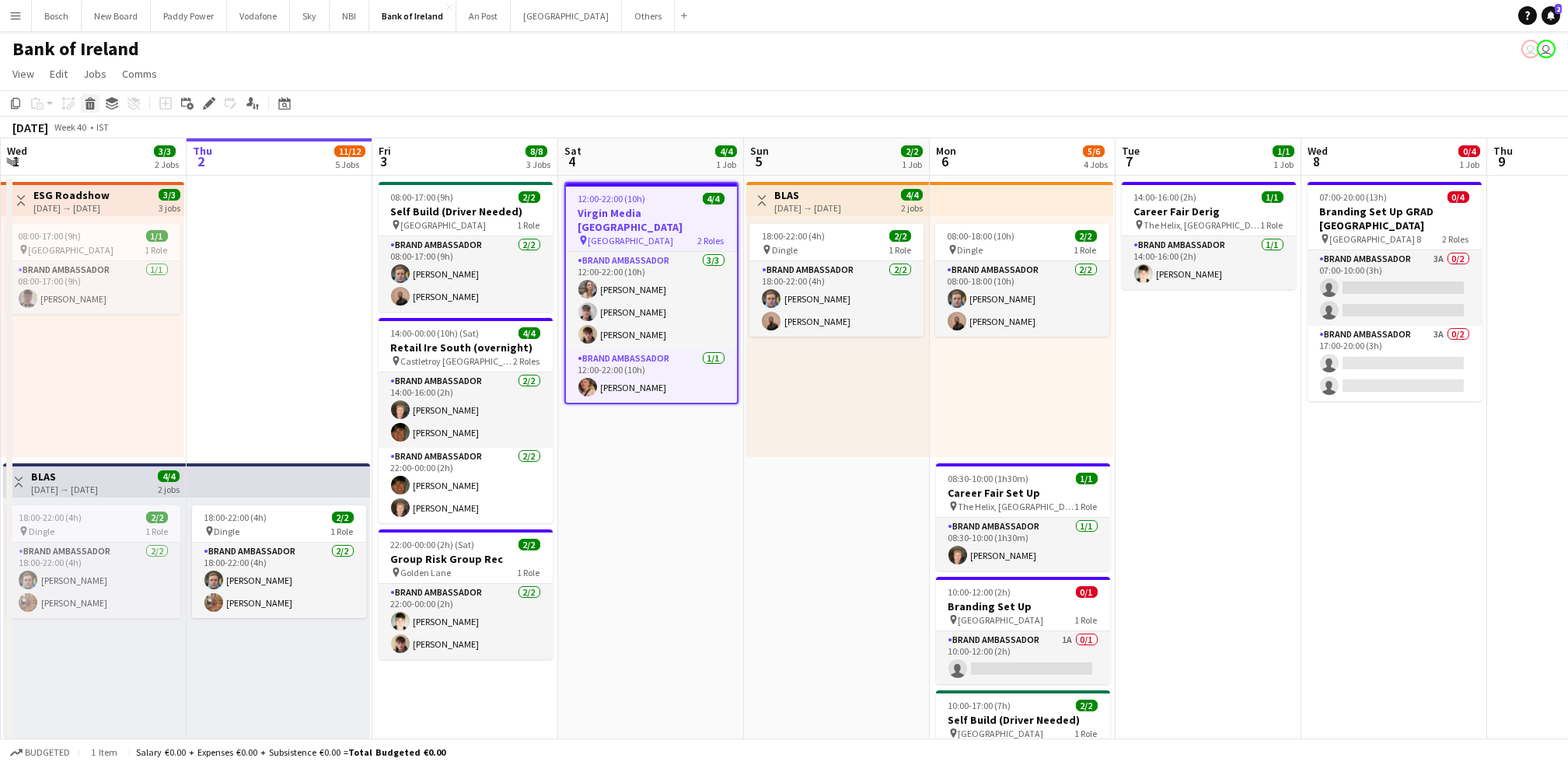
click at [93, 102] on icon at bounding box center [90, 105] width 9 height 8
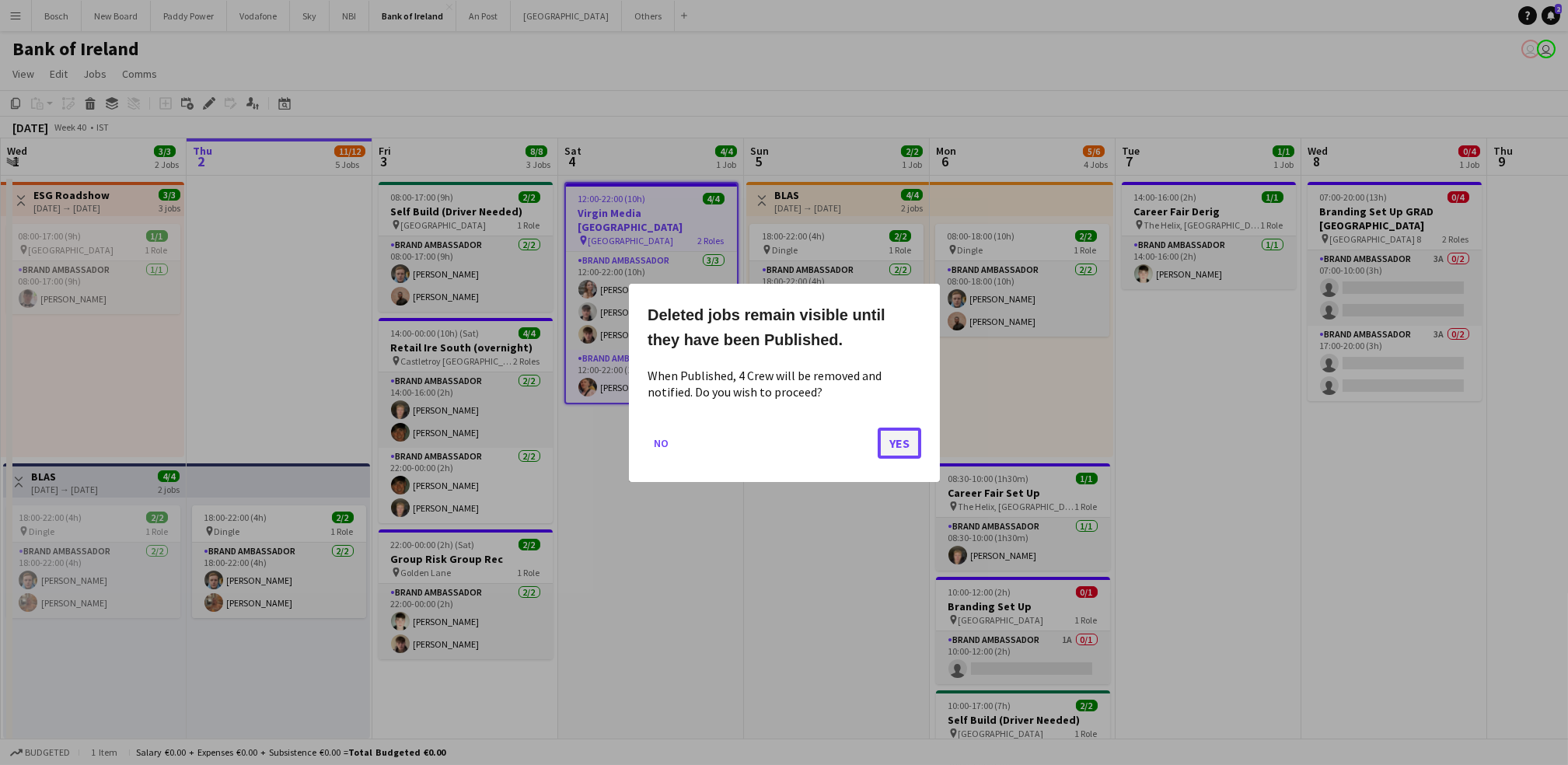
click at [892, 447] on button "Yes" at bounding box center [899, 442] width 44 height 31
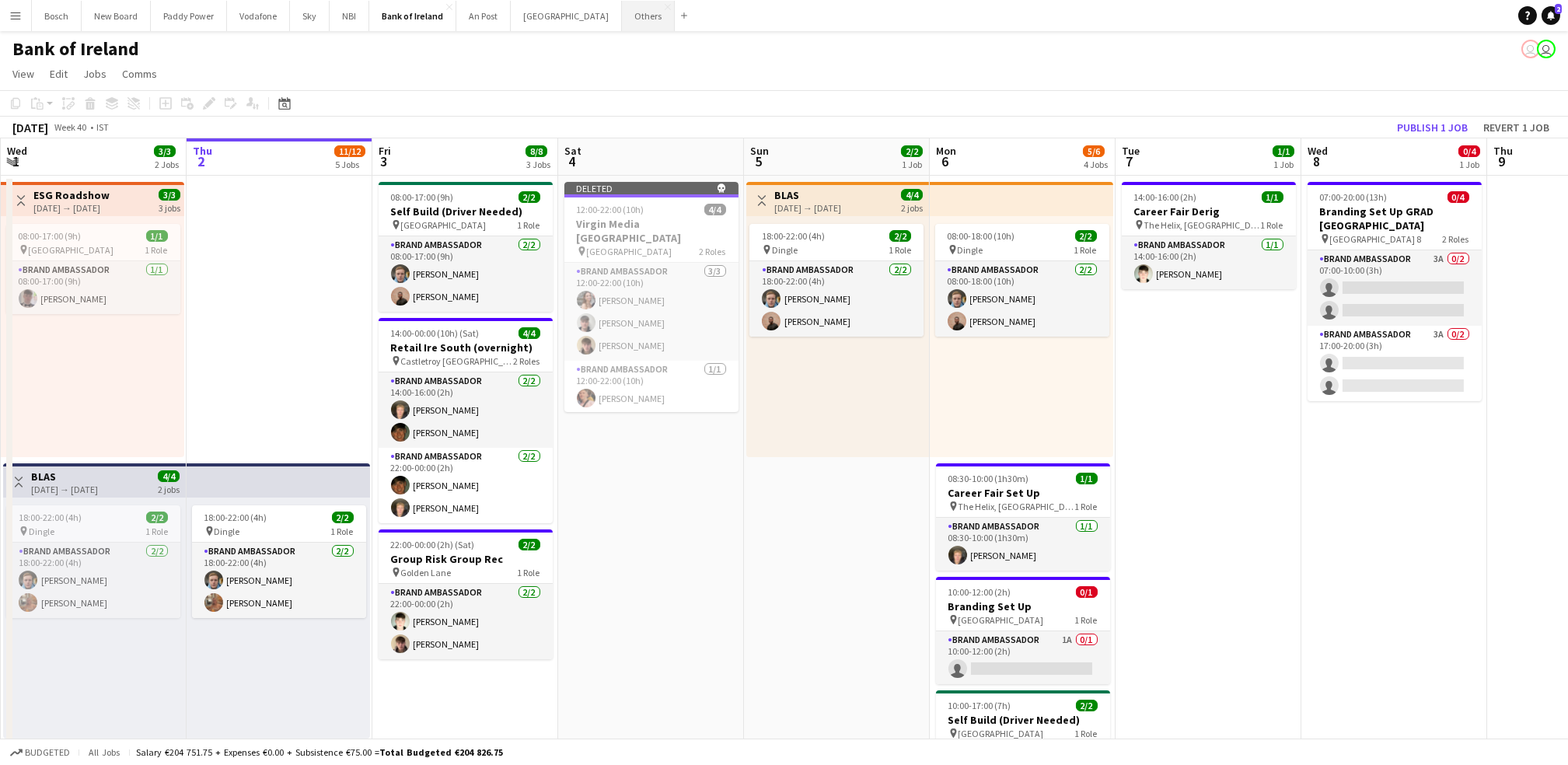
click at [622, 16] on button "Others Close" at bounding box center [648, 15] width 52 height 30
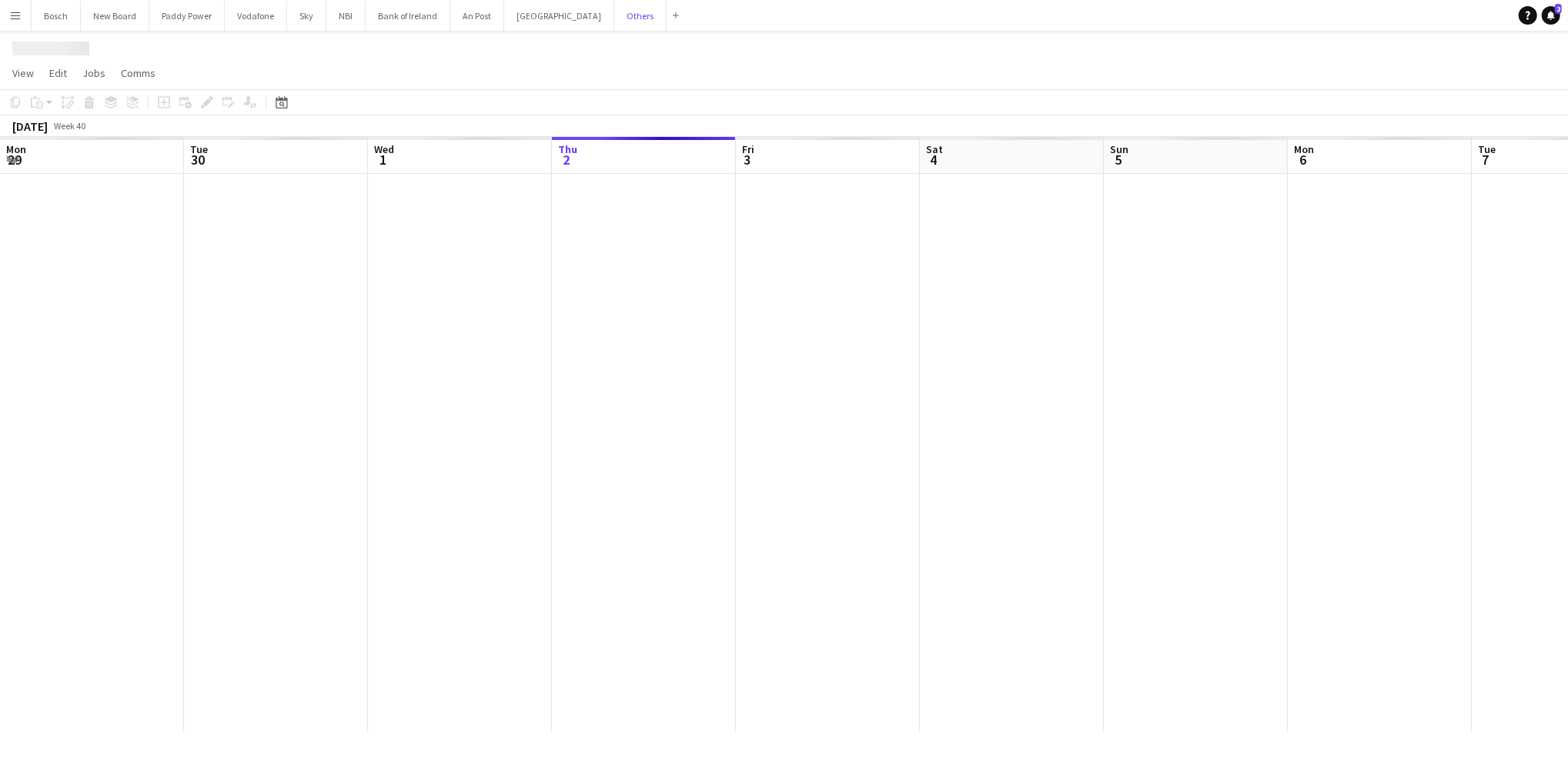
scroll to position [0, 367]
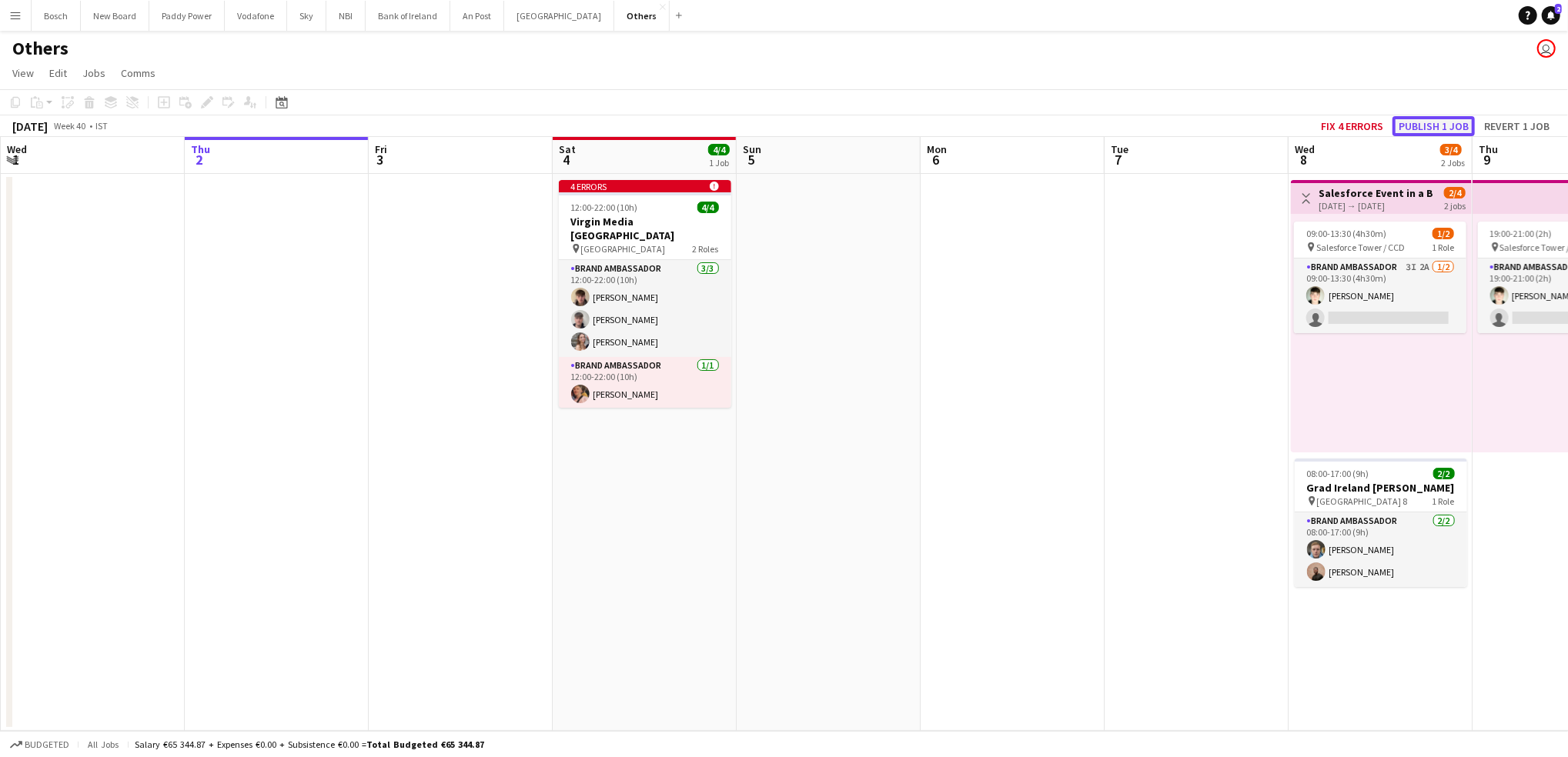
click at [1415, 118] on button "Publish 1 job" at bounding box center [1433, 125] width 83 height 20
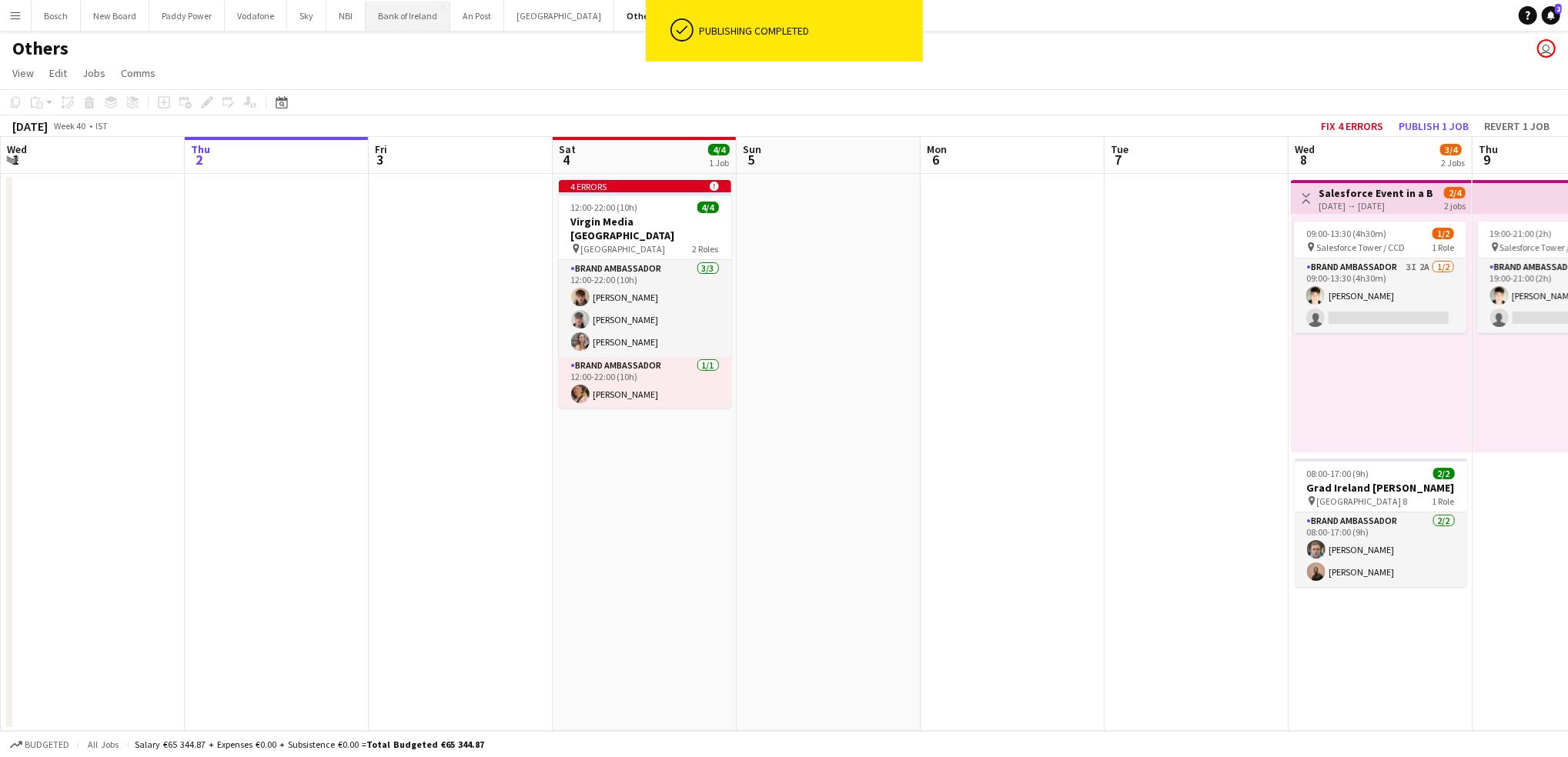
click at [410, 22] on button "Bank of Ireland Close" at bounding box center [407, 15] width 84 height 30
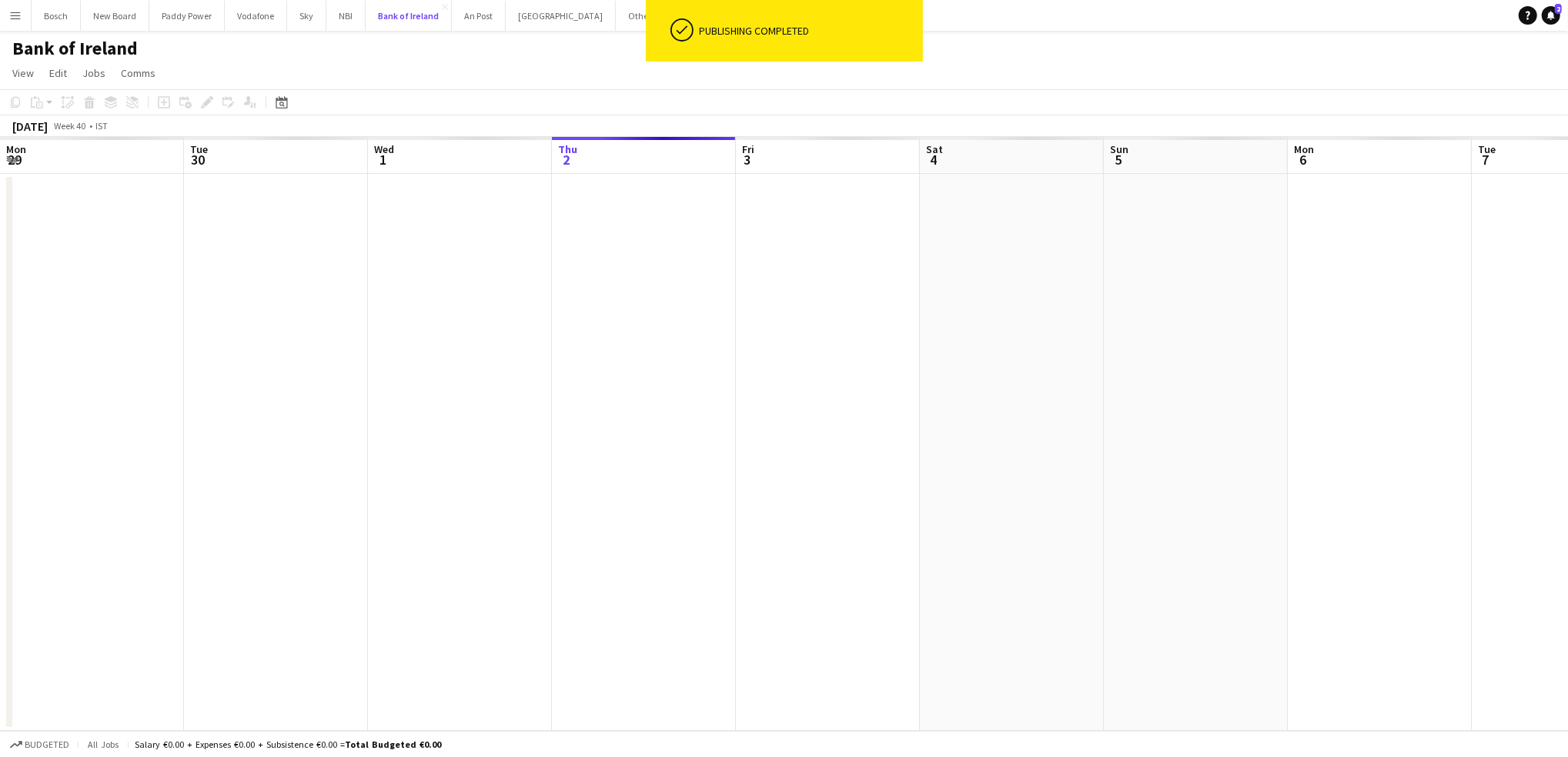
scroll to position [0, 367]
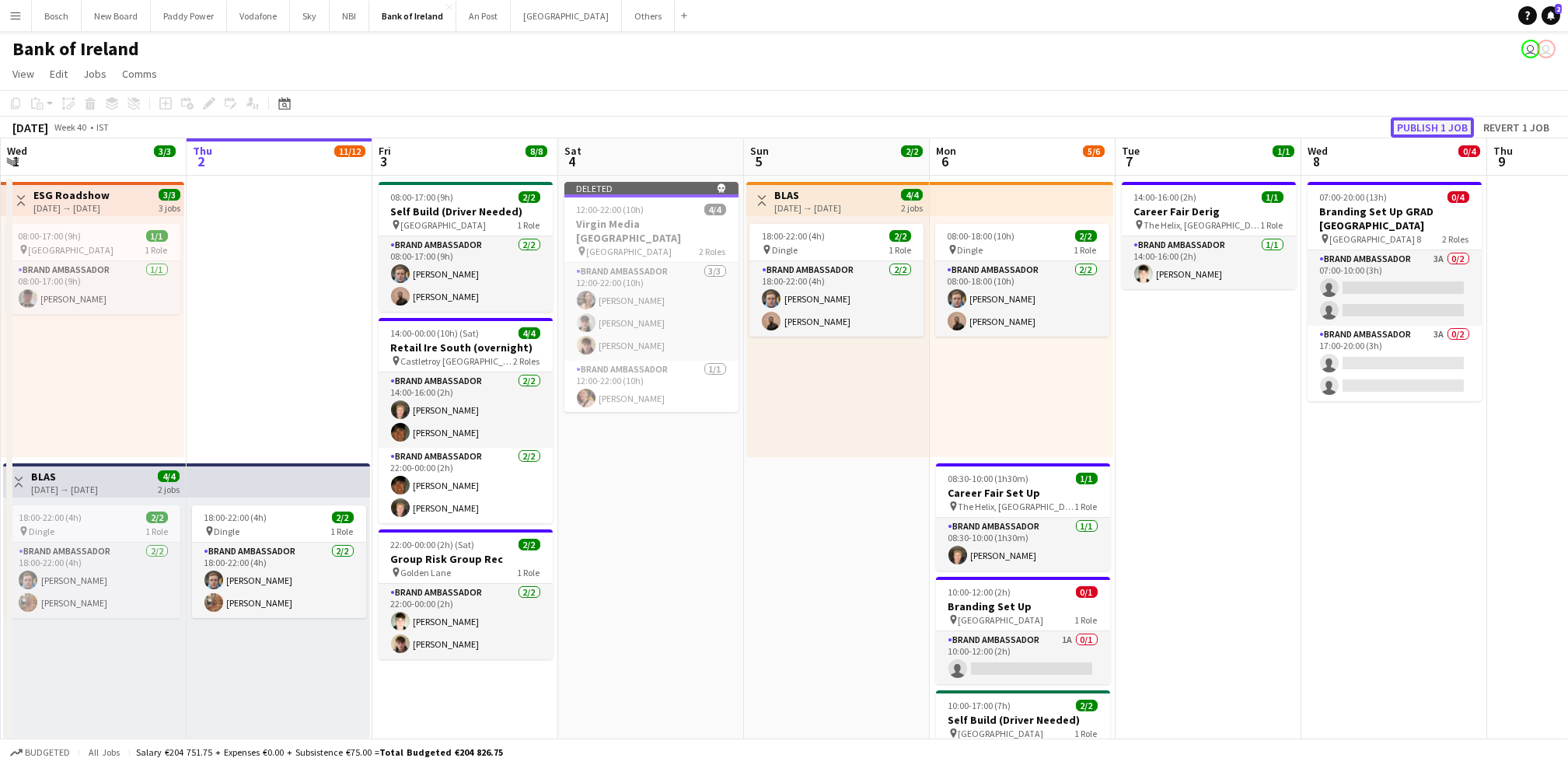
click at [1433, 124] on button "Publish 1 job" at bounding box center [1432, 126] width 83 height 20
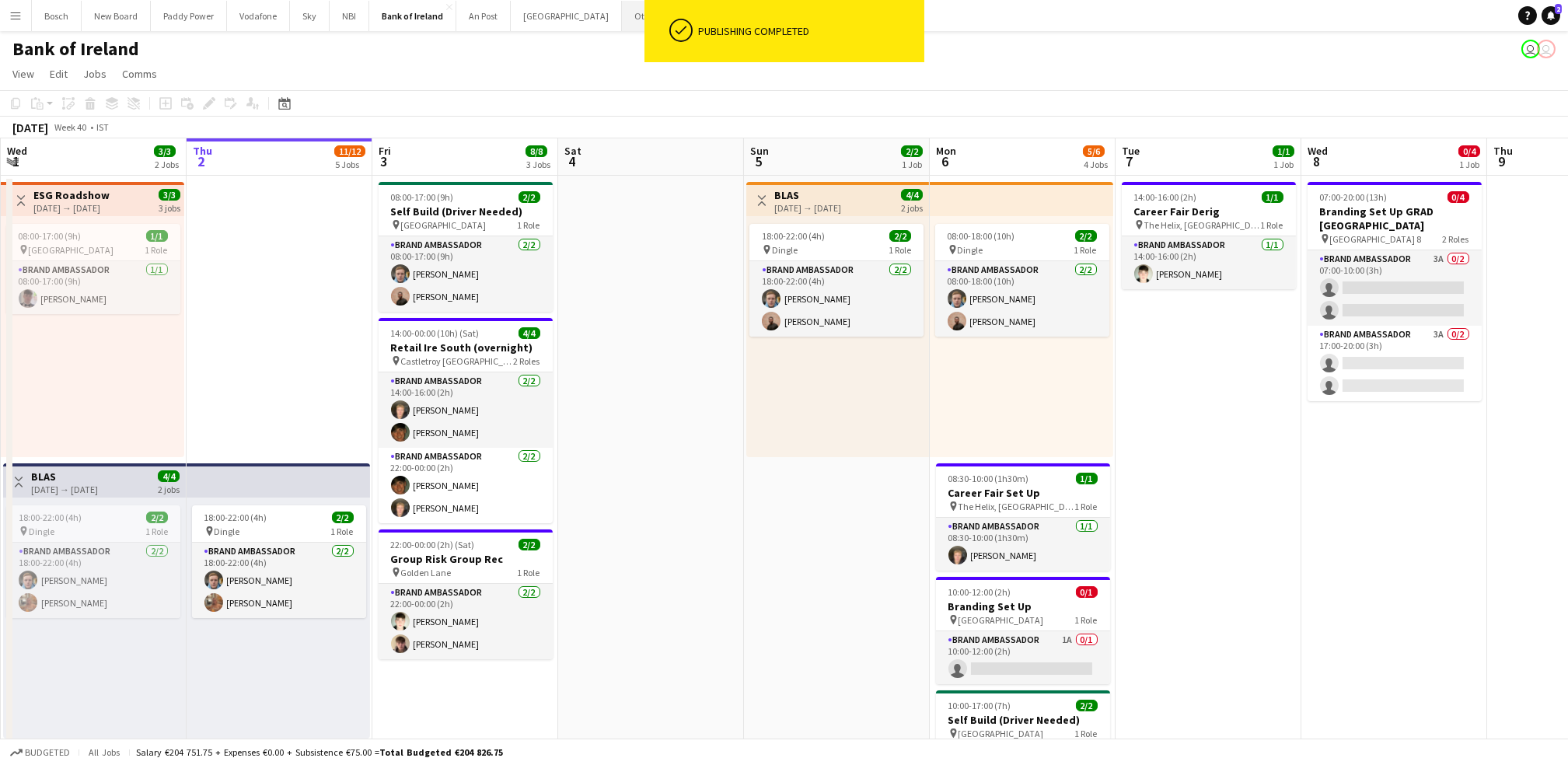
click at [622, 17] on button "Others Close" at bounding box center [648, 15] width 52 height 30
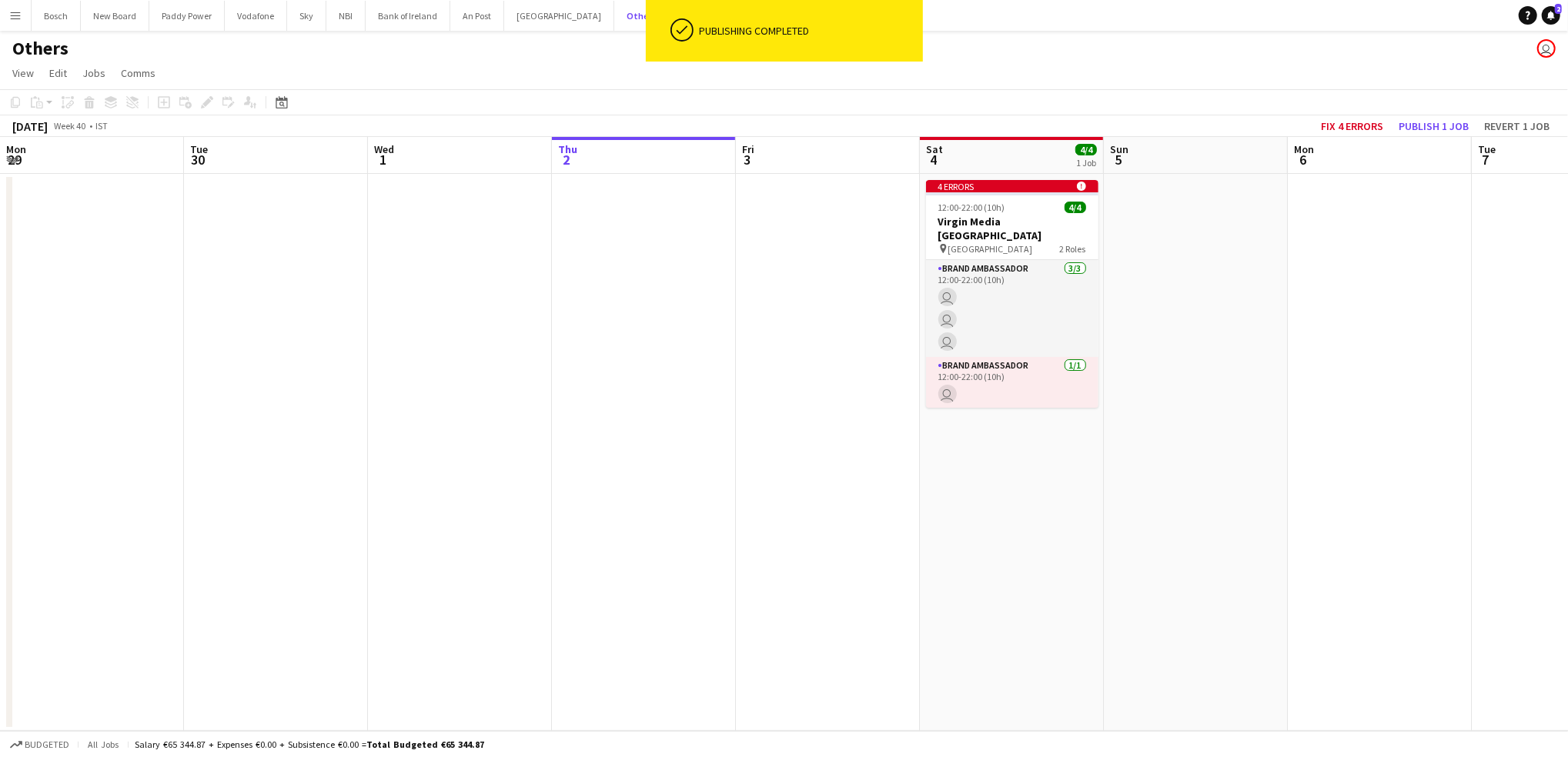
scroll to position [0, 367]
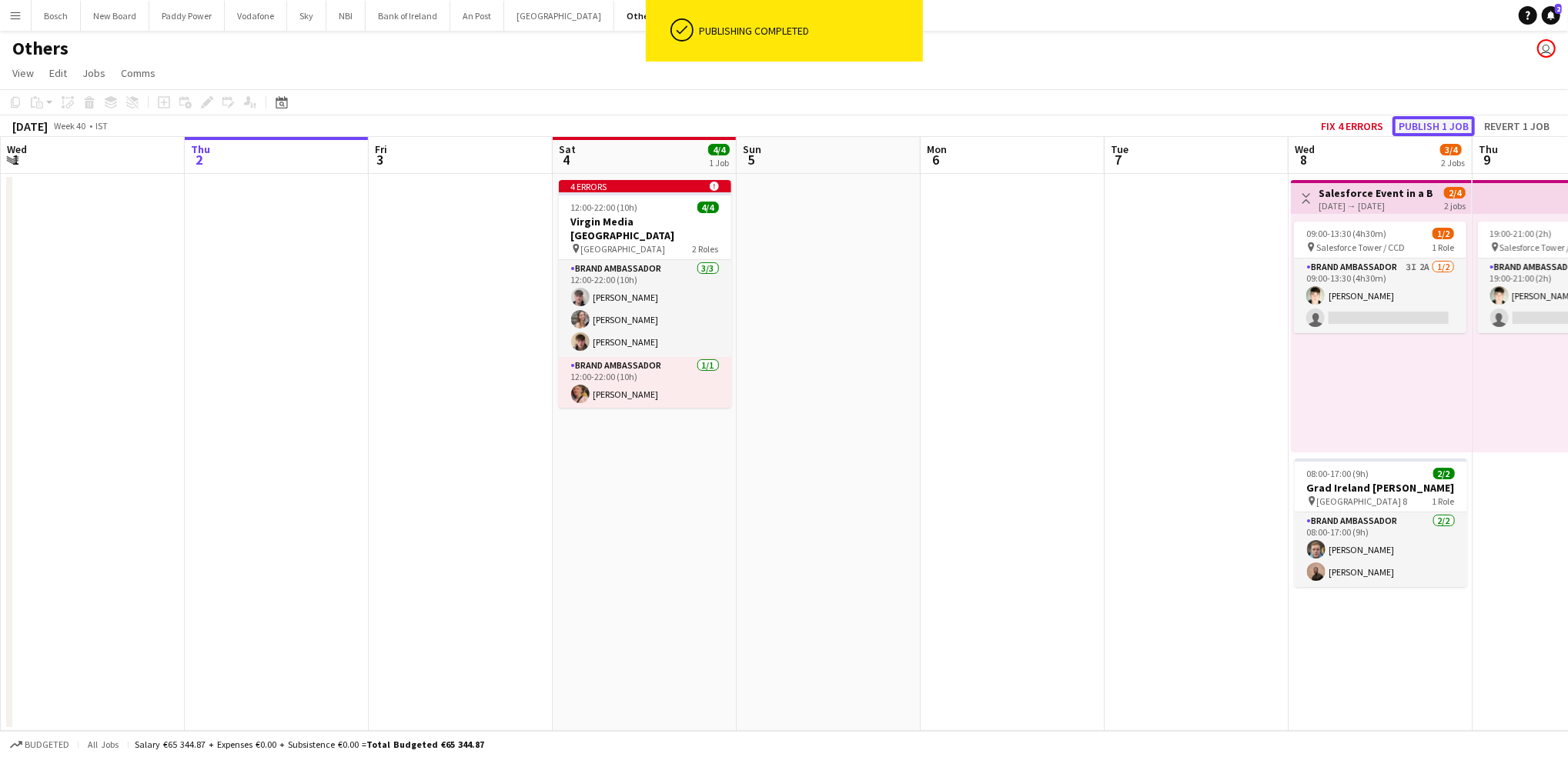
click at [1415, 123] on button "Publish 1 job" at bounding box center [1433, 125] width 83 height 20
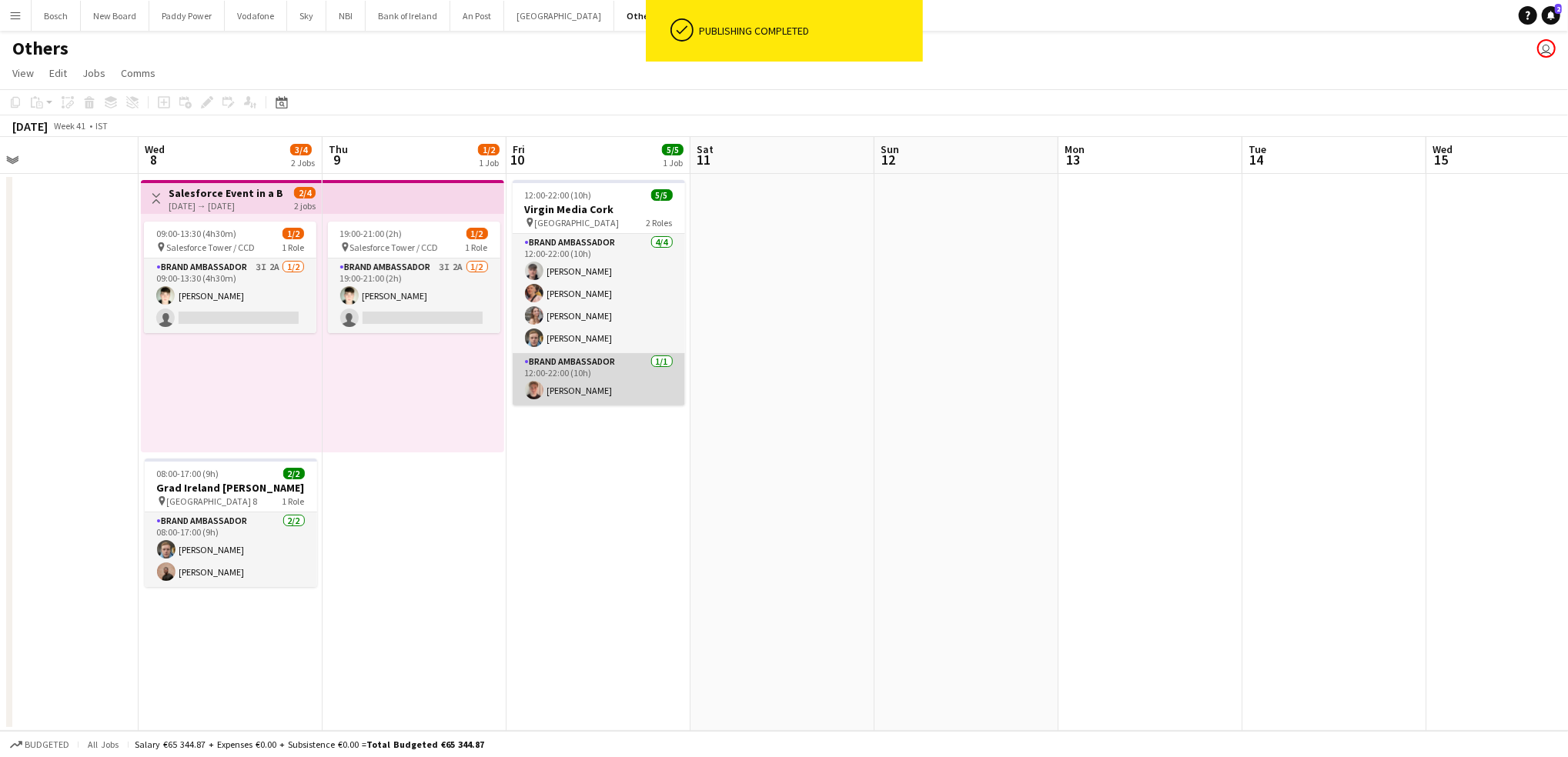
scroll to position [0, 461]
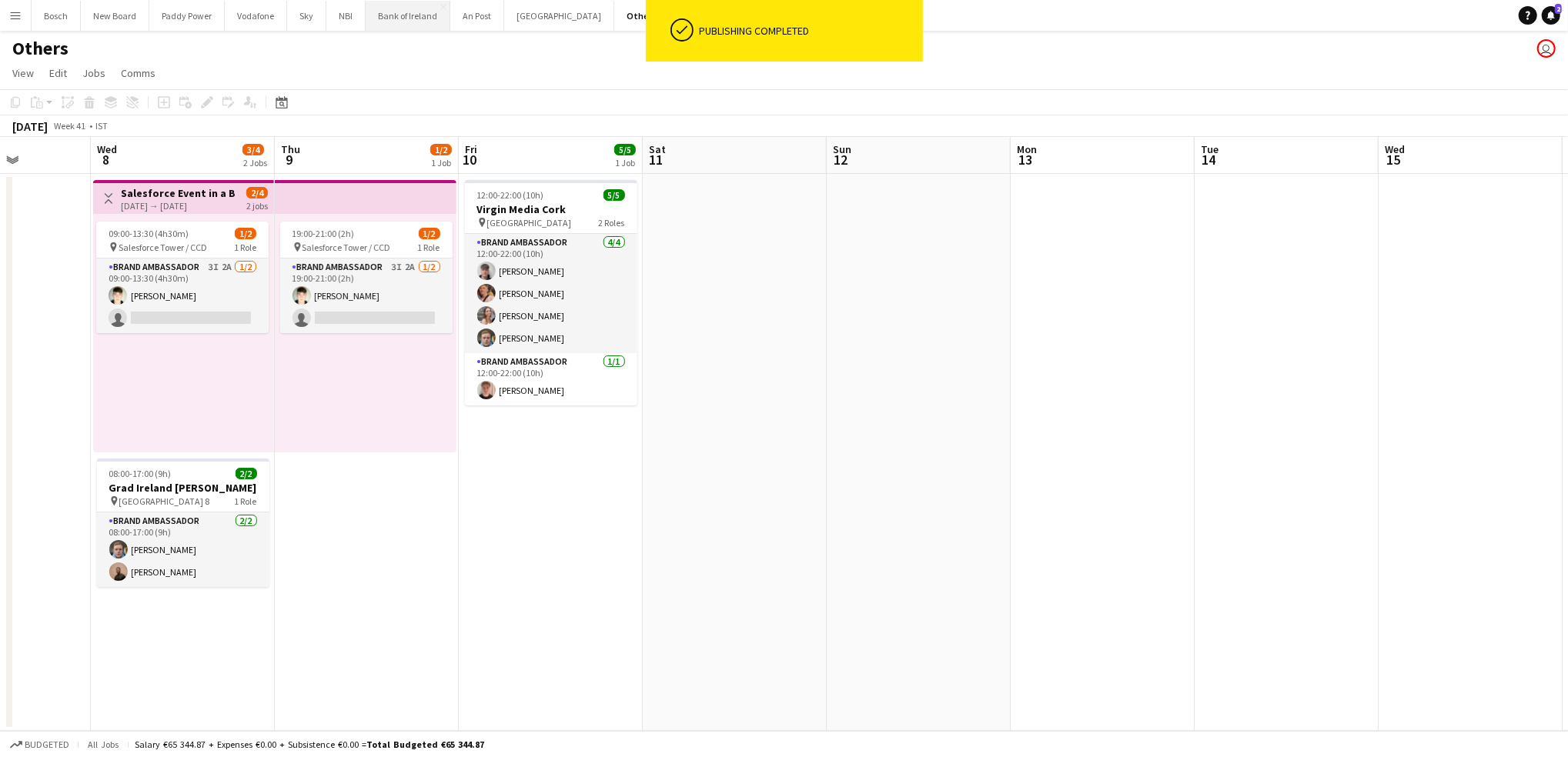
click at [406, 26] on button "Bank of Ireland Close" at bounding box center [407, 15] width 84 height 30
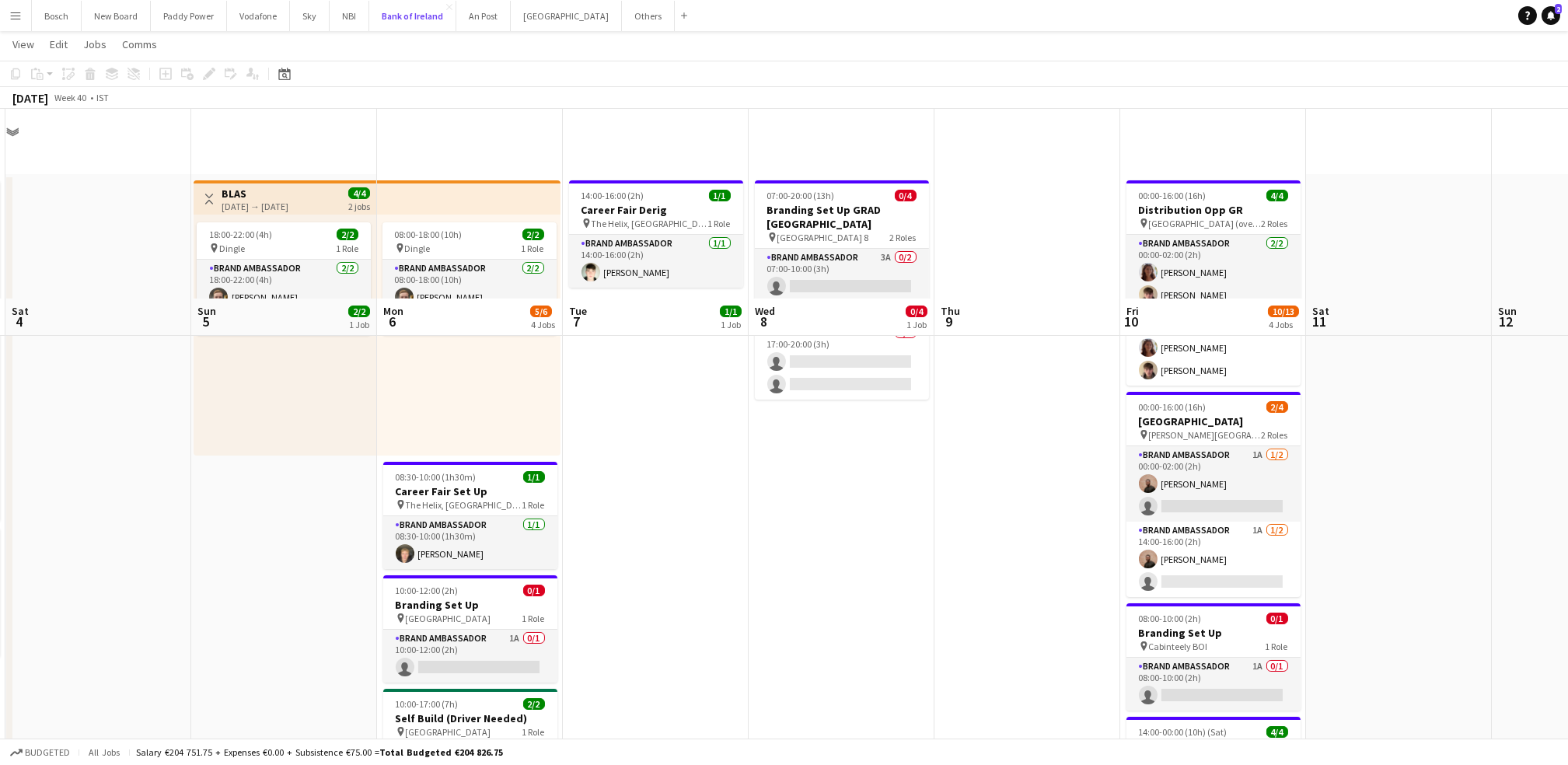
scroll to position [204, 0]
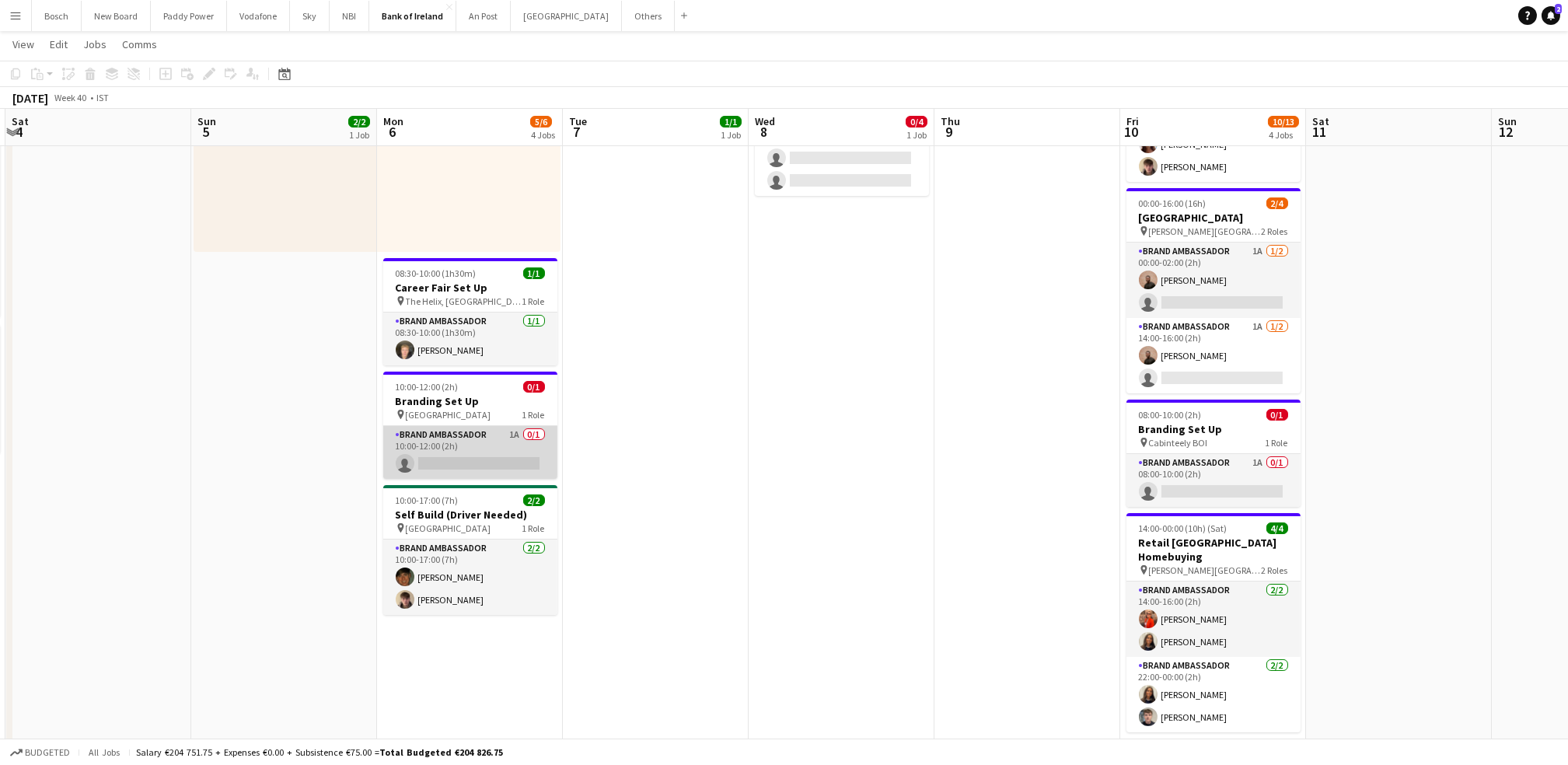
click at [501, 442] on app-card-role "Brand Ambassador 1A 0/1 10:00-12:00 (2h) single-neutral-actions" at bounding box center [470, 452] width 174 height 52
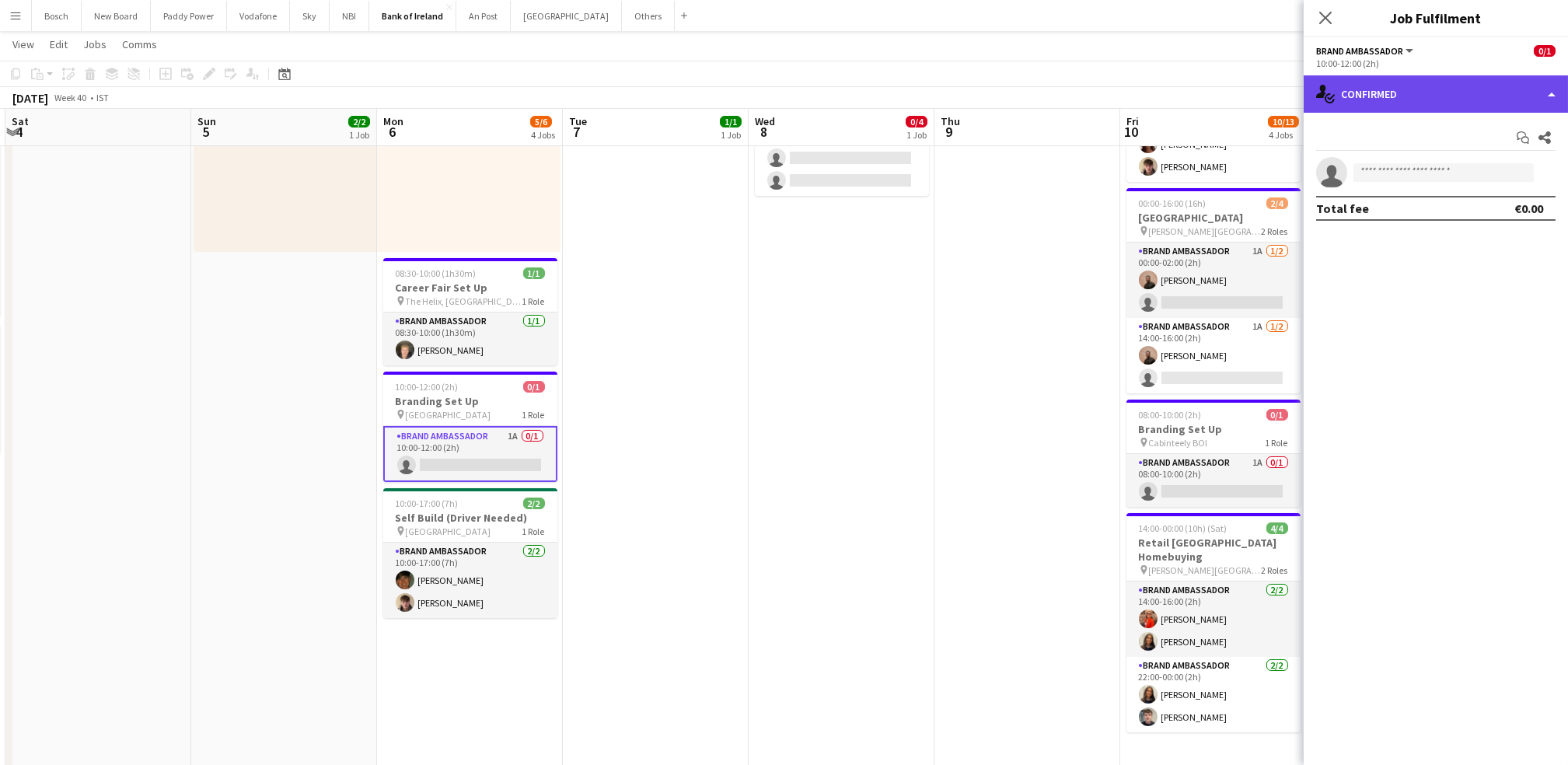
click at [1424, 111] on div "single-neutral-actions-check-2 Confirmed" at bounding box center [1435, 94] width 264 height 37
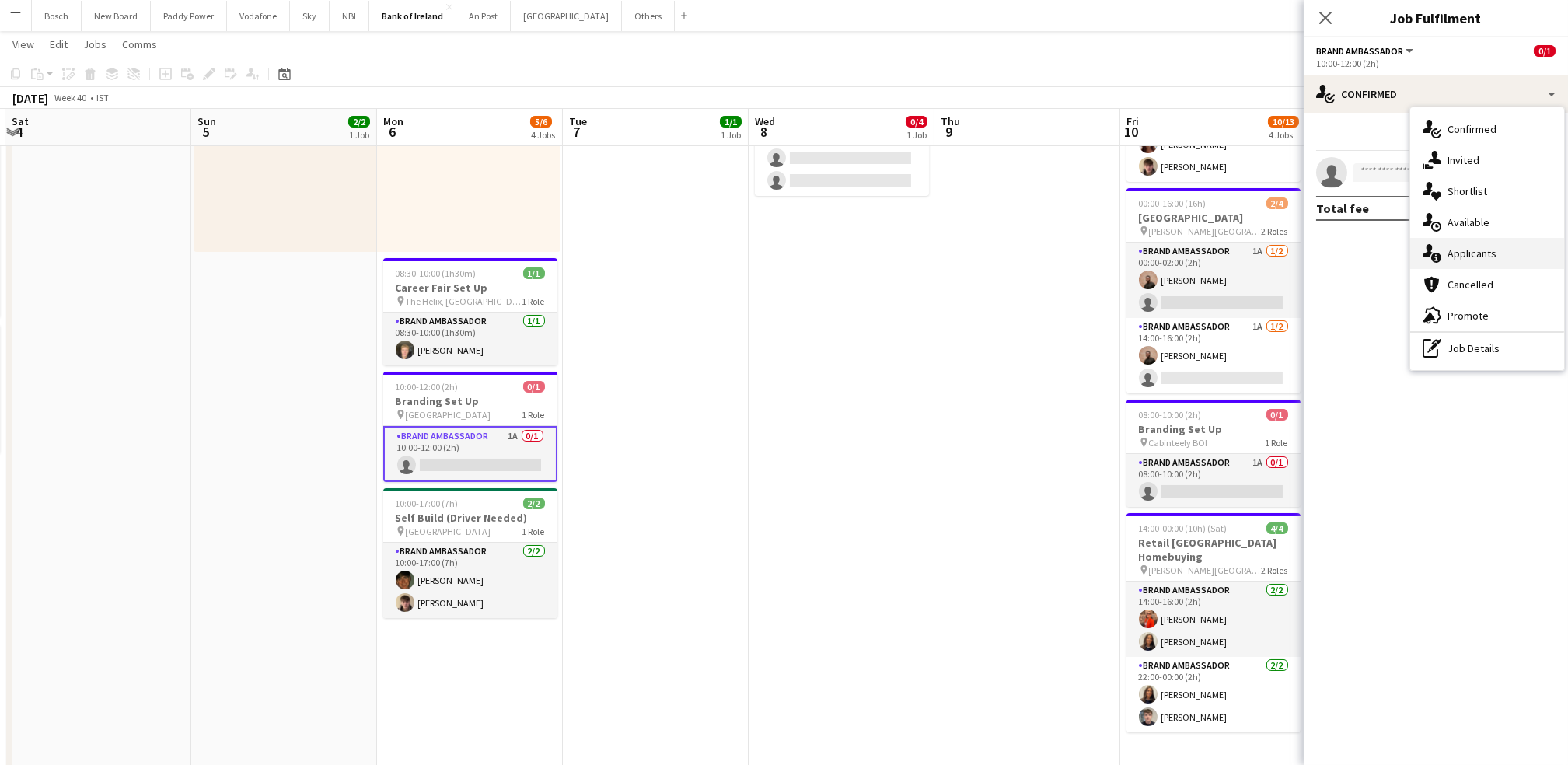
click at [1479, 264] on div "single-neutral-actions-information Applicants" at bounding box center [1486, 254] width 154 height 31
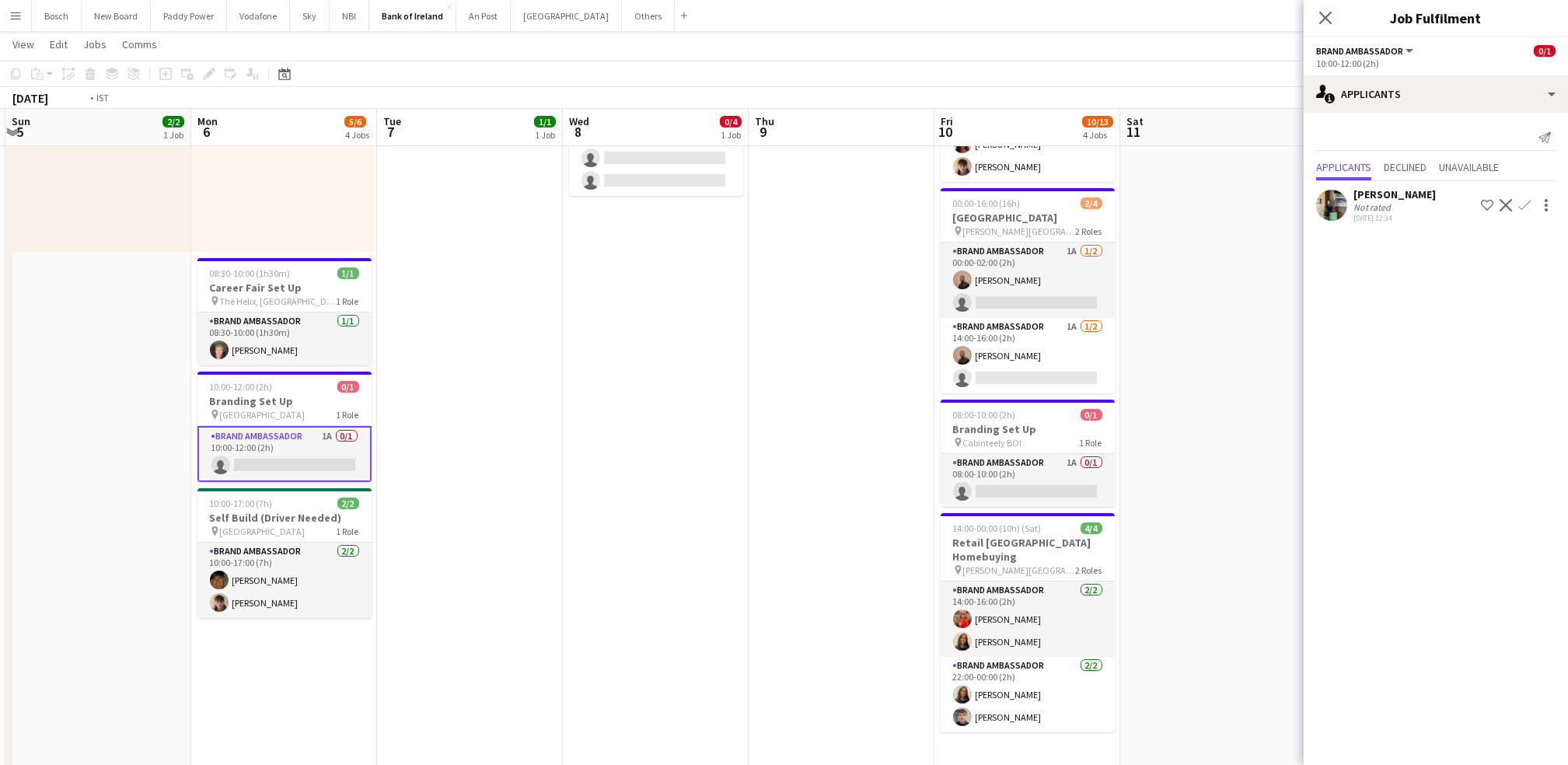
scroll to position [0, 423]
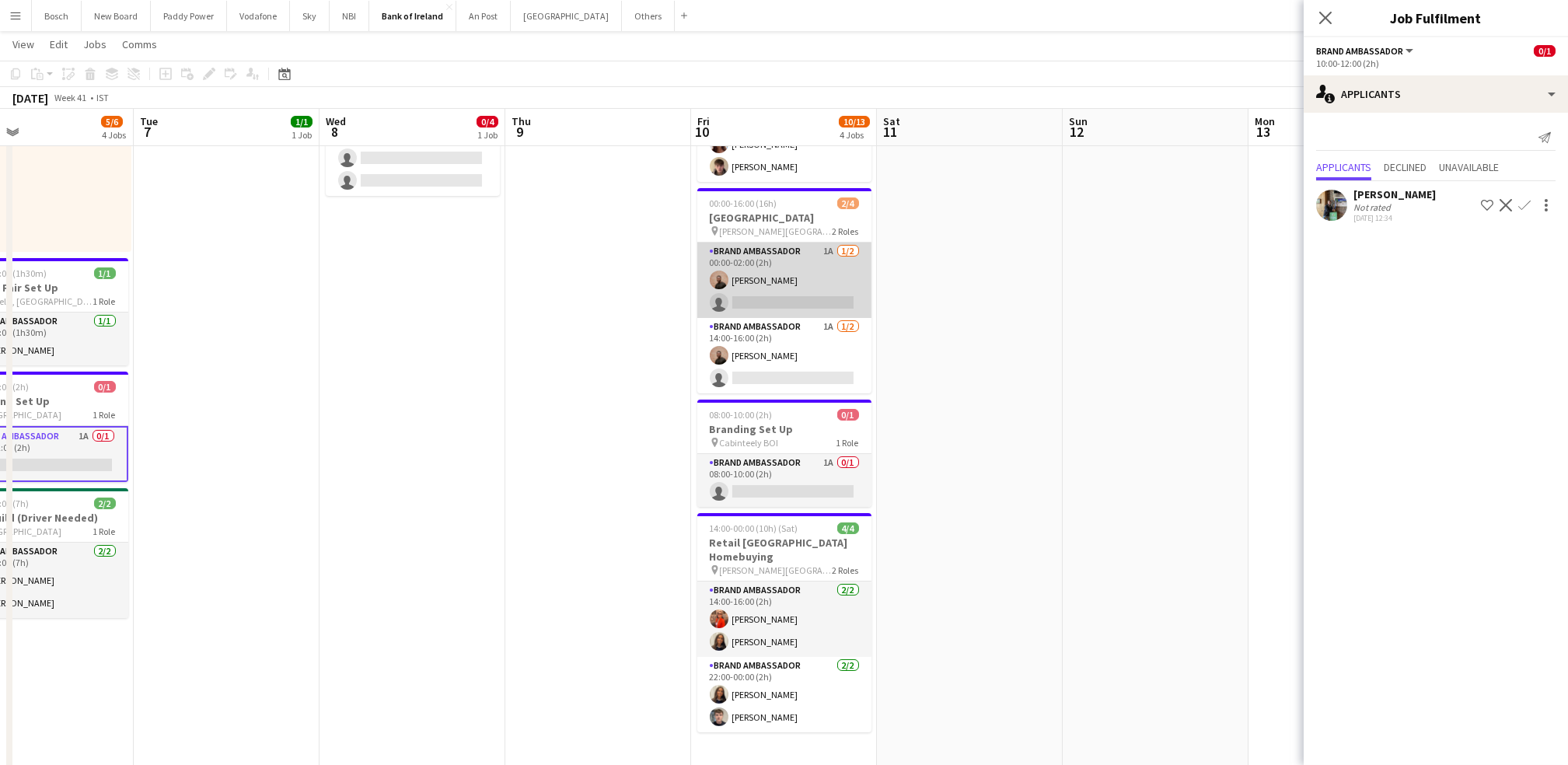
click at [756, 291] on app-card-role "Brand Ambassador 1A [DATE] 00:00-02:00 (2h) [PERSON_NAME] single-neutral-actions" at bounding box center [784, 281] width 174 height 76
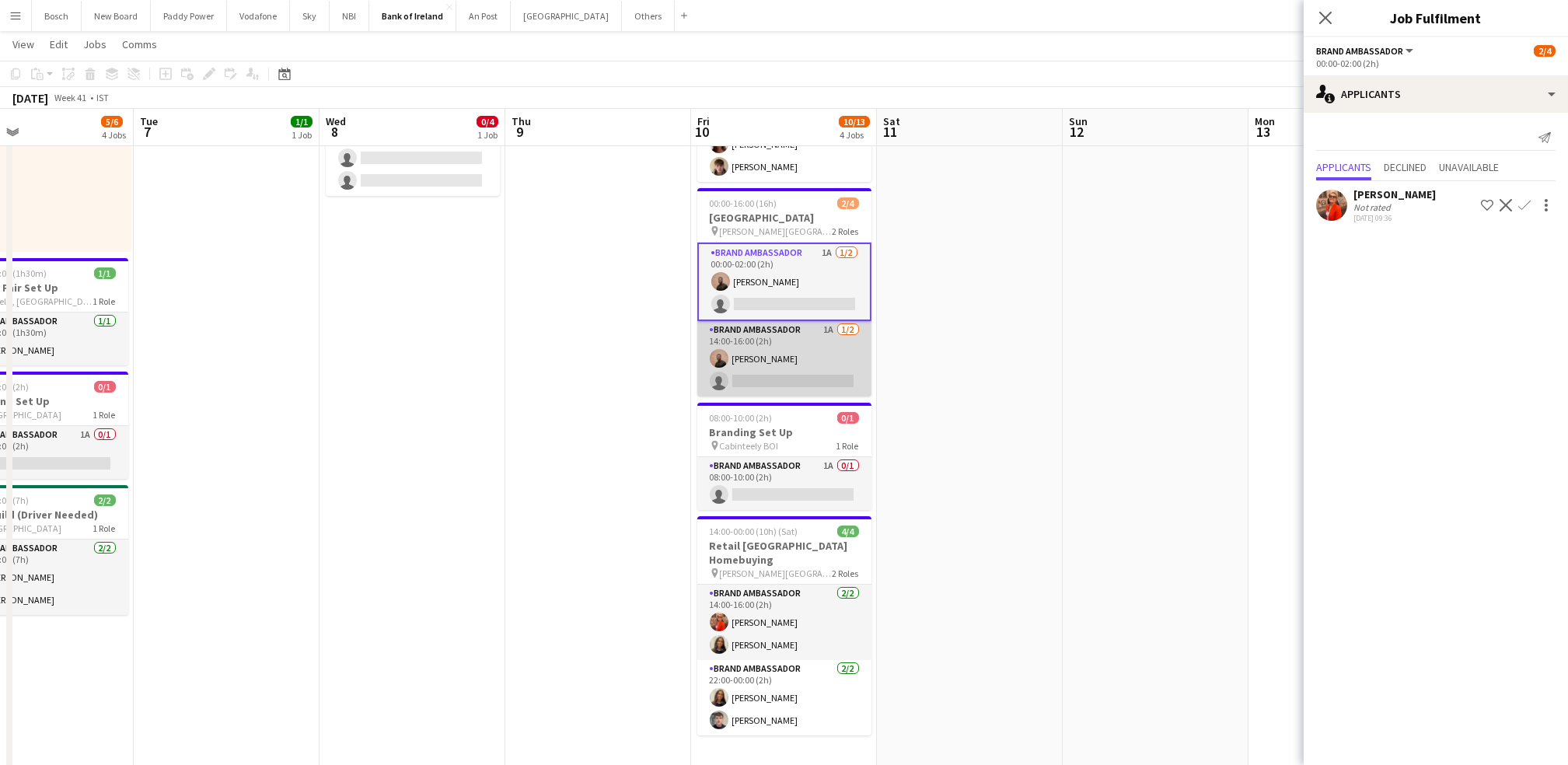
click at [772, 364] on app-card-role "Brand Ambassador 1A [DATE] 14:00-16:00 (2h) [PERSON_NAME] single-neutral-actions" at bounding box center [784, 359] width 174 height 76
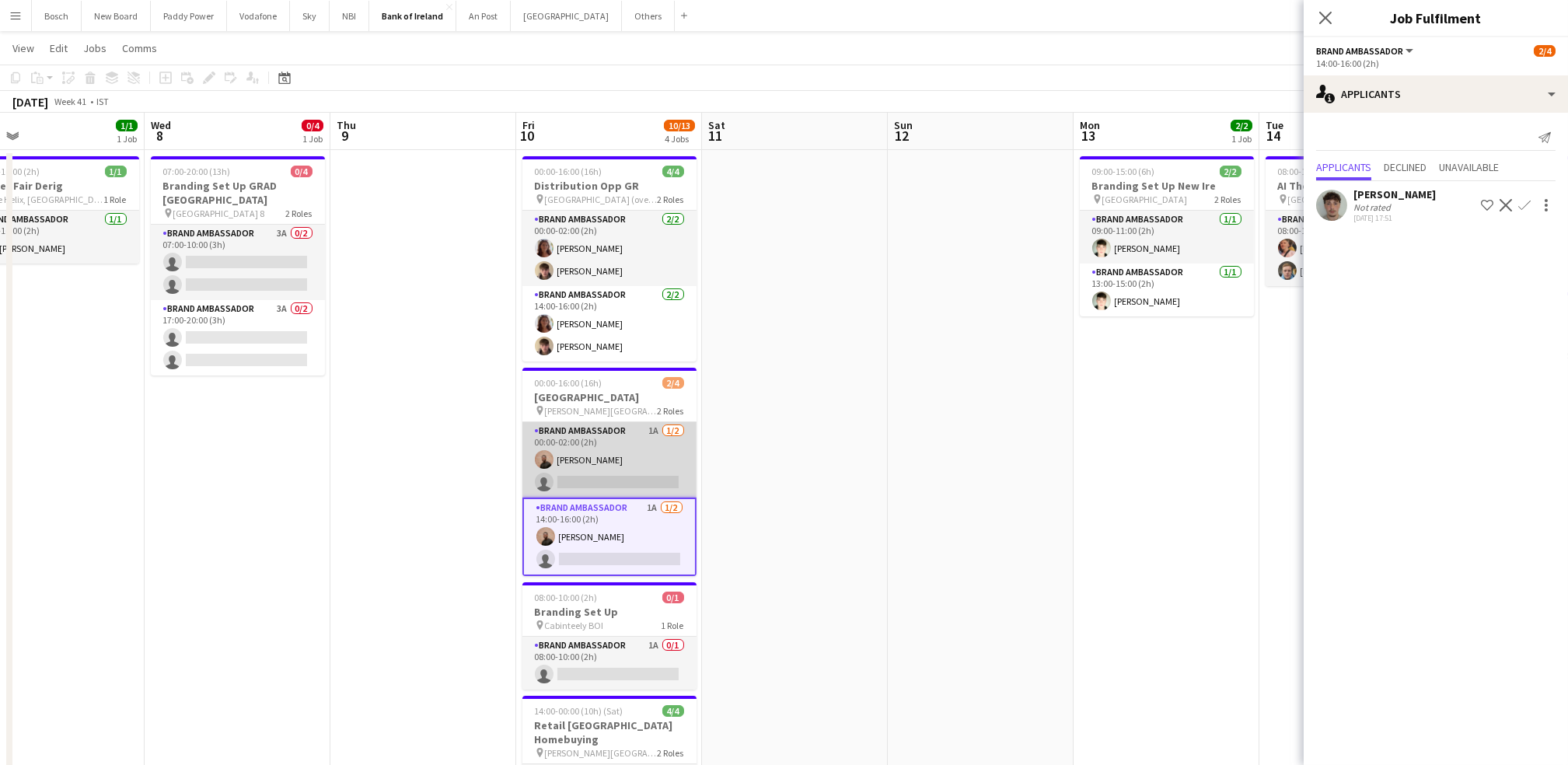
scroll to position [23, 0]
click at [637, 490] on app-card-role "Brand Ambassador 1A [DATE] 00:00-02:00 (2h) [PERSON_NAME] single-neutral-actions" at bounding box center [609, 462] width 174 height 76
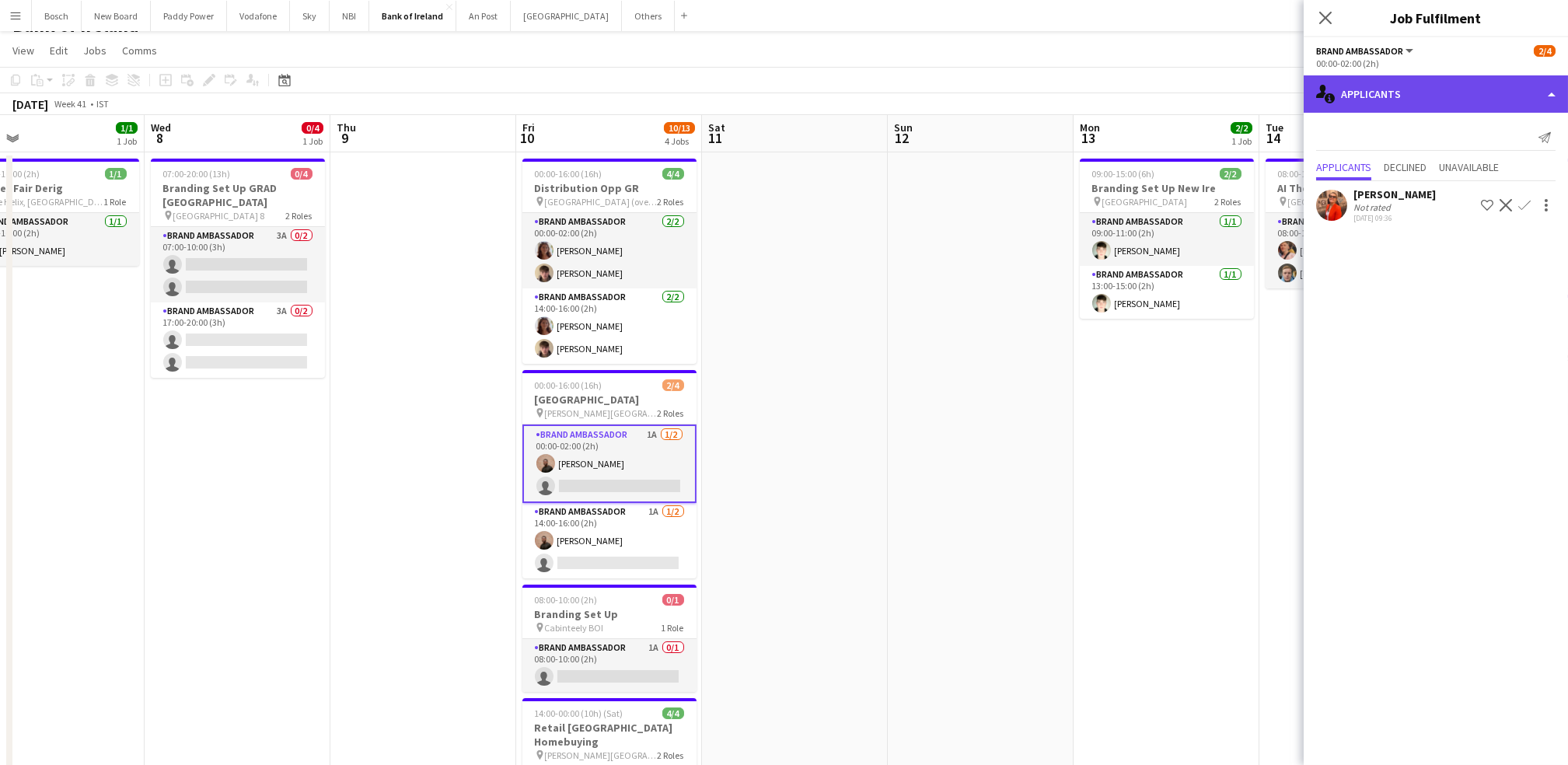
click at [1418, 107] on div "single-neutral-actions-information Applicants" at bounding box center [1435, 94] width 264 height 37
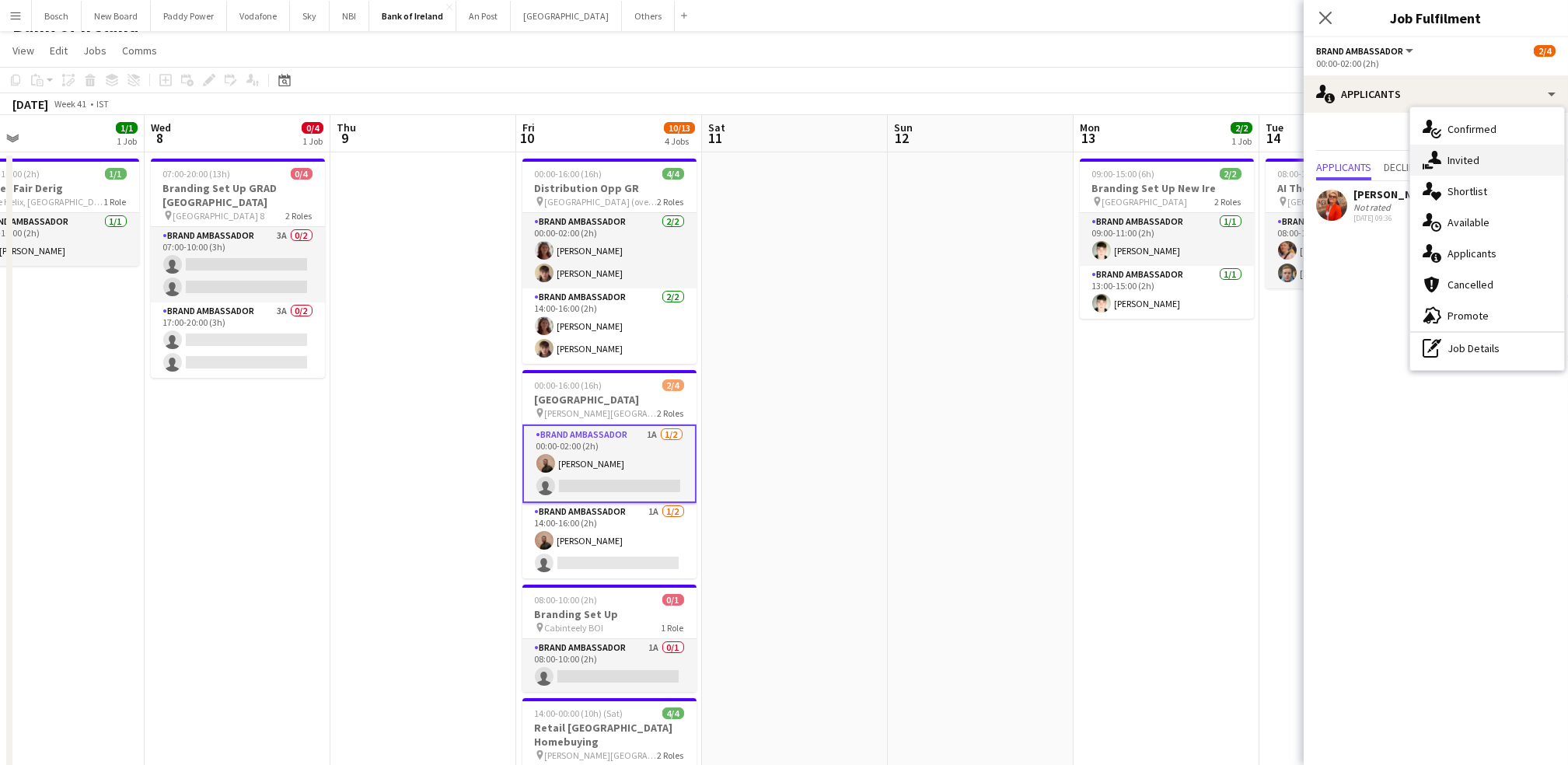
click at [1436, 164] on icon "single-neutral-actions-share-1" at bounding box center [1432, 160] width 19 height 19
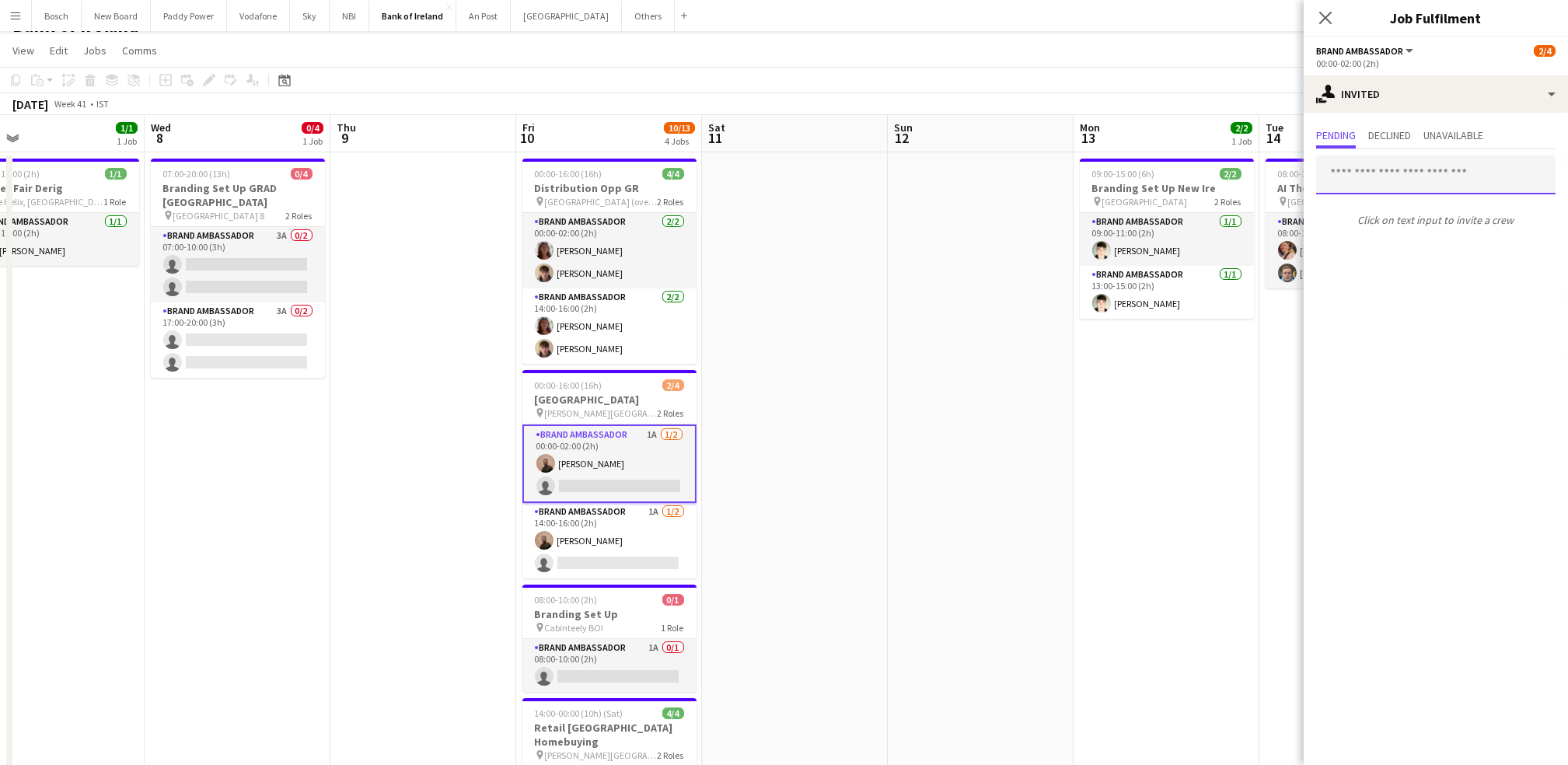
click at [1415, 176] on input "text" at bounding box center [1436, 175] width 239 height 39
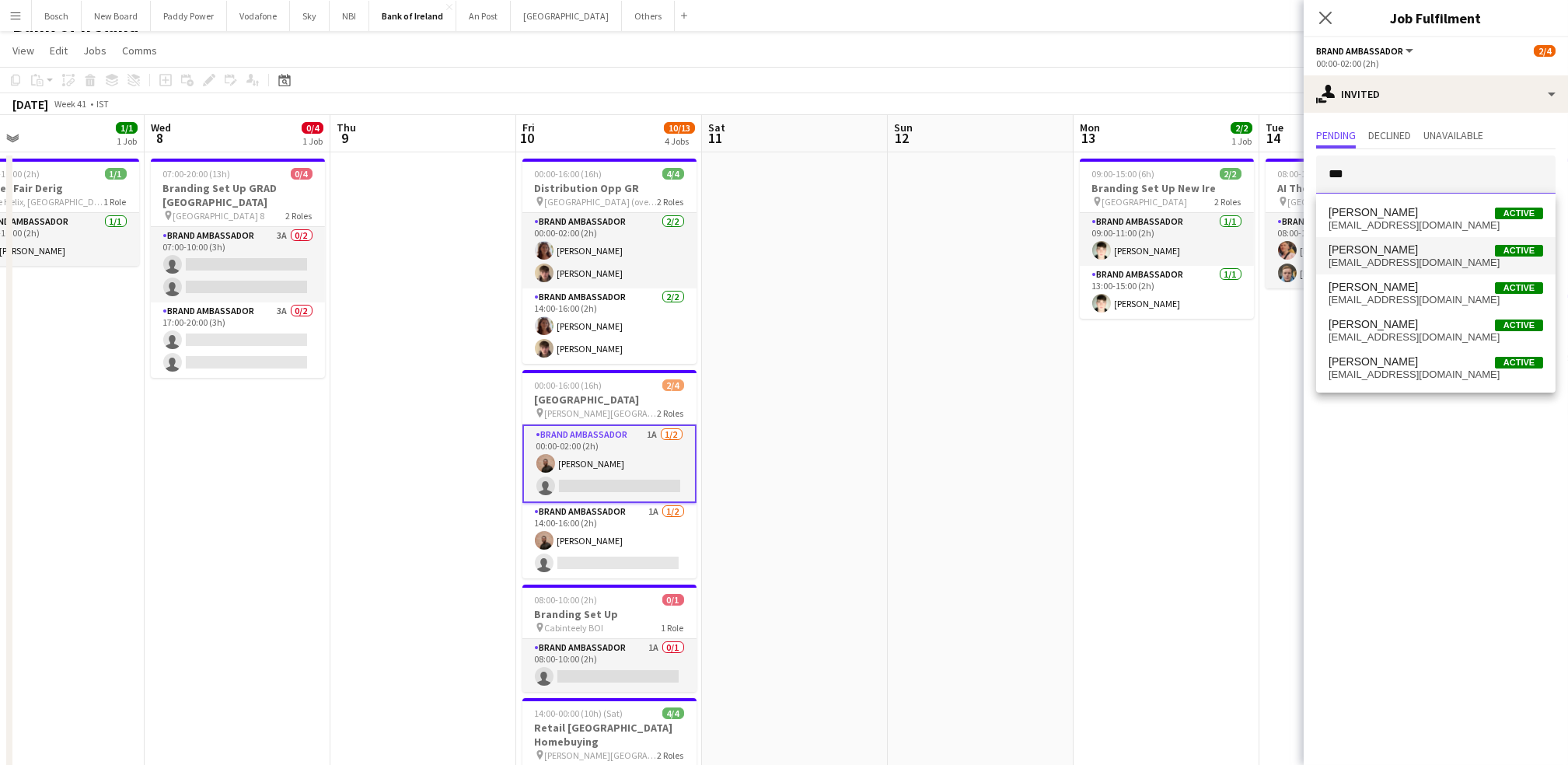
type input "***"
click at [1423, 257] on span "[EMAIL_ADDRESS][DOMAIN_NAME]" at bounding box center [1435, 262] width 214 height 12
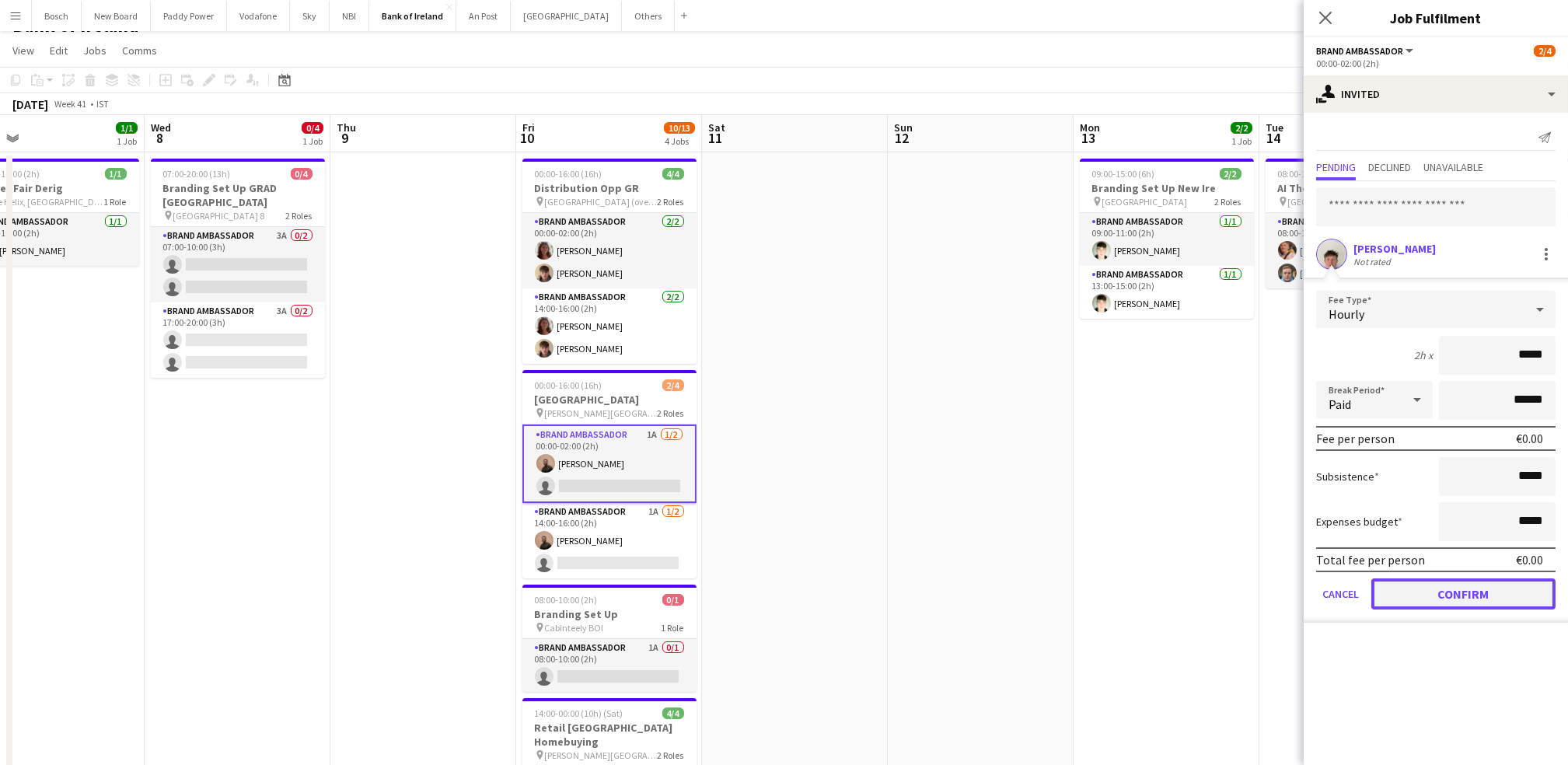
click at [1487, 586] on button "Confirm" at bounding box center [1463, 594] width 184 height 31
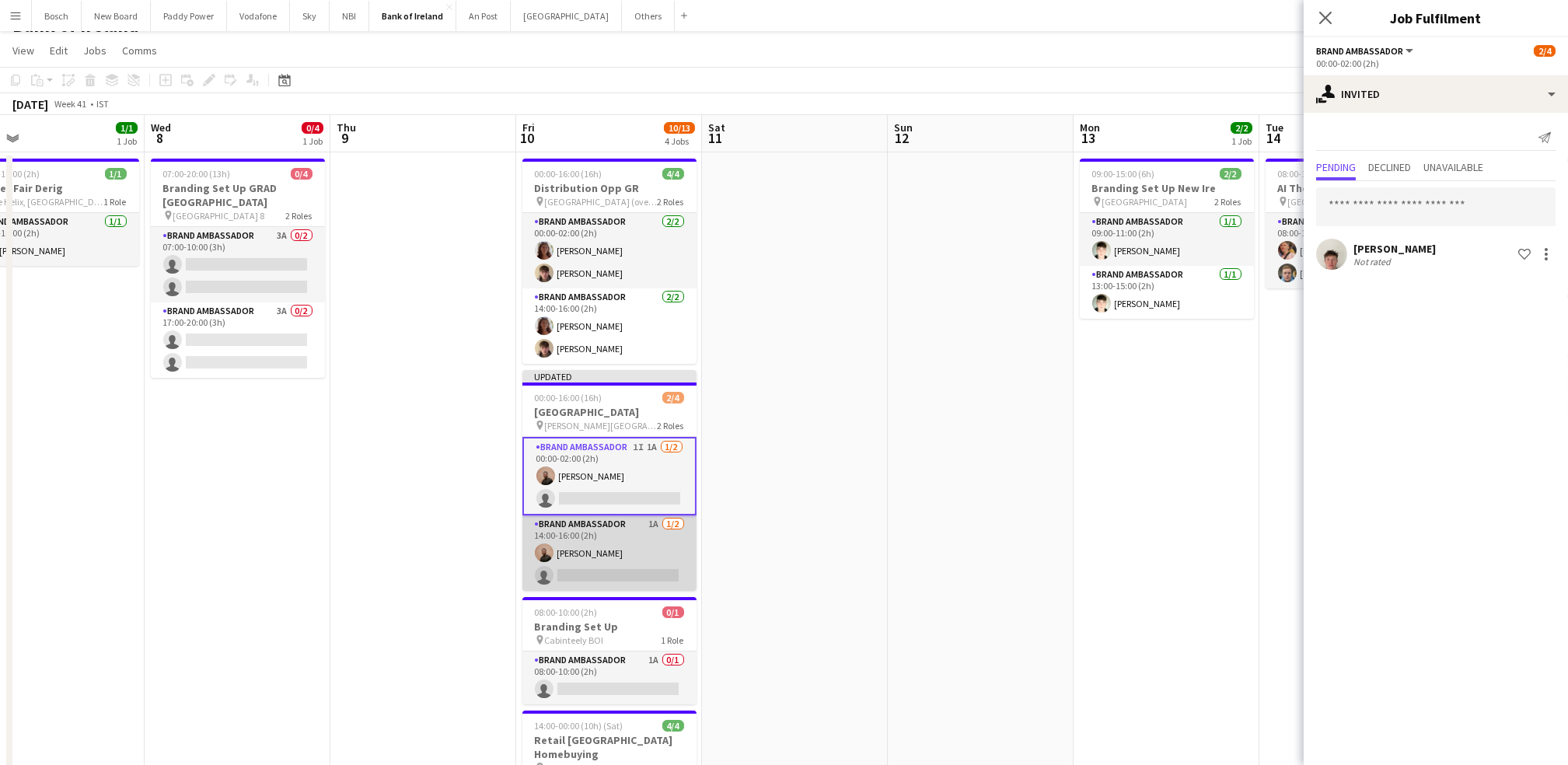
click at [603, 537] on app-card-role "Brand Ambassador 1A [DATE] 14:00-16:00 (2h) [PERSON_NAME] single-neutral-actions" at bounding box center [609, 553] width 174 height 76
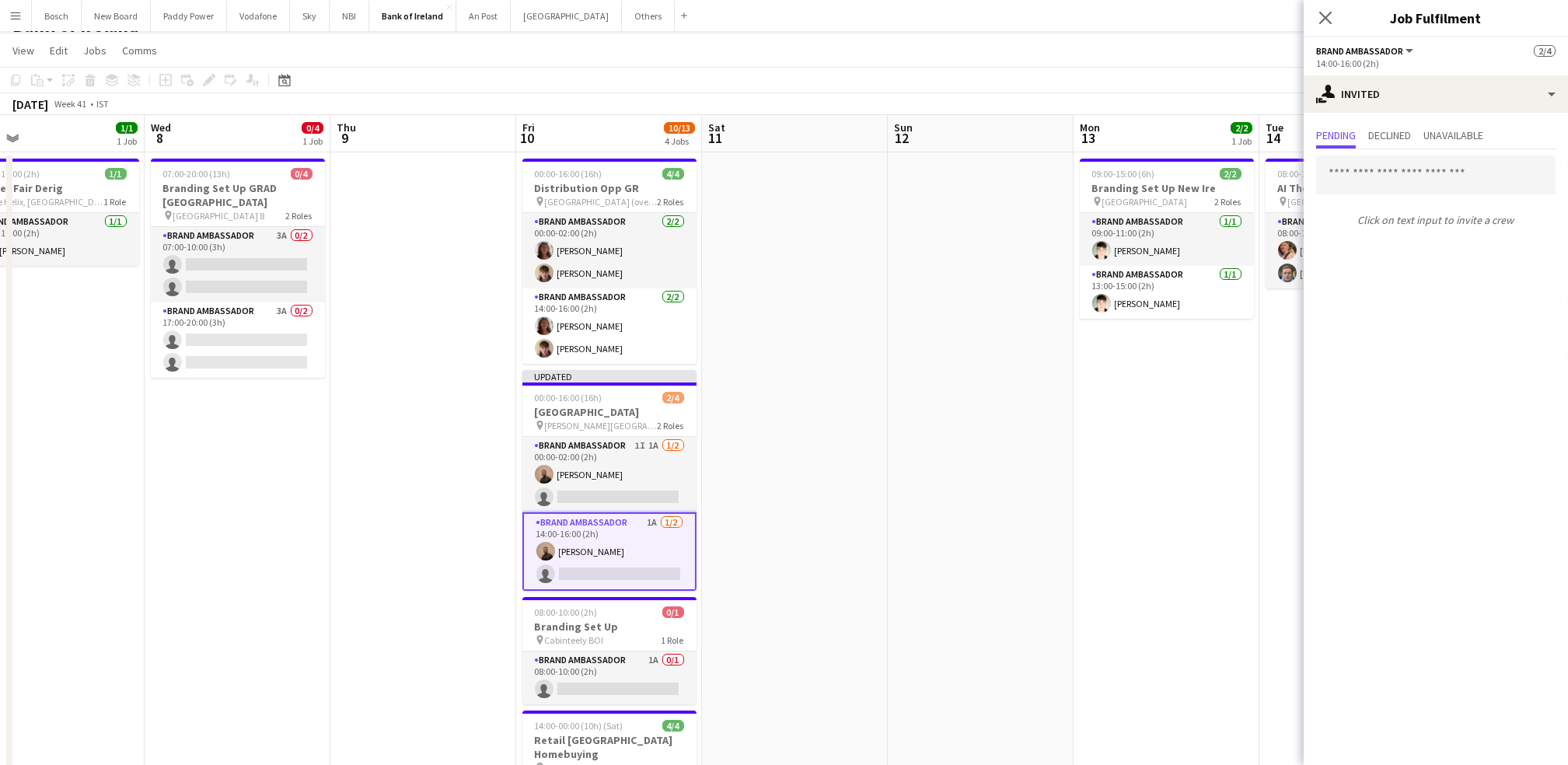
click at [1399, 198] on div "Click on text input to invite a crew" at bounding box center [1435, 192] width 264 height 84
click at [1408, 191] on input "text" at bounding box center [1436, 175] width 239 height 39
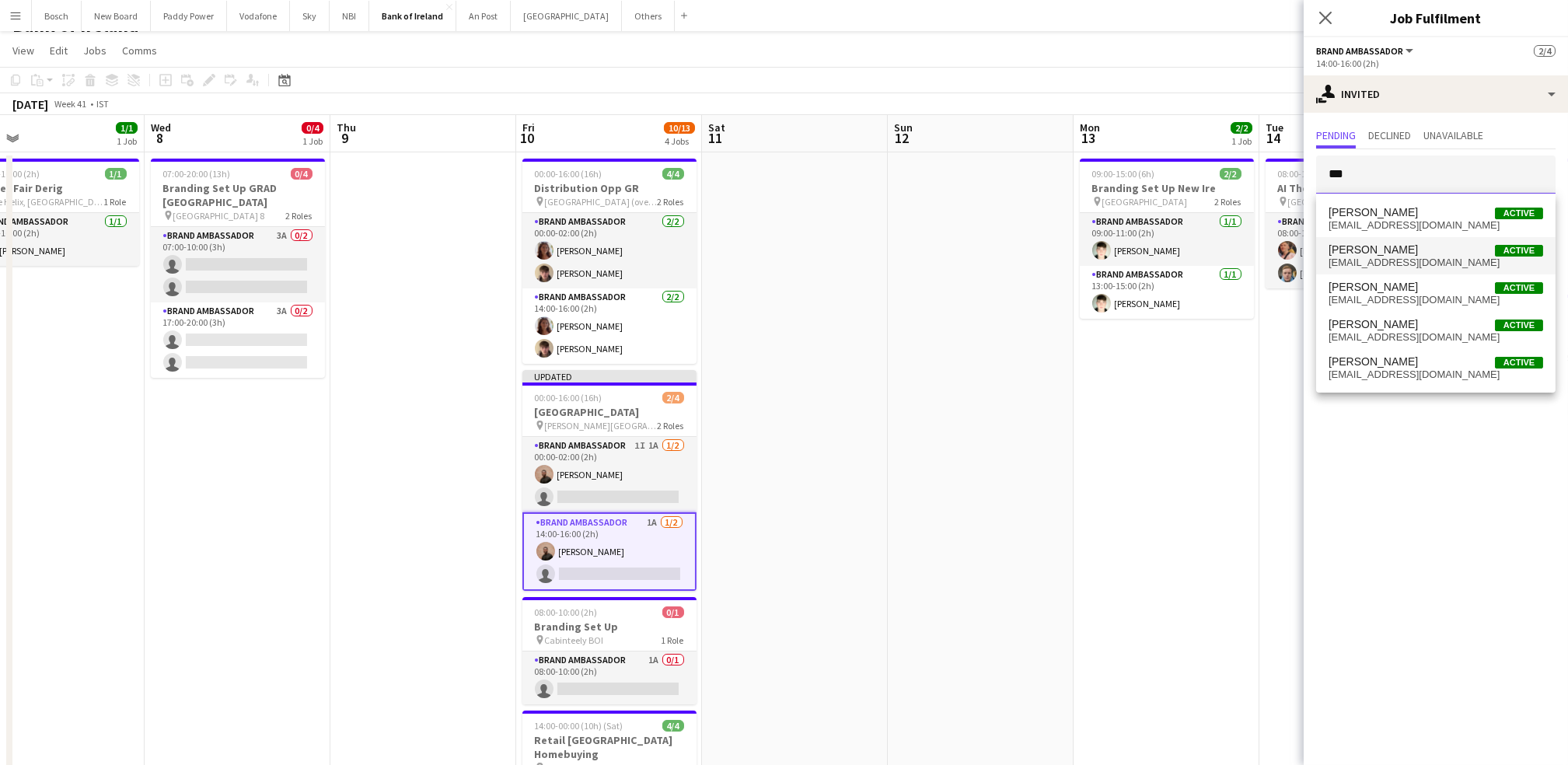
type input "***"
click at [1408, 238] on mat-option "[PERSON_NAME] Active [EMAIL_ADDRESS][DOMAIN_NAME]" at bounding box center [1436, 256] width 239 height 37
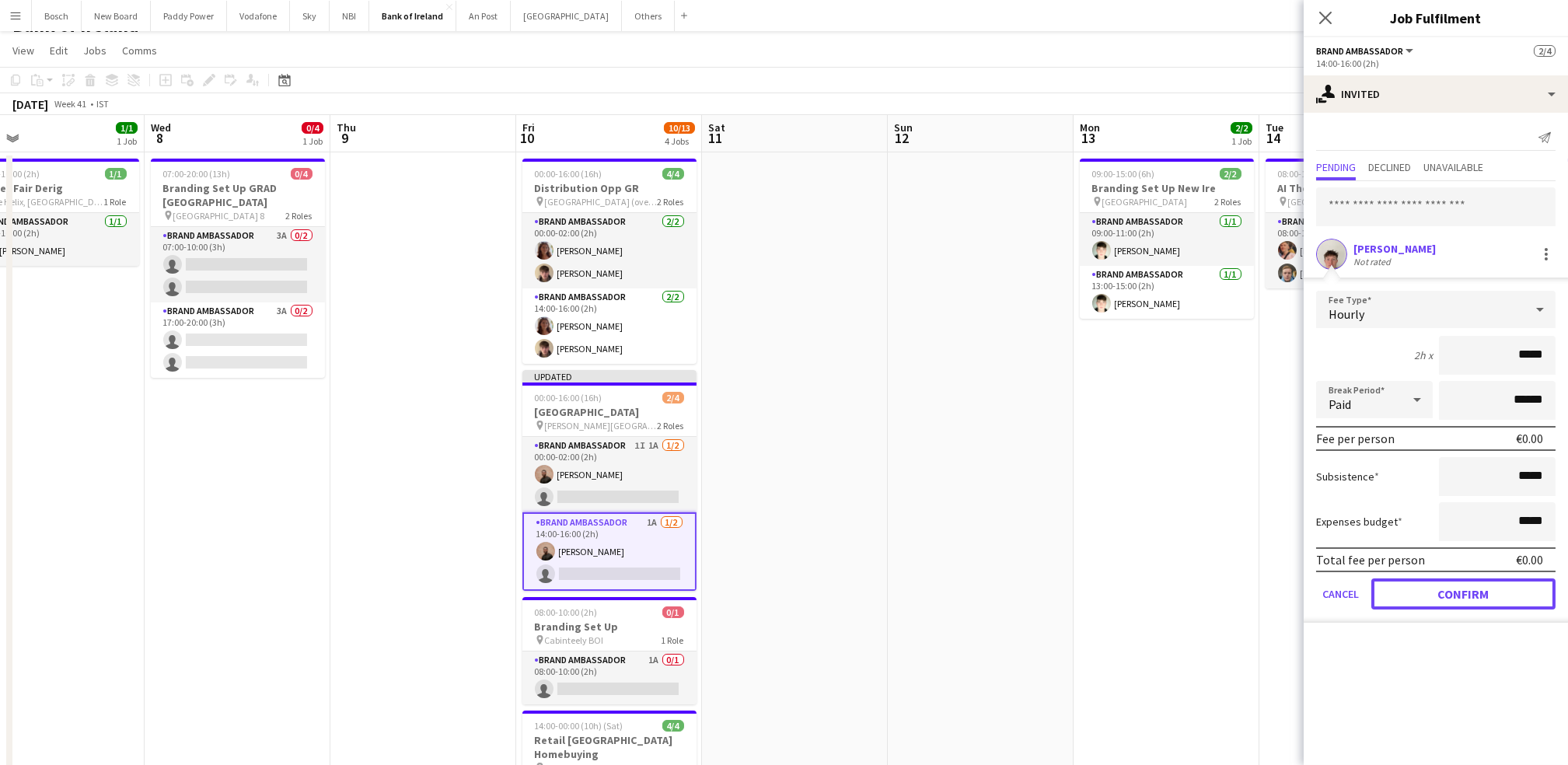
click at [1417, 581] on button "Confirm" at bounding box center [1463, 594] width 184 height 31
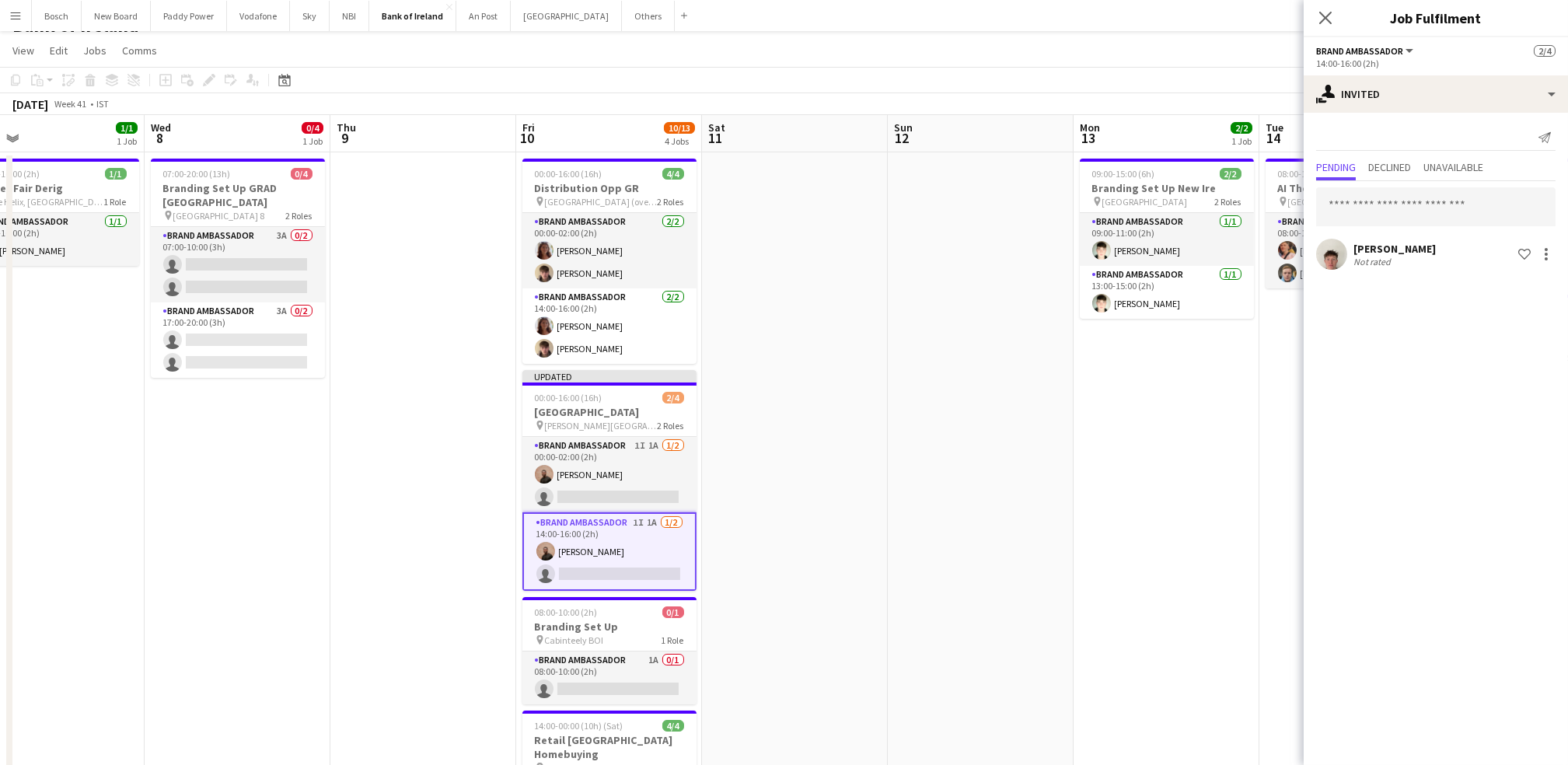
click at [1215, 77] on app-toolbar "Copy Paste Paste Ctrl+V Paste with crew Ctrl+Shift+V Paste linked Job [GEOGRAPH…" at bounding box center [784, 80] width 1568 height 27
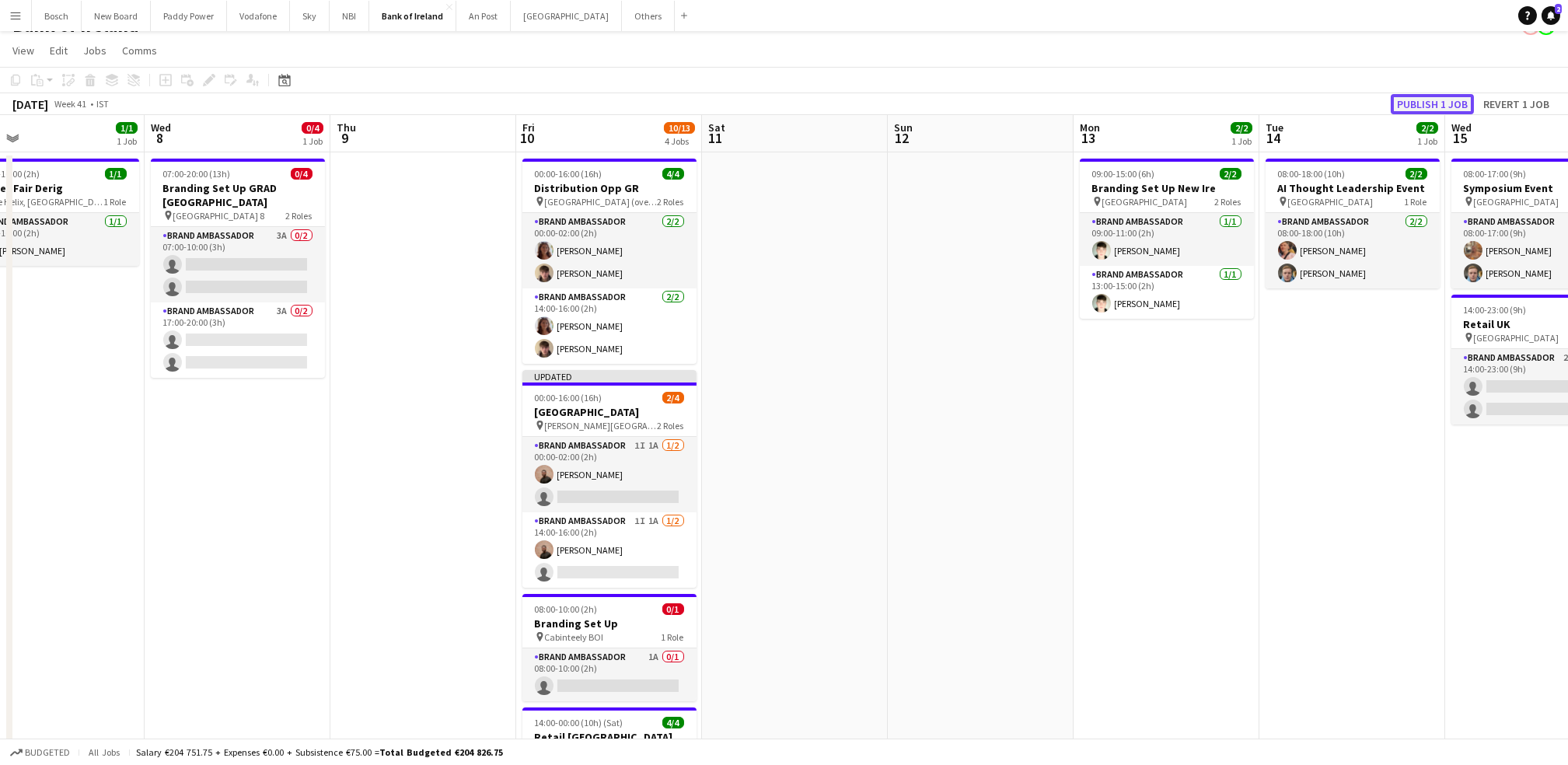
click at [1435, 102] on button "Publish 1 job" at bounding box center [1432, 103] width 83 height 20
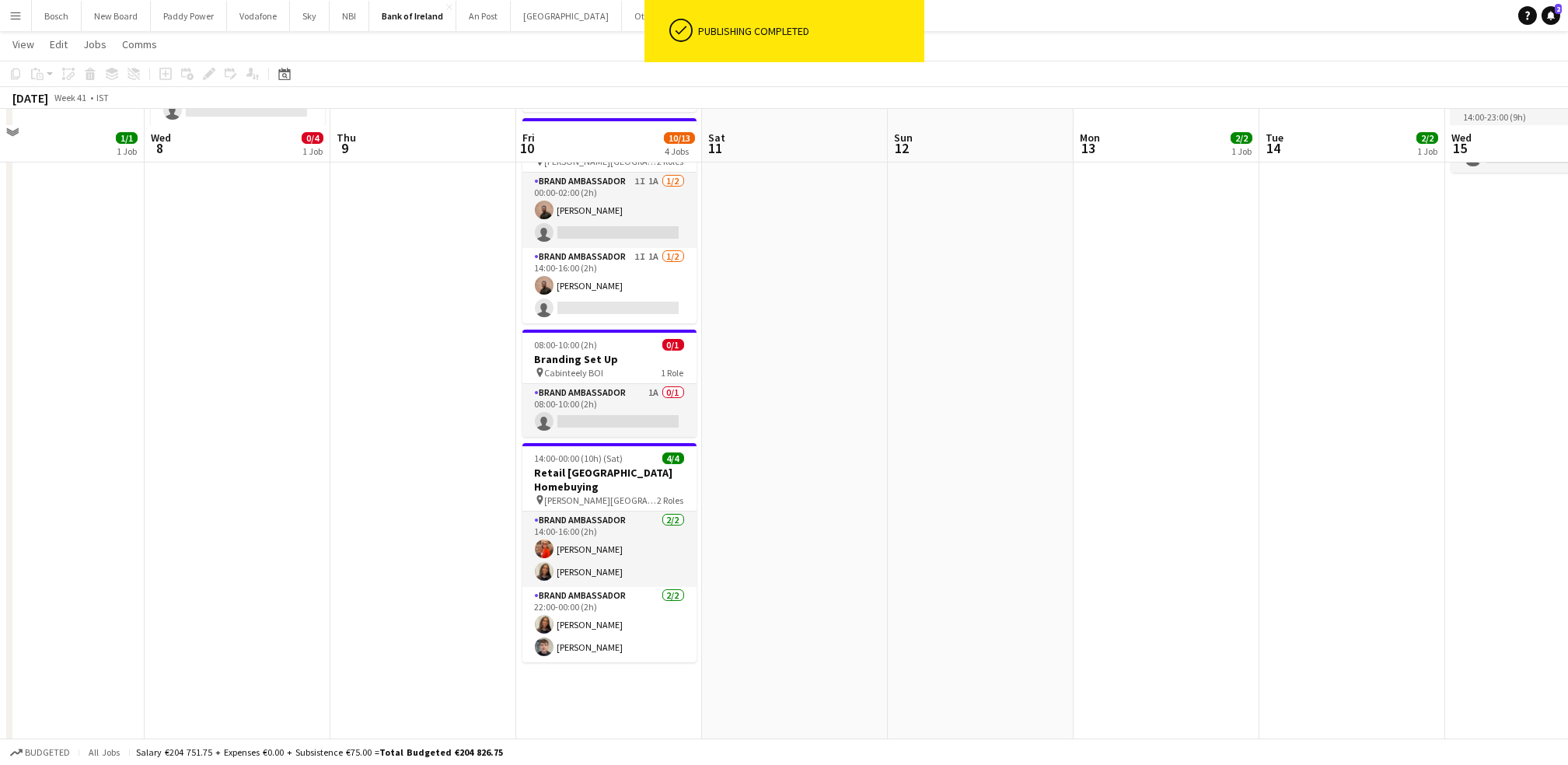
scroll to position [291, 0]
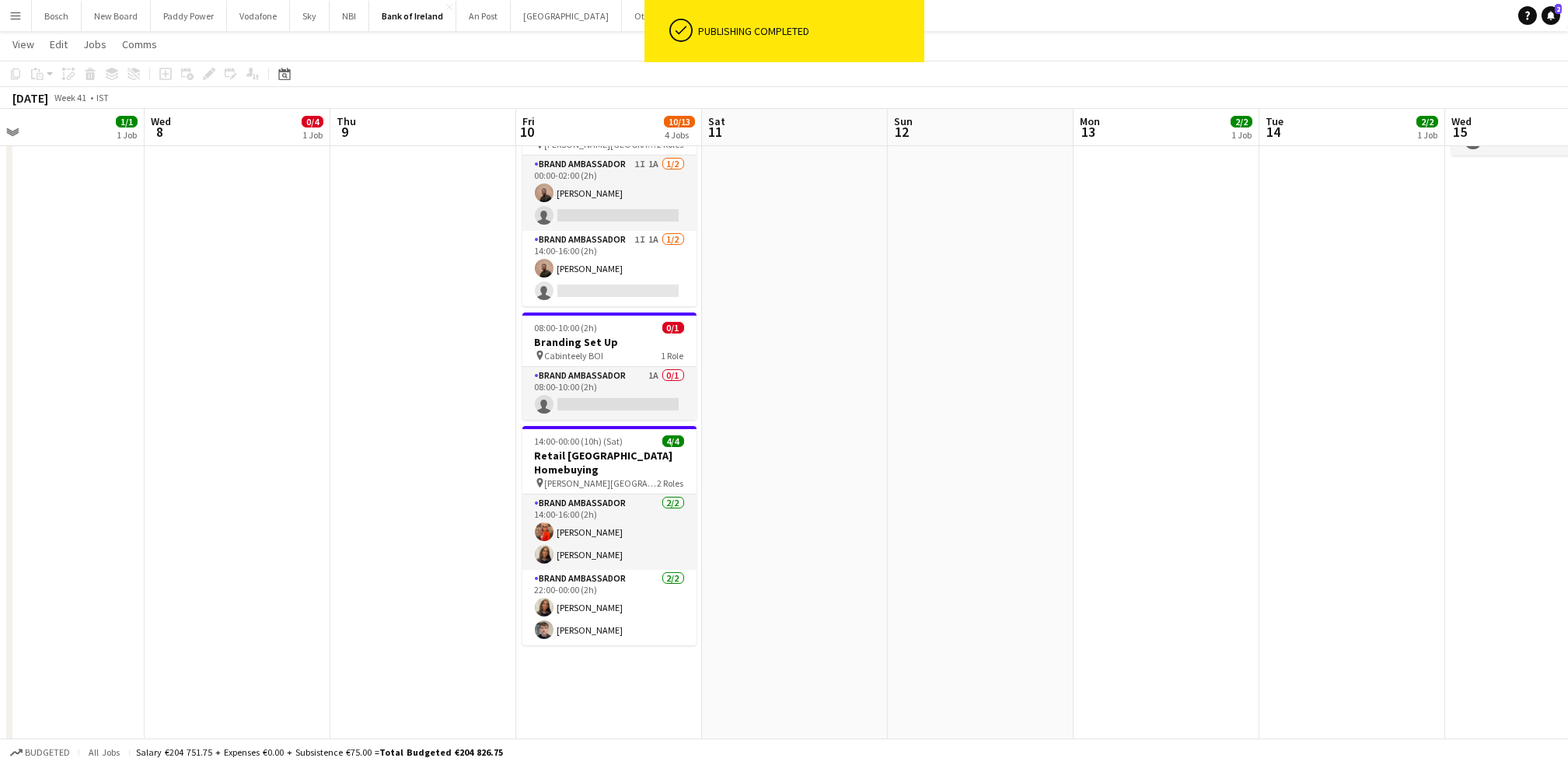
click at [791, 504] on app-date-cell at bounding box center [795, 561] width 186 height 1357
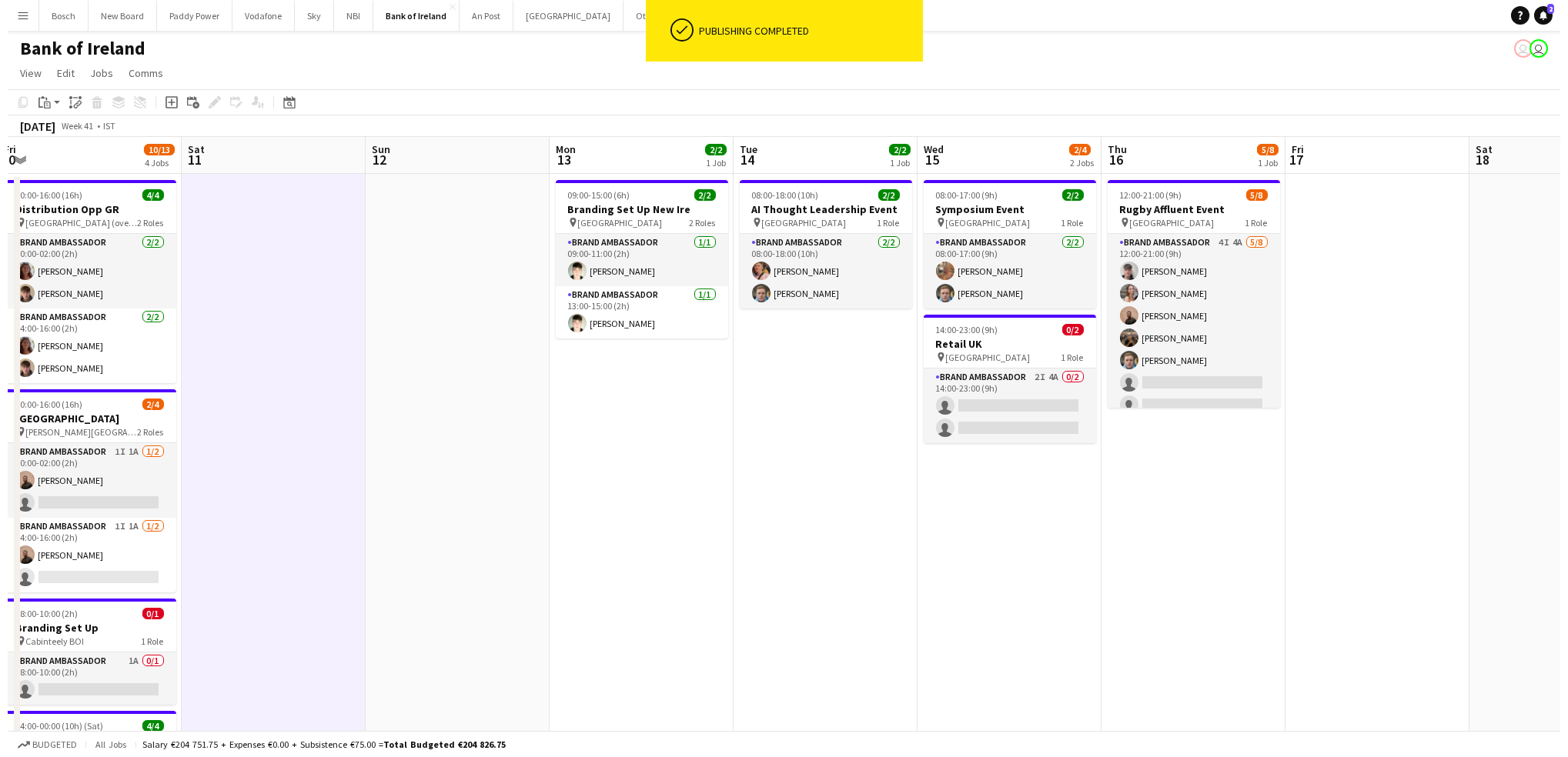
scroll to position [0, 324]
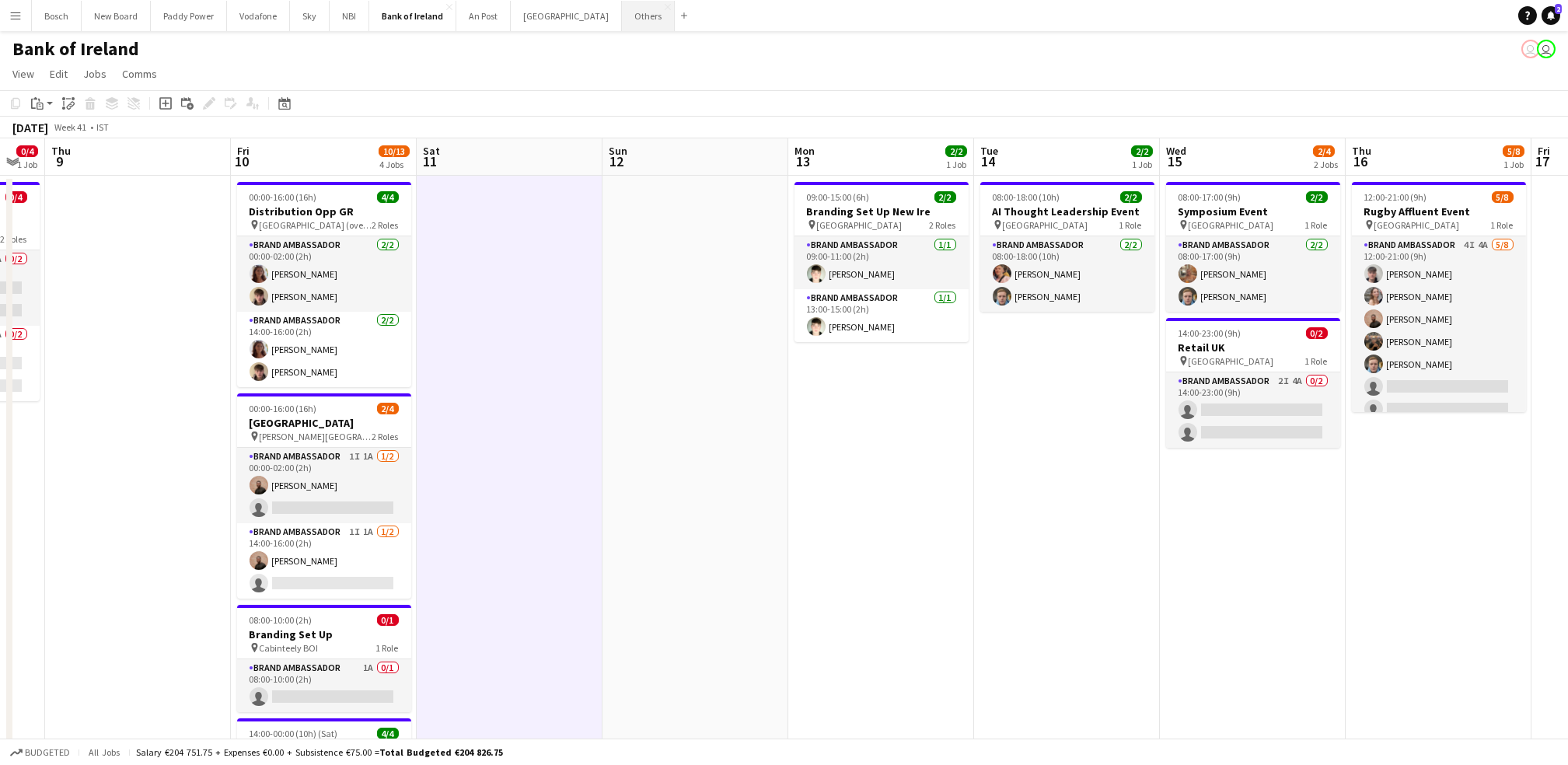
click at [622, 17] on button "Others Close" at bounding box center [648, 15] width 52 height 30
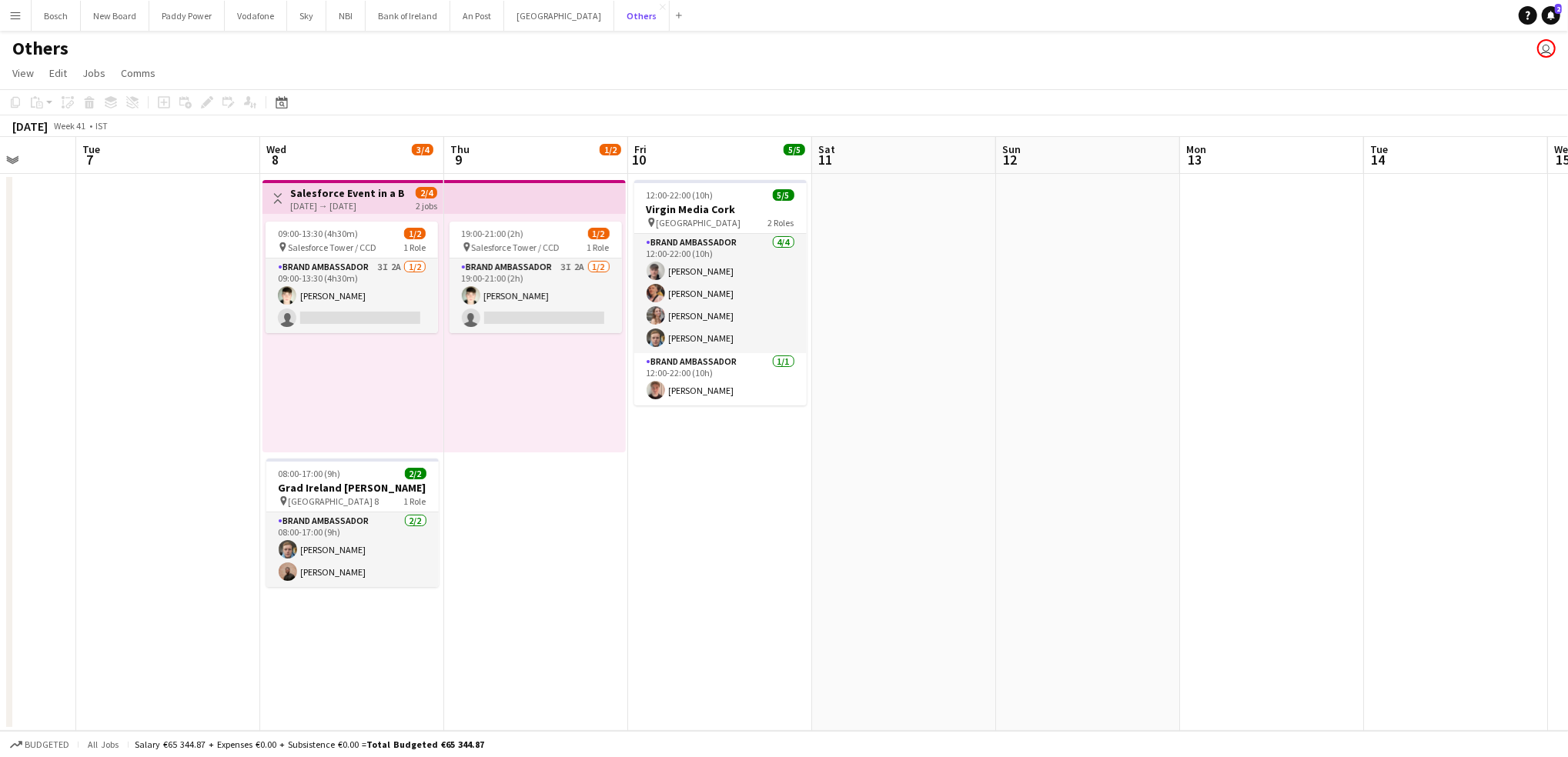
scroll to position [0, 376]
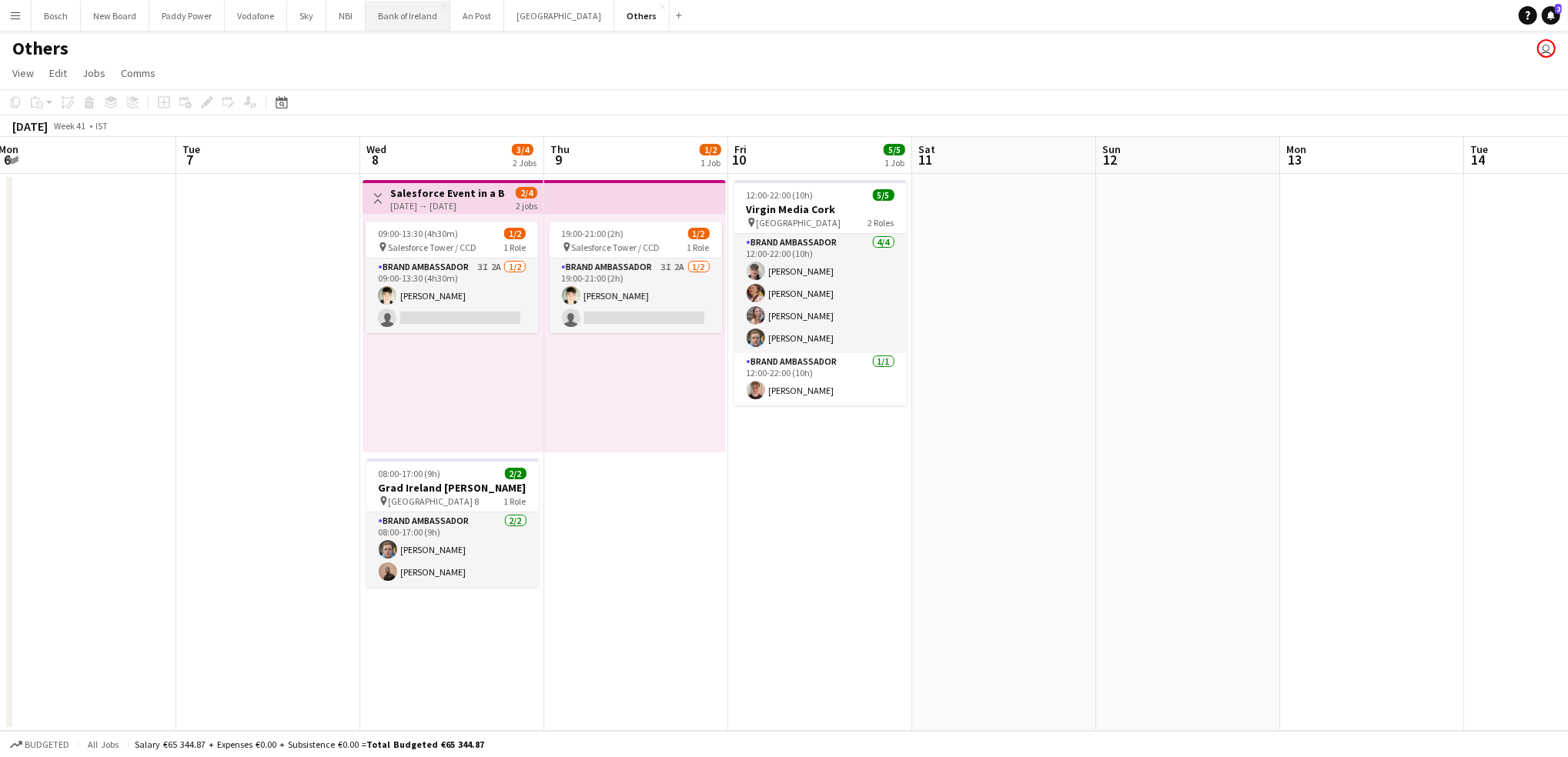
click at [382, 3] on button "Bank of Ireland Close" at bounding box center [407, 15] width 84 height 30
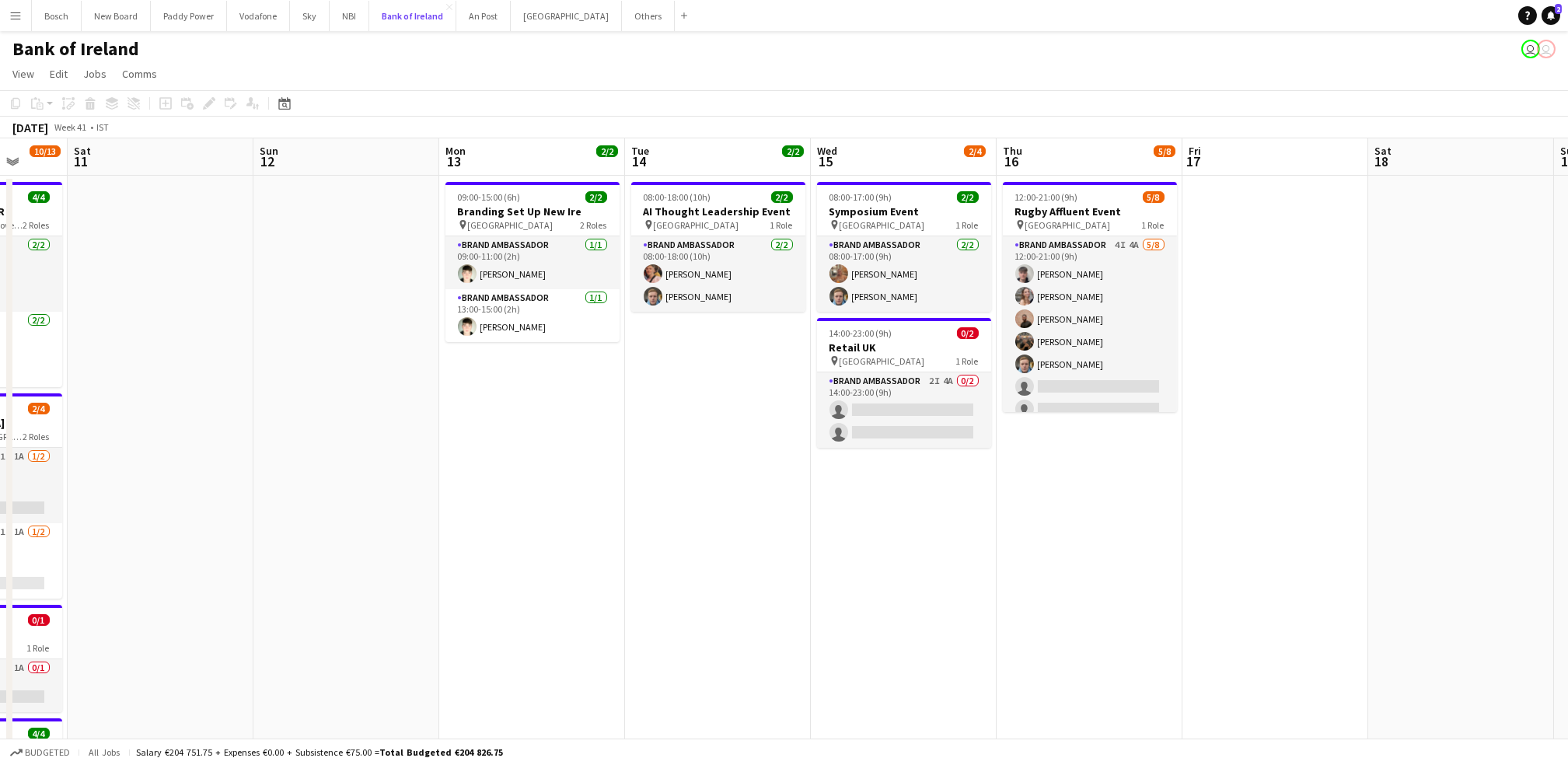
scroll to position [0, 636]
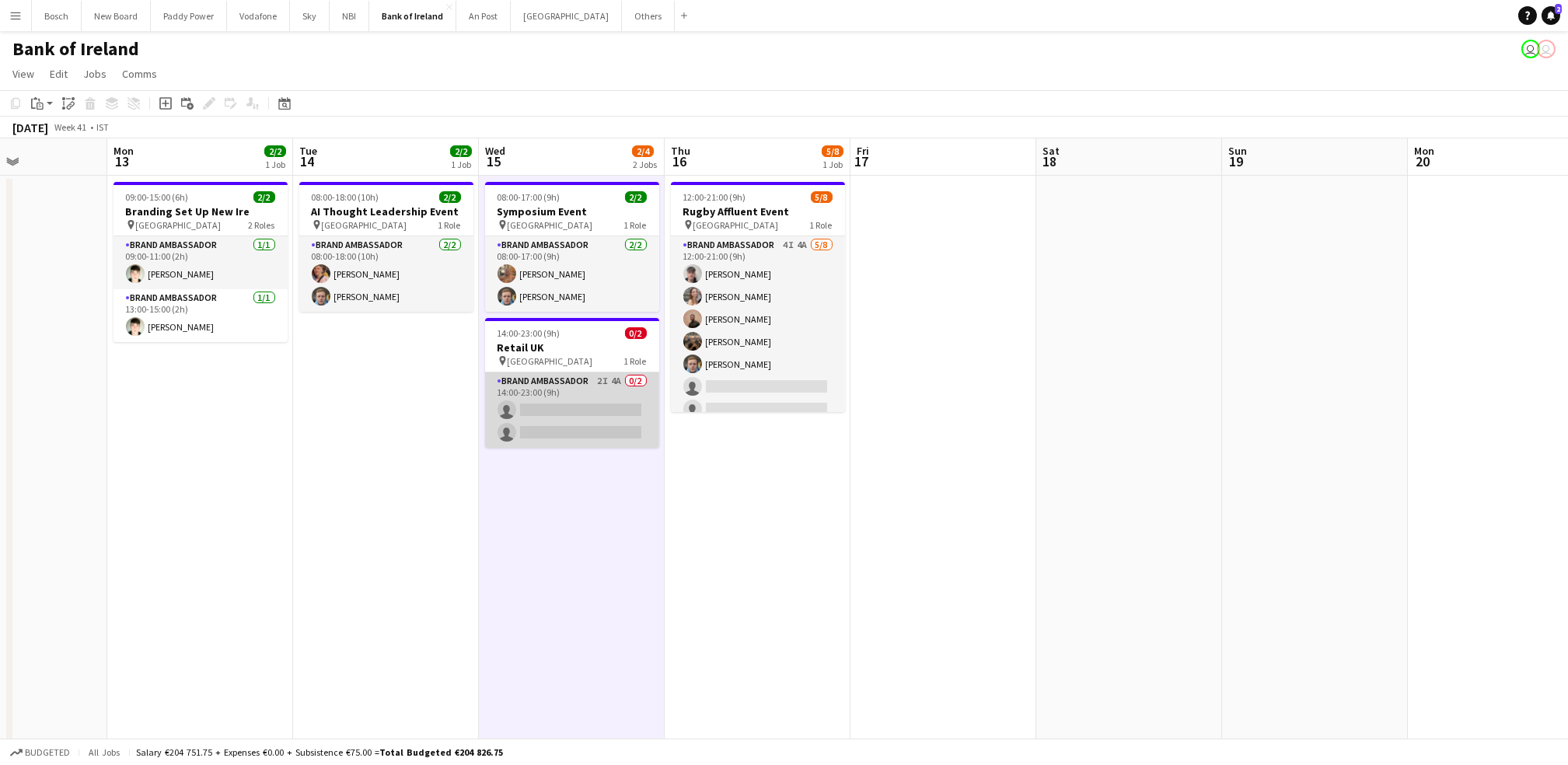
click at [563, 435] on app-card-role "Brand Ambassador 2I 4A 0/2 14:00-23:00 (9h) single-neutral-actions single-neutr…" at bounding box center [572, 410] width 174 height 76
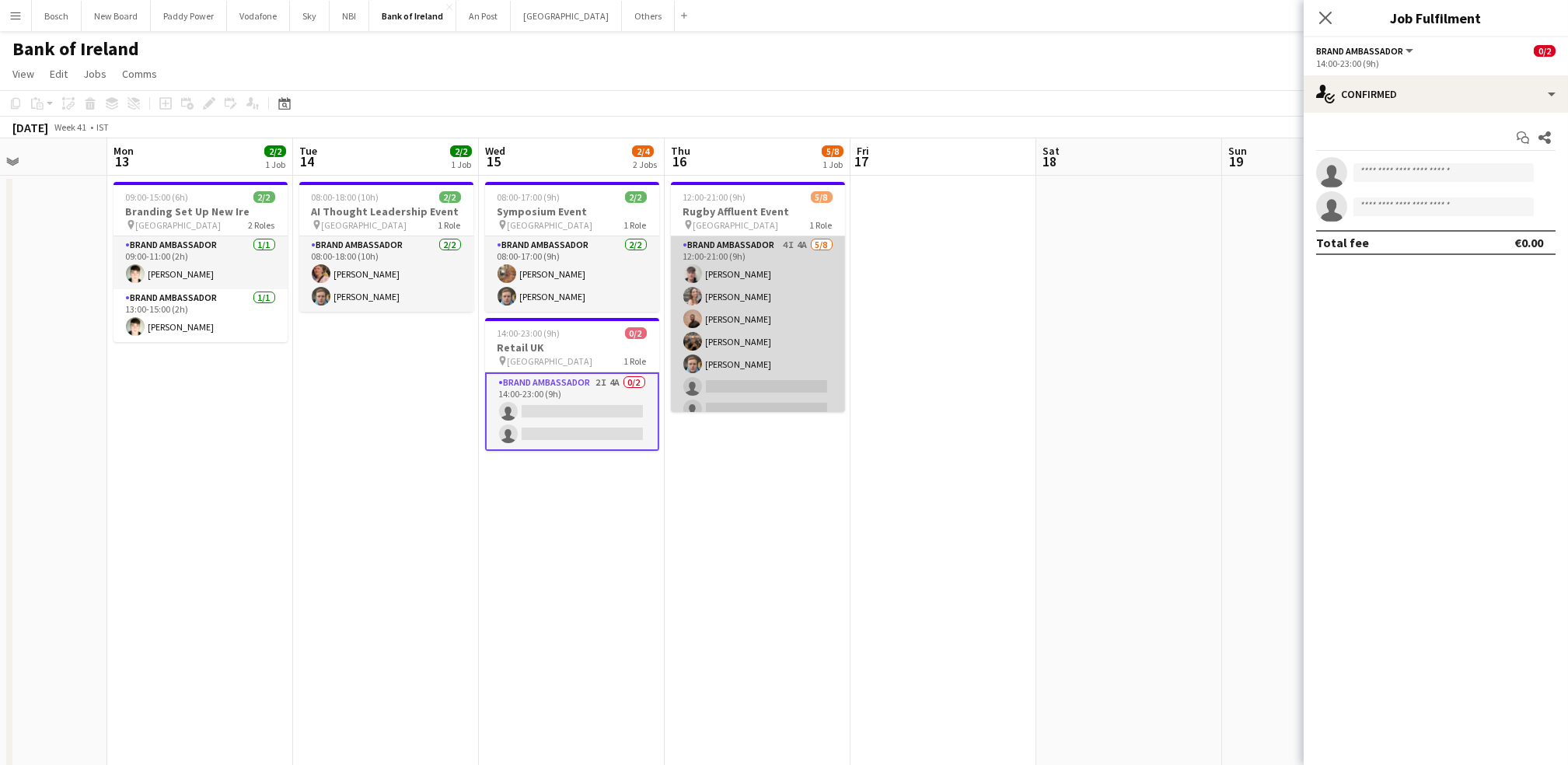
click at [738, 308] on app-card-role "Brand Ambassador 4I 4A [DATE] 12:00-21:00 (9h) [PERSON_NAME] [PERSON_NAME] [PER…" at bounding box center [758, 342] width 174 height 211
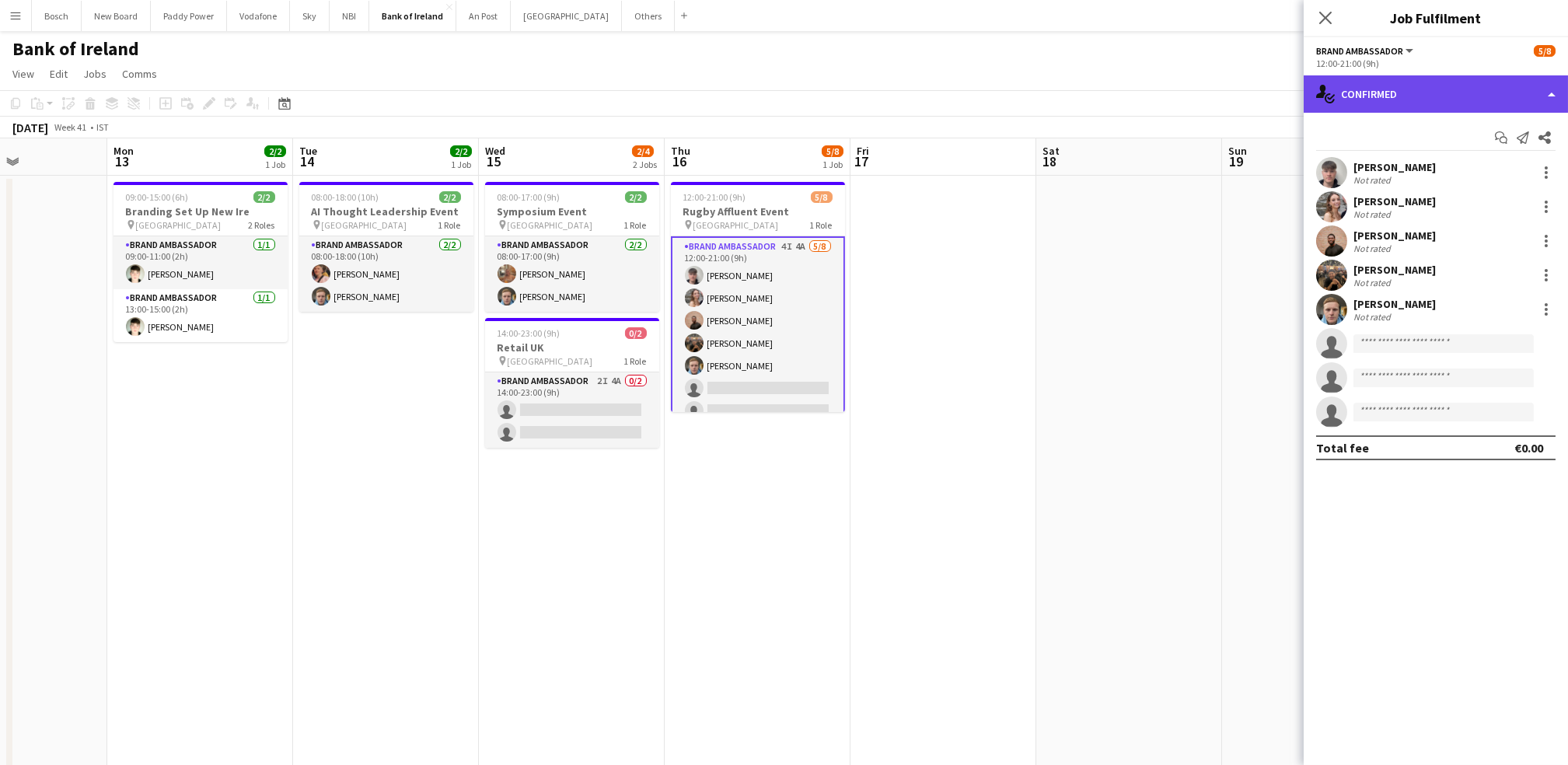
click at [1383, 96] on div "single-neutral-actions-check-2 Confirmed" at bounding box center [1435, 94] width 264 height 37
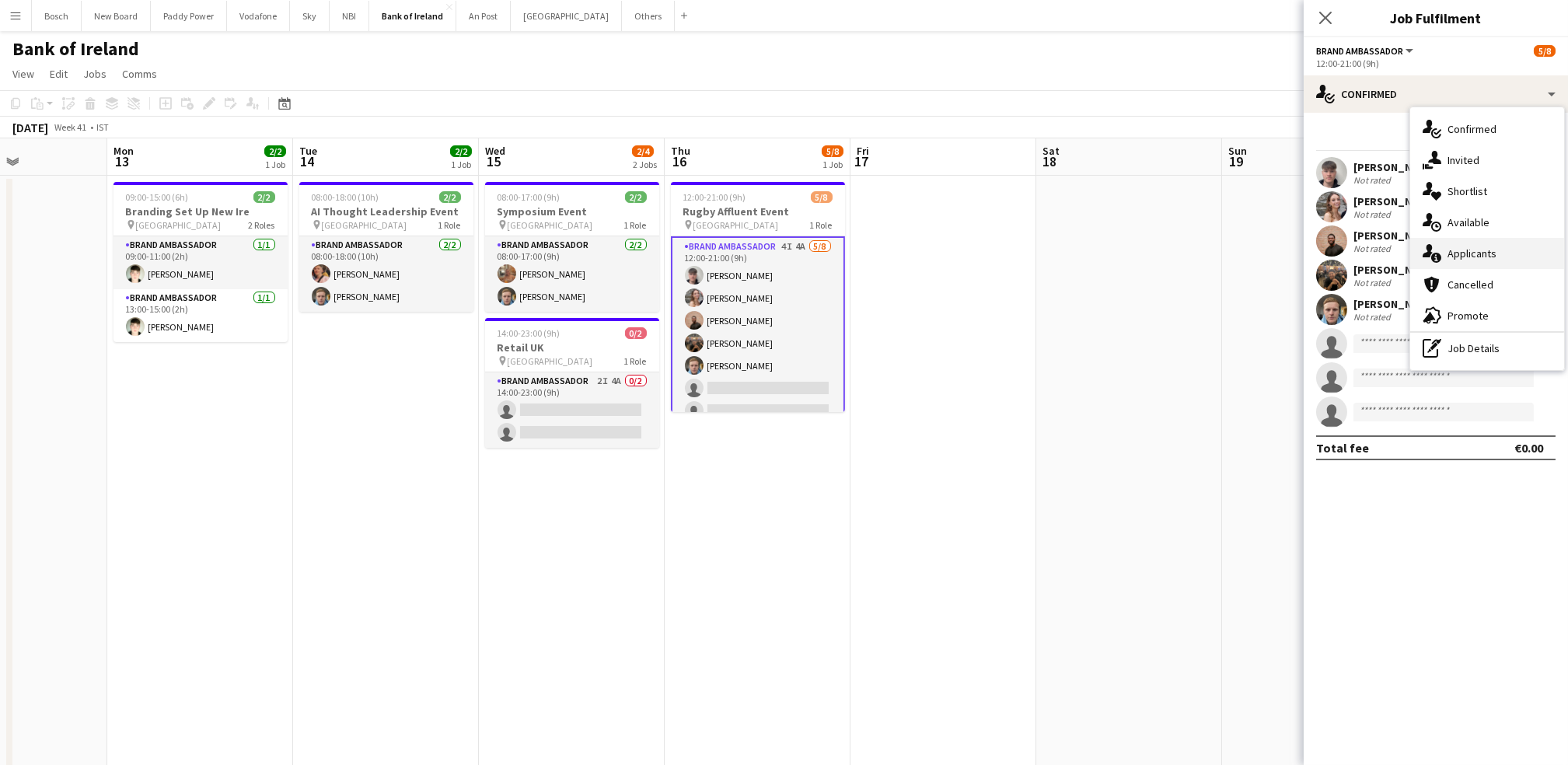
click at [1456, 244] on div "single-neutral-actions-information Applicants" at bounding box center [1486, 254] width 154 height 31
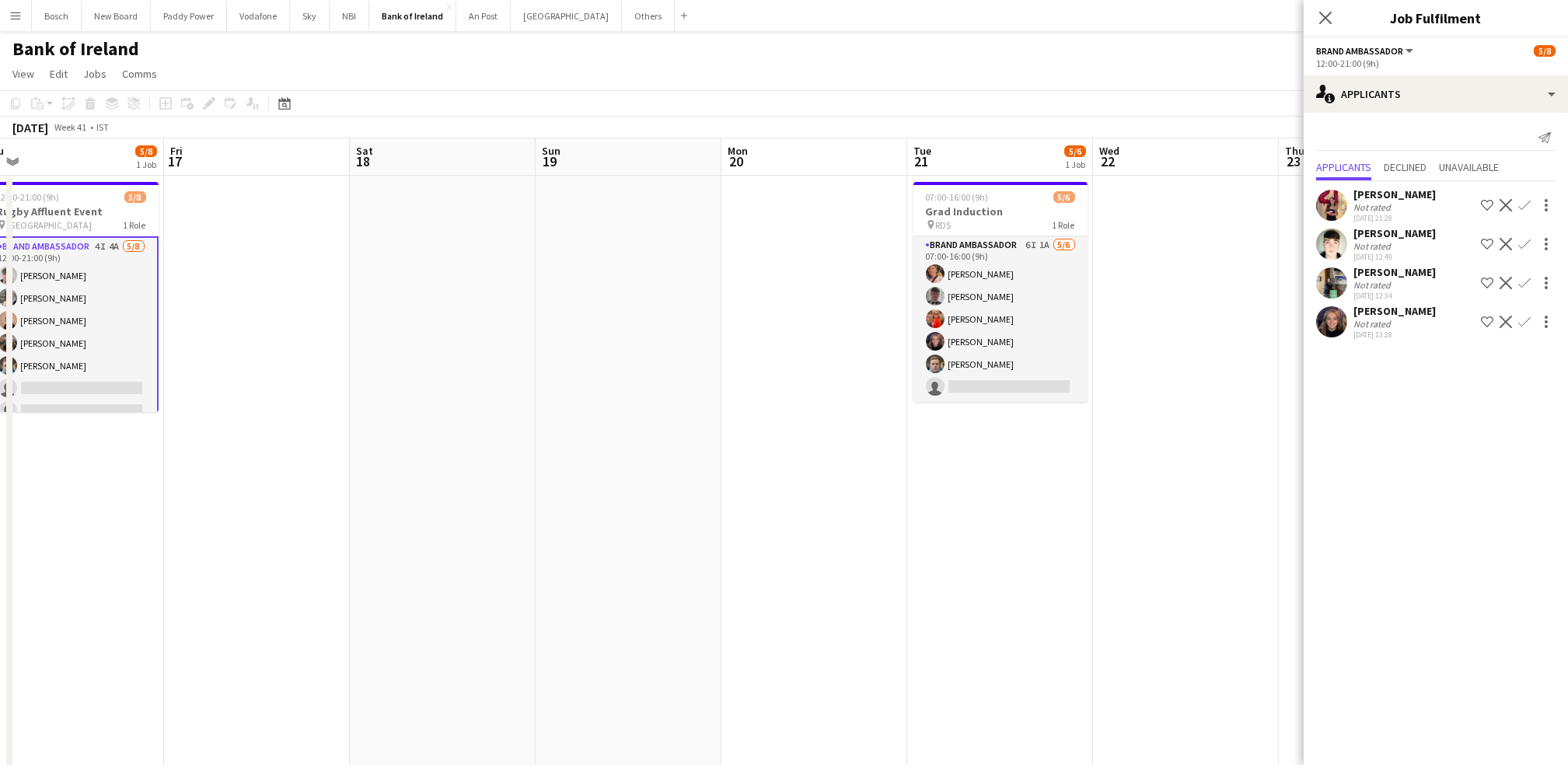
scroll to position [0, 642]
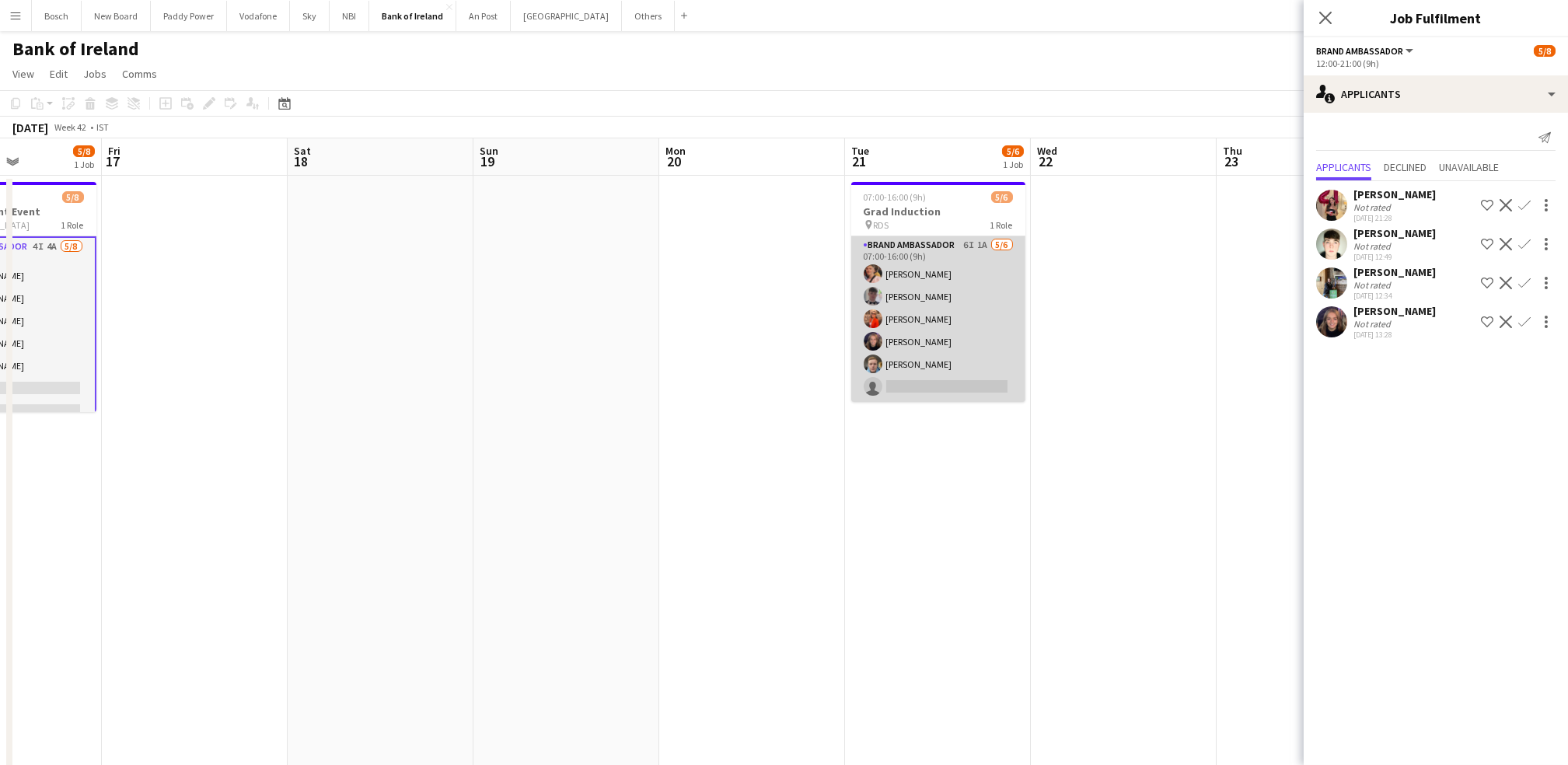
click at [978, 318] on app-card-role "Brand Ambassador 6I 1A [DATE] 07:00-16:00 (9h) [PERSON_NAME] [PERSON_NAME] [PER…" at bounding box center [938, 319] width 174 height 165
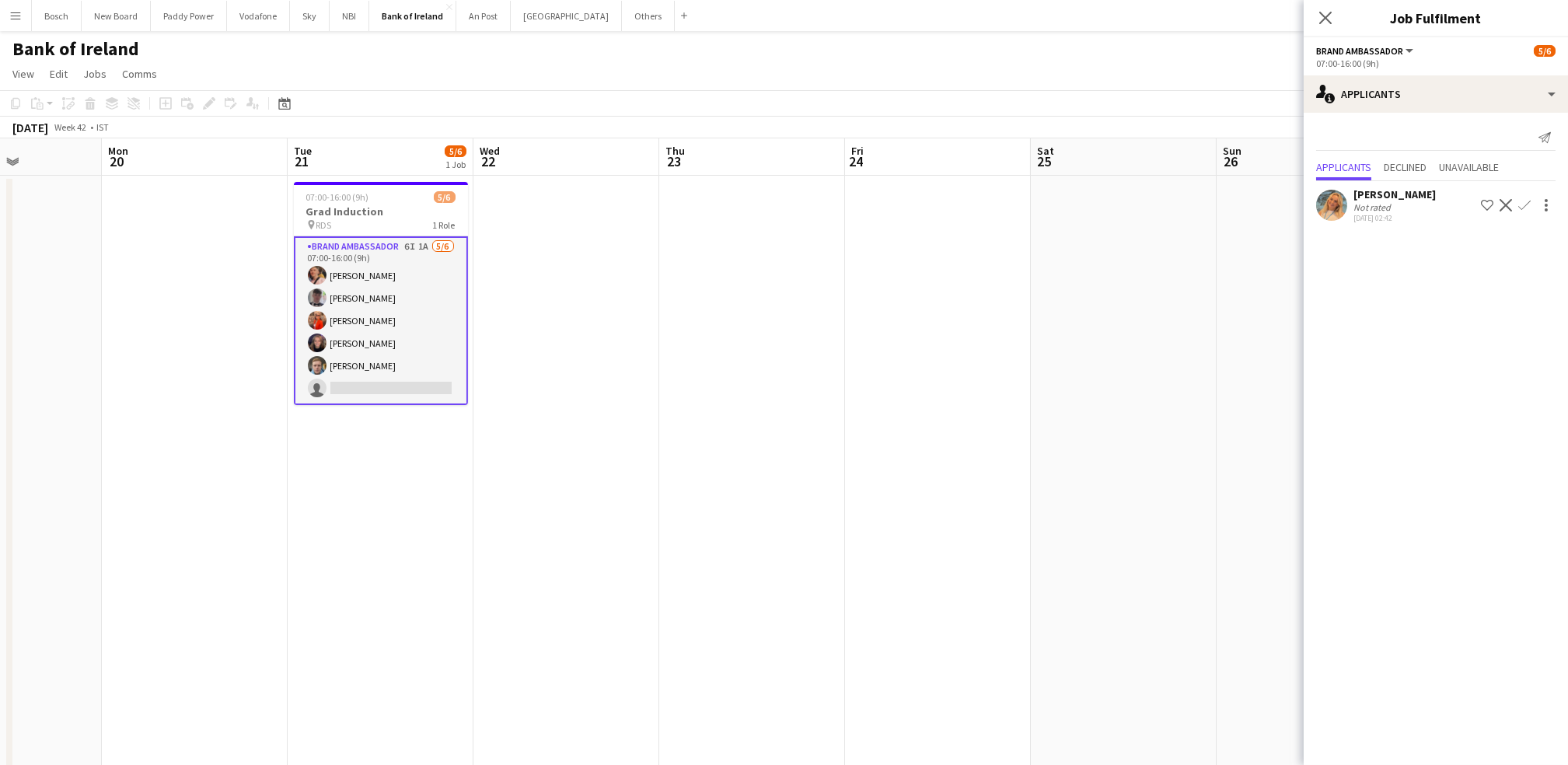
scroll to position [0, 619]
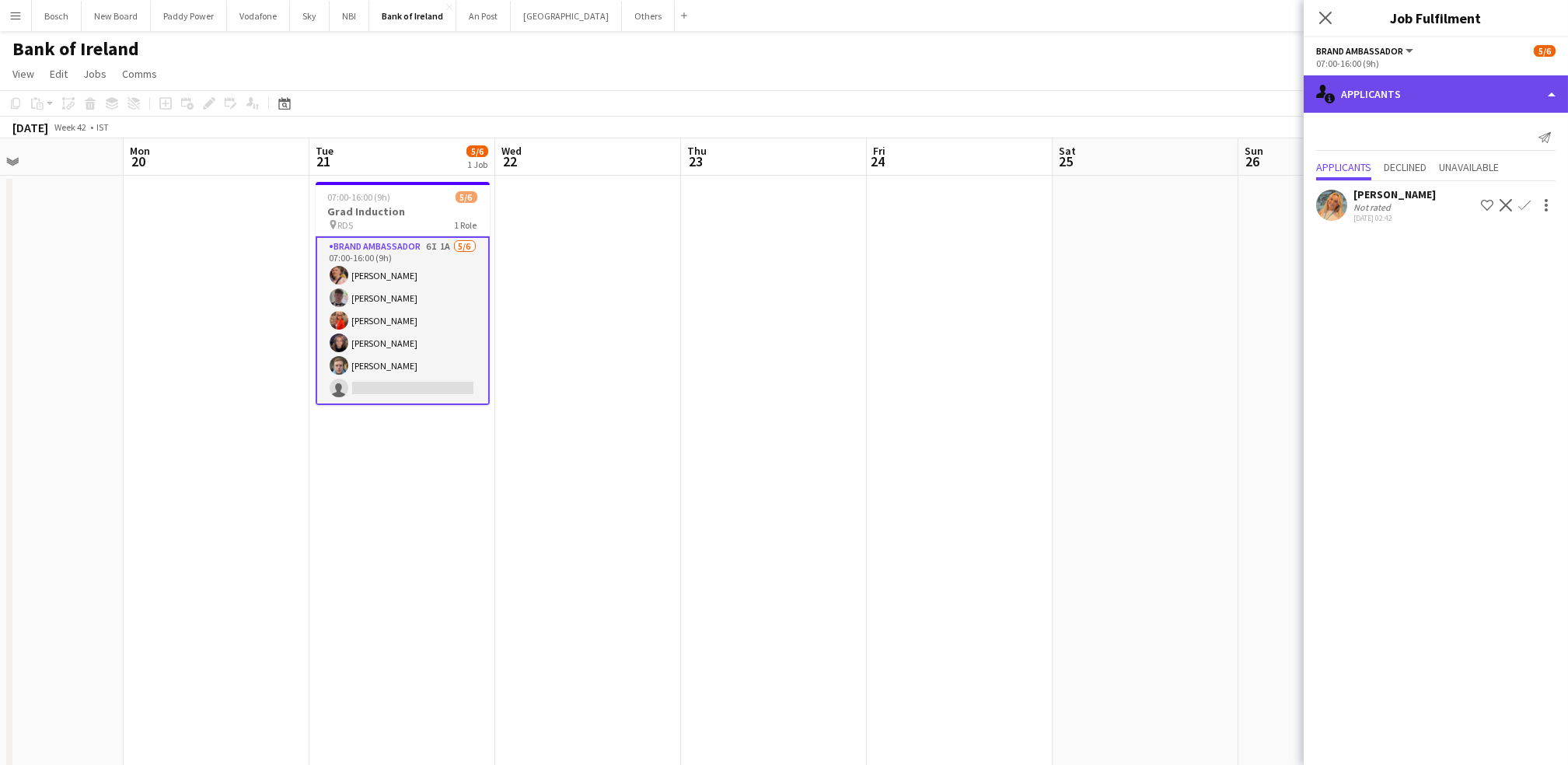
click at [1351, 102] on div "single-neutral-actions-information Applicants" at bounding box center [1435, 94] width 264 height 37
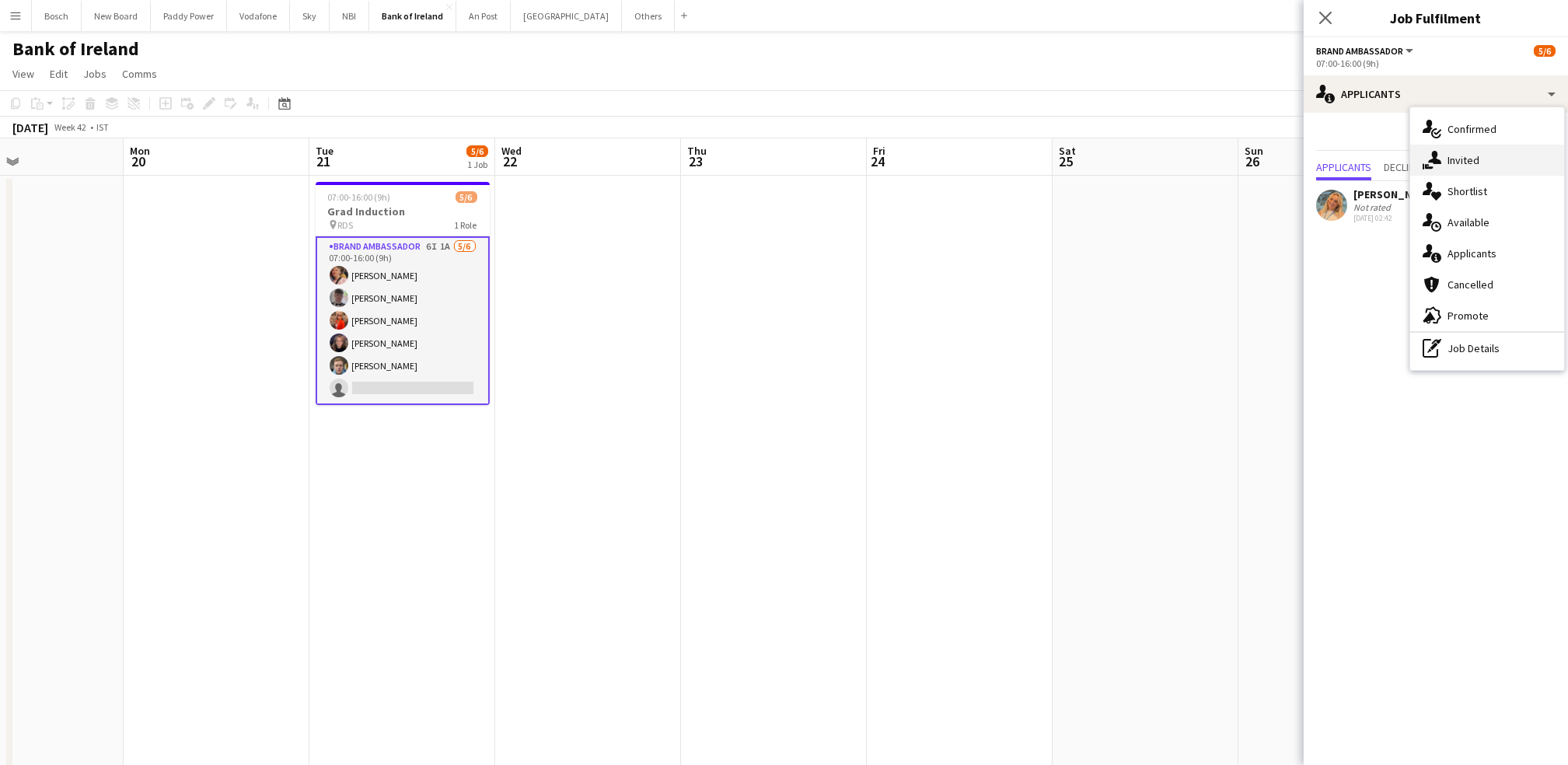
click at [1442, 168] on div "single-neutral-actions-share-1 Invited" at bounding box center [1486, 160] width 154 height 31
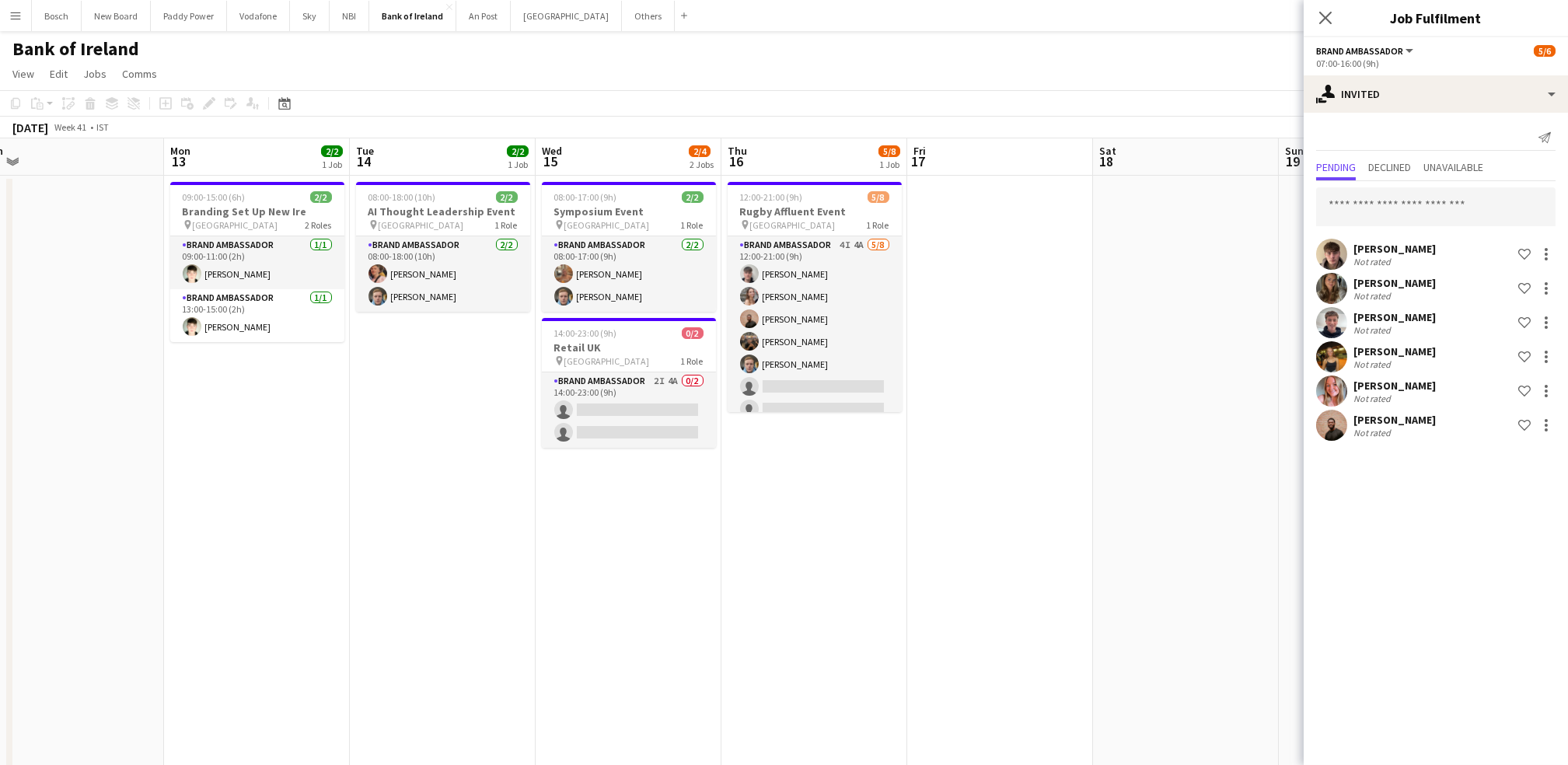
scroll to position [0, 391]
click at [857, 394] on app-card-role "Brand Ambassador 4I 4A [DATE] 12:00-21:00 (9h) [PERSON_NAME] [PERSON_NAME] [PER…" at bounding box center [816, 342] width 174 height 211
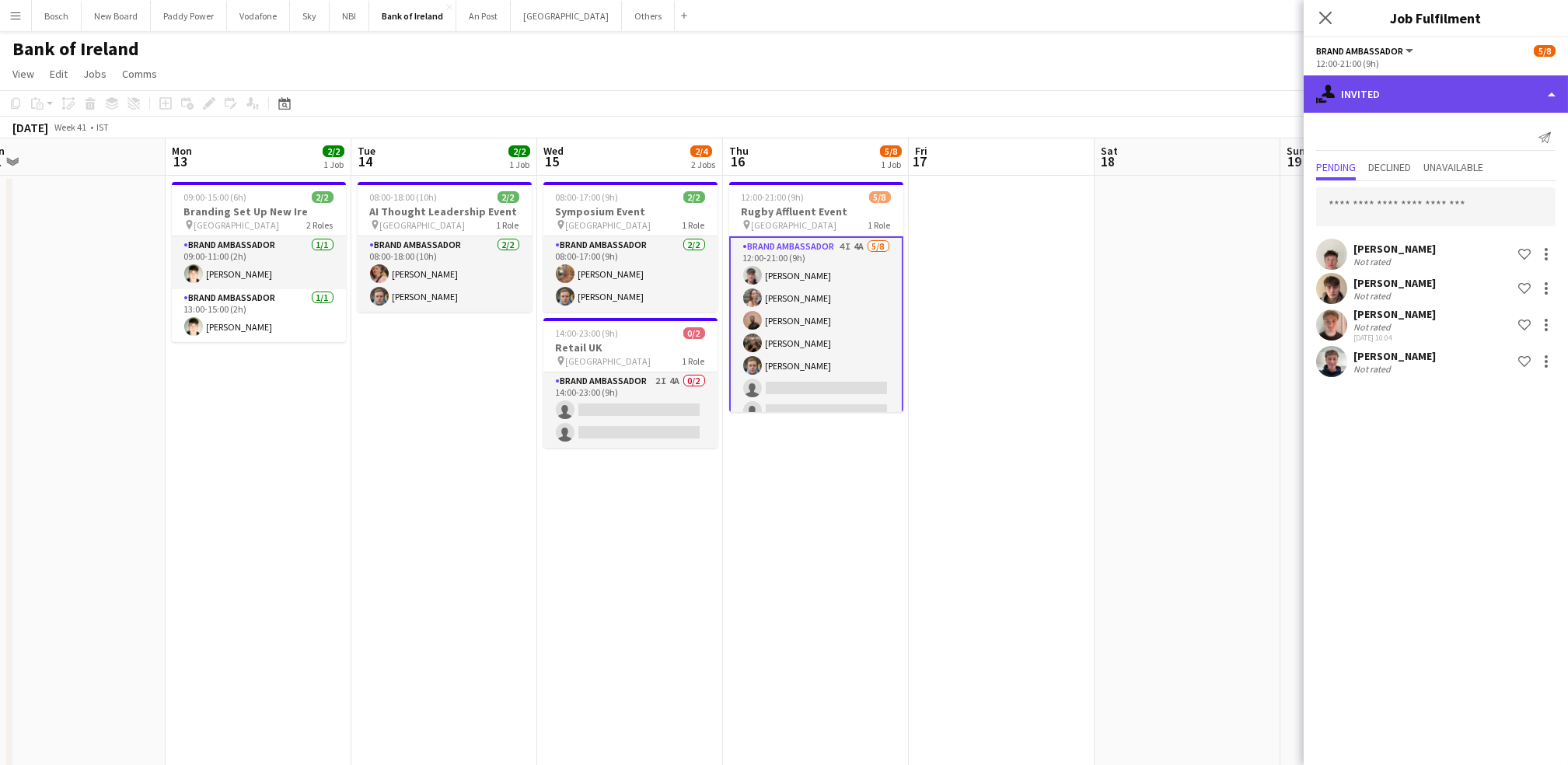
click at [1408, 95] on div "single-neutral-actions-share-1 Invited" at bounding box center [1435, 94] width 264 height 37
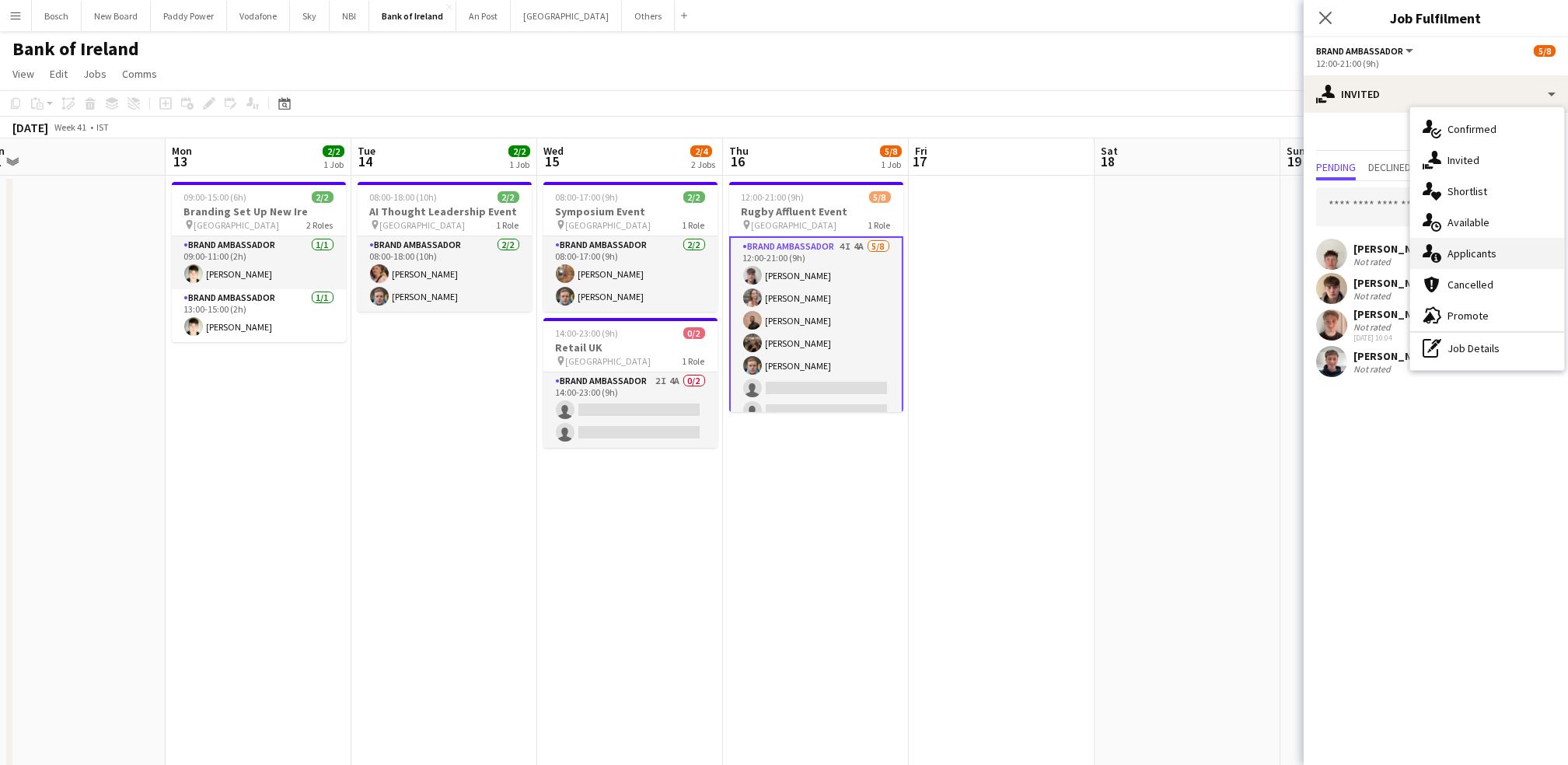
click at [1480, 252] on span "Applicants" at bounding box center [1472, 253] width 49 height 14
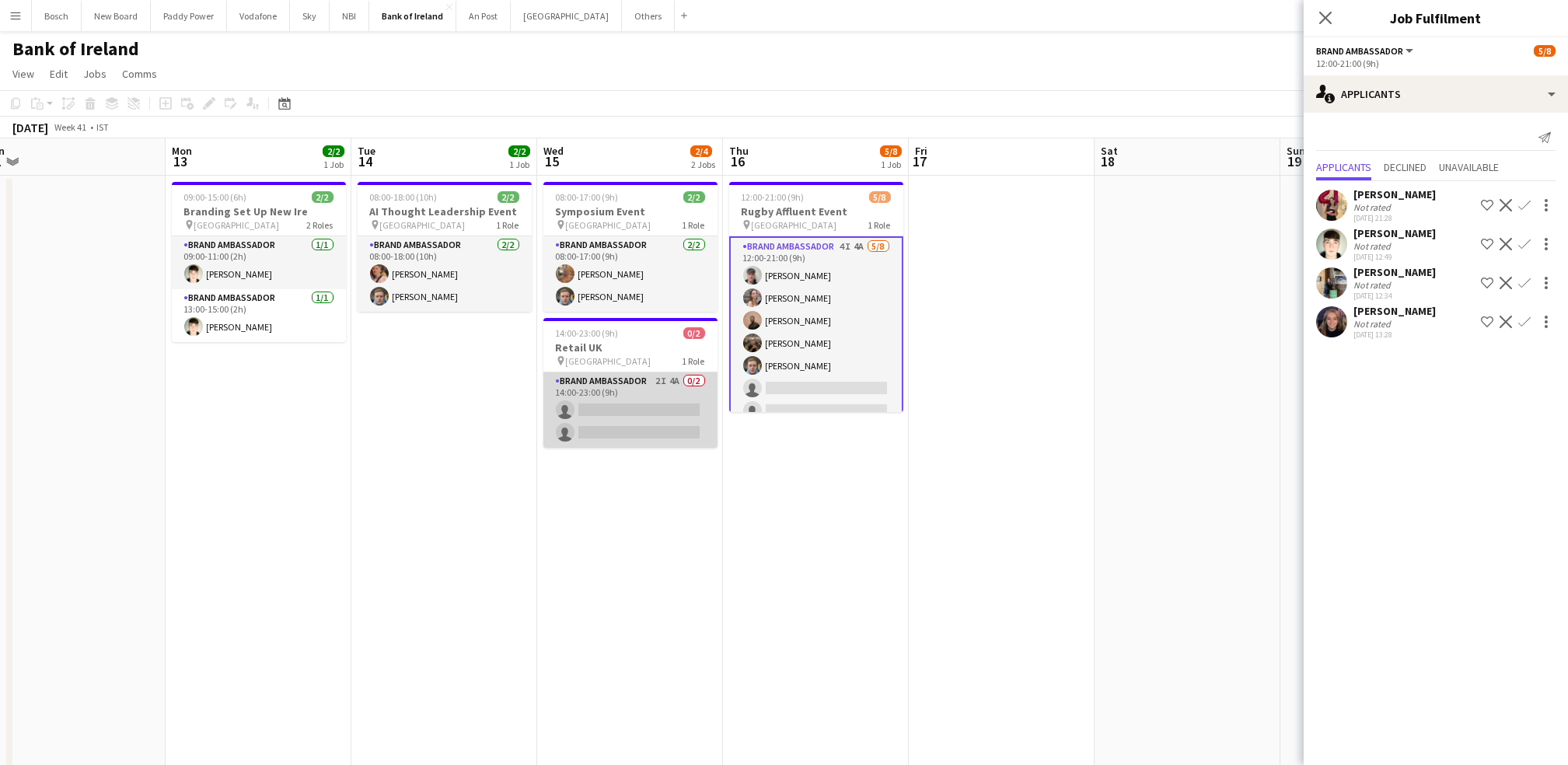
click at [685, 413] on app-card-role "Brand Ambassador 2I 4A 0/2 14:00-23:00 (9h) single-neutral-actions single-neutr…" at bounding box center [630, 410] width 174 height 76
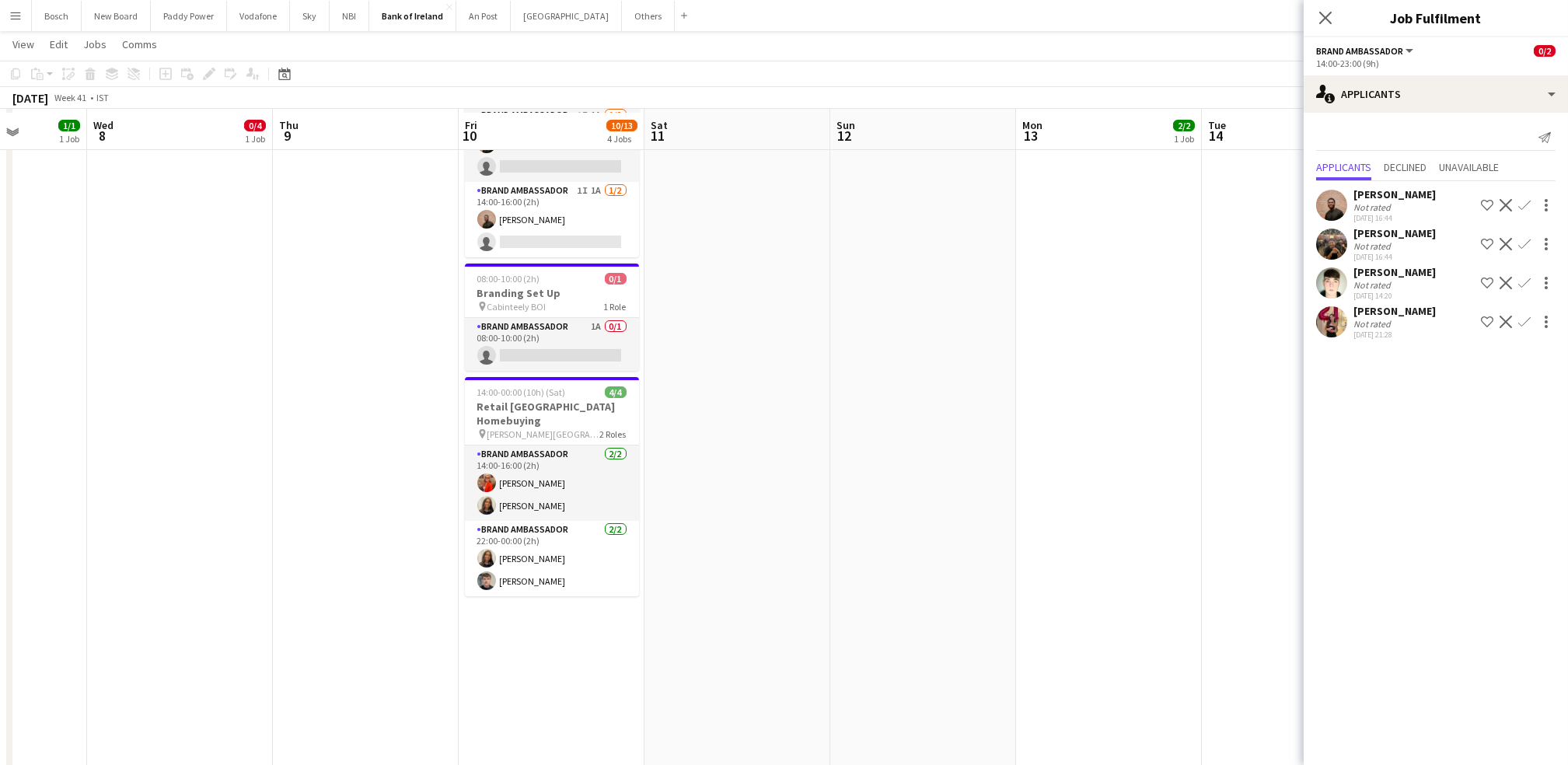
scroll to position [343, 0]
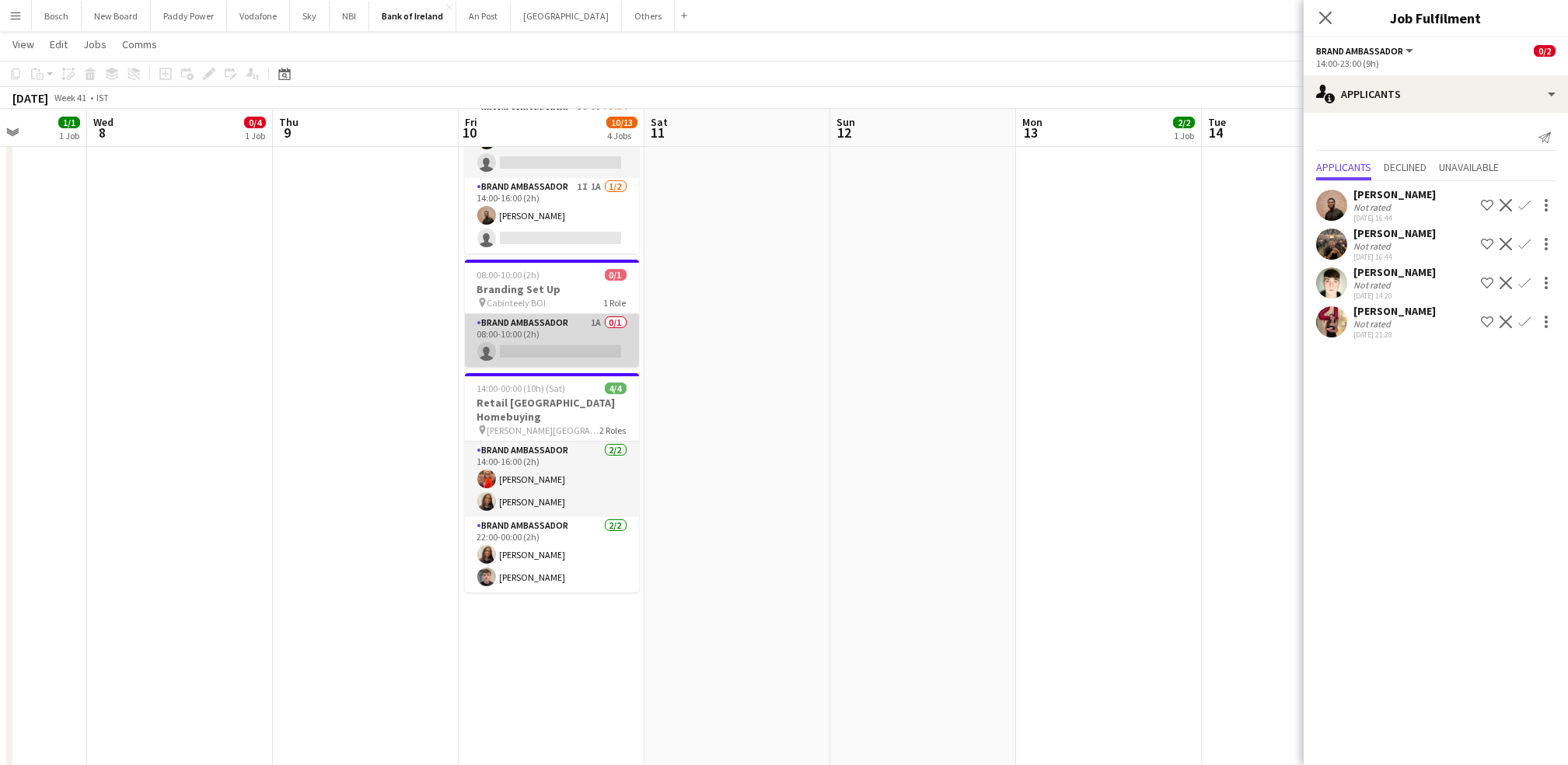
click at [553, 355] on app-card-role "Brand Ambassador 1A 0/1 08:00-10:00 (2h) single-neutral-actions" at bounding box center [551, 340] width 174 height 52
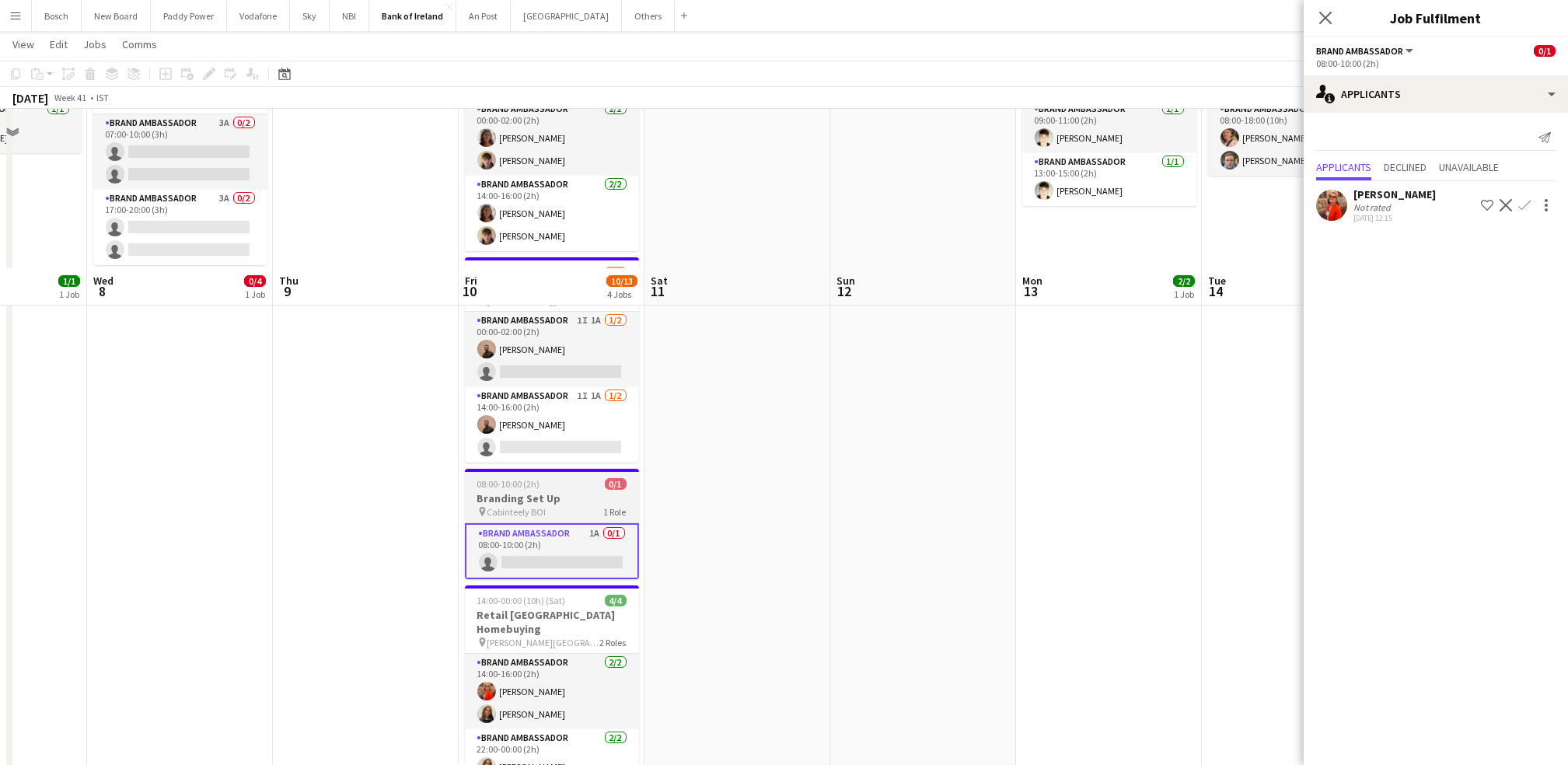
scroll to position [123, 0]
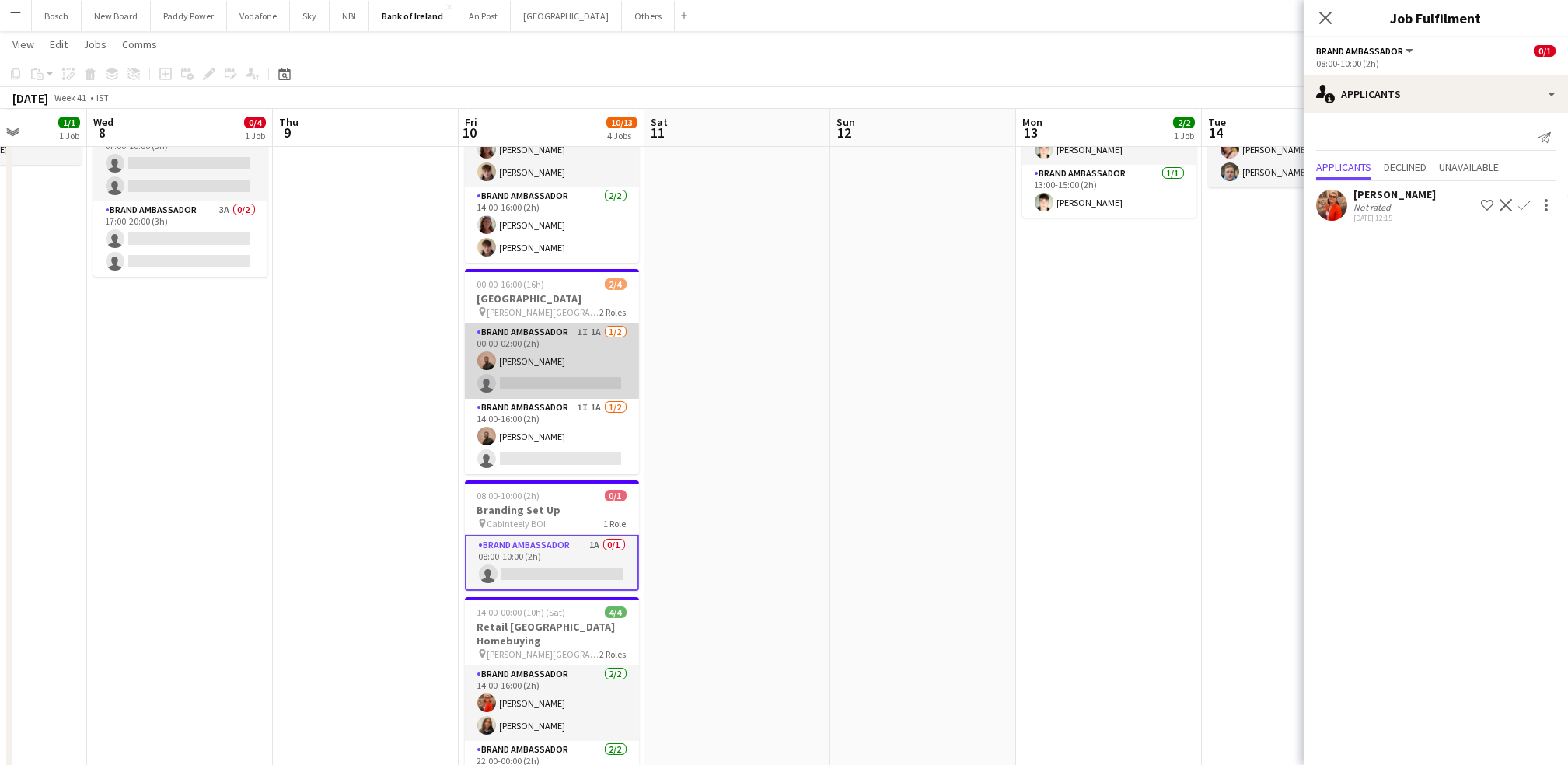
click at [555, 351] on app-card-role "Brand Ambassador 1I 1A [DATE] 00:00-02:00 (2h) [PERSON_NAME] single-neutral-act…" at bounding box center [551, 361] width 174 height 76
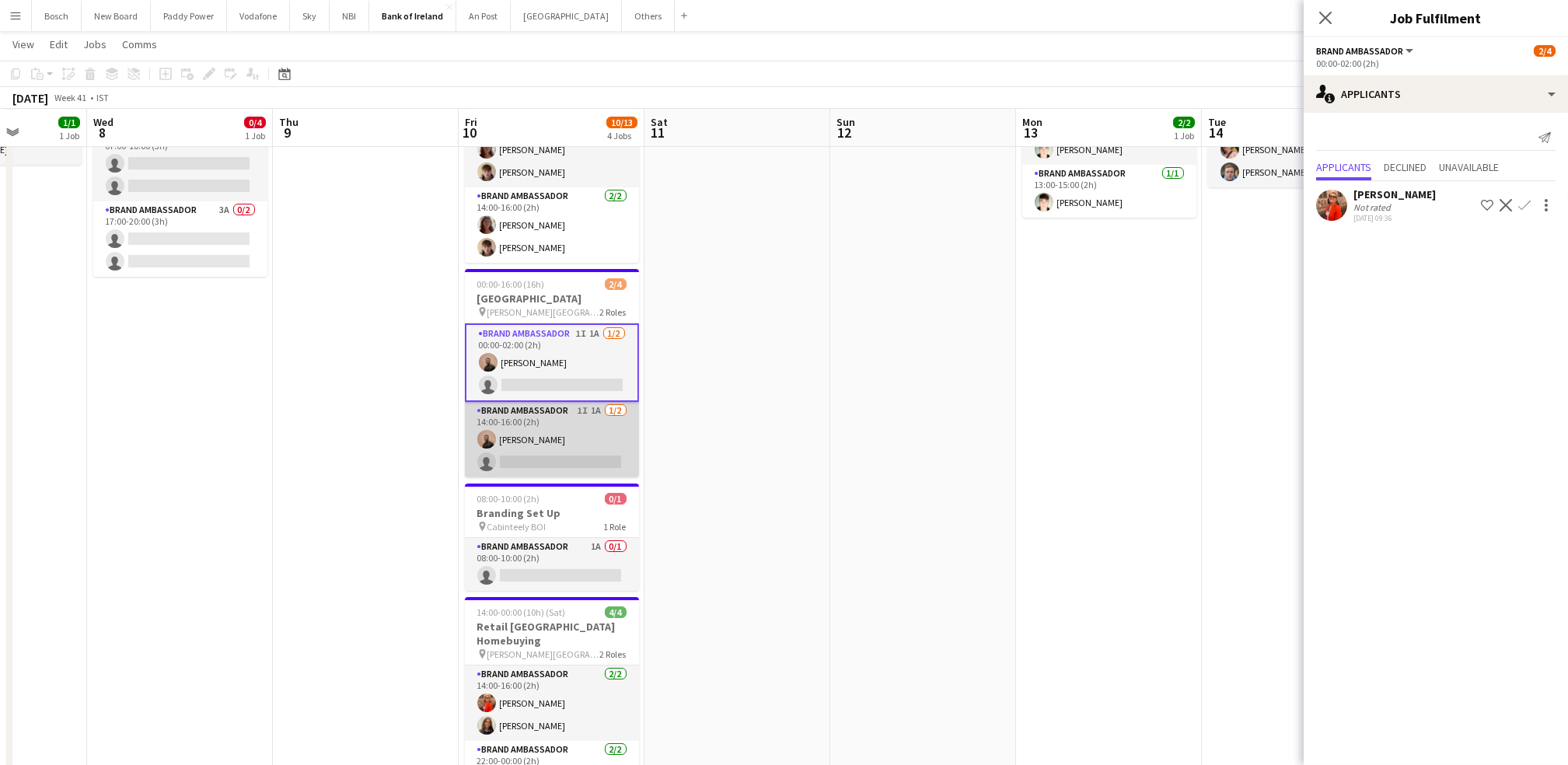
click at [552, 422] on app-card-role "Brand Ambassador 1I 1A [DATE] 14:00-16:00 (2h) [PERSON_NAME] single-neutral-act…" at bounding box center [551, 440] width 174 height 76
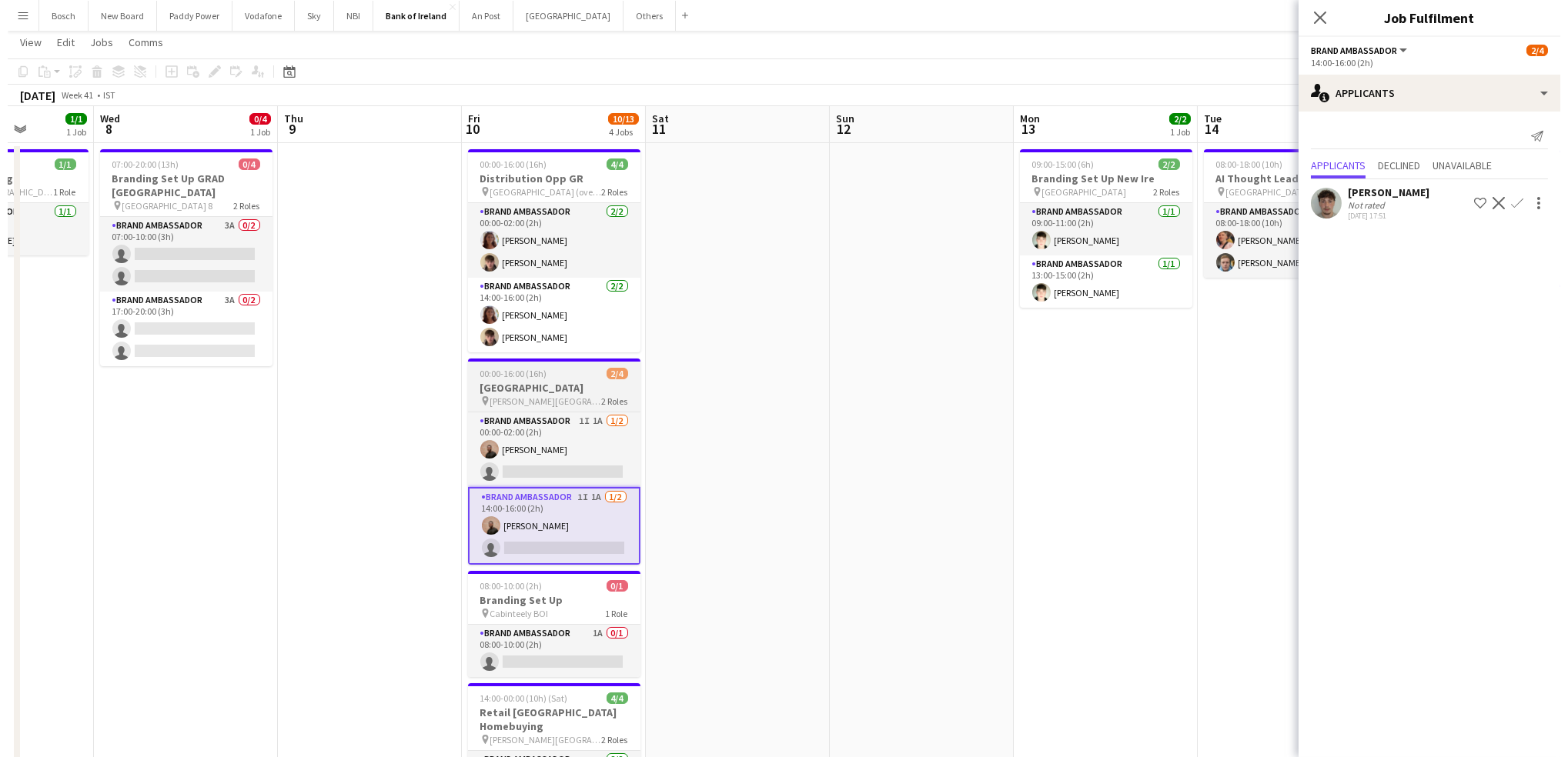
scroll to position [0, 0]
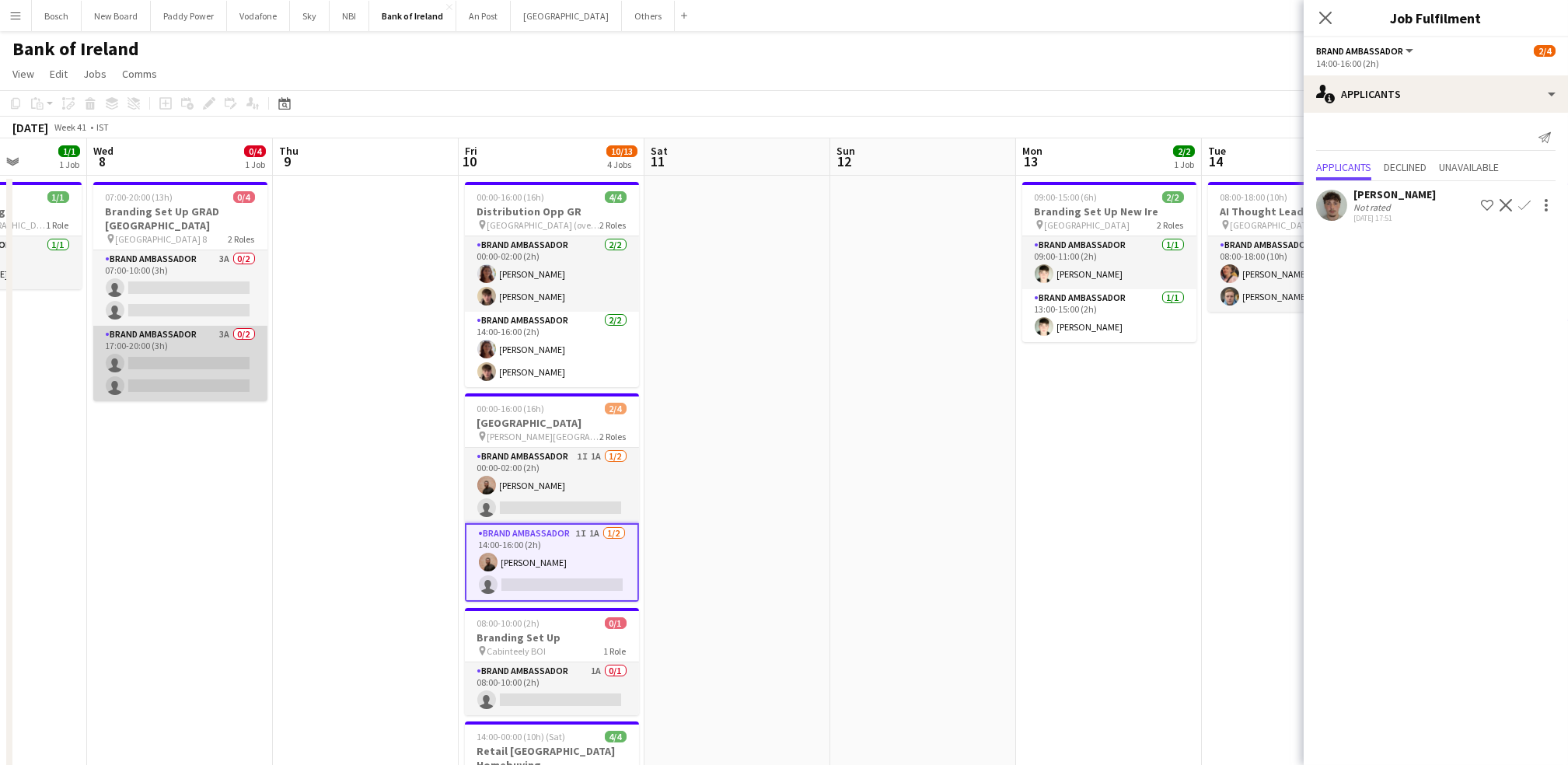
click at [152, 347] on app-card-role "Brand Ambassador 3A 0/2 17:00-20:00 (3h) single-neutral-actions single-neutral-…" at bounding box center [180, 364] width 174 height 76
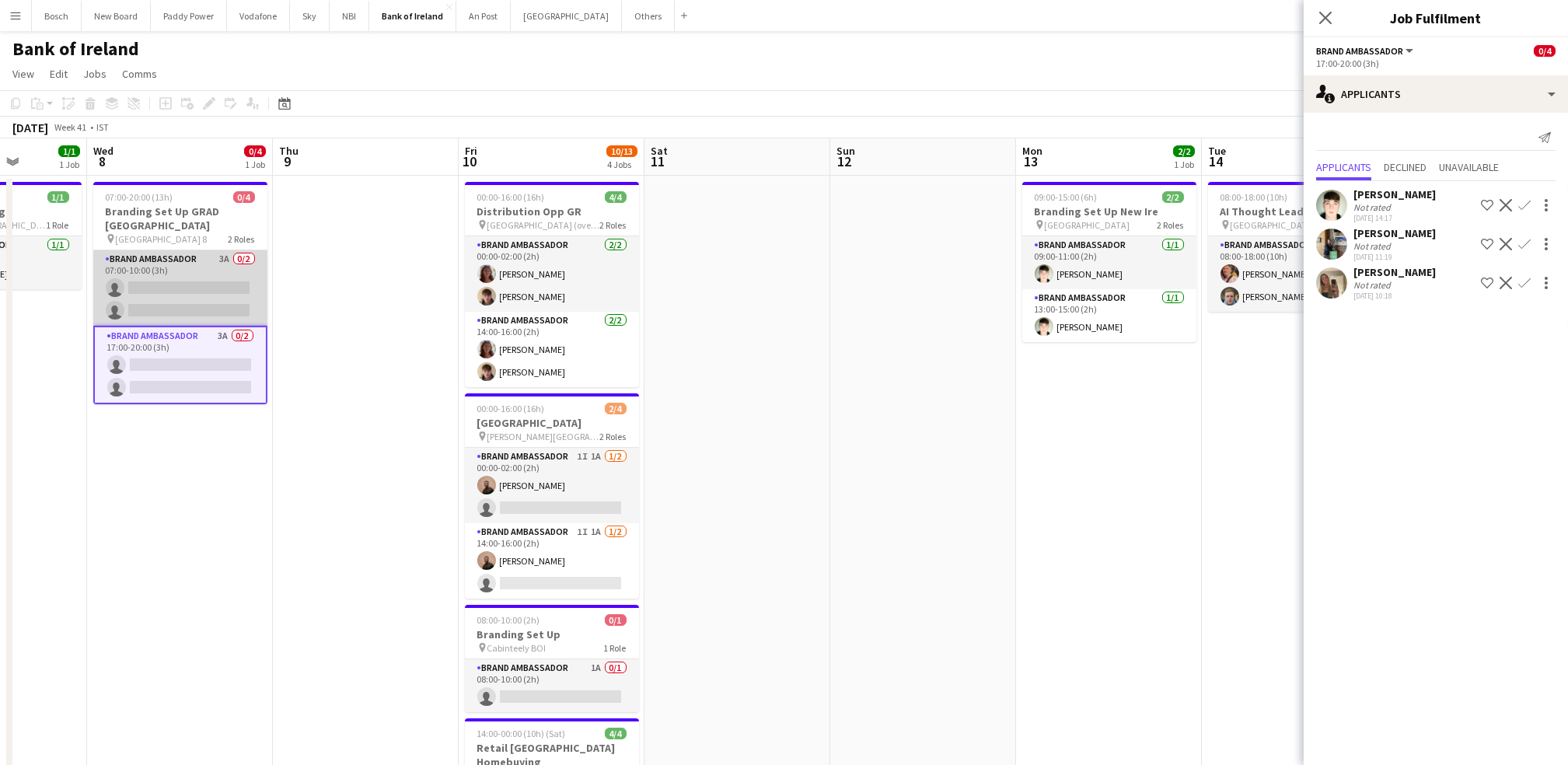
click at [169, 312] on app-card-role "Brand Ambassador 3A 0/2 07:00-10:00 (3h) single-neutral-actions single-neutral-…" at bounding box center [180, 288] width 174 height 76
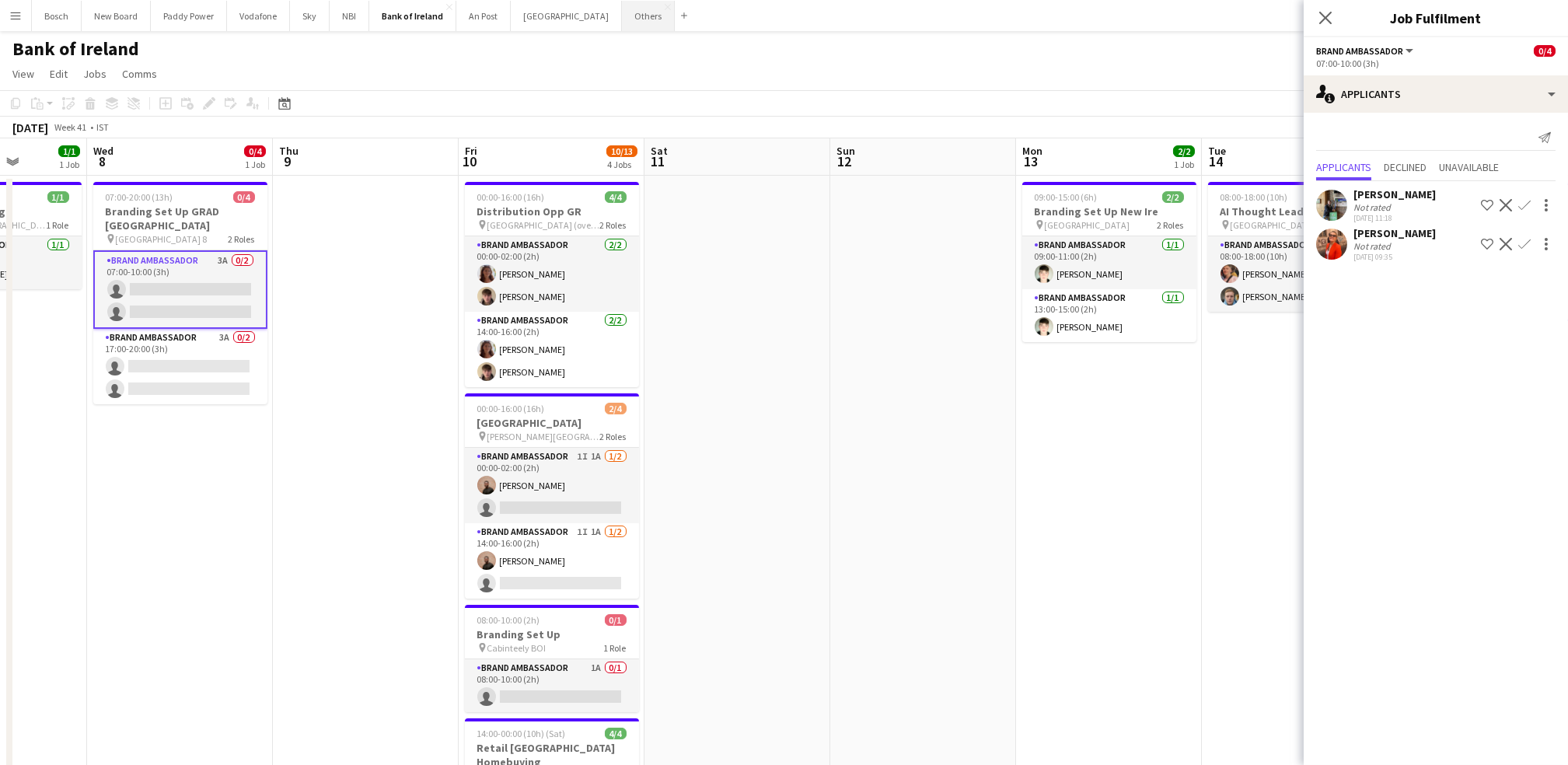
click at [622, 26] on button "Others Close" at bounding box center [648, 15] width 52 height 30
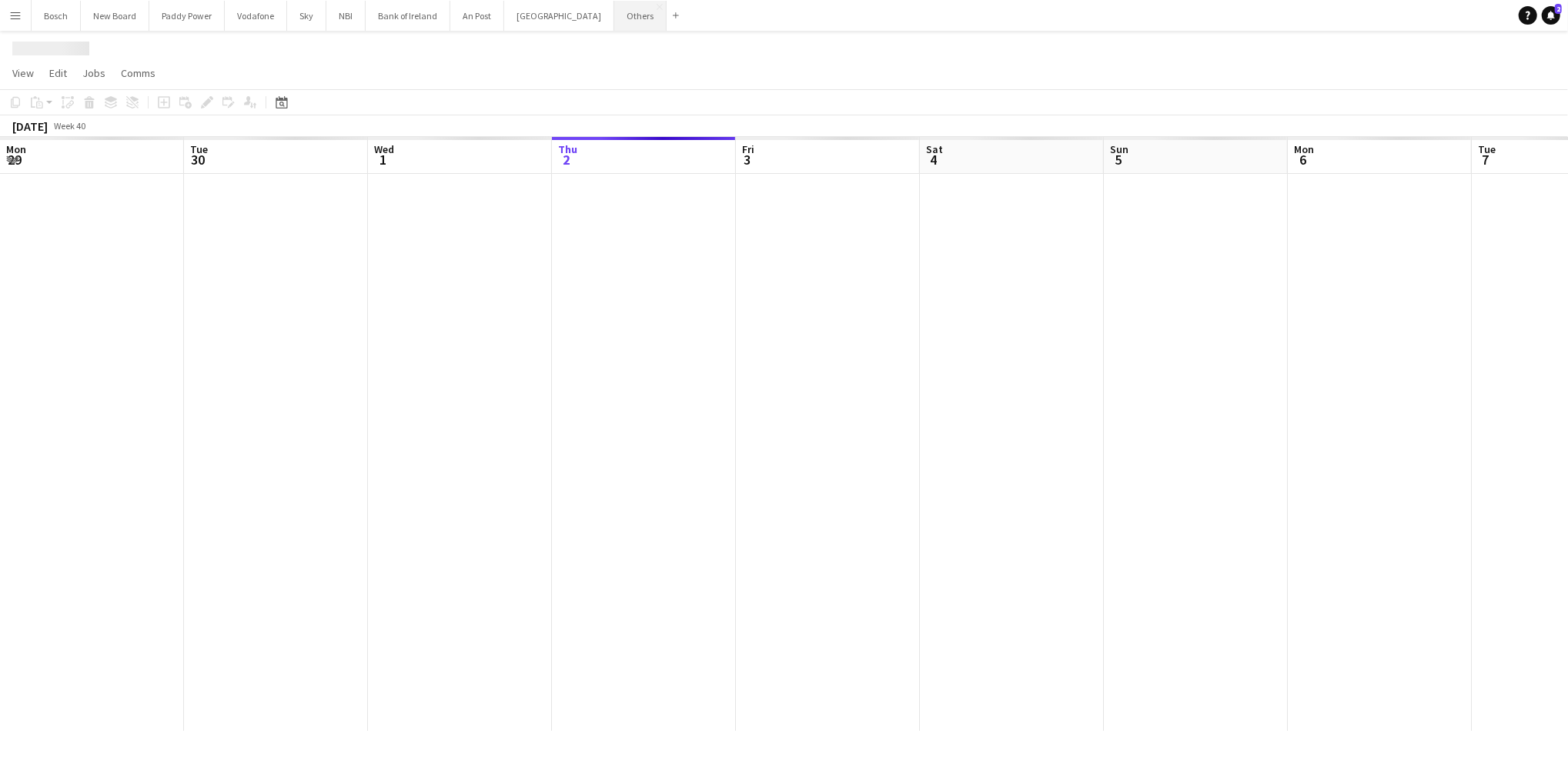
scroll to position [0, 367]
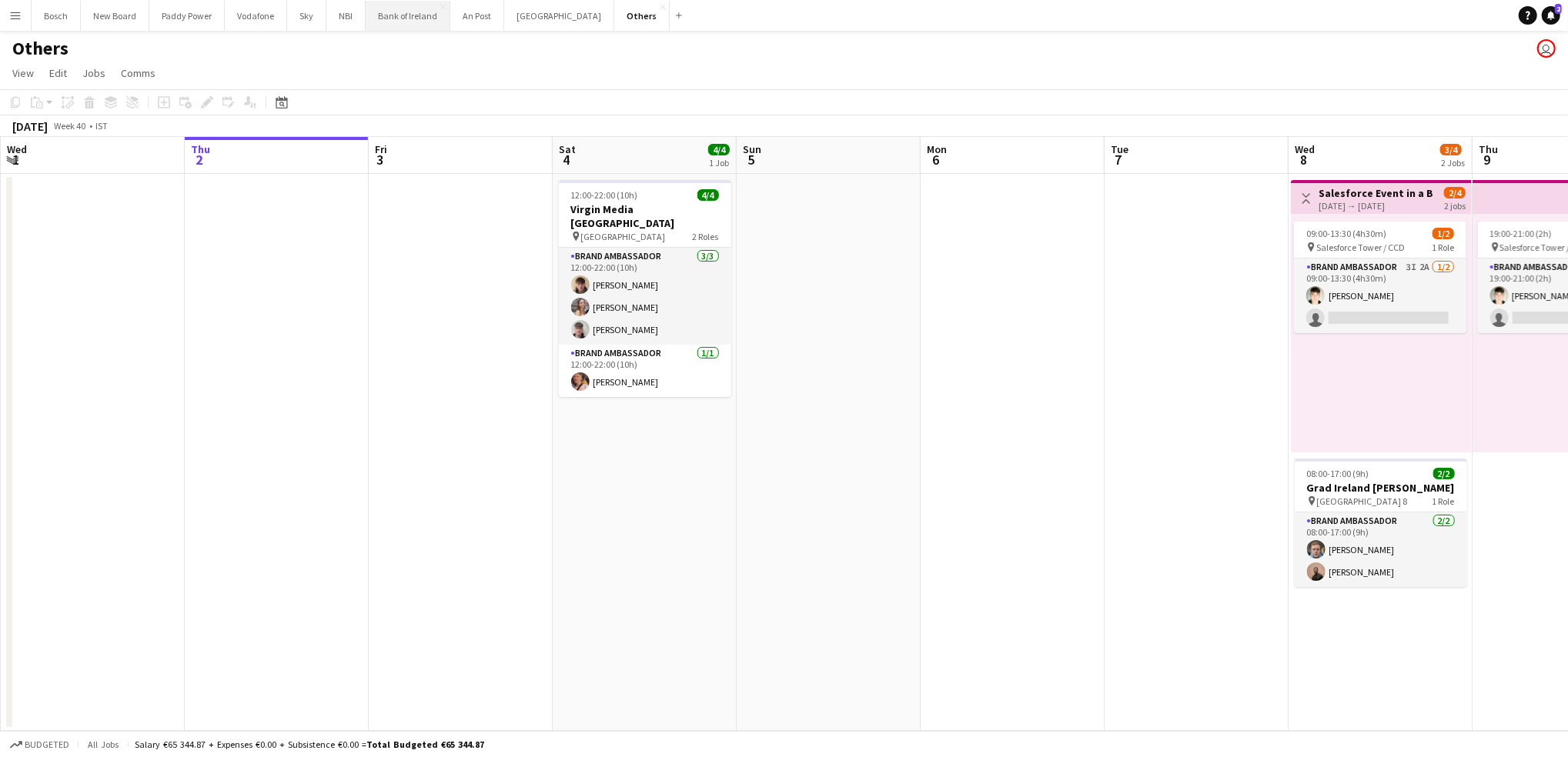
click at [394, 20] on button "Bank of Ireland Close" at bounding box center [407, 15] width 84 height 30
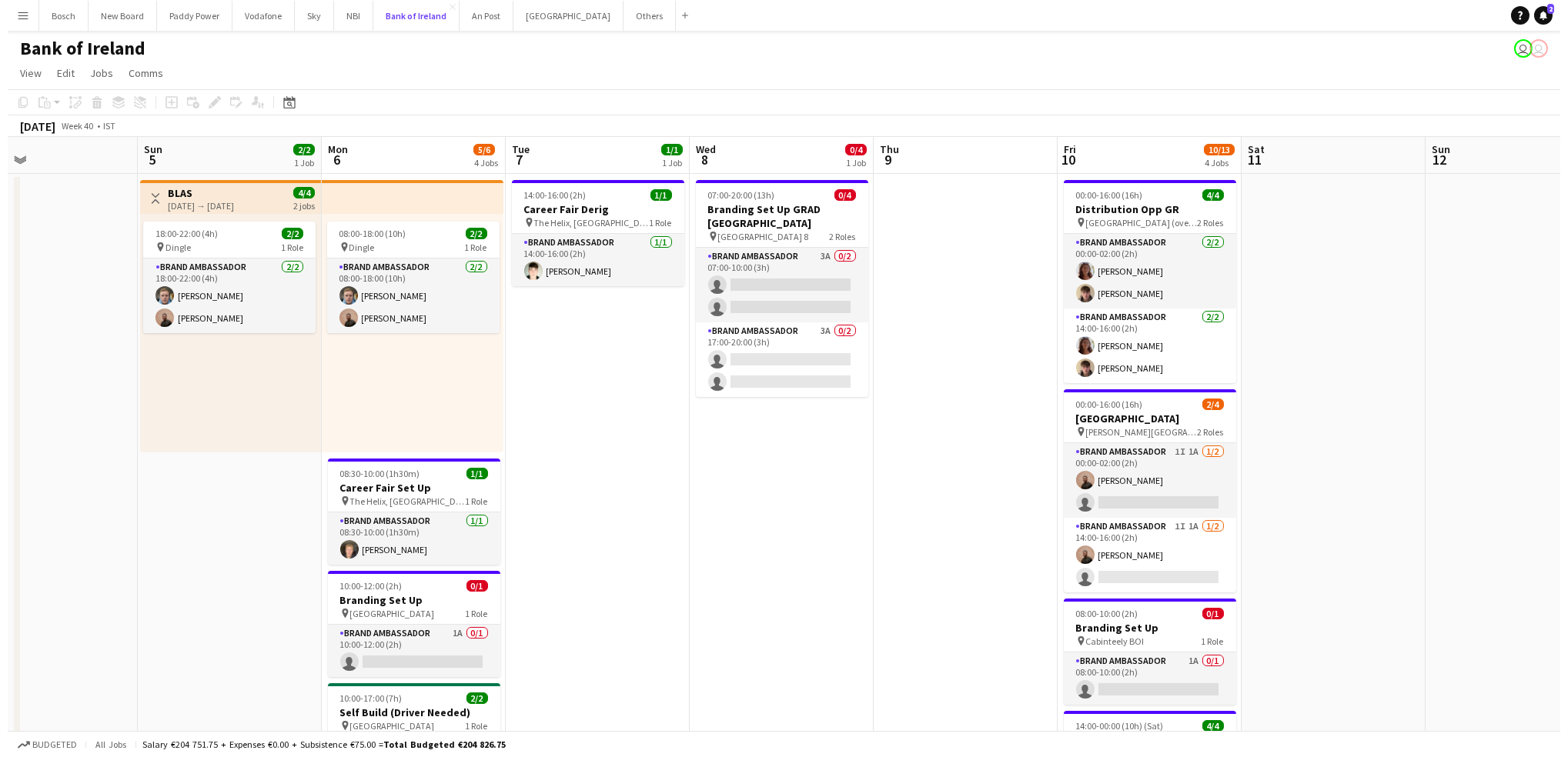
scroll to position [0, 610]
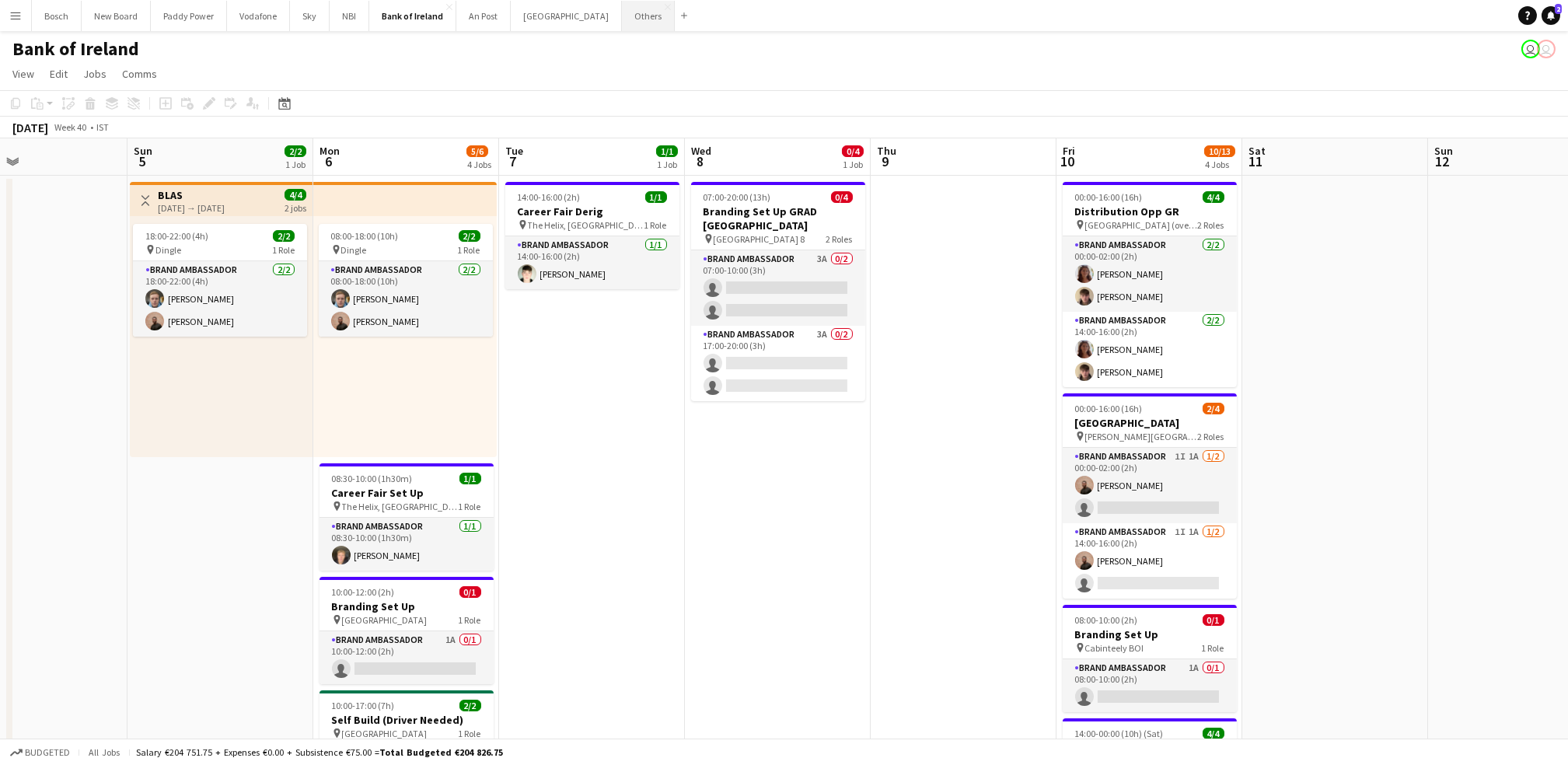
click at [622, 17] on button "Others Close" at bounding box center [648, 15] width 52 height 30
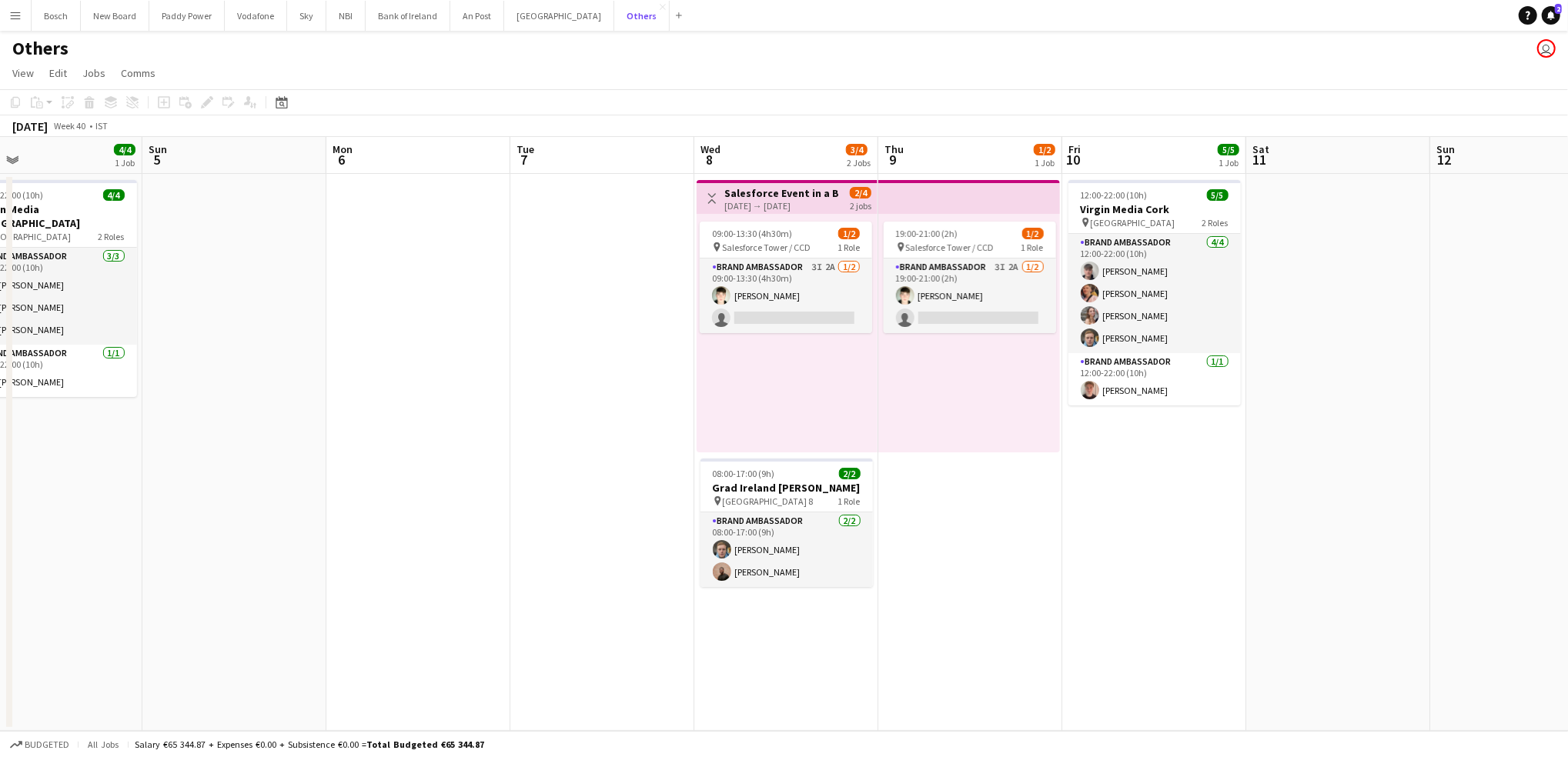
scroll to position [0, 440]
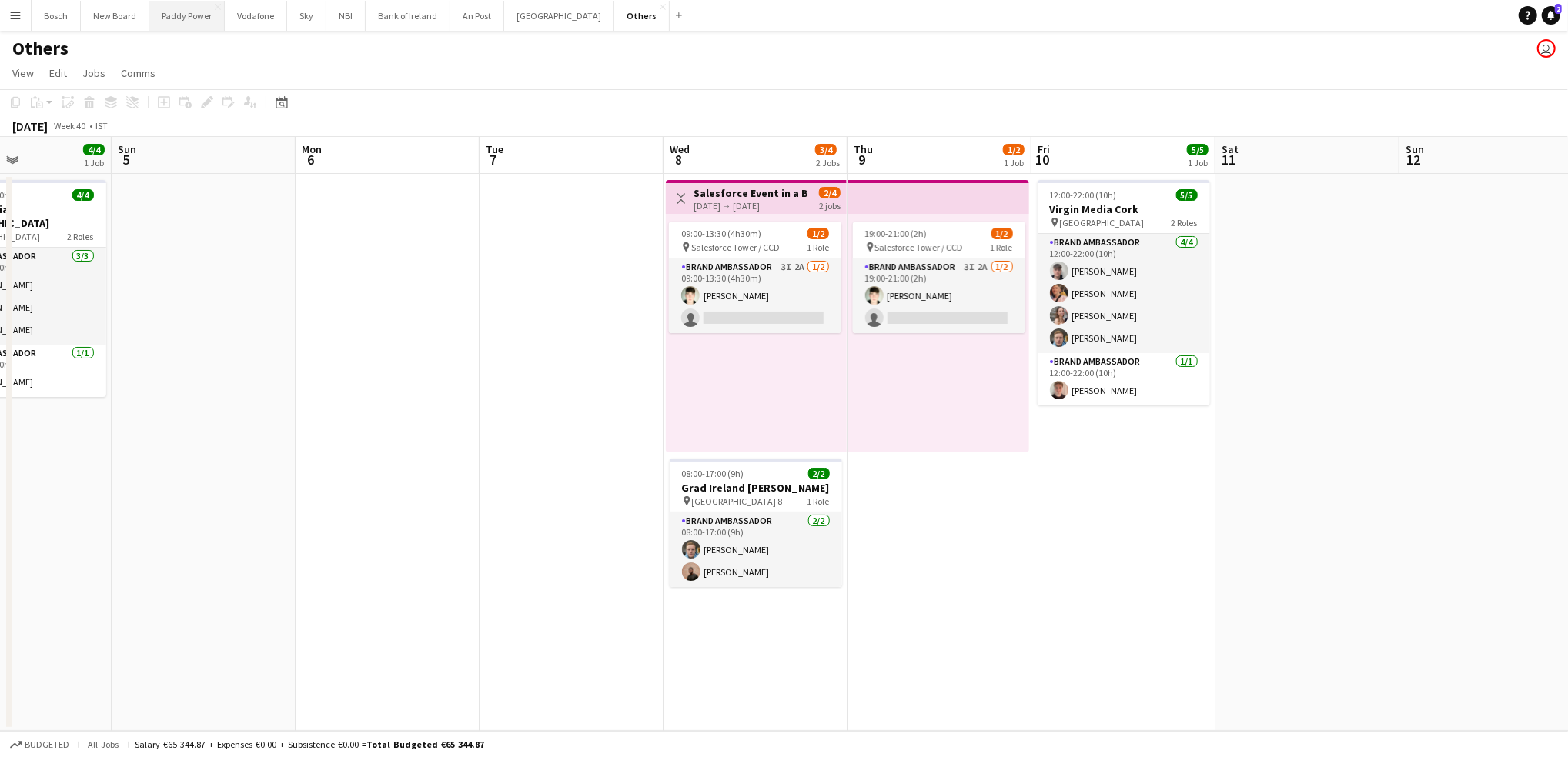
click at [175, 26] on button "Paddy Power Close" at bounding box center [187, 15] width 76 height 30
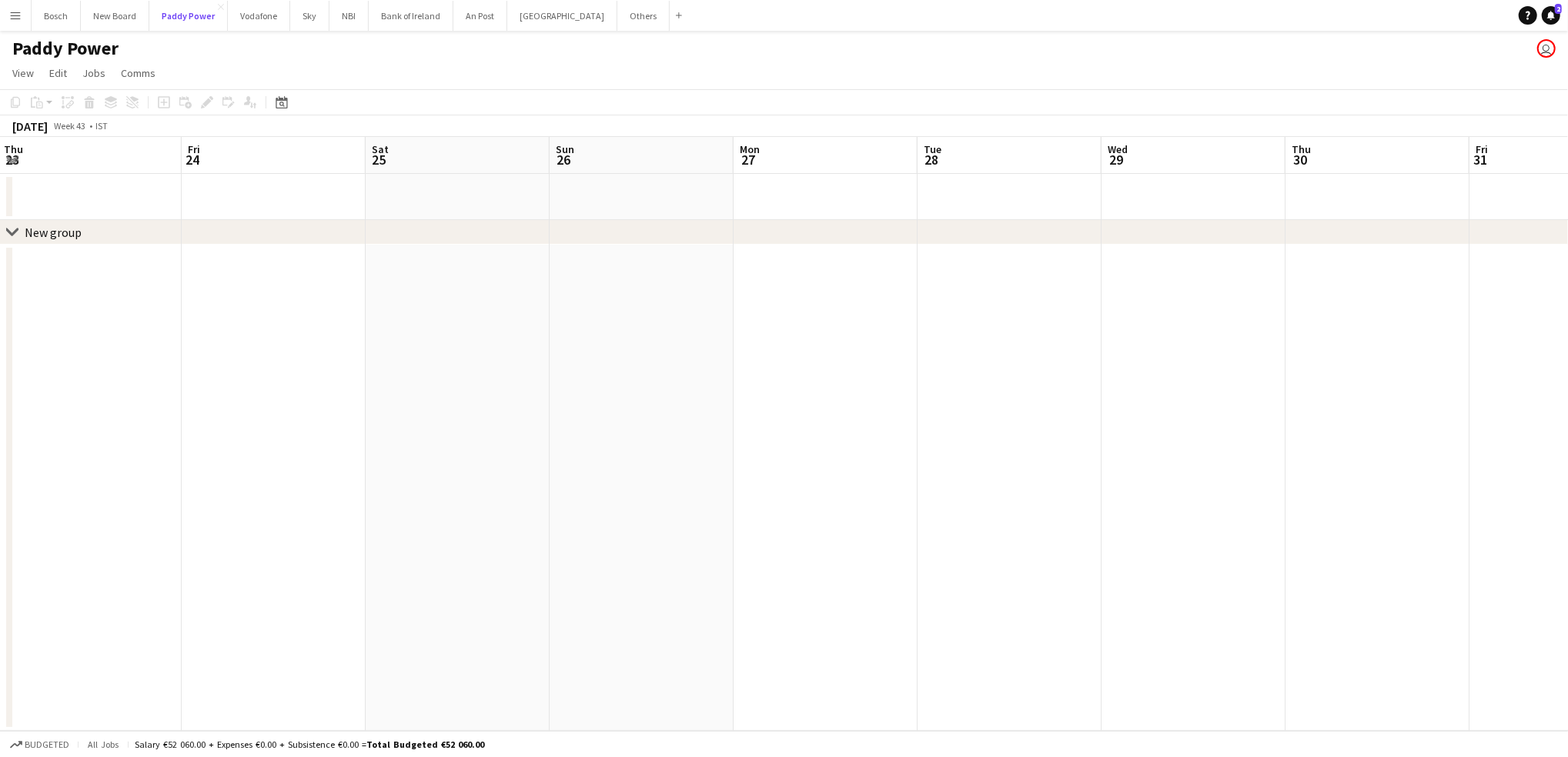
scroll to position [0, 575]
click at [411, 15] on button "Bank of Ireland Close" at bounding box center [411, 15] width 84 height 30
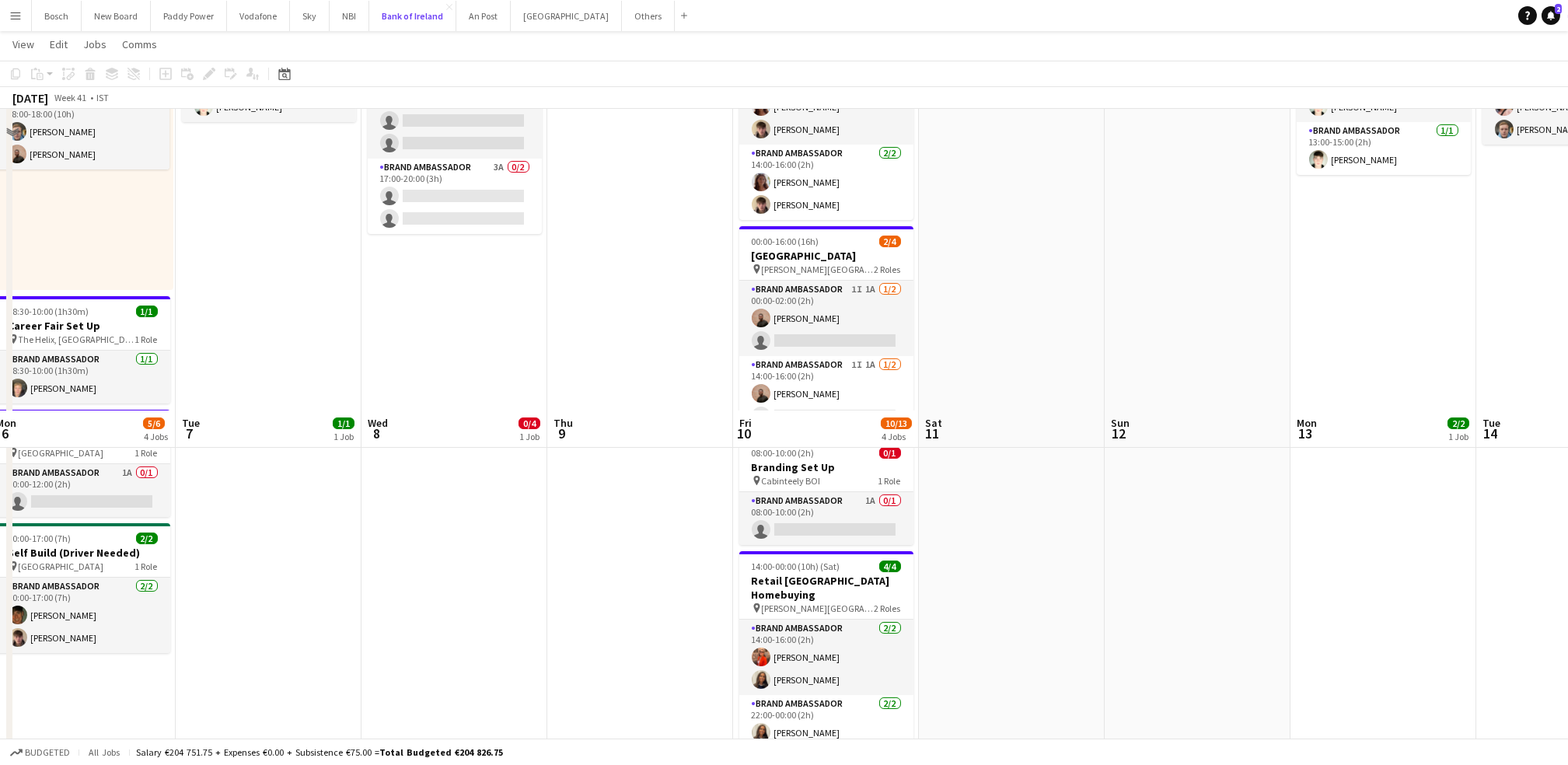
scroll to position [466, 0]
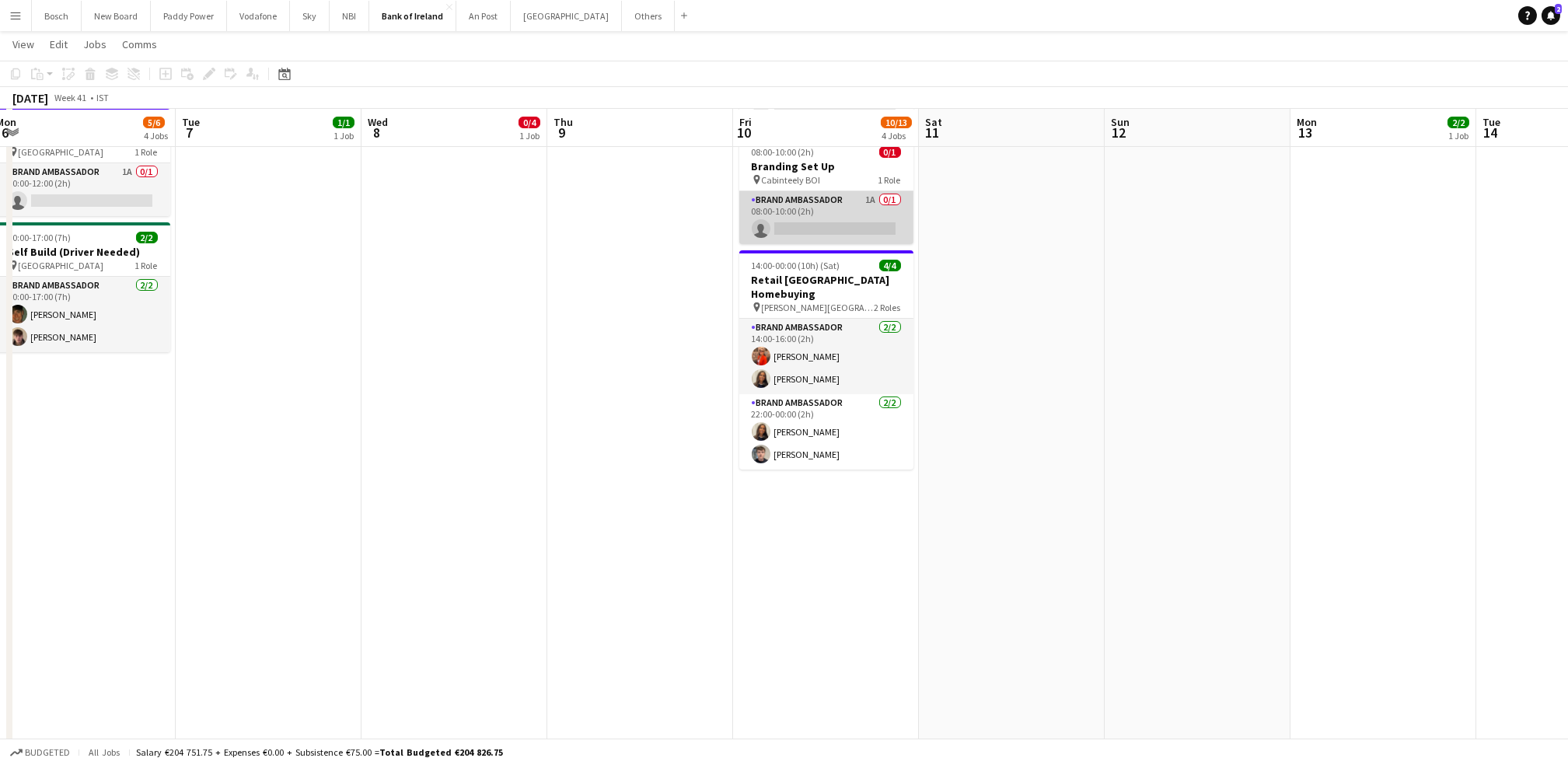
click at [867, 225] on app-card-role "Brand Ambassador 1A 0/1 08:00-10:00 (2h) single-neutral-actions" at bounding box center [826, 217] width 174 height 52
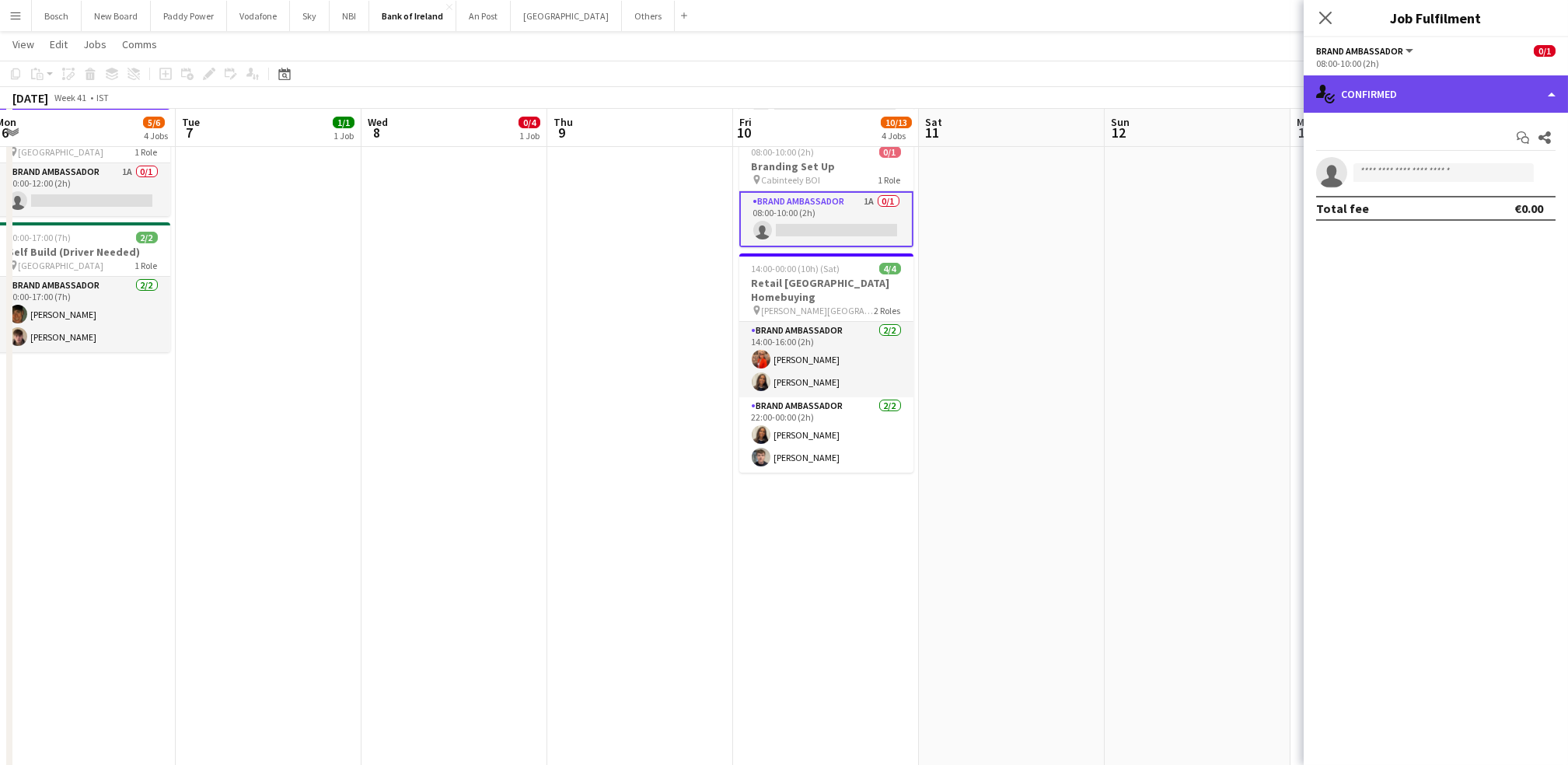
click at [1384, 98] on div "single-neutral-actions-check-2 Confirmed" at bounding box center [1435, 94] width 264 height 37
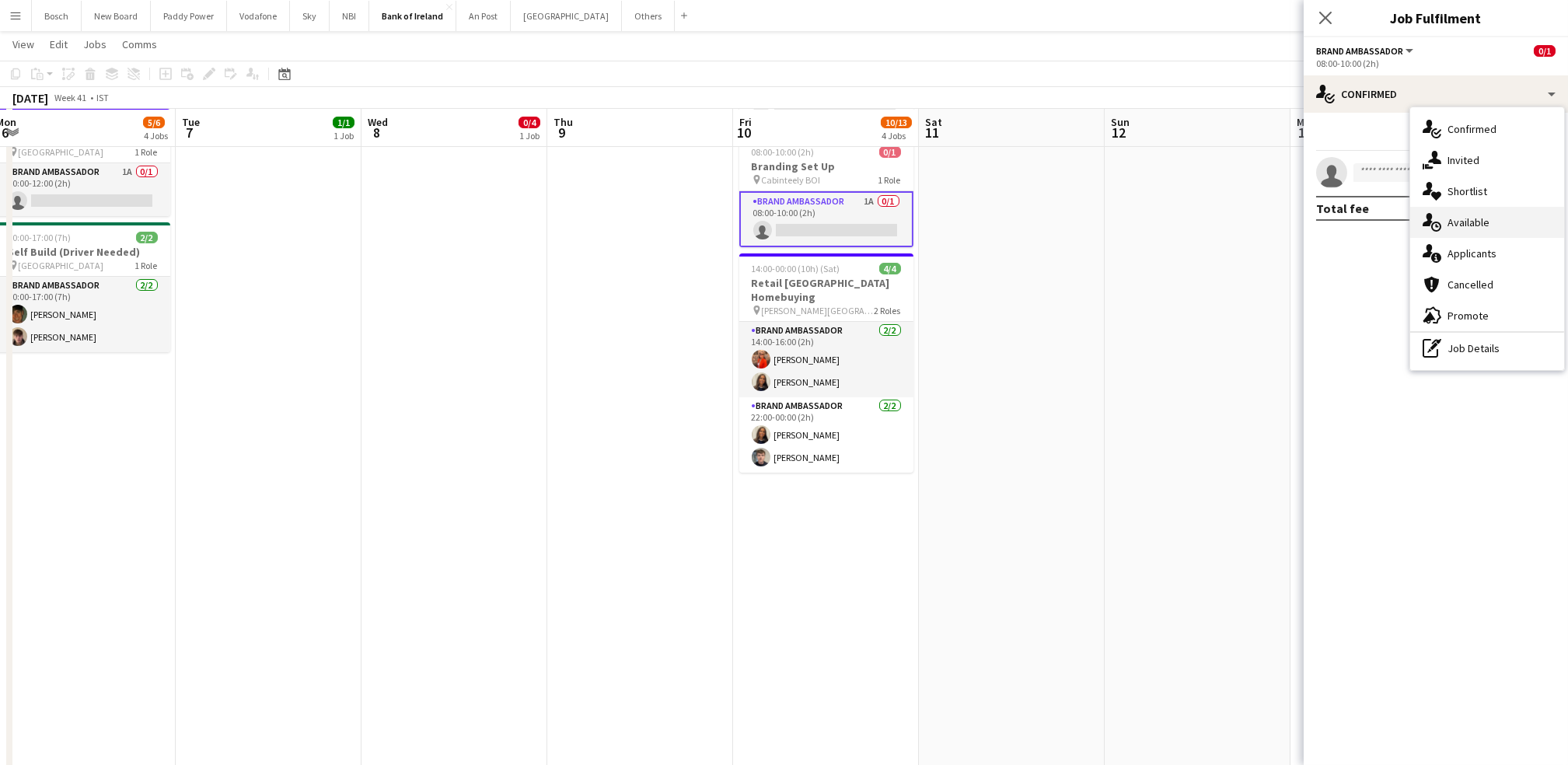
click at [1436, 235] on div "single-neutral-actions-upload Available" at bounding box center [1486, 222] width 154 height 31
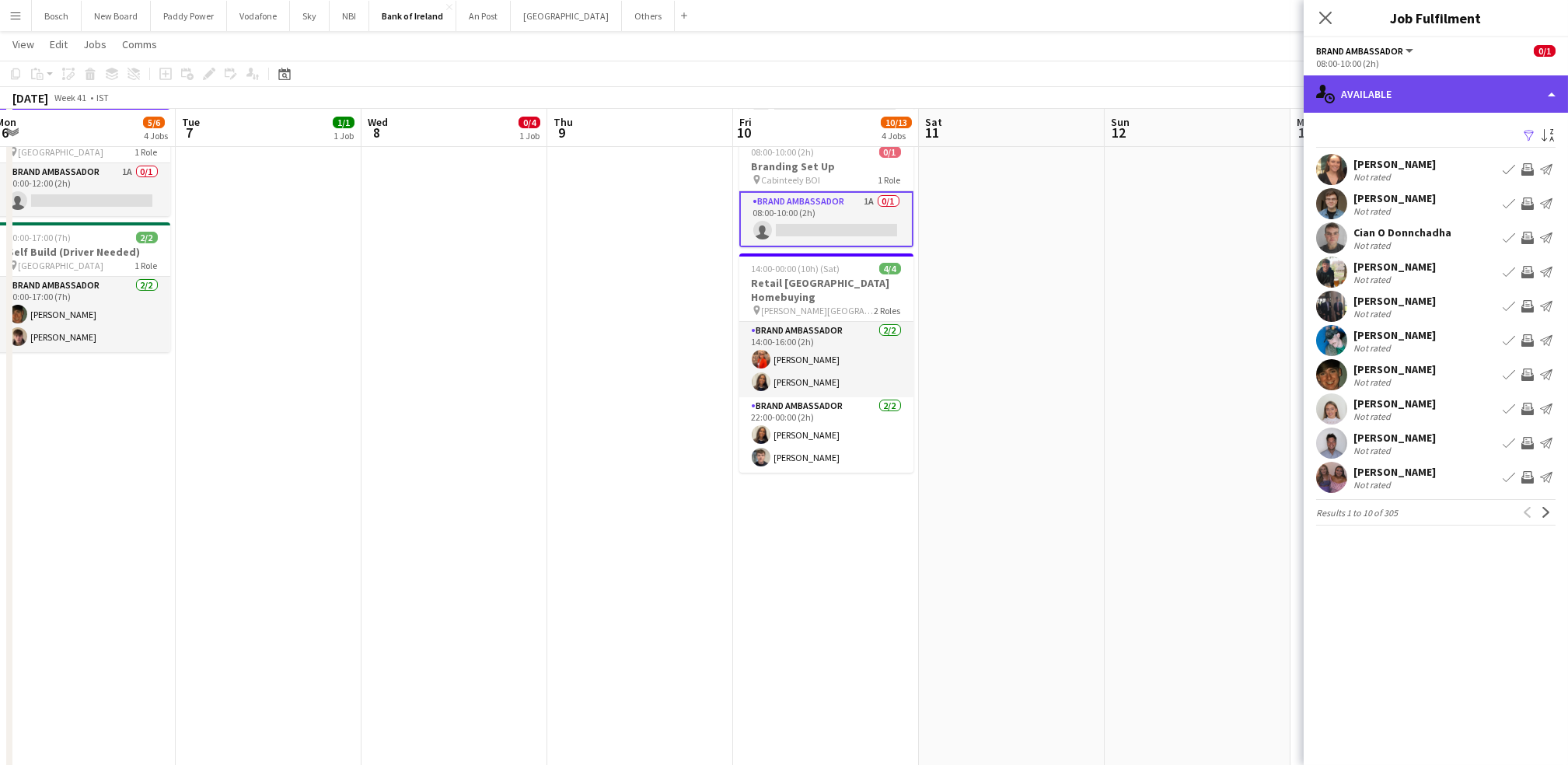
click at [1444, 92] on div "single-neutral-actions-upload Available" at bounding box center [1435, 94] width 264 height 37
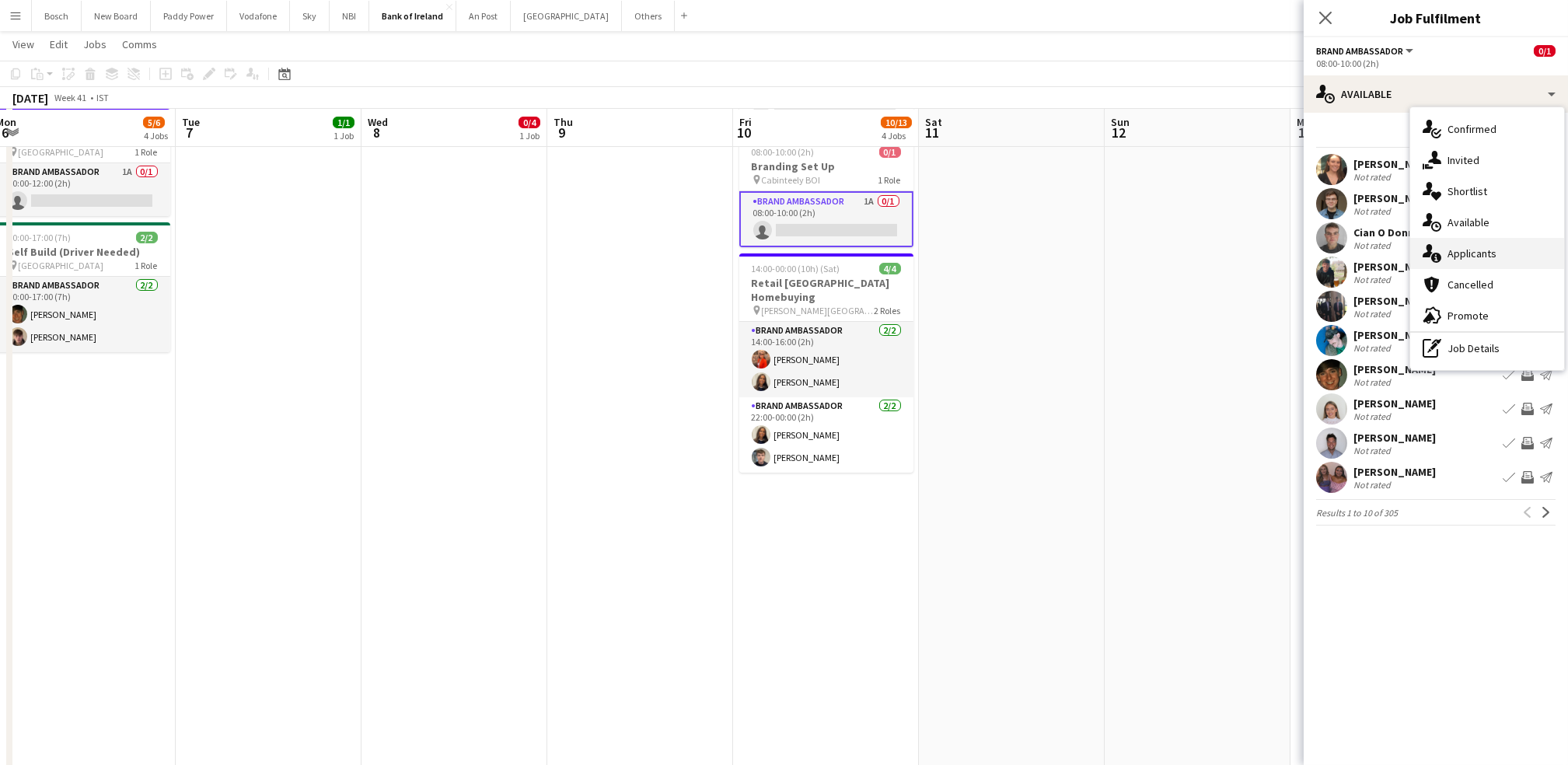
click at [1459, 238] on div "single-neutral-actions-information Applicants" at bounding box center [1486, 254] width 154 height 31
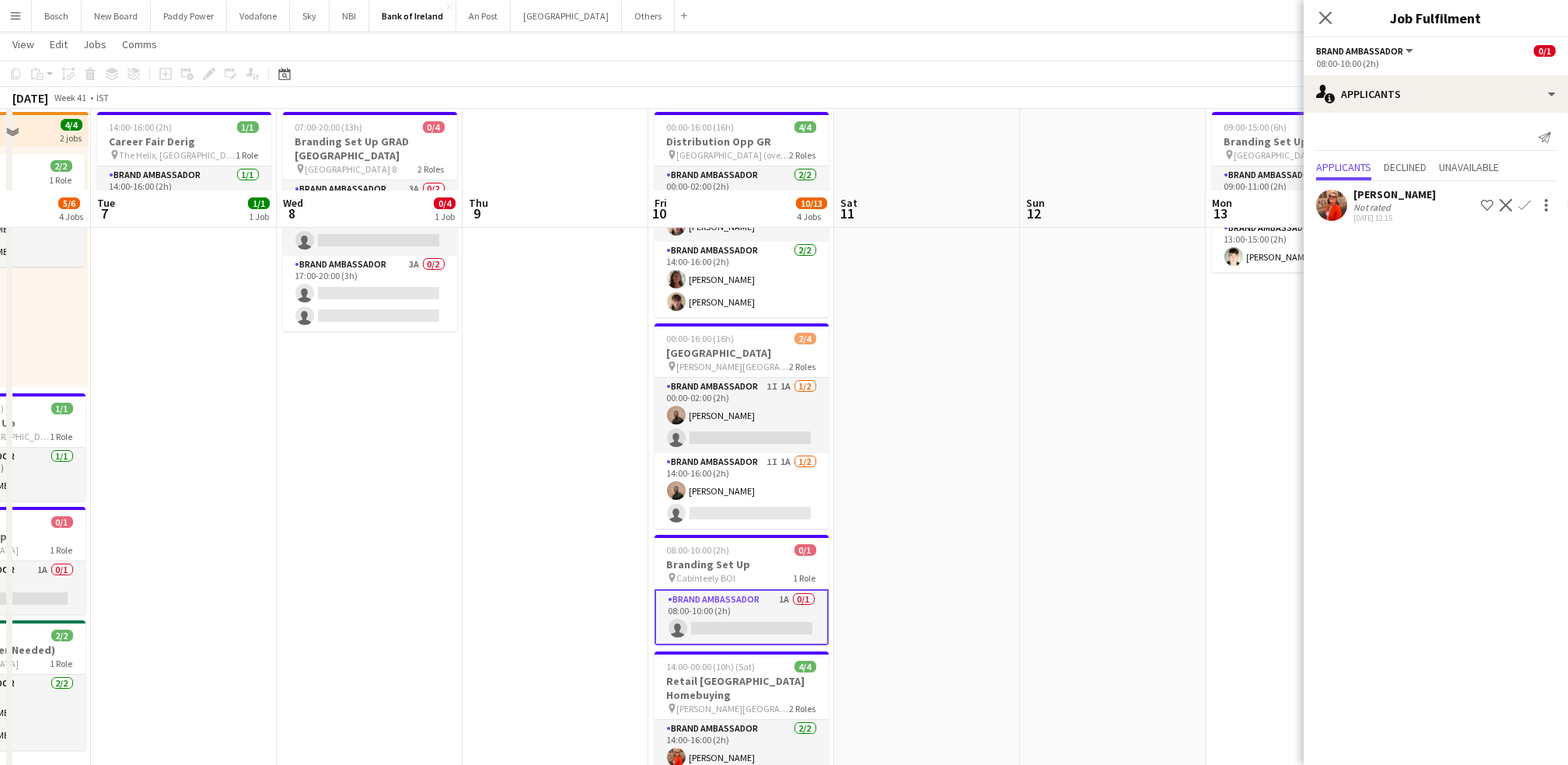
scroll to position [151, 0]
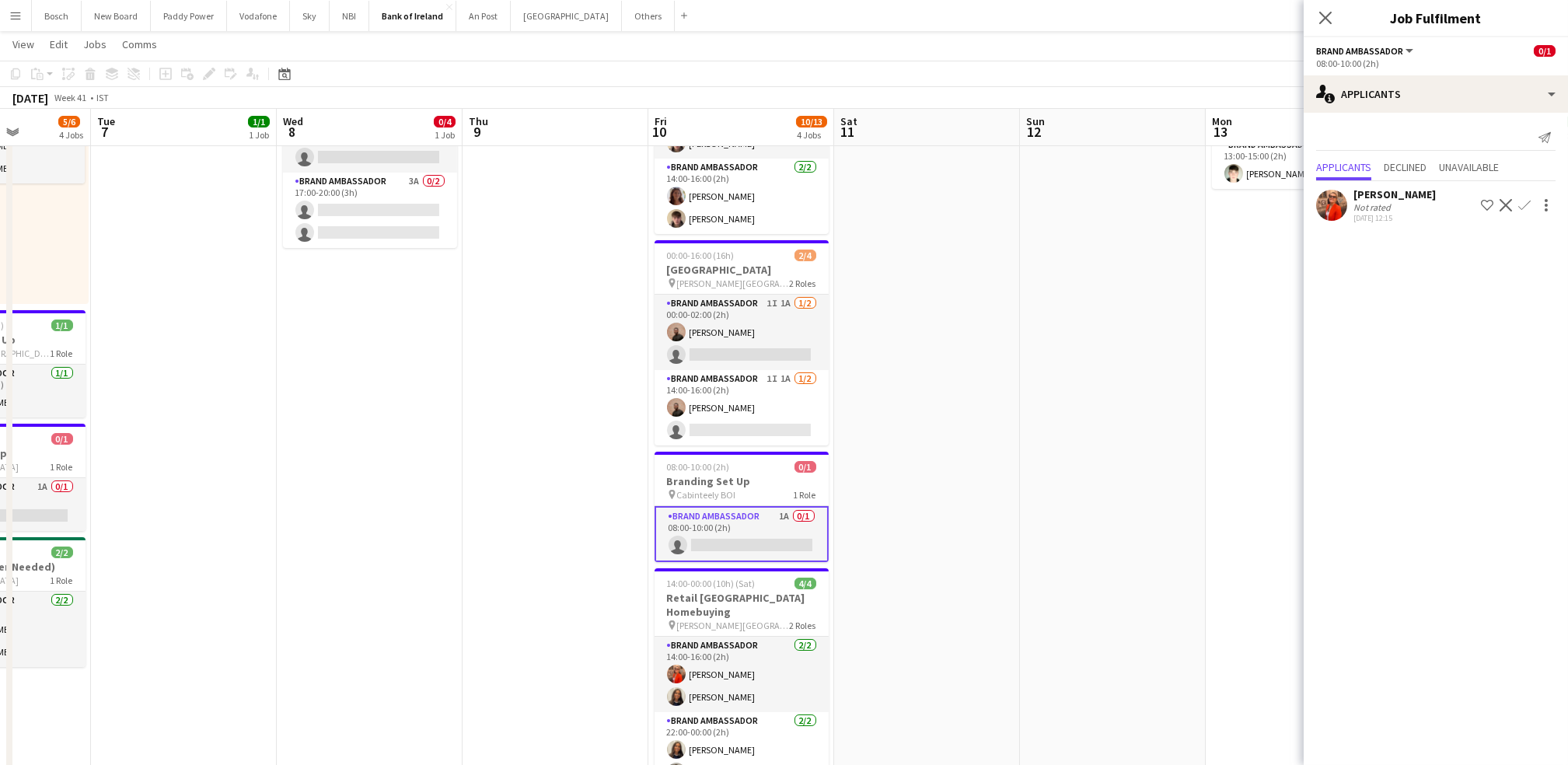
click at [1531, 203] on button "Confirm" at bounding box center [1524, 206] width 19 height 19
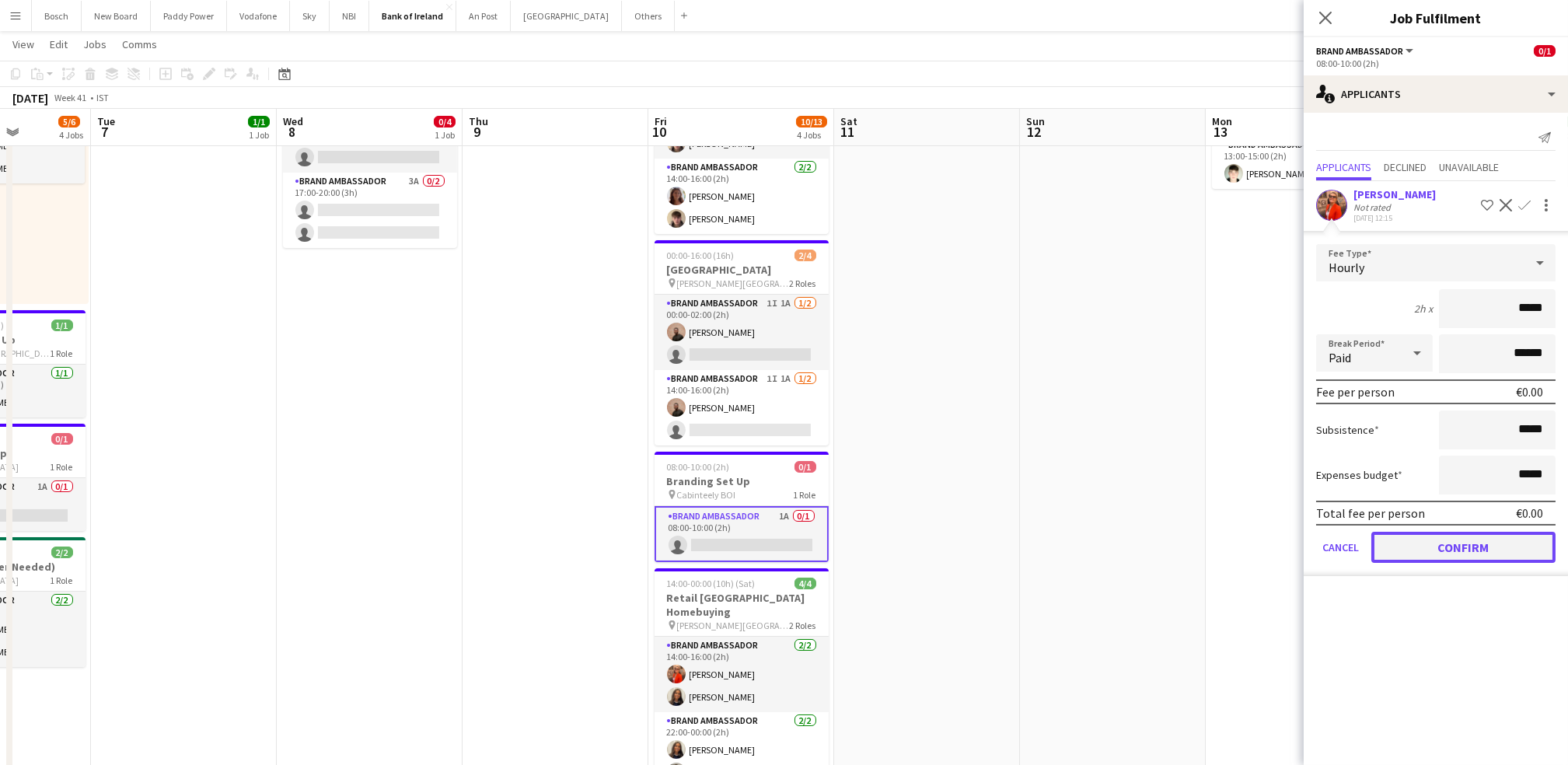
click at [1440, 542] on button "Confirm" at bounding box center [1463, 547] width 184 height 31
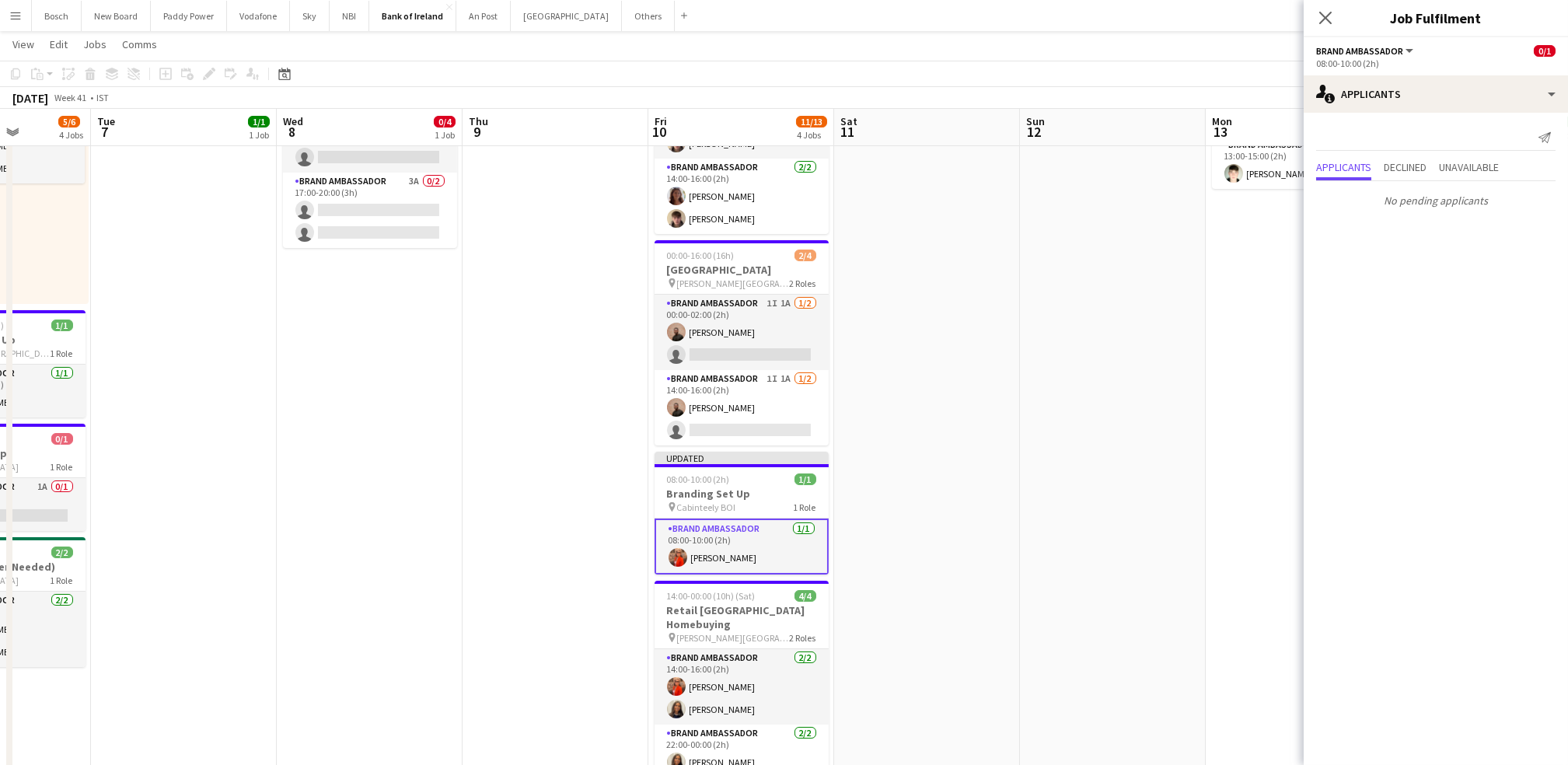
click at [1095, 60] on app-toolbar "Copy Paste Paste Ctrl+V Paste with crew Ctrl+Shift+V Paste linked Job [GEOGRAPH…" at bounding box center [784, 73] width 1568 height 27
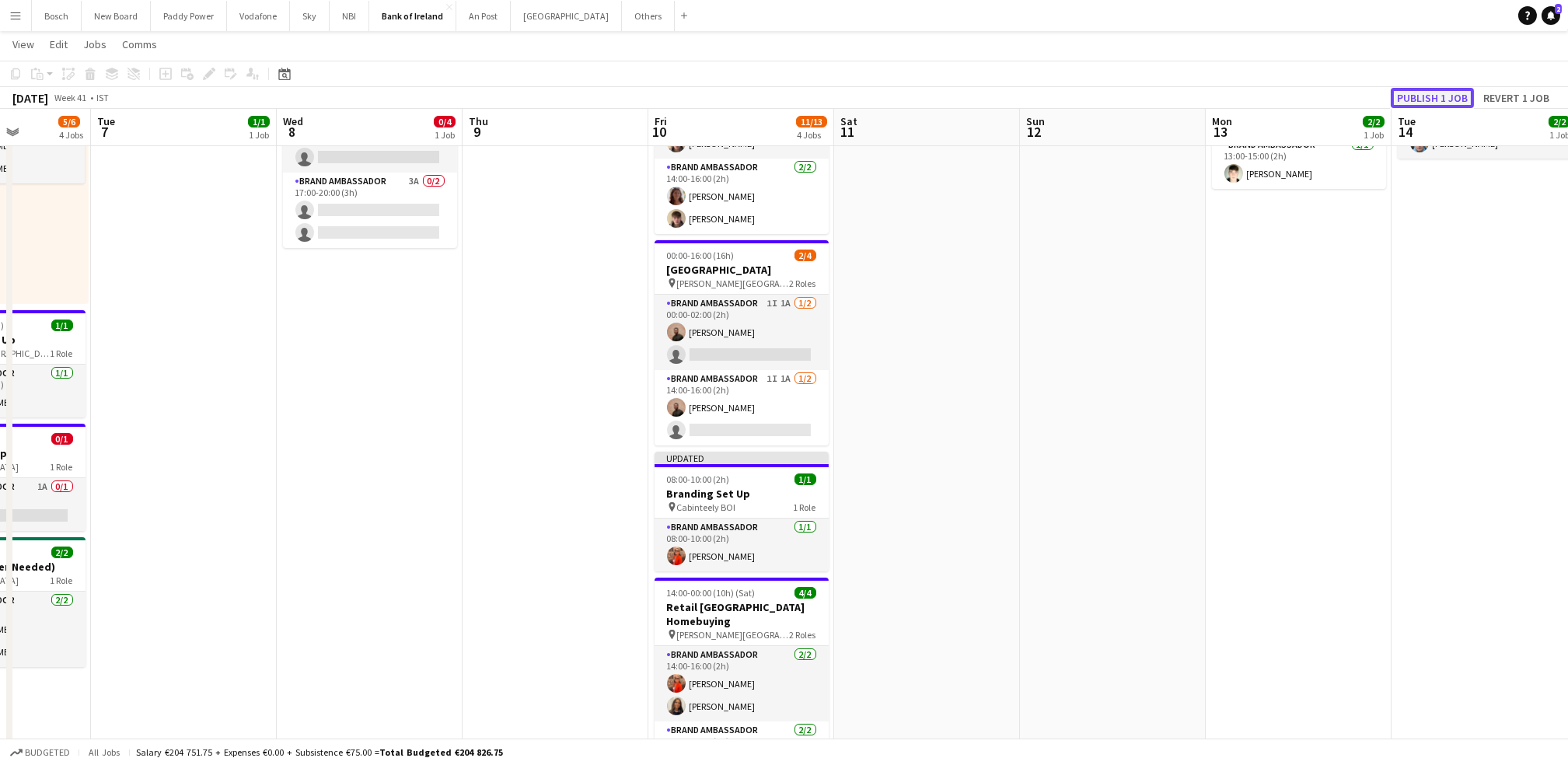
click at [1417, 96] on button "Publish 1 job" at bounding box center [1432, 97] width 83 height 20
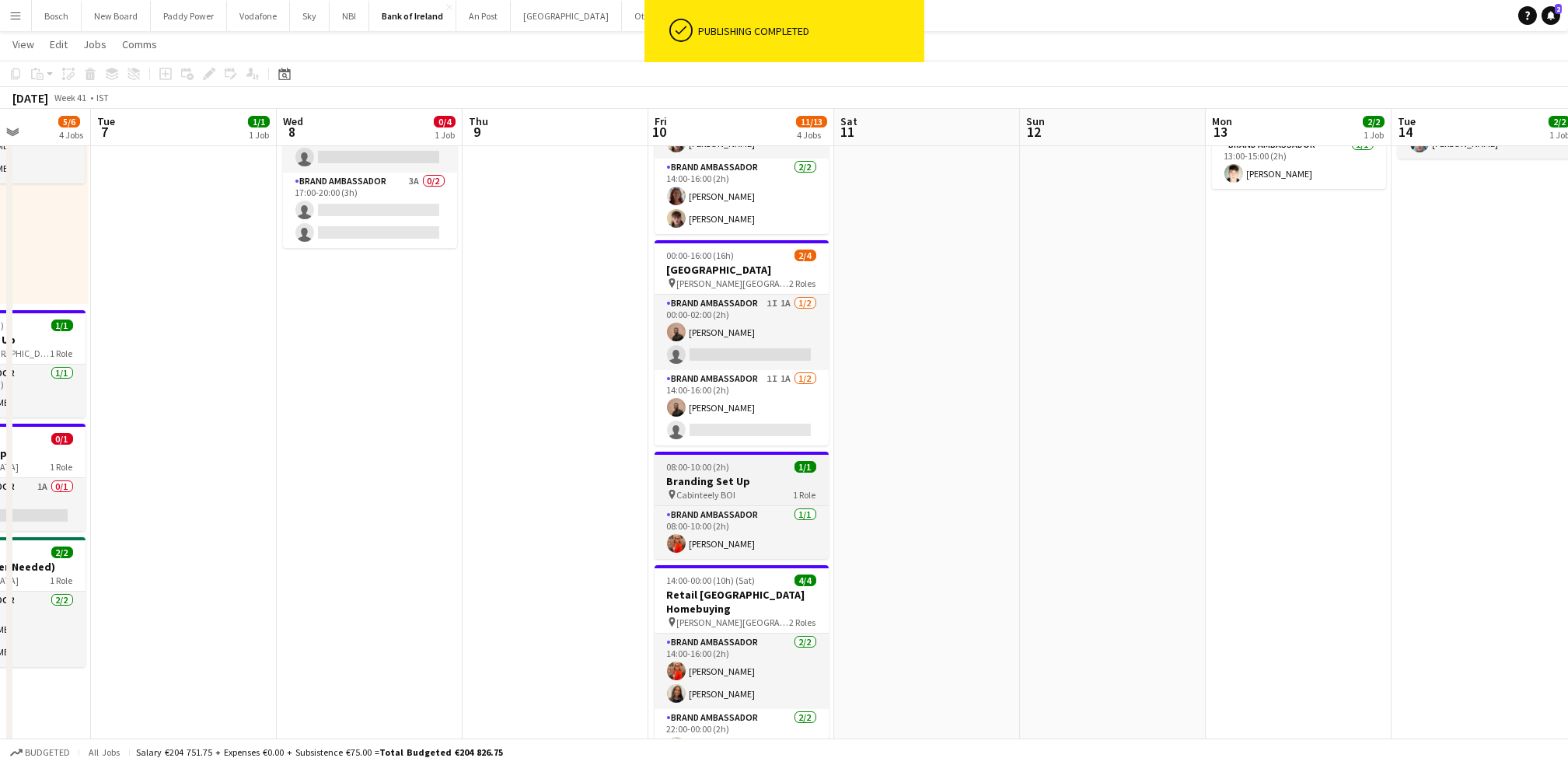
click at [714, 489] on div "pin Cabinteely BOI 1 Role" at bounding box center [741, 495] width 174 height 12
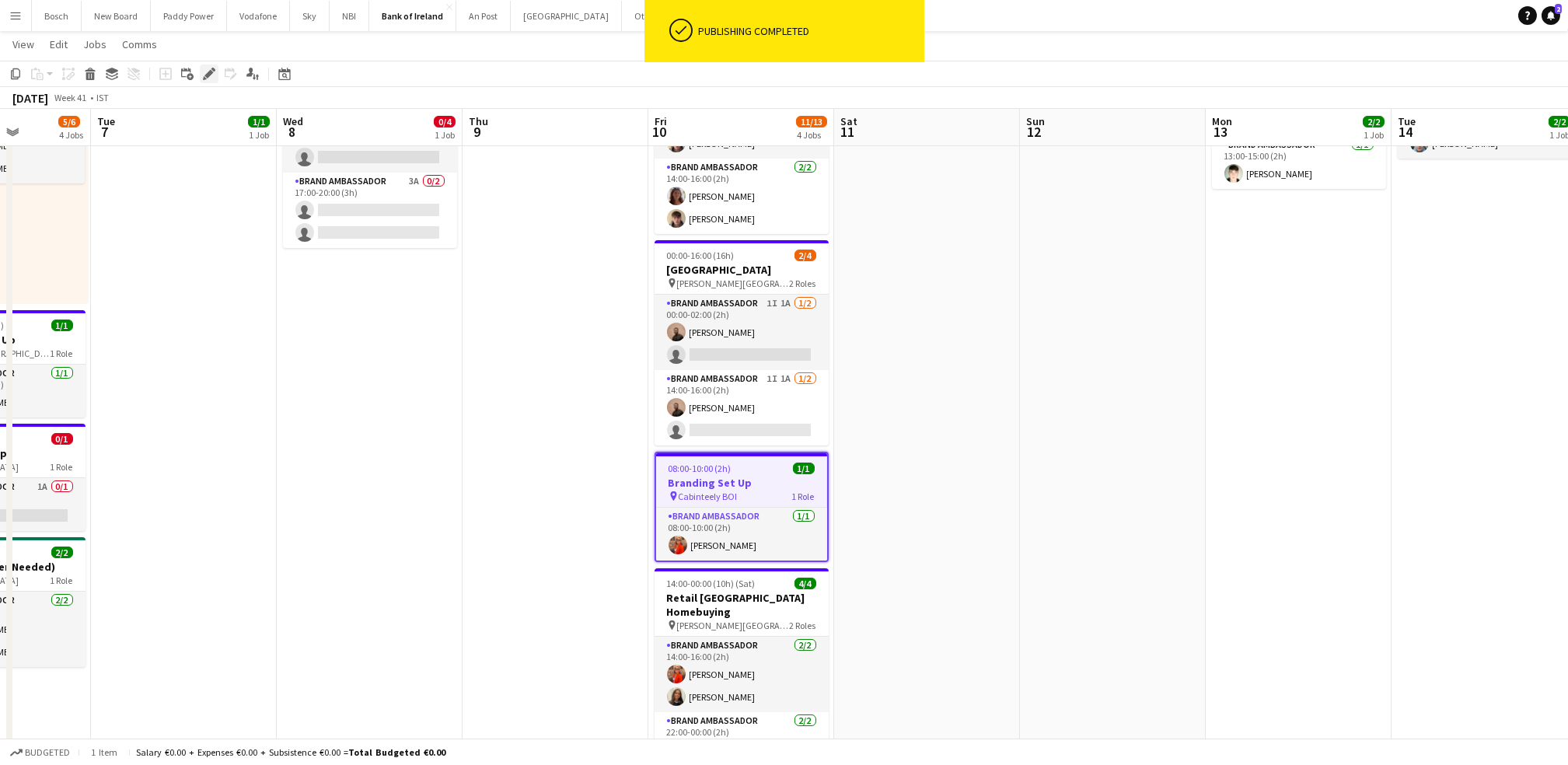
click at [203, 69] on icon "Edit" at bounding box center [209, 74] width 12 height 12
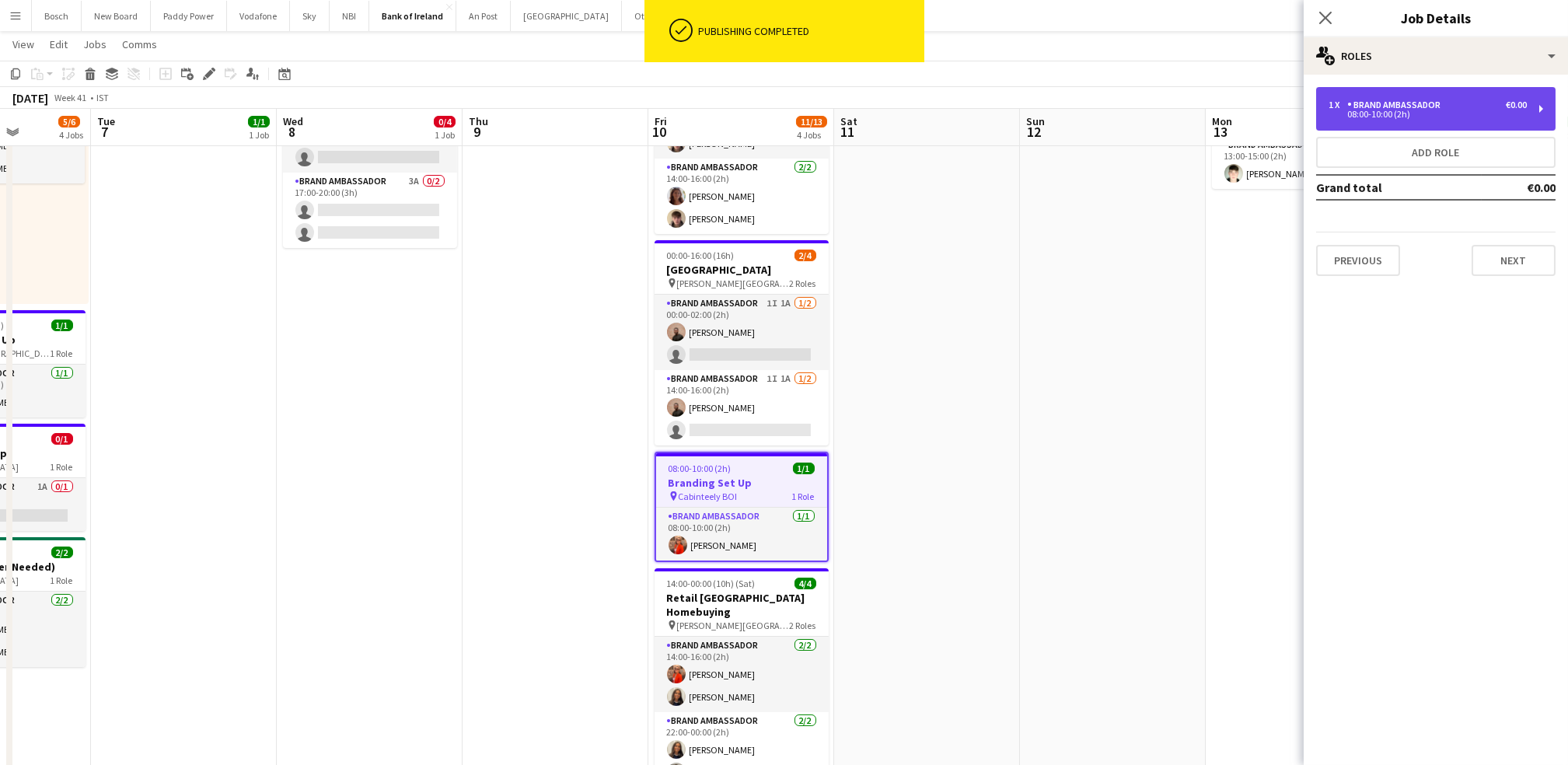
click at [1358, 129] on div "1 x Brand Ambassador €0.00 08:00-10:00 (2h)" at bounding box center [1436, 108] width 239 height 44
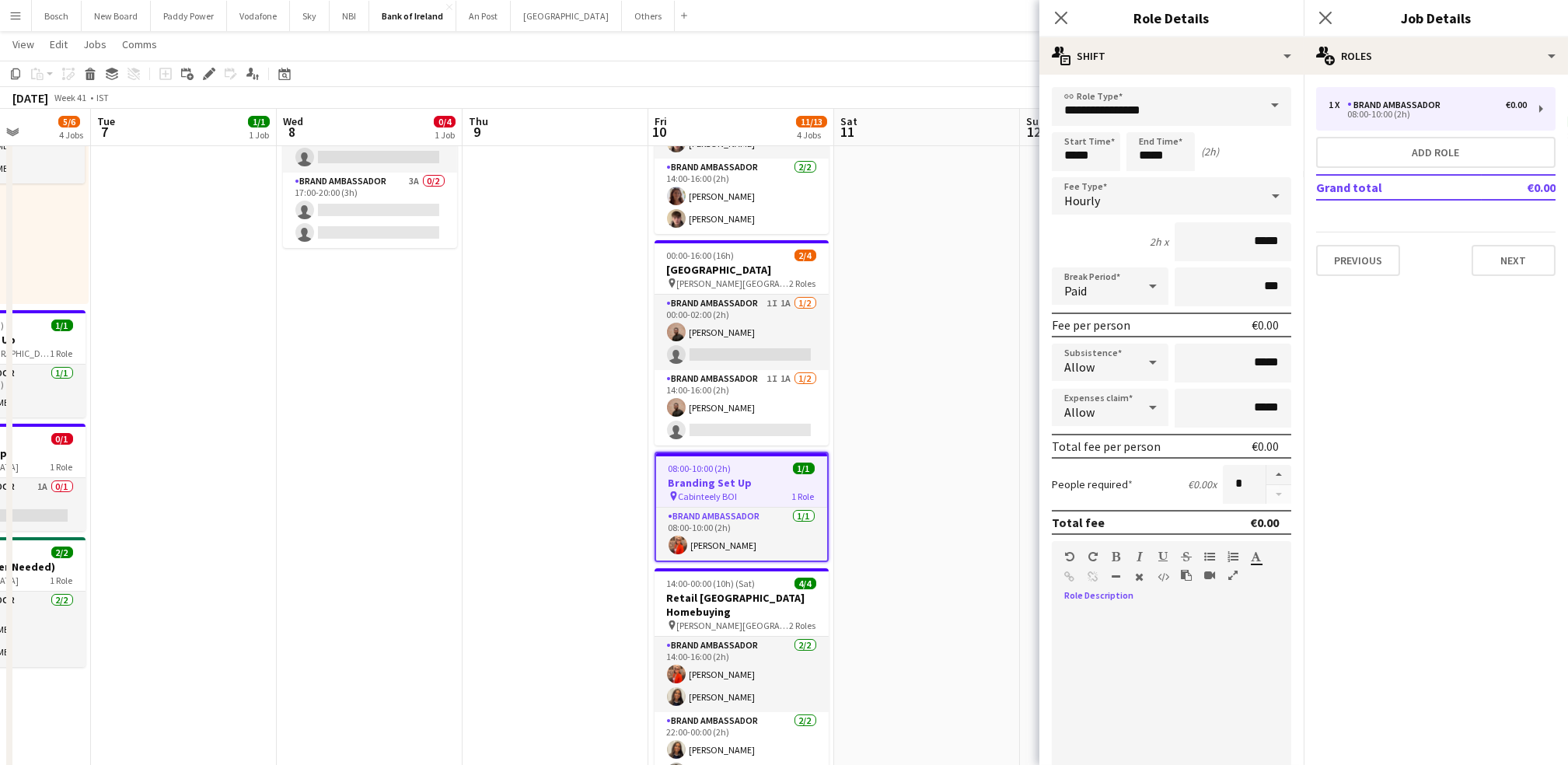
click at [1115, 610] on div at bounding box center [1171, 703] width 239 height 187
click at [987, 40] on app-page-menu "View Day view expanded Day view collapsed Month view Date picker Jump to [DATE]…" at bounding box center [784, 46] width 1568 height 29
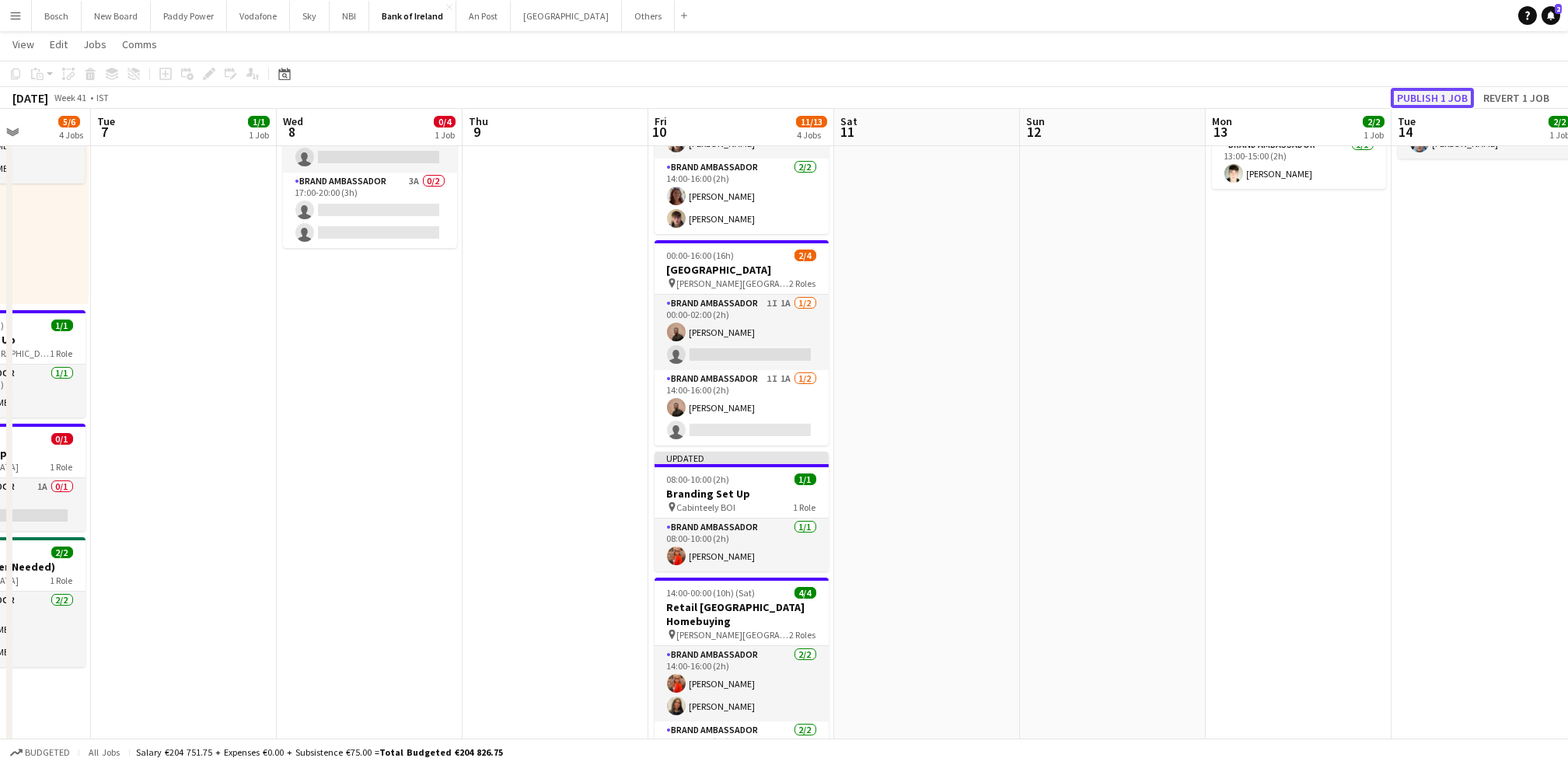
click at [1413, 96] on button "Publish 1 job" at bounding box center [1432, 97] width 83 height 20
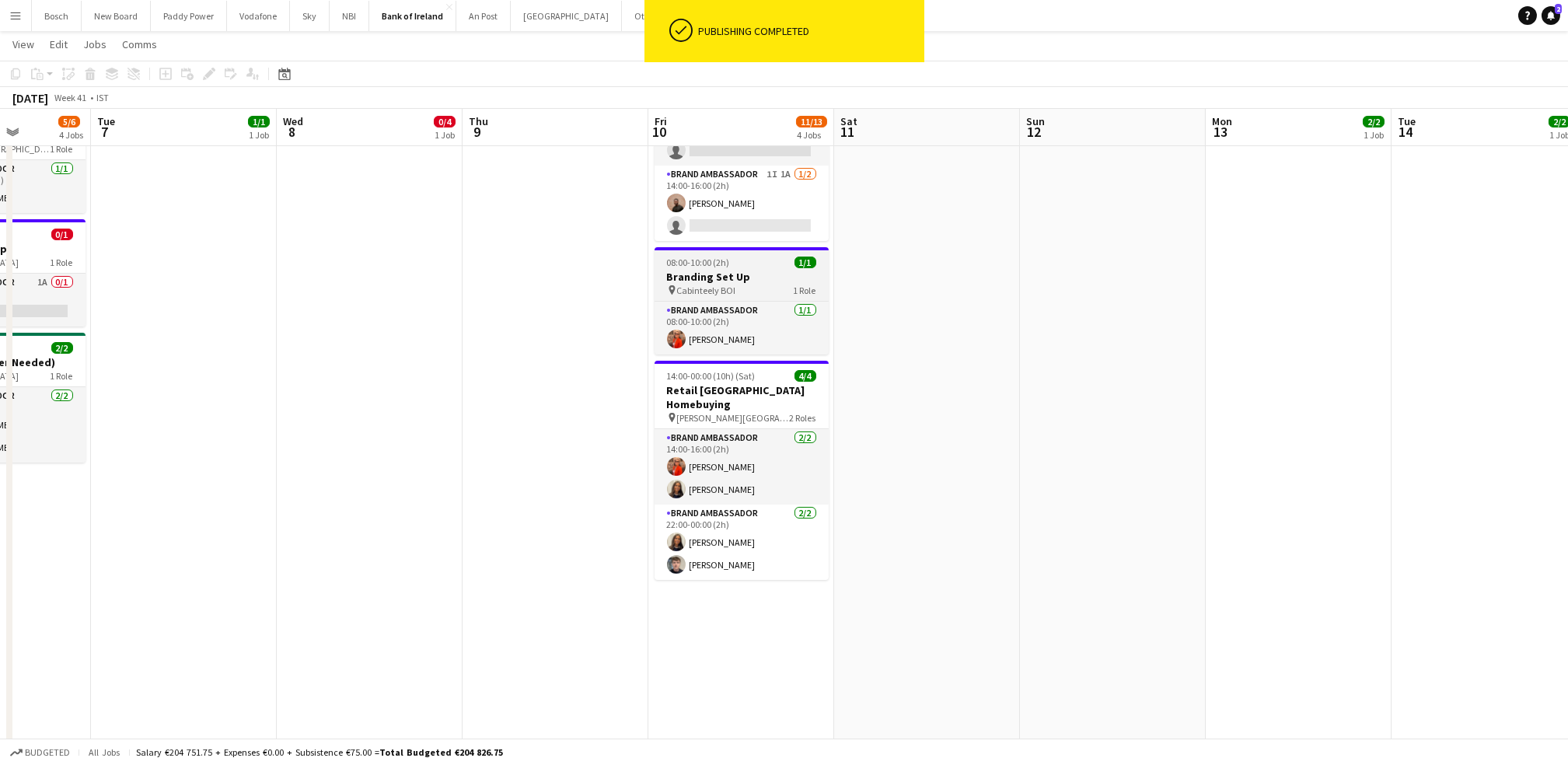
scroll to position [367, 0]
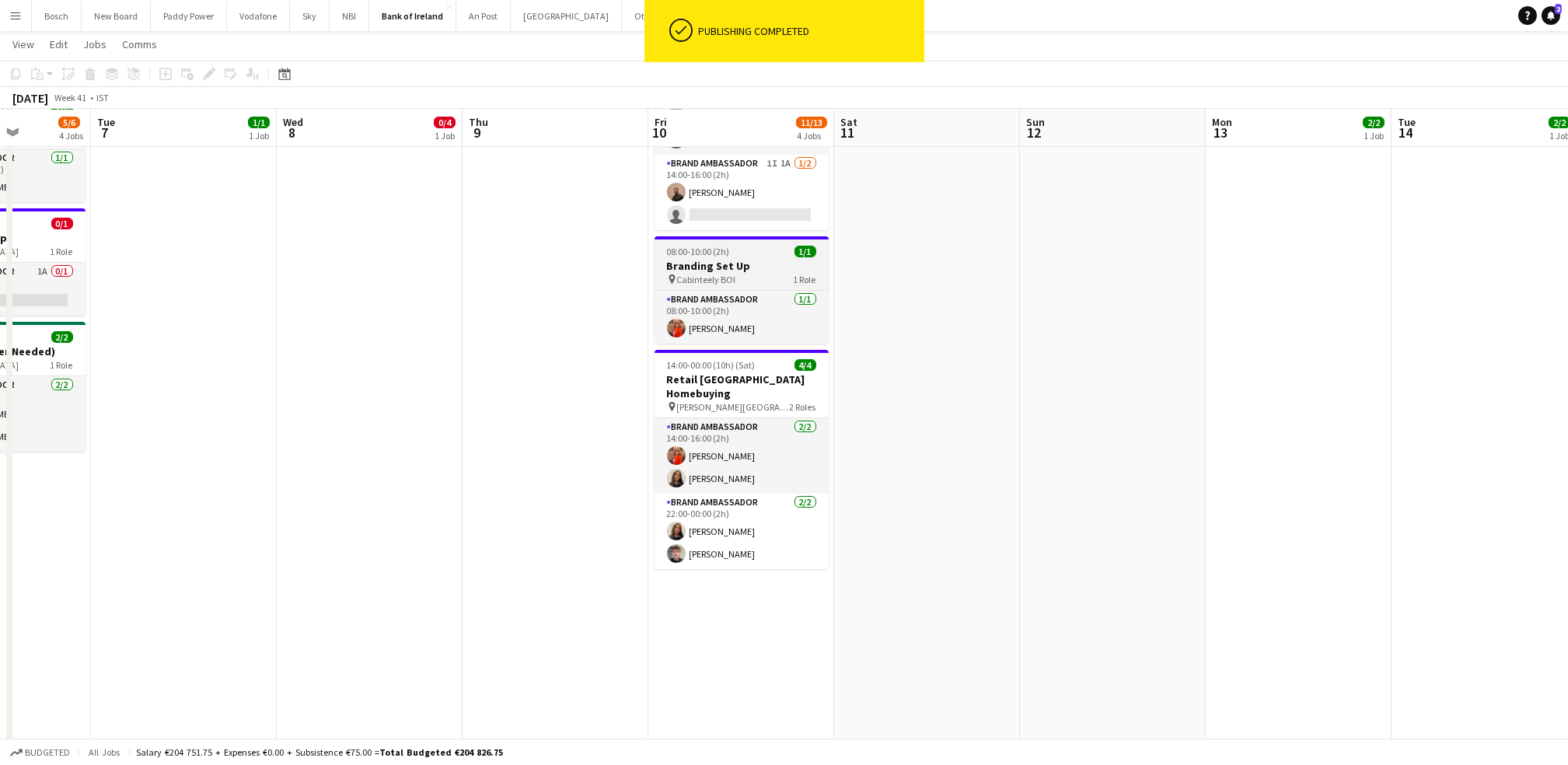
click at [731, 516] on app-card-role "Brand Ambassador [DATE] 22:00-00:00 (2h) [PERSON_NAME] [PERSON_NAME]" at bounding box center [741, 532] width 174 height 76
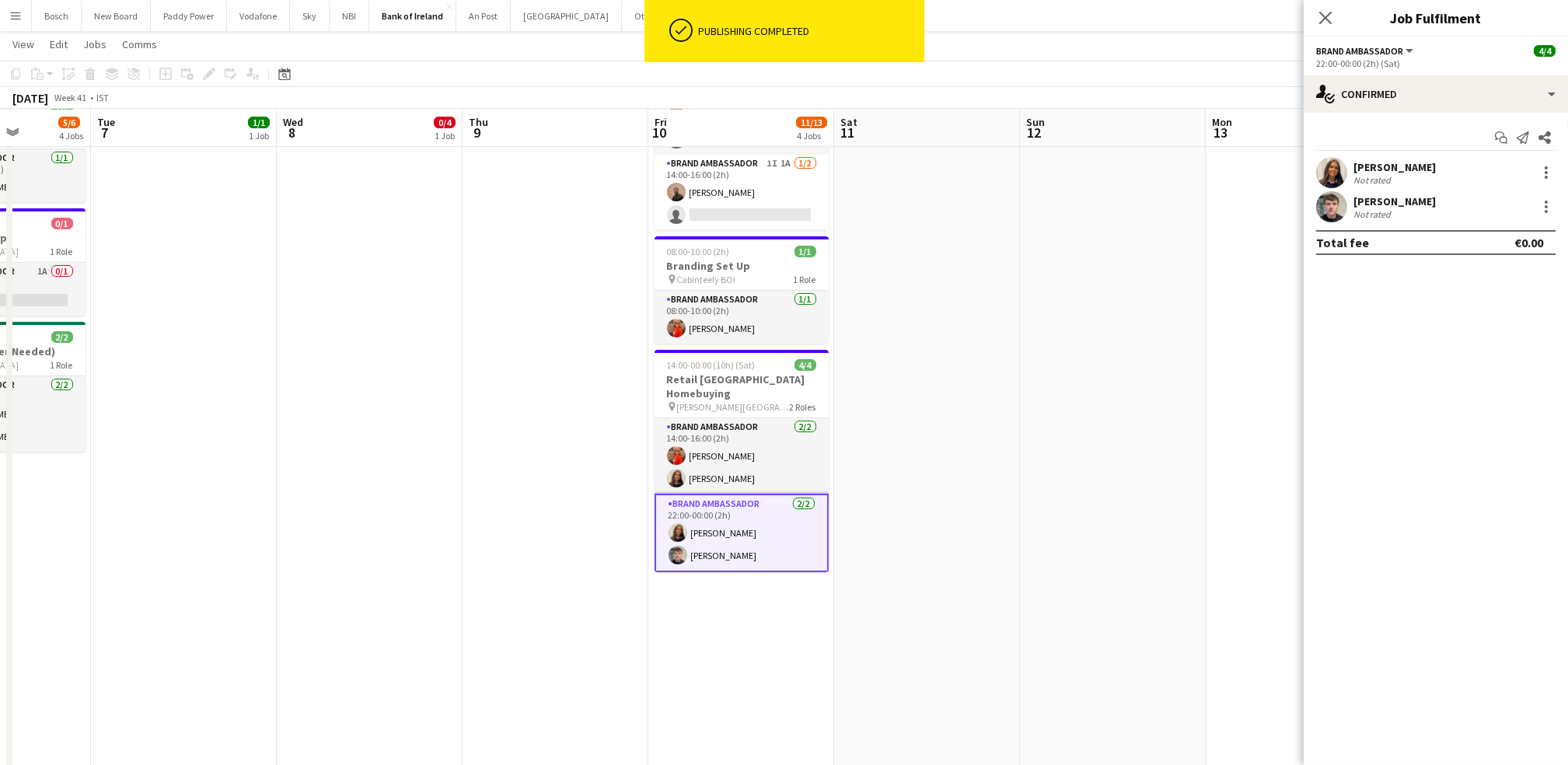
click at [1400, 206] on div "[PERSON_NAME]" at bounding box center [1394, 201] width 83 height 14
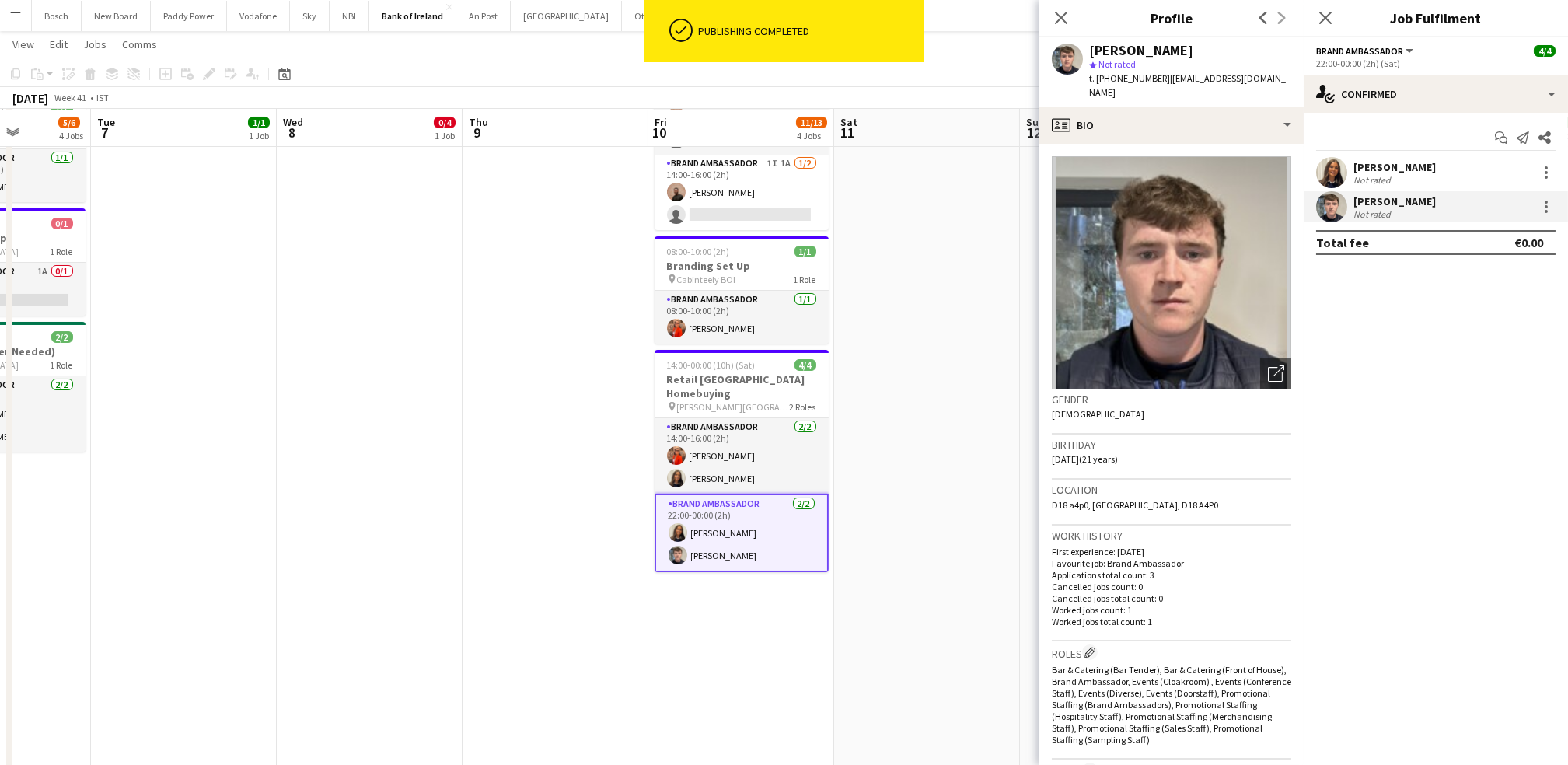
click at [894, 276] on app-date-cell at bounding box center [927, 485] width 186 height 1357
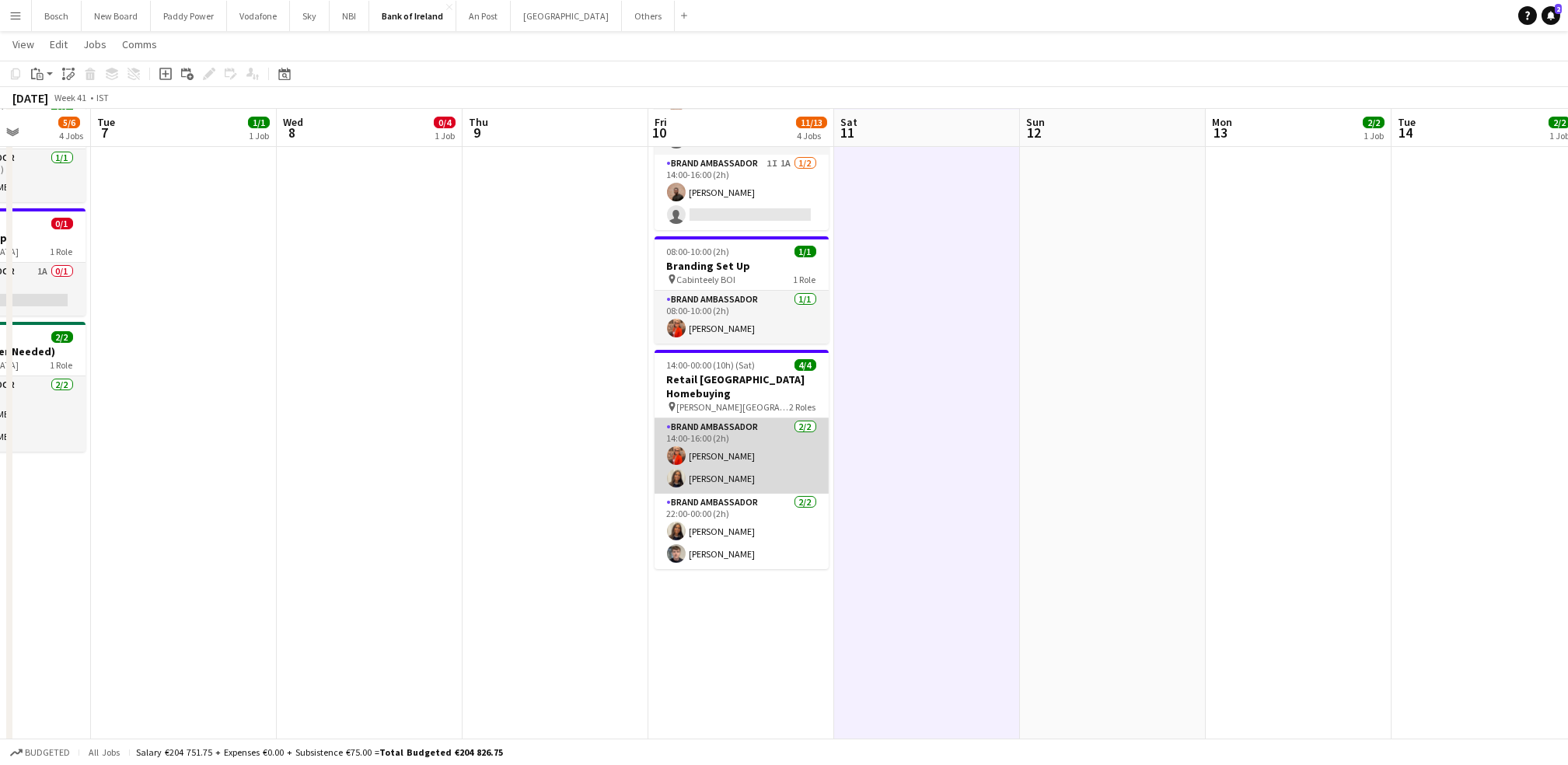
click at [693, 470] on app-card-role "Brand Ambassador [DATE] 14:00-16:00 (2h) [PERSON_NAME] [PERSON_NAME]" at bounding box center [741, 456] width 174 height 76
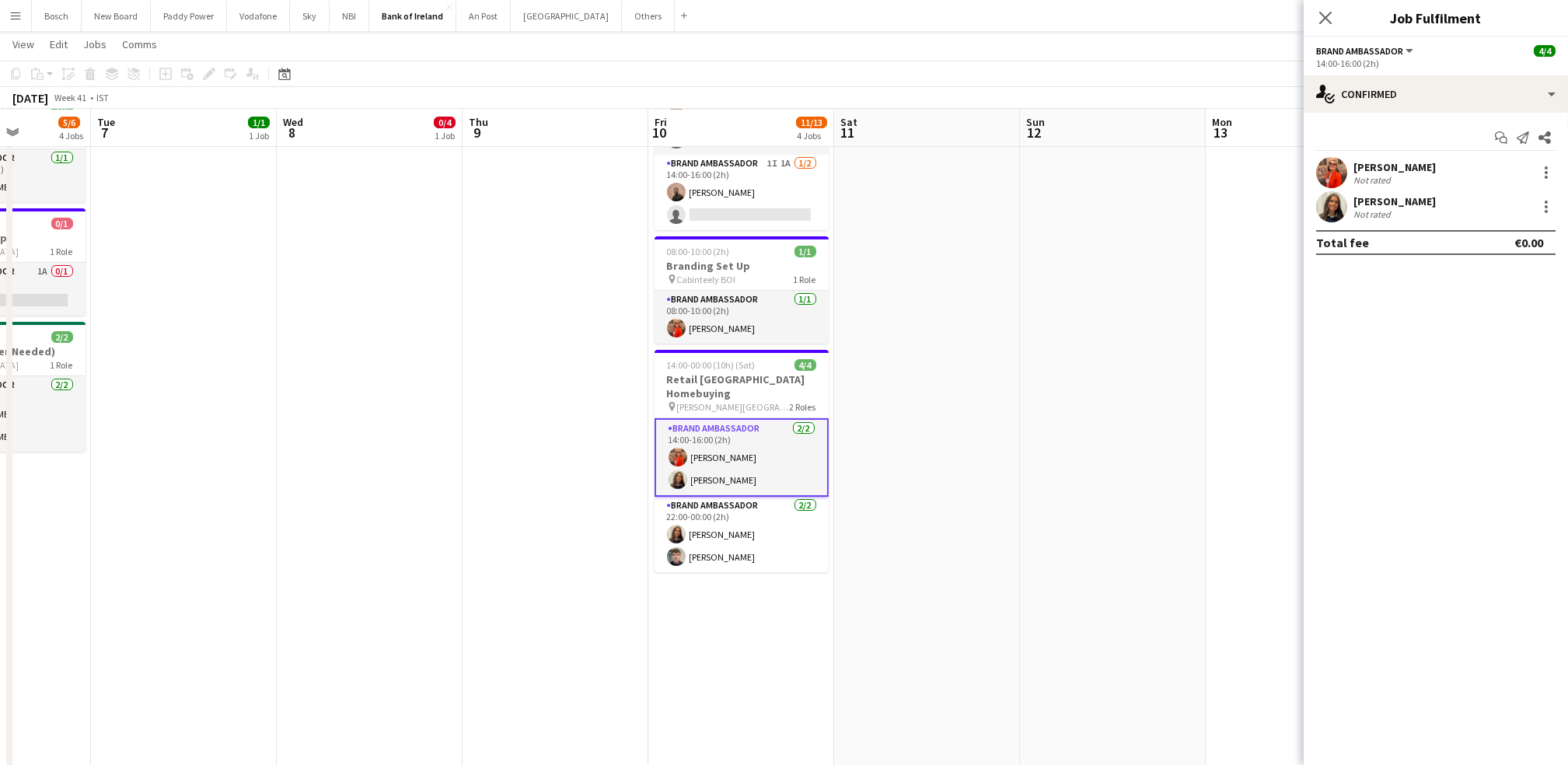
click at [1395, 191] on div "[PERSON_NAME] Not rated" at bounding box center [1435, 207] width 264 height 31
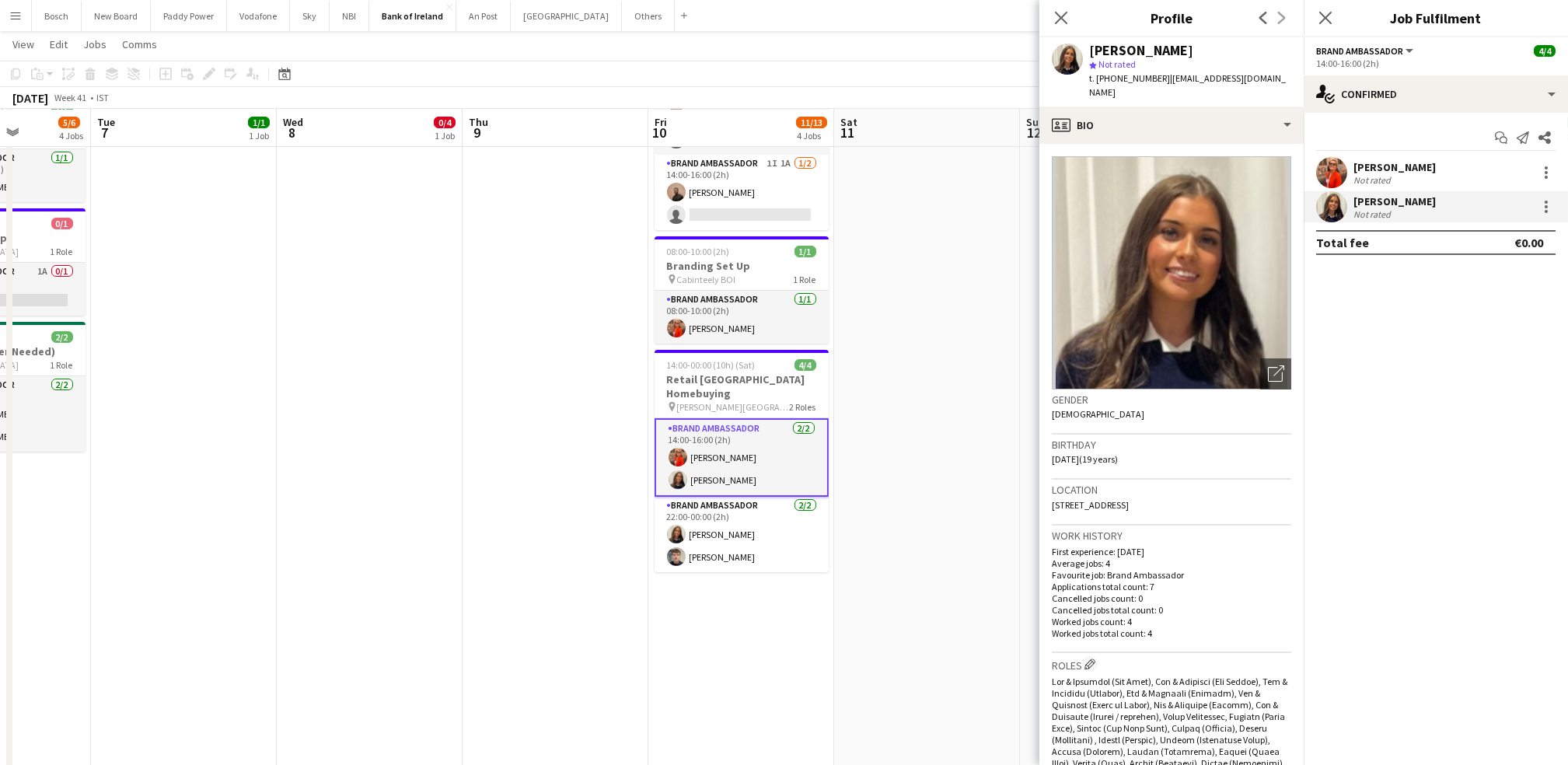
click at [940, 46] on app-page-menu "View Day view expanded Day view collapsed Month view Date picker Jump to [DATE]…" at bounding box center [784, 46] width 1568 height 29
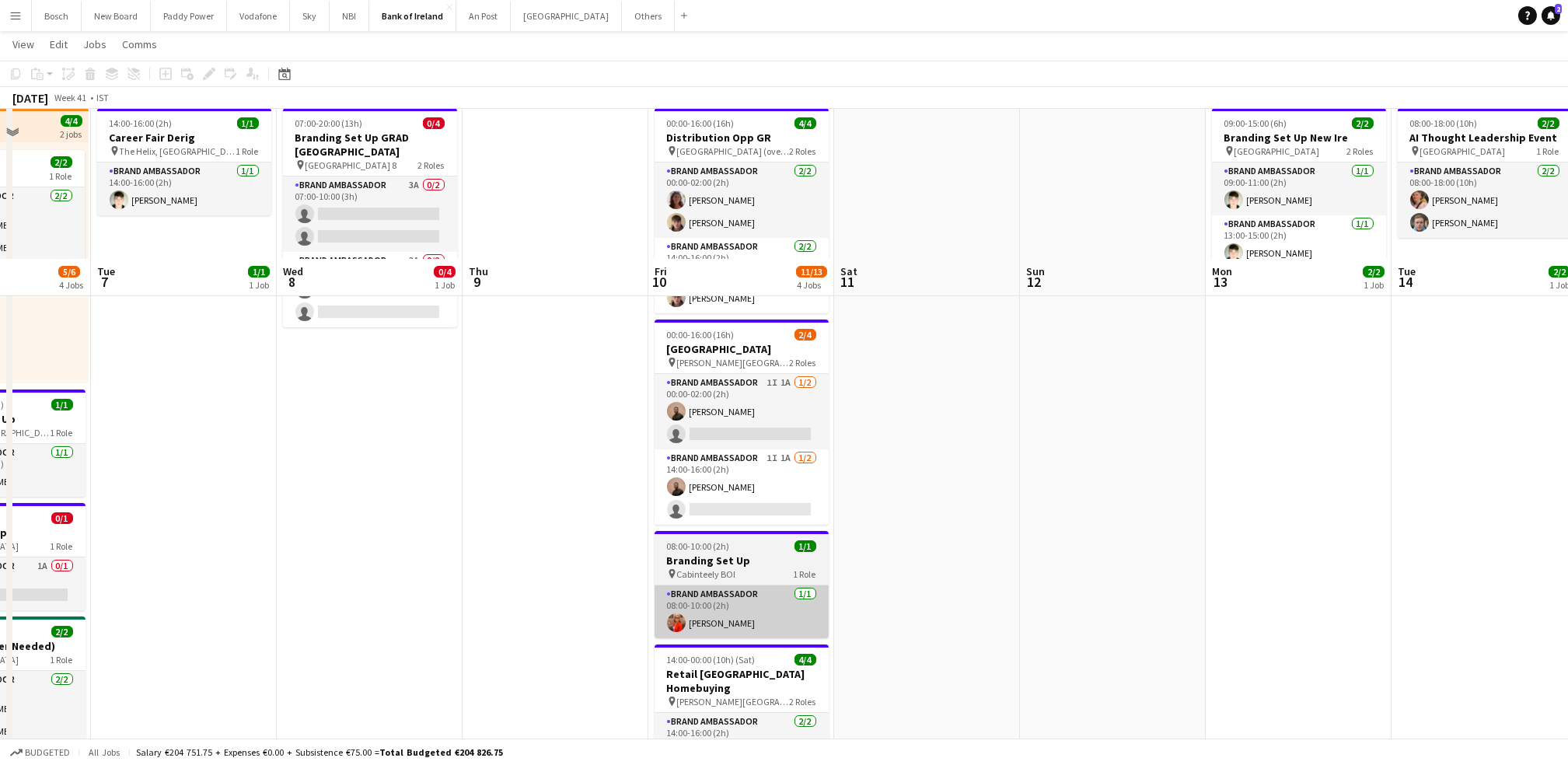
scroll to position [0, 0]
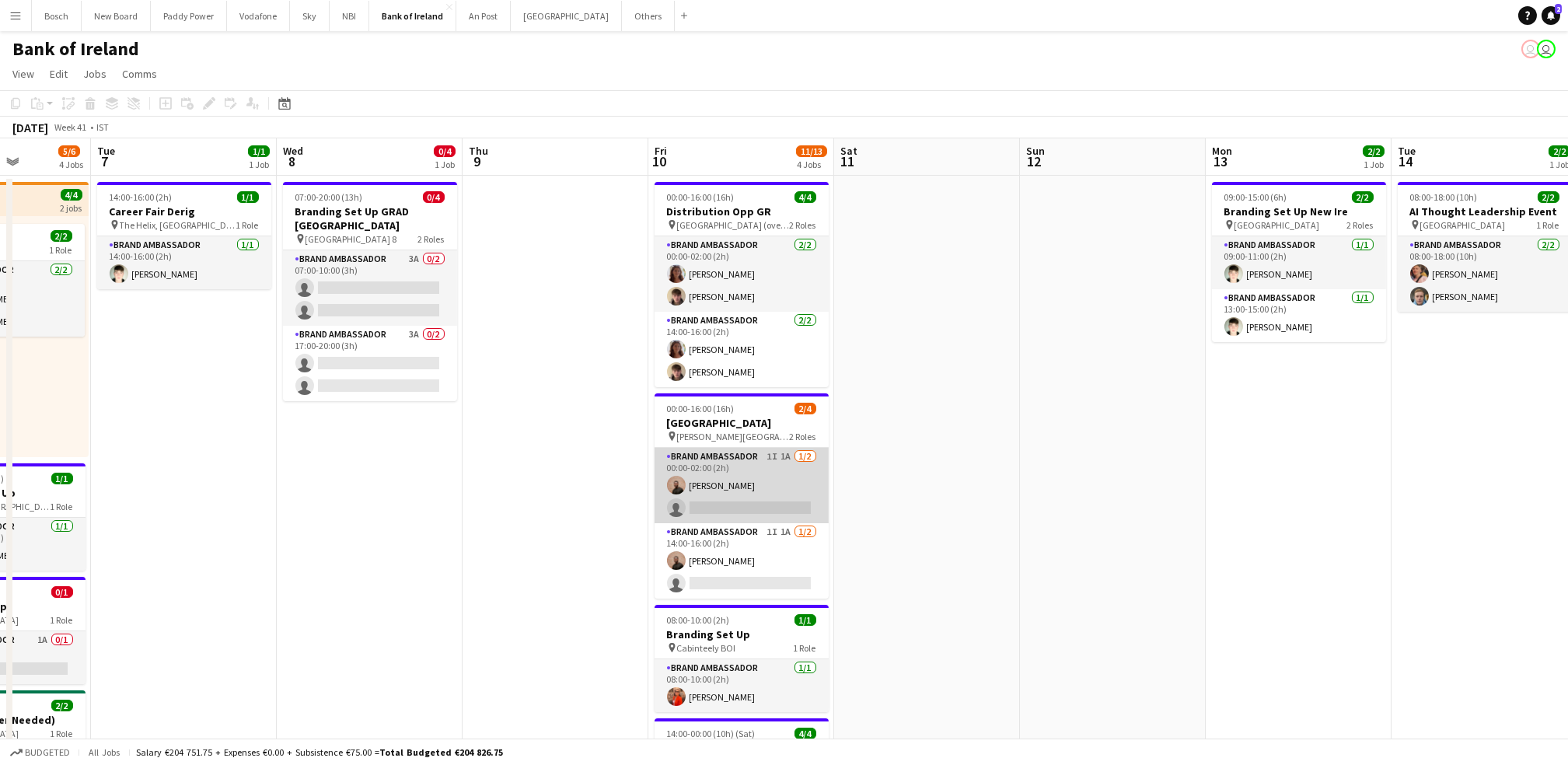
click at [718, 492] on app-card-role "Brand Ambassador 1I 1A [DATE] 00:00-02:00 (2h) [PERSON_NAME] single-neutral-act…" at bounding box center [741, 486] width 174 height 76
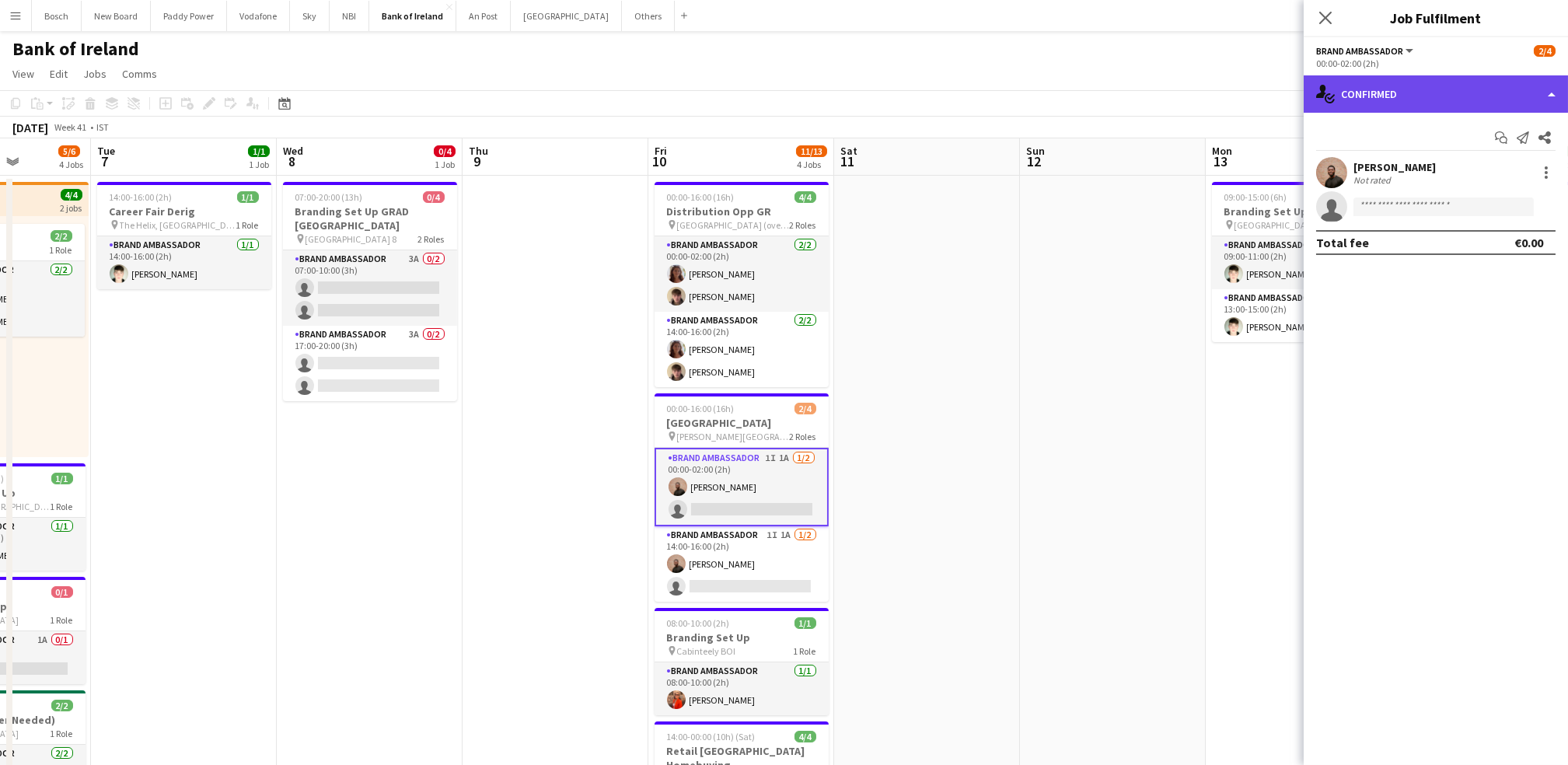
click at [1465, 96] on div "single-neutral-actions-check-2 Confirmed" at bounding box center [1435, 94] width 264 height 37
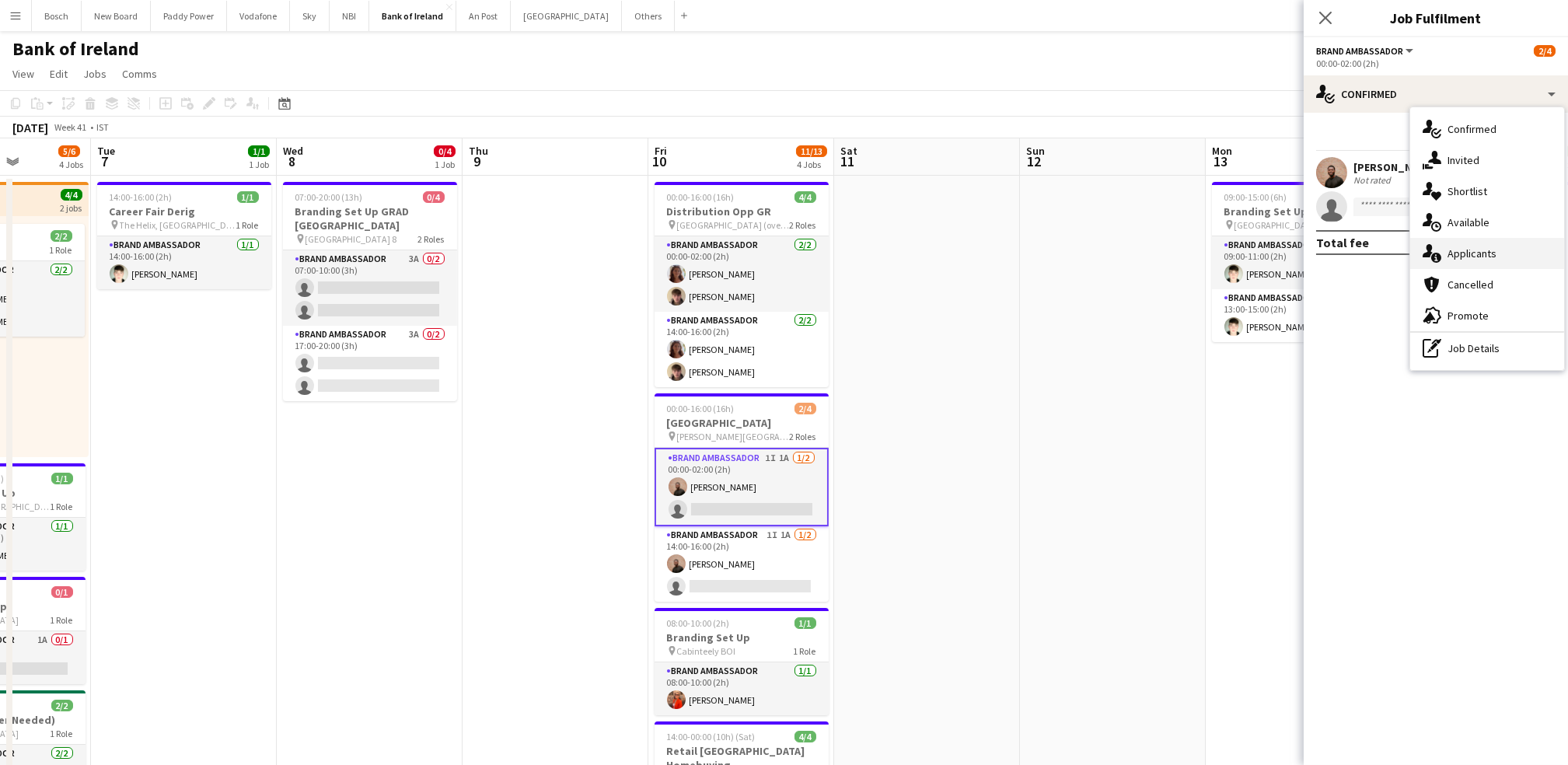
click at [1459, 253] on span "Applicants" at bounding box center [1472, 253] width 49 height 14
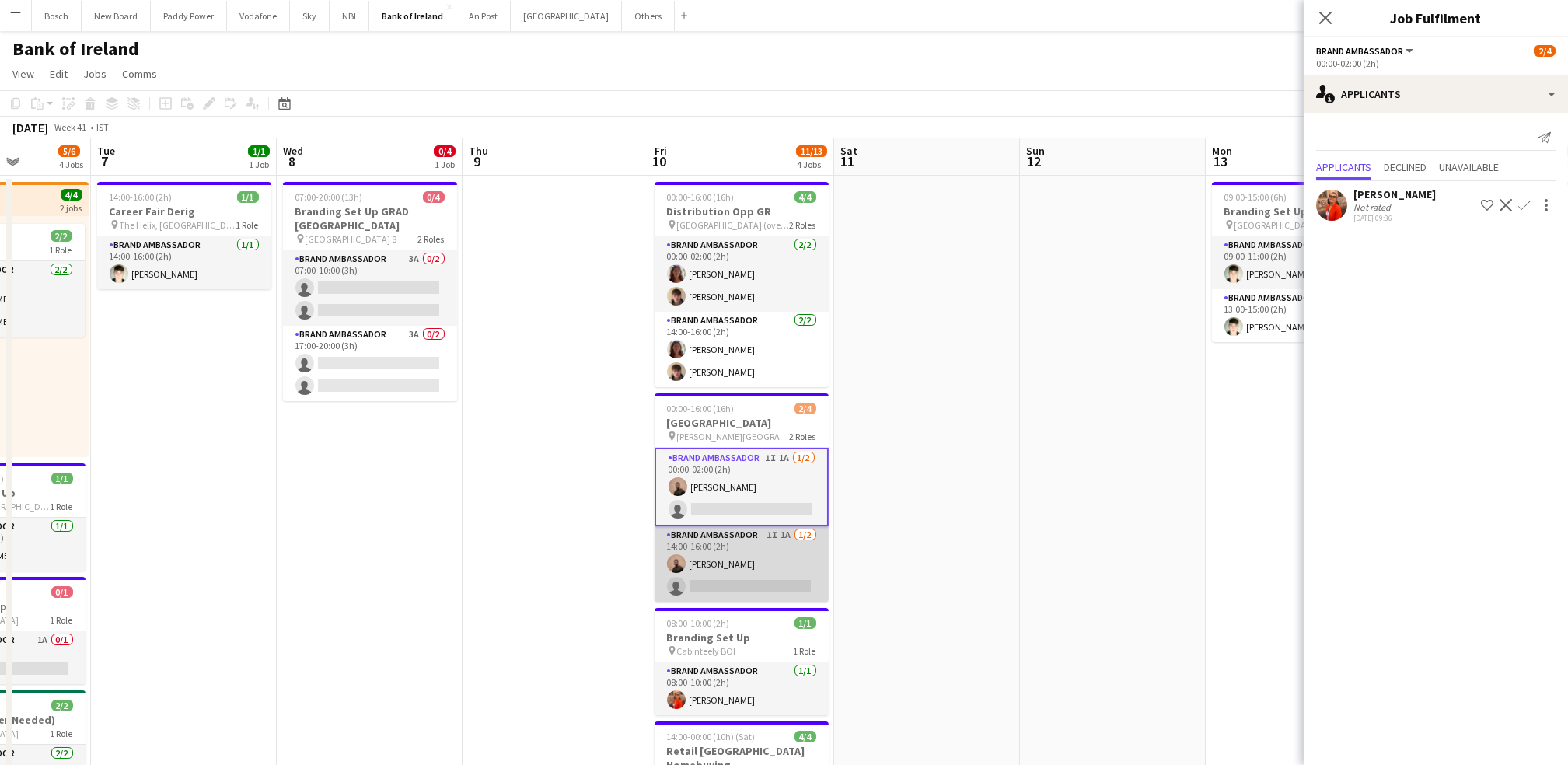
click at [724, 570] on app-card-role "Brand Ambassador 1I 1A [DATE] 14:00-16:00 (2h) [PERSON_NAME] single-neutral-act…" at bounding box center [741, 564] width 174 height 76
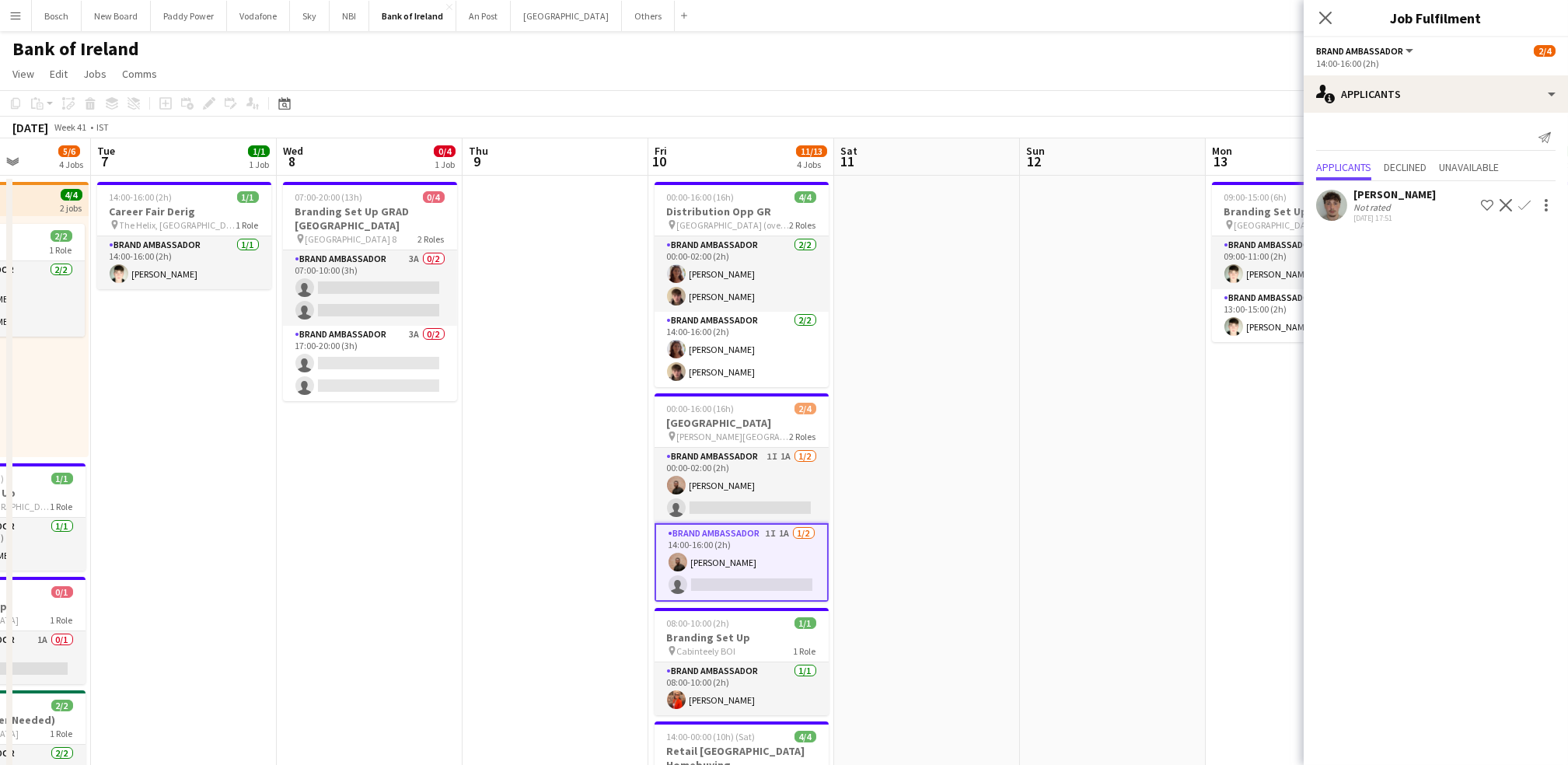
click at [964, 93] on app-toolbar "Copy Paste Paste Ctrl+V Paste with crew Ctrl+Shift+V Paste linked Job [GEOGRAPH…" at bounding box center [784, 103] width 1568 height 27
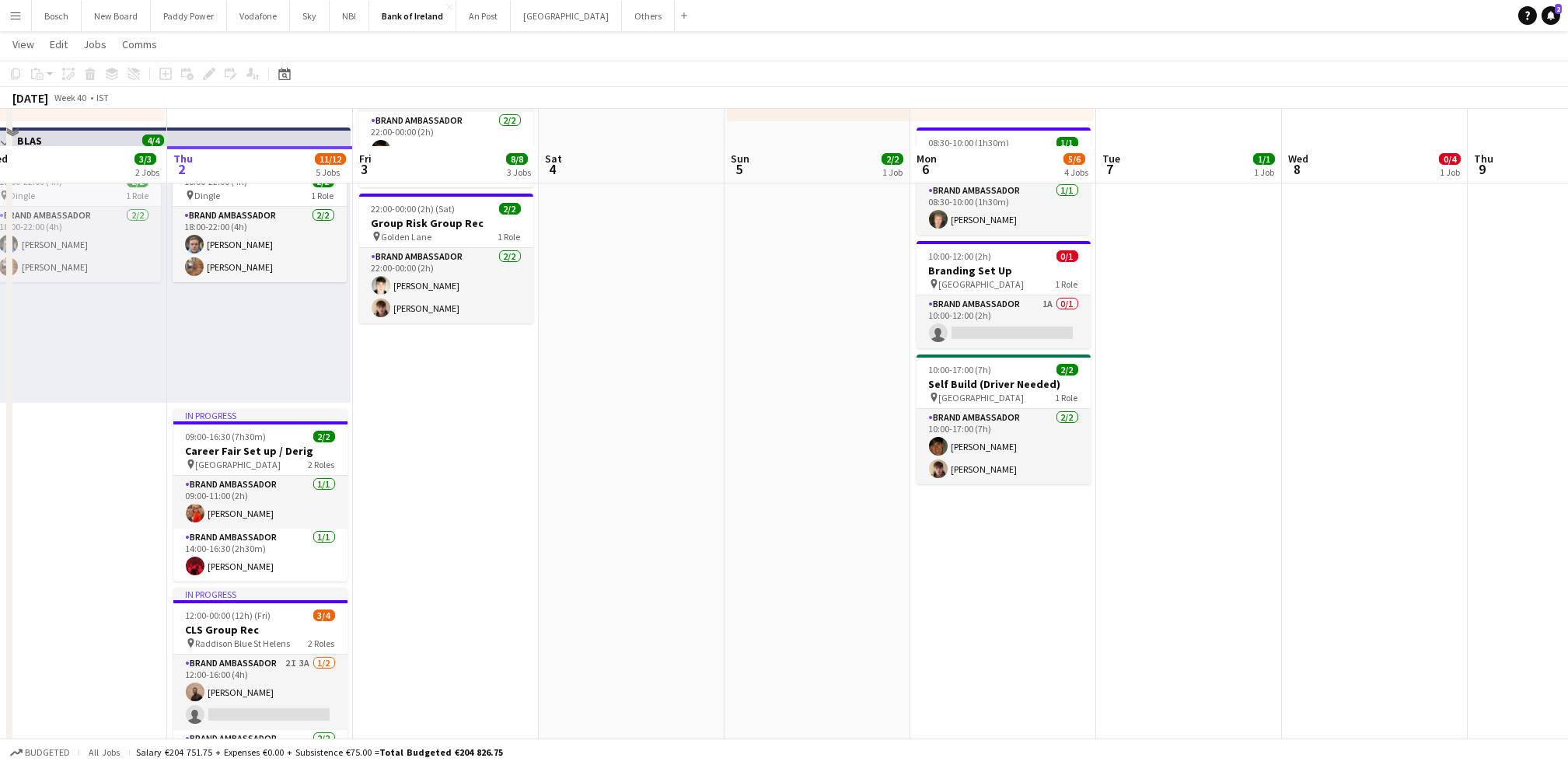
scroll to position [372, 0]
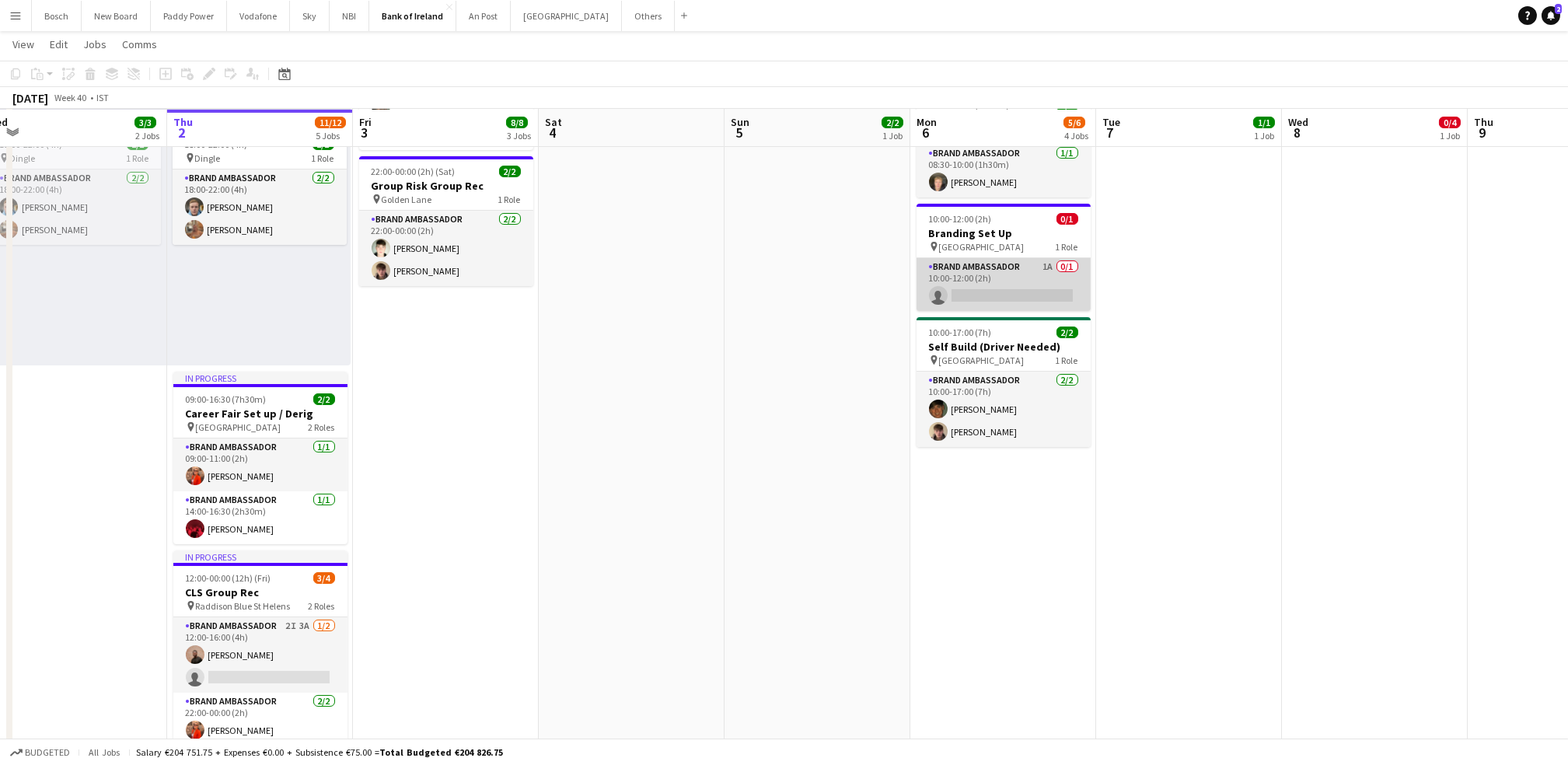
click at [1022, 289] on app-card-role "Brand Ambassador 1A 0/1 10:00-12:00 (2h) single-neutral-actions" at bounding box center [1003, 284] width 174 height 52
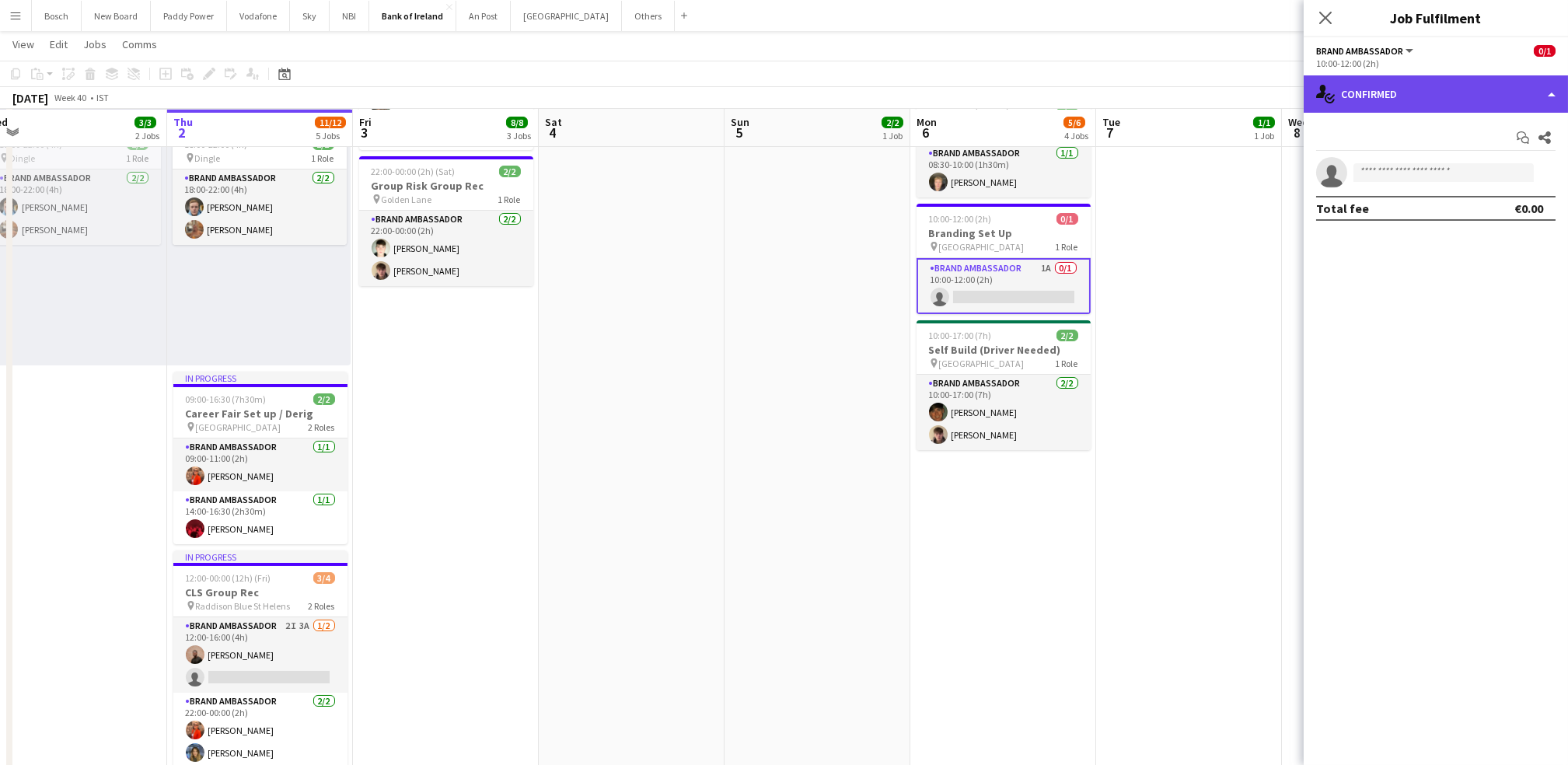
click at [1368, 102] on div "single-neutral-actions-check-2 Confirmed" at bounding box center [1435, 94] width 264 height 37
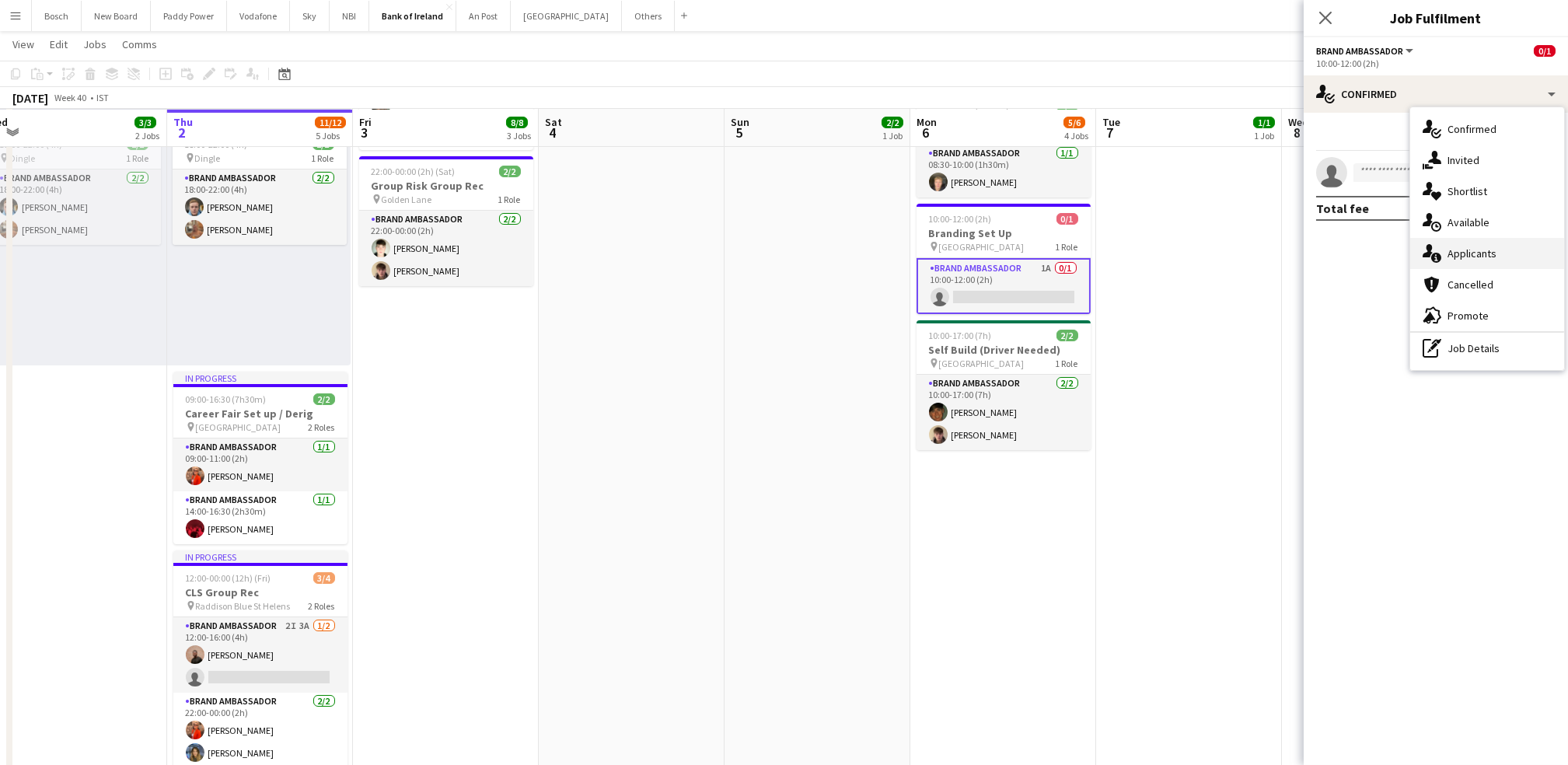
click at [1474, 259] on span "Applicants" at bounding box center [1472, 253] width 49 height 14
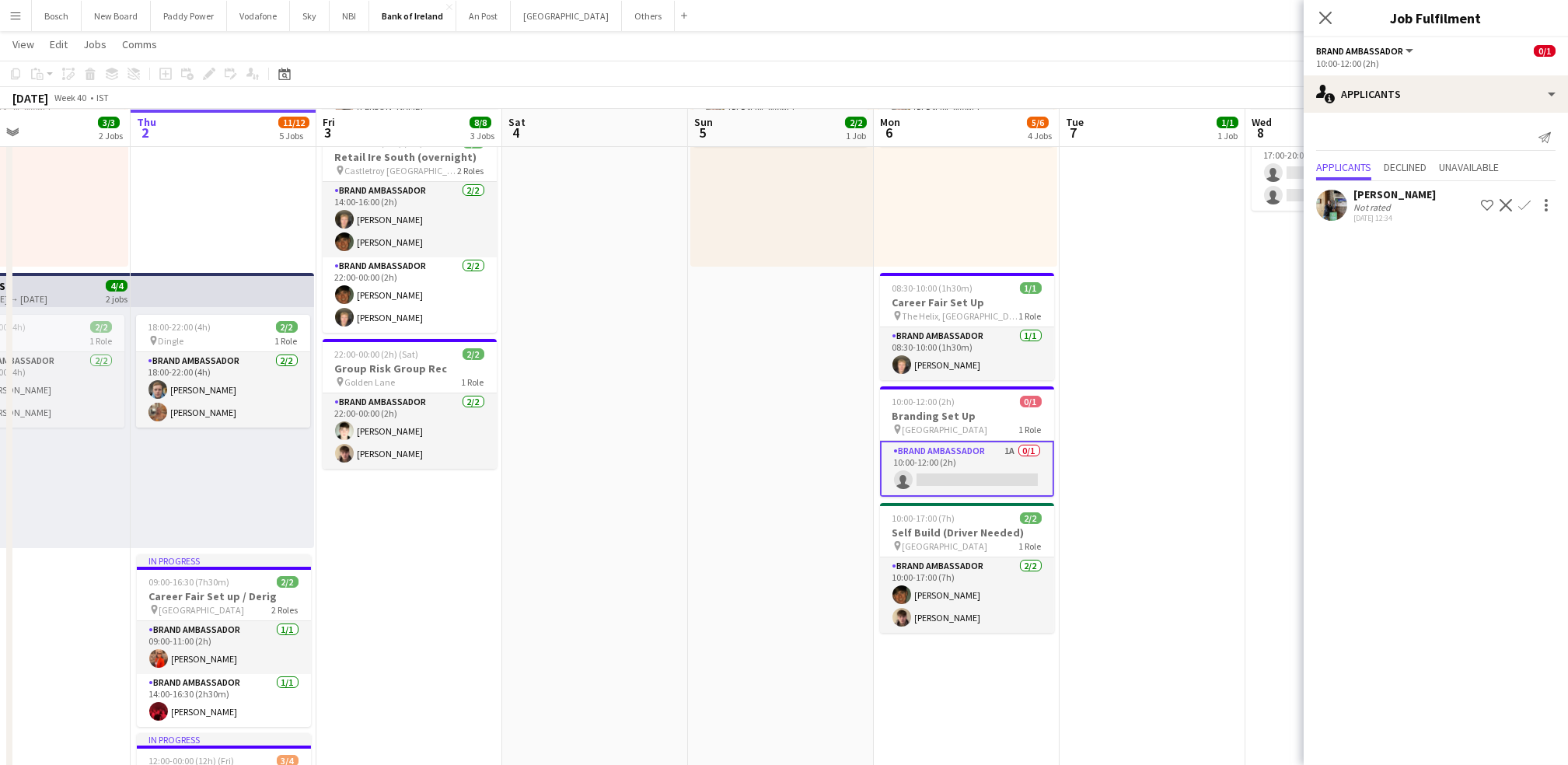
scroll to position [189, 0]
click at [1455, 87] on div "single-neutral-actions-information Applicants" at bounding box center [1435, 94] width 264 height 37
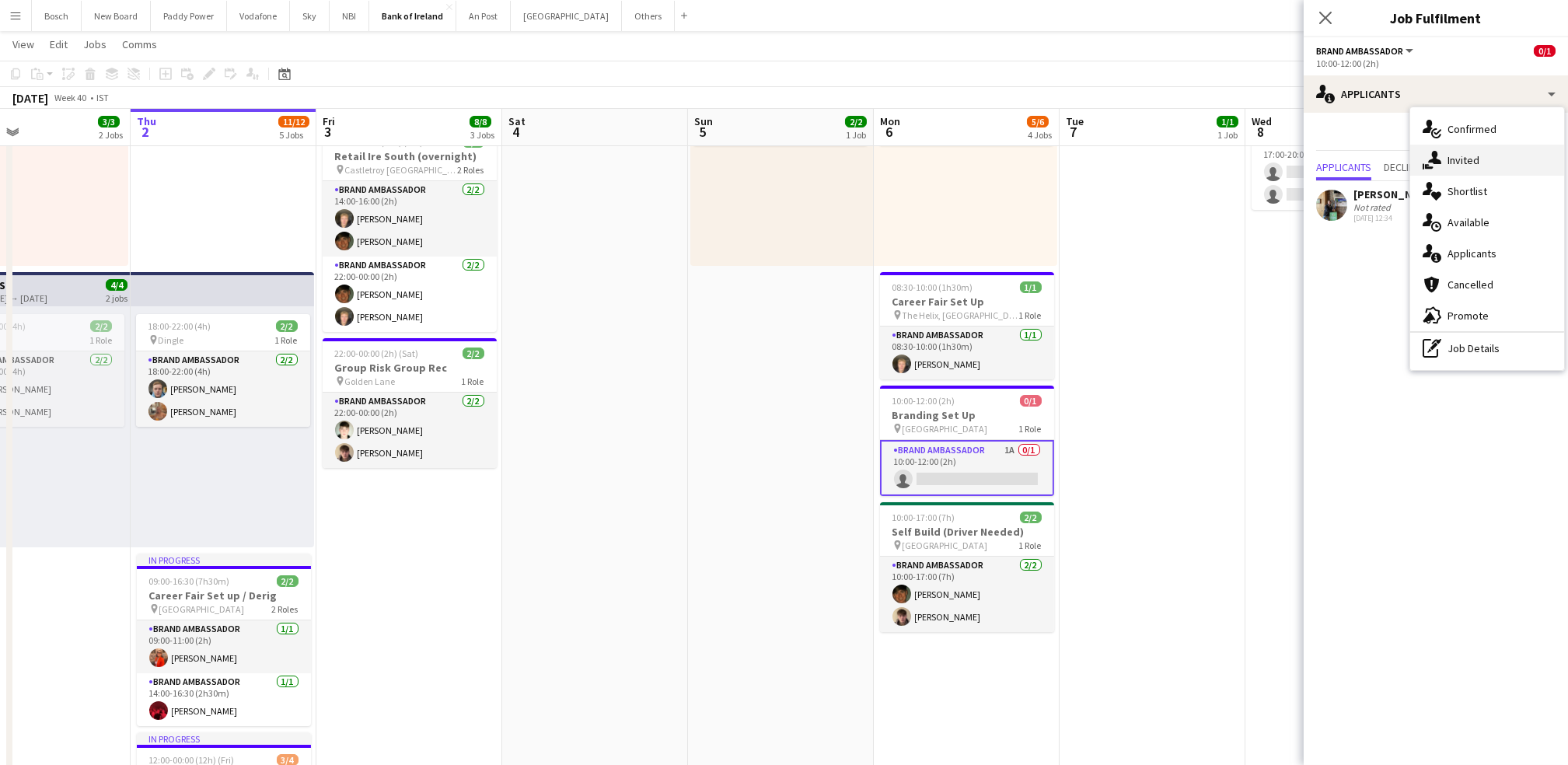
click at [1438, 151] on icon "single-neutral-actions-share-1" at bounding box center [1432, 160] width 19 height 19
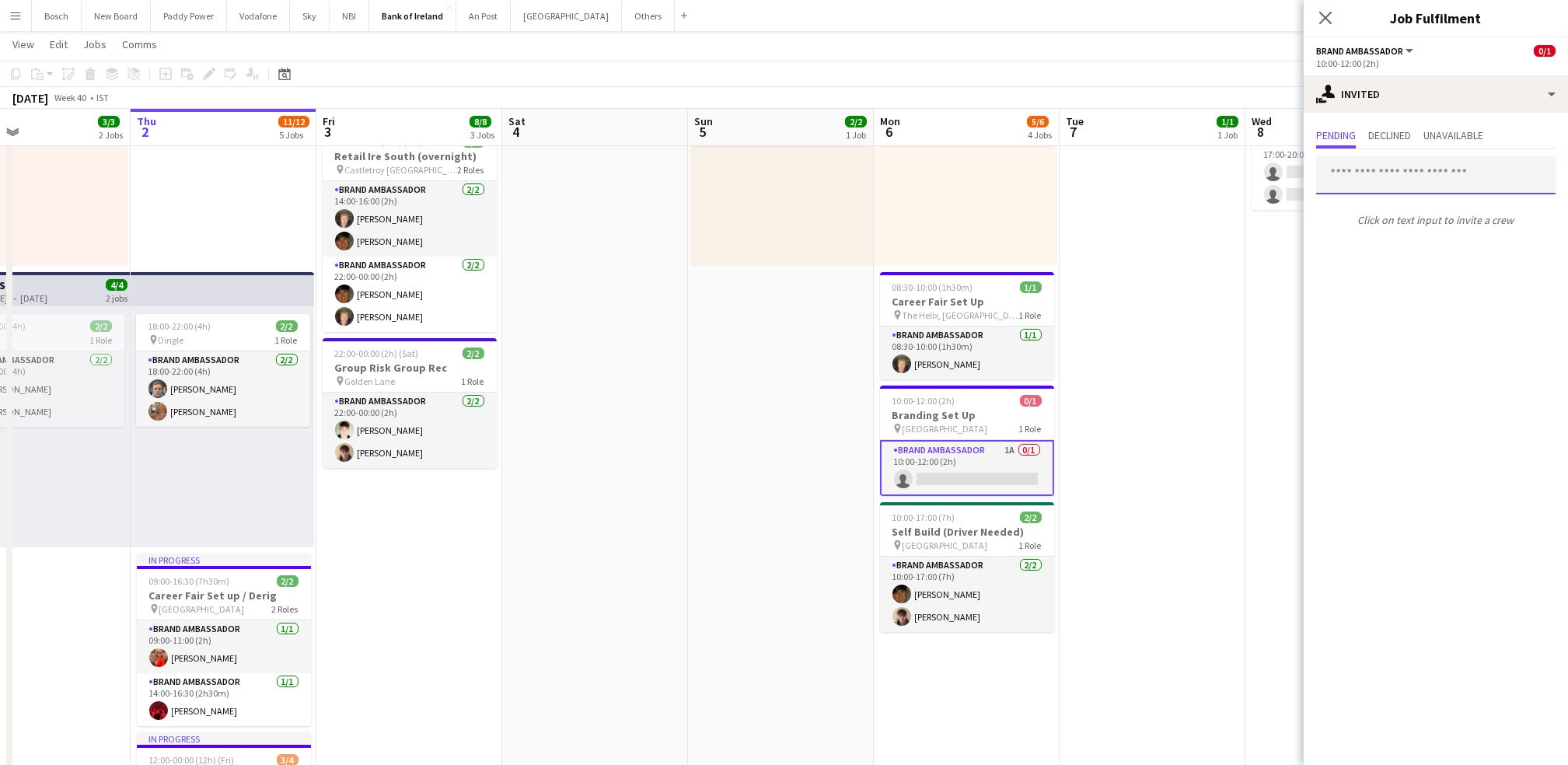
click at [1367, 189] on input "text" at bounding box center [1436, 175] width 239 height 39
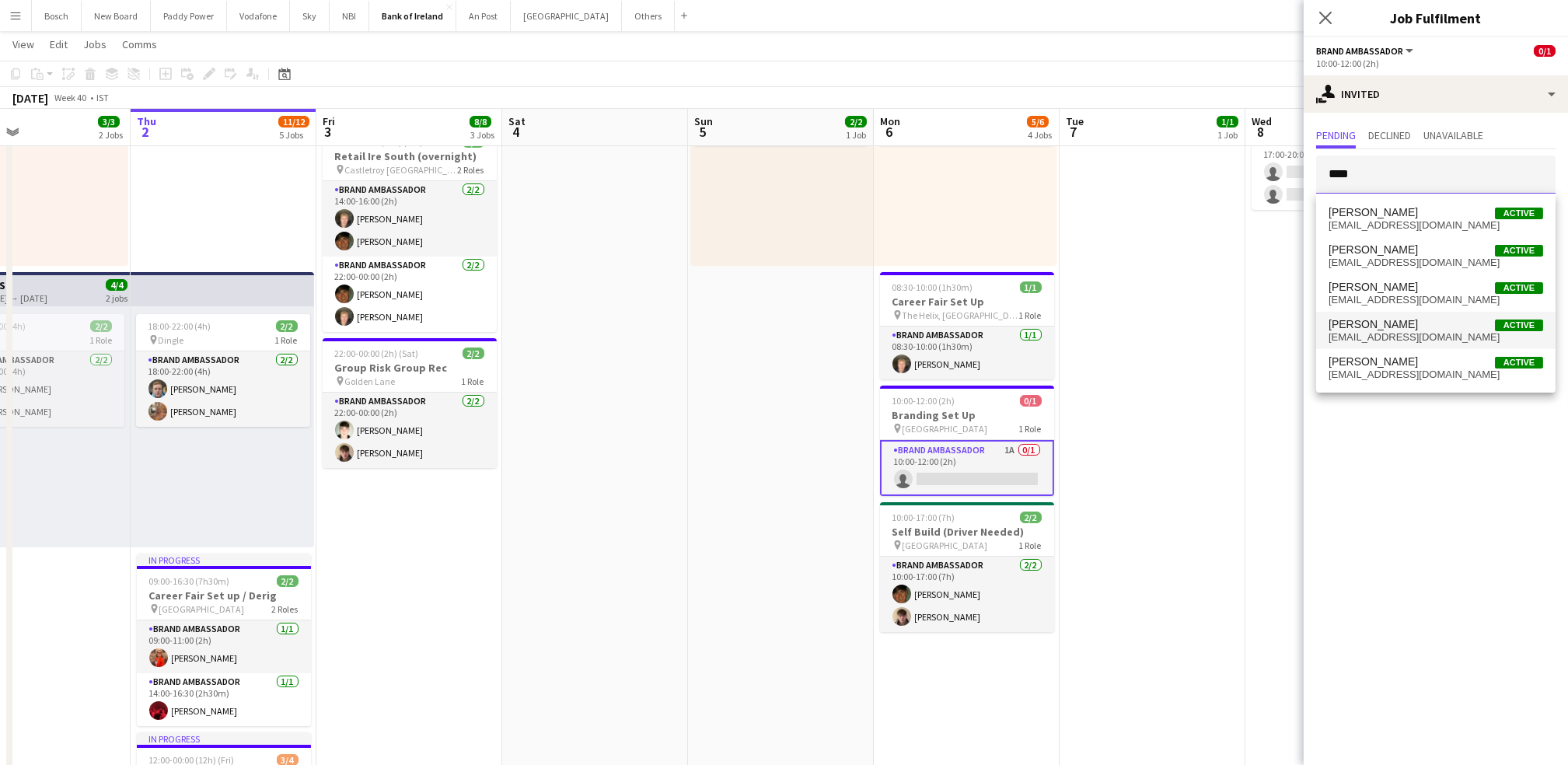
type input "****"
click at [1408, 316] on mat-option "[PERSON_NAME] Active [EMAIL_ADDRESS][DOMAIN_NAME]" at bounding box center [1436, 330] width 239 height 37
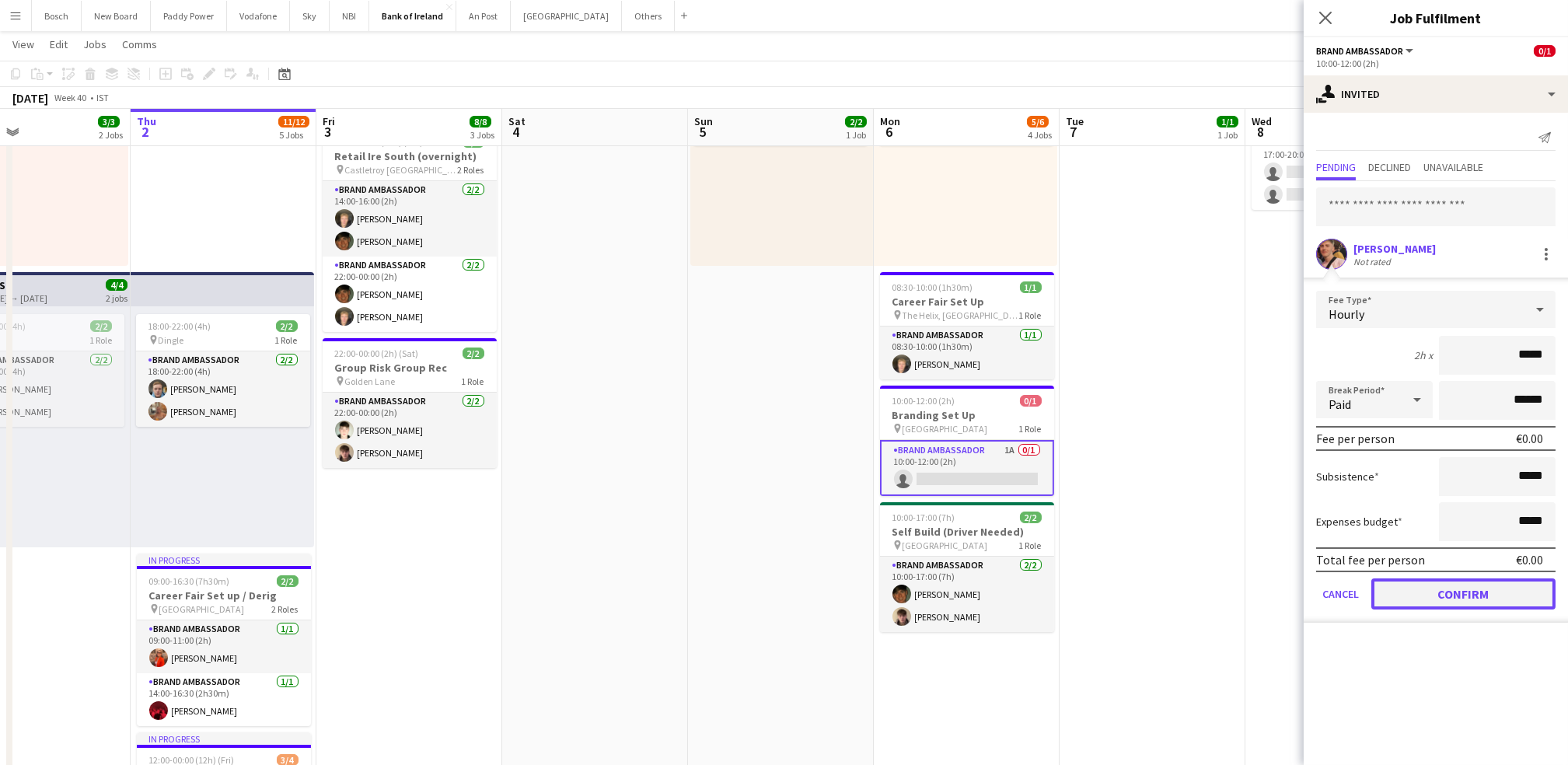
click at [1452, 584] on button "Confirm" at bounding box center [1463, 594] width 184 height 31
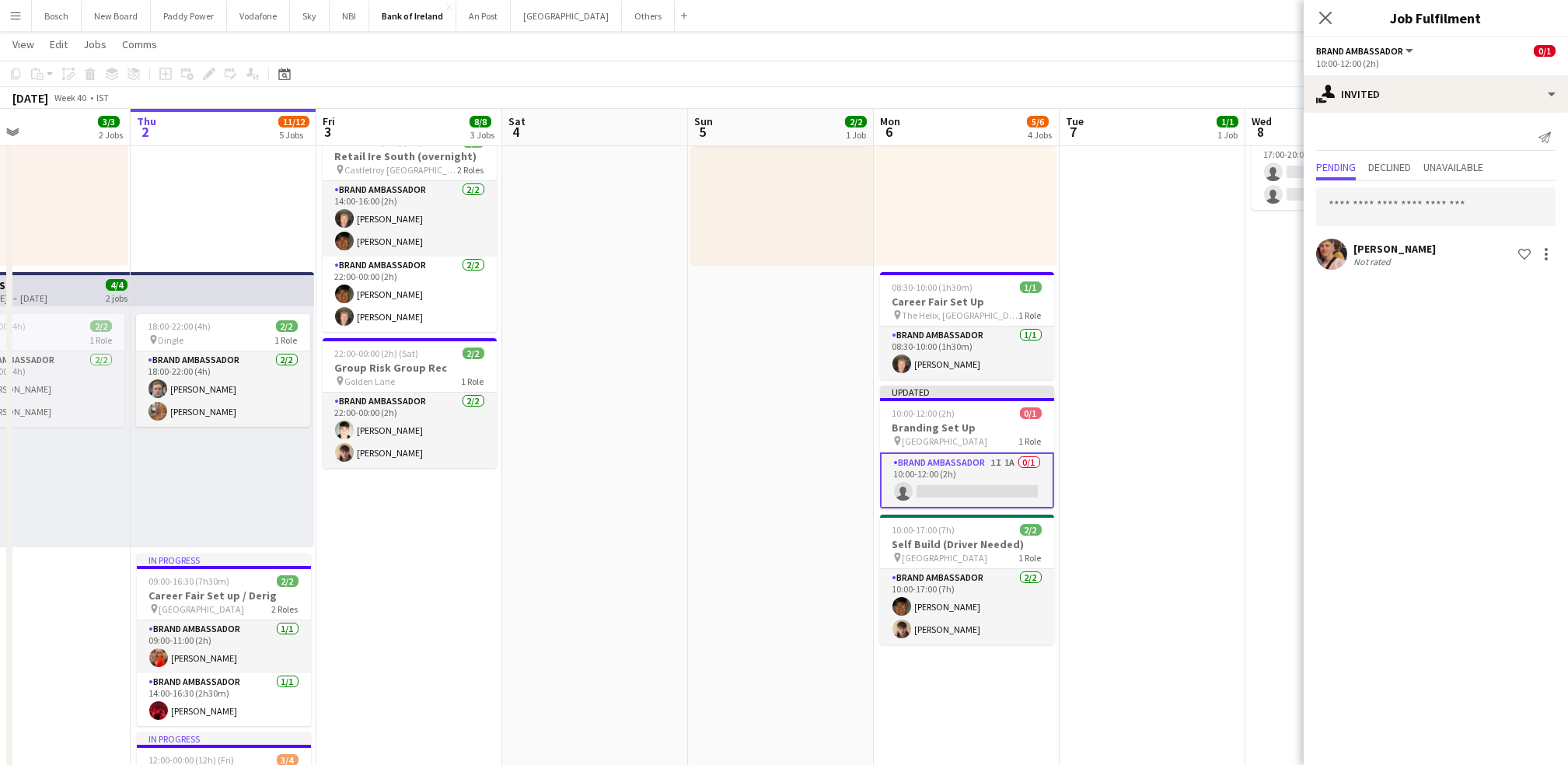
click at [1121, 77] on app-toolbar "Copy Paste Paste Ctrl+V Paste with crew Ctrl+Shift+V Paste linked Job [GEOGRAPH…" at bounding box center [784, 73] width 1568 height 27
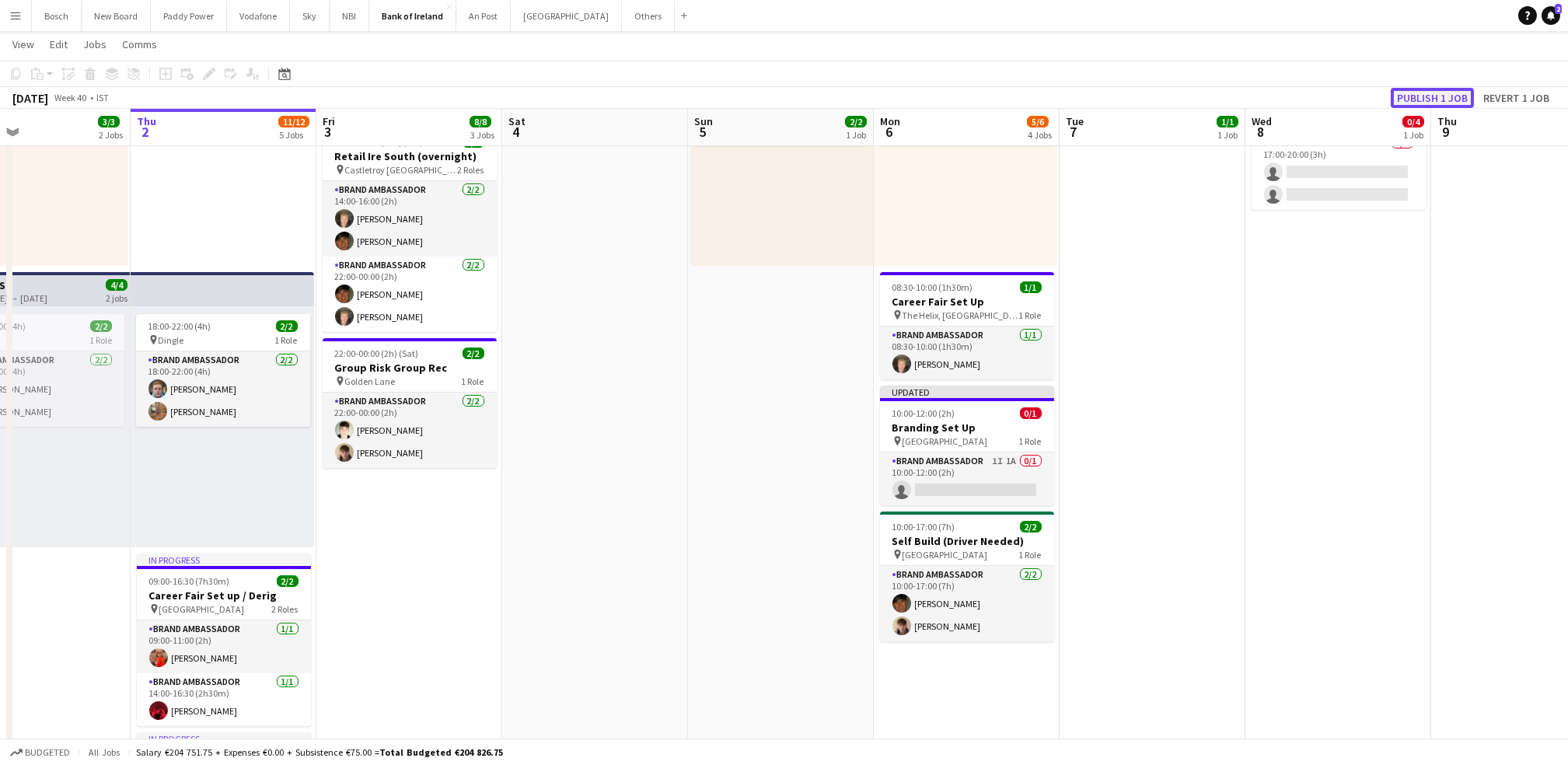
click at [1443, 90] on button "Publish 1 job" at bounding box center [1432, 97] width 83 height 20
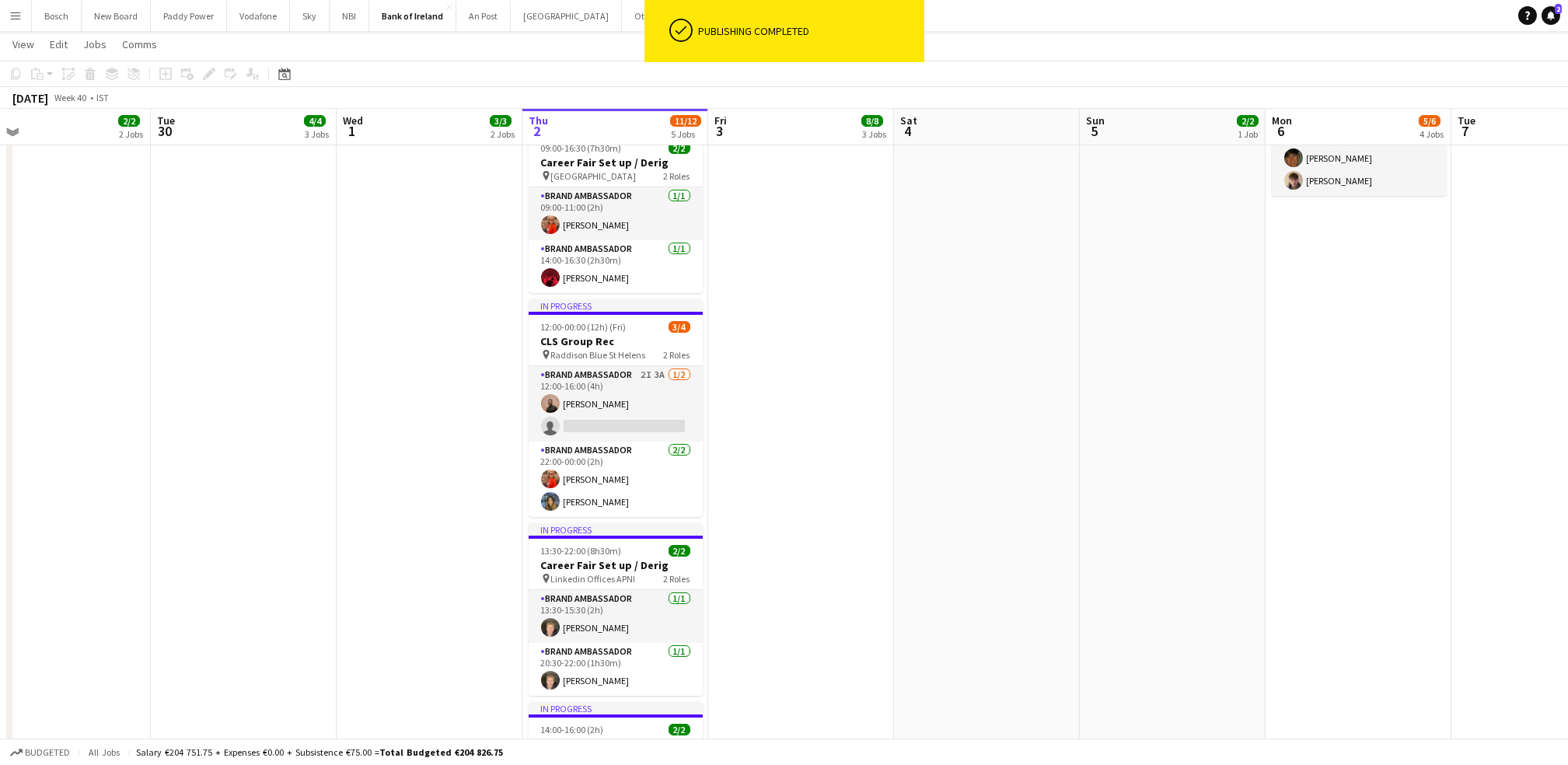
scroll to position [625, 0]
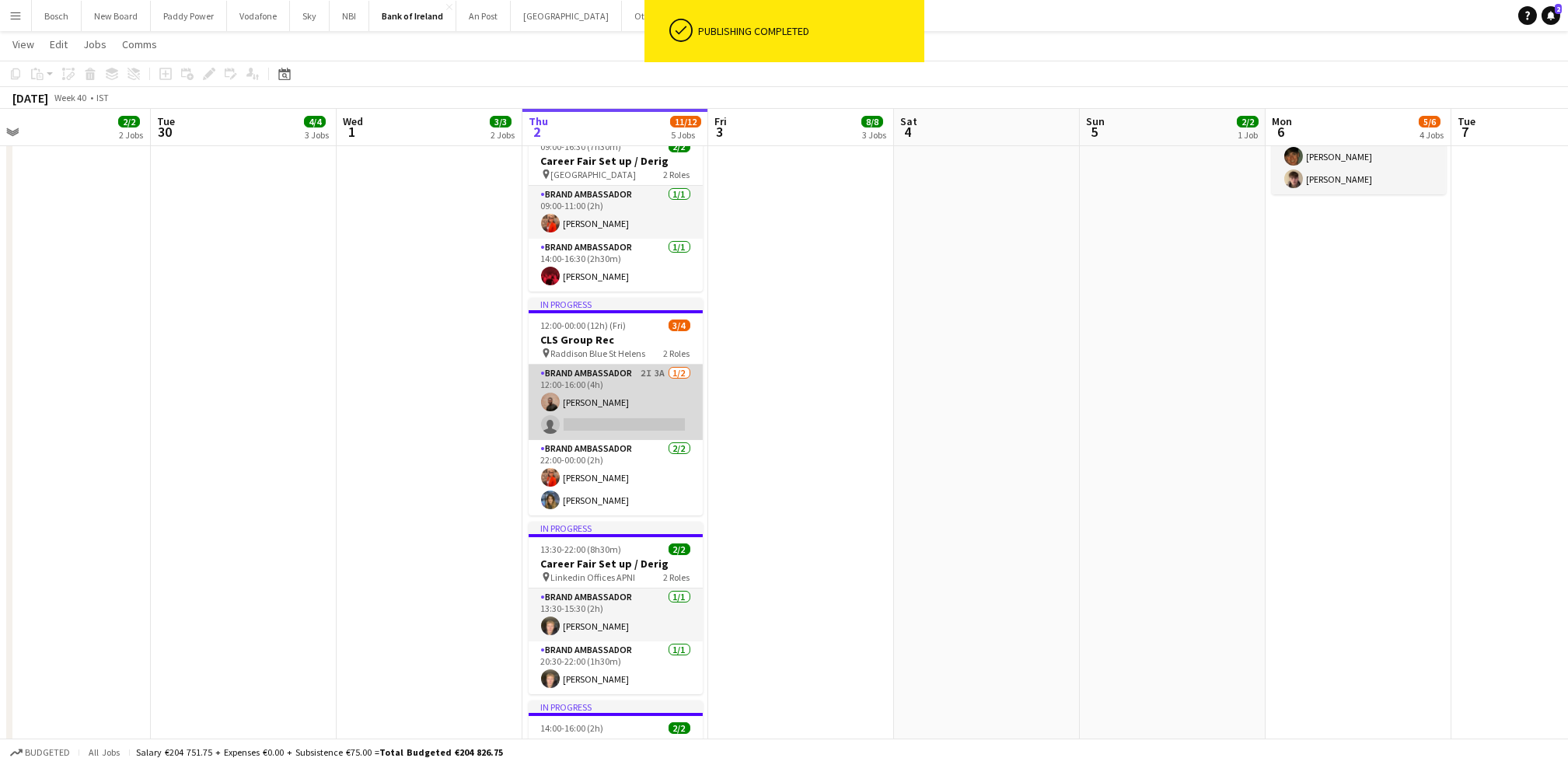
click at [632, 408] on app-card-role "Brand Ambassador 2I 3A [DATE] 12:00-16:00 (4h) [PERSON_NAME] single-neutral-act…" at bounding box center [615, 403] width 174 height 76
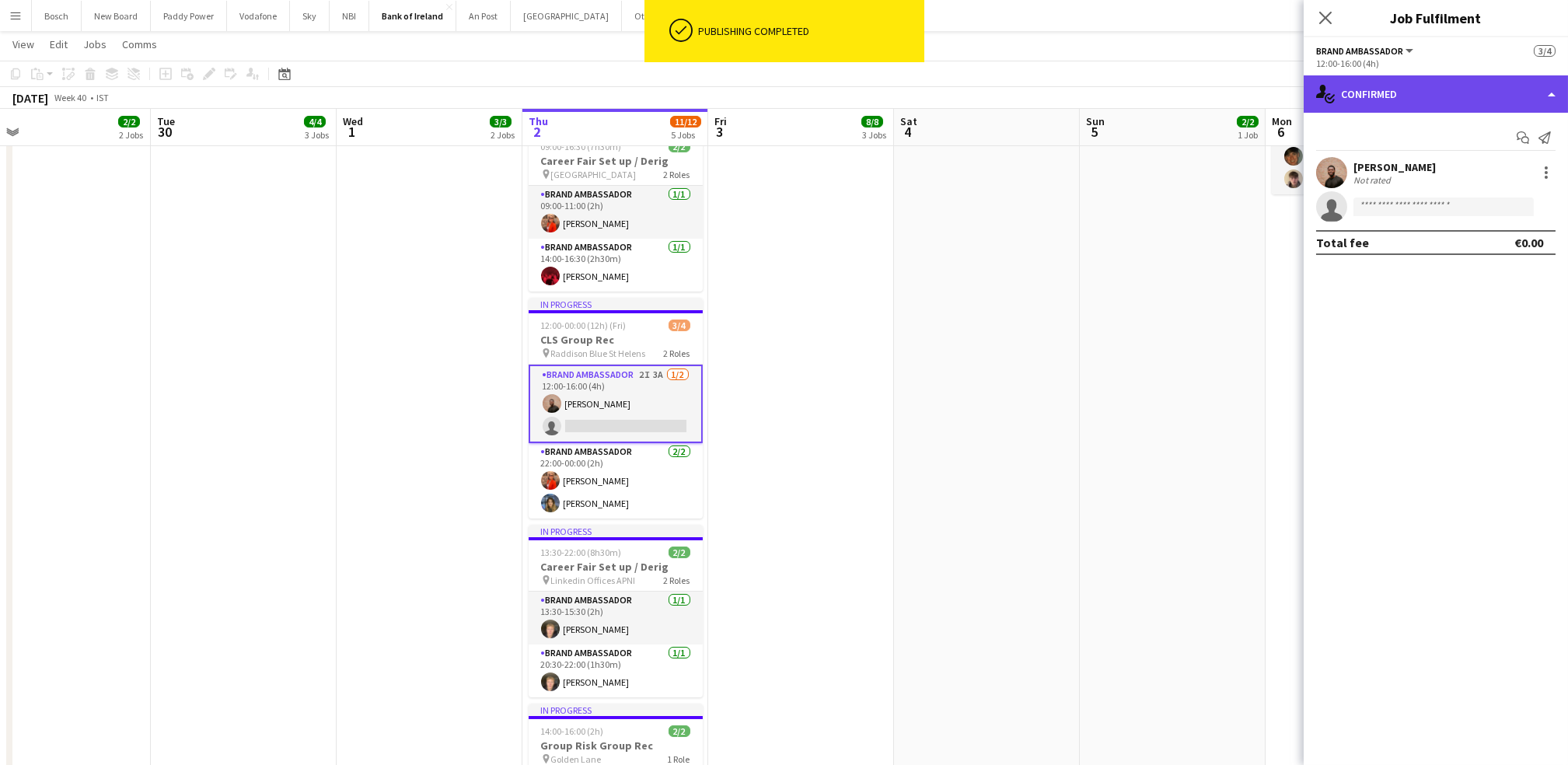
click at [1508, 92] on div "single-neutral-actions-check-2 Confirmed" at bounding box center [1435, 94] width 264 height 37
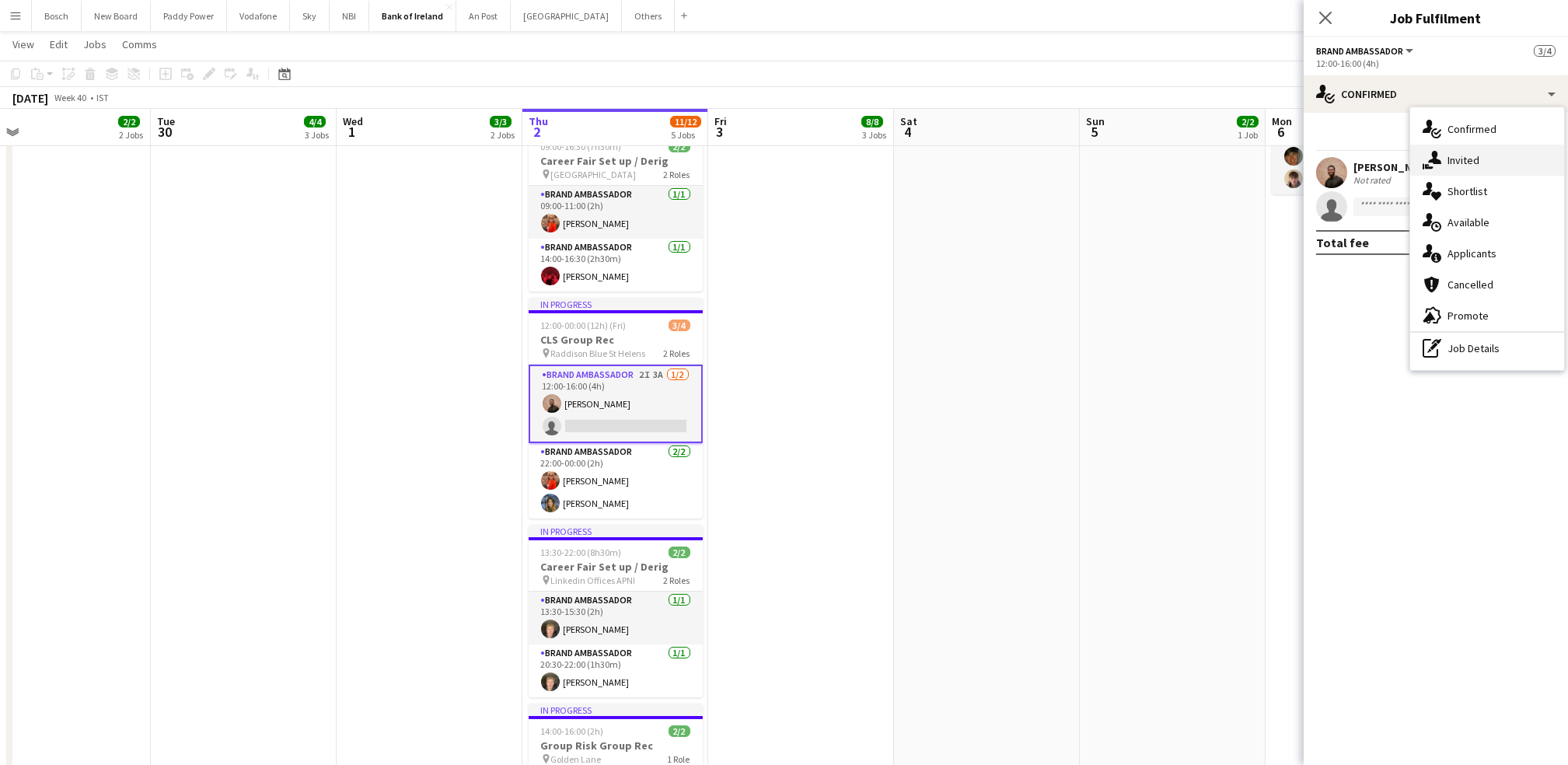
click at [1508, 165] on div "single-neutral-actions-share-1 Invited" at bounding box center [1486, 160] width 154 height 31
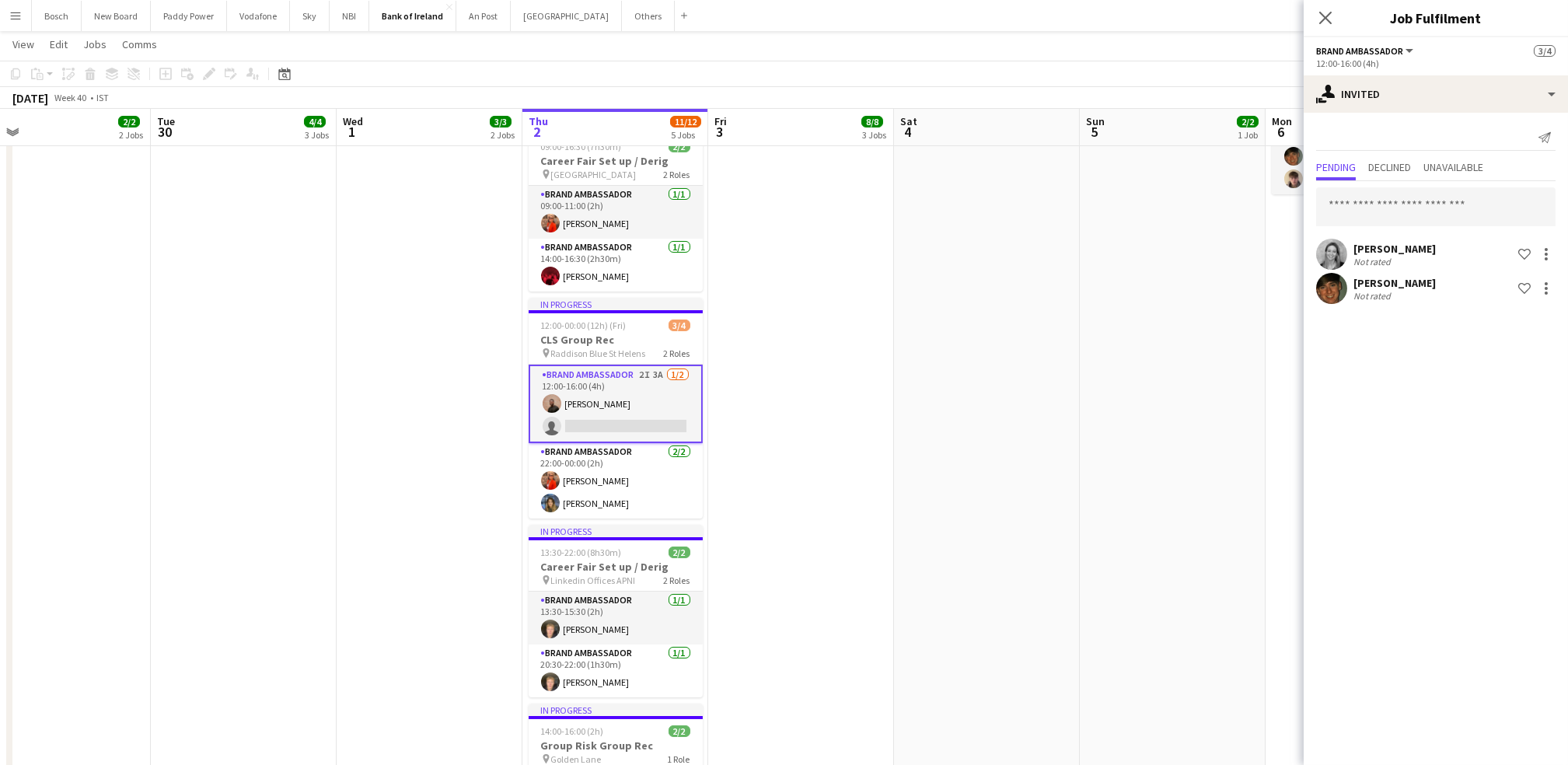
click at [1532, 285] on button "Shortlist crew" at bounding box center [1524, 288] width 19 height 19
click at [1532, 285] on button "Remove crew from shortlist" at bounding box center [1524, 288] width 19 height 19
click at [1547, 284] on div at bounding box center [1546, 288] width 19 height 19
click at [1508, 319] on span "Send notification" at bounding box center [1497, 316] width 92 height 13
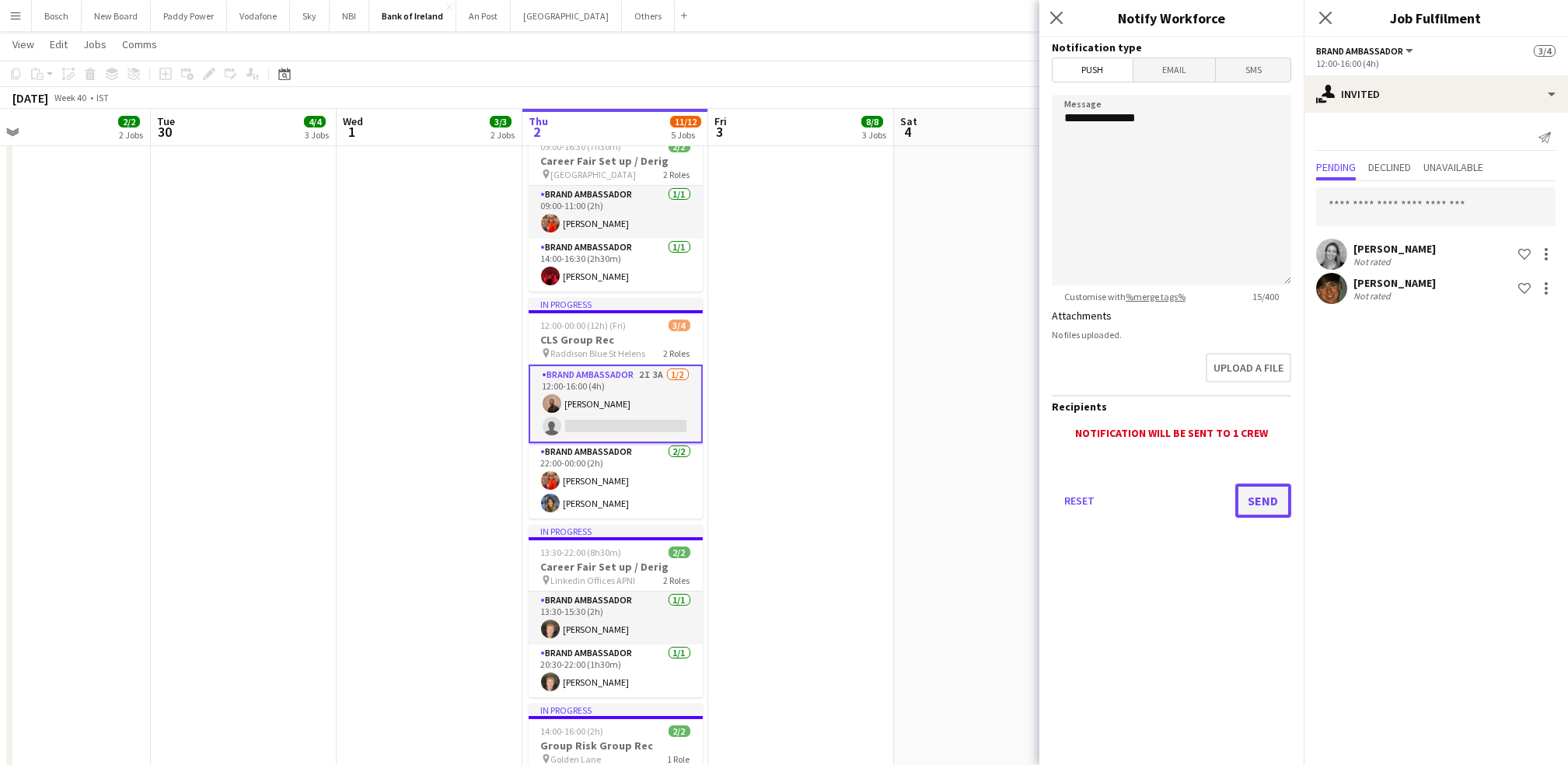
click at [1275, 484] on button "Send" at bounding box center [1263, 501] width 56 height 34
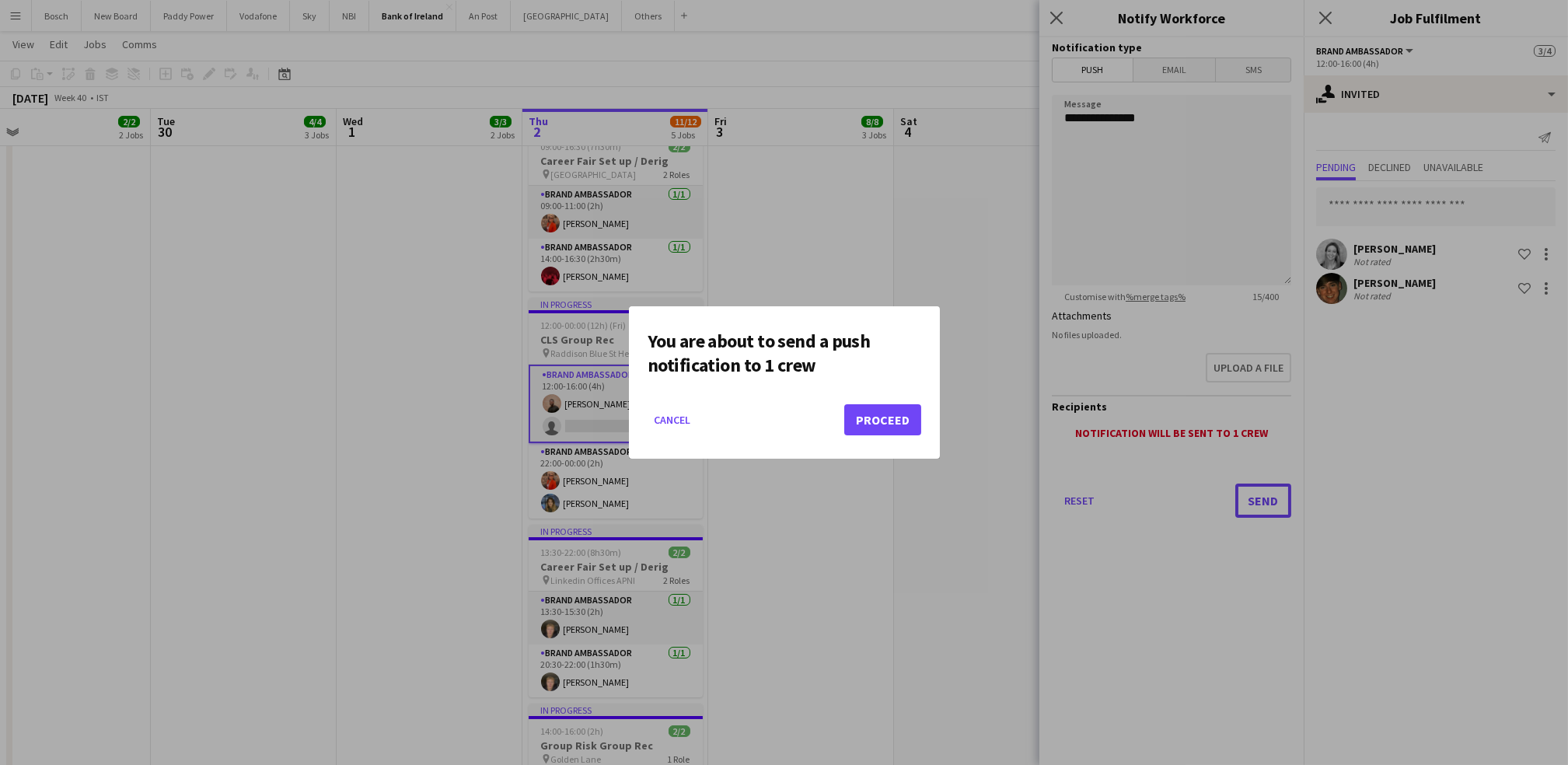
scroll to position [0, 0]
click at [878, 418] on button "Proceed" at bounding box center [882, 420] width 77 height 31
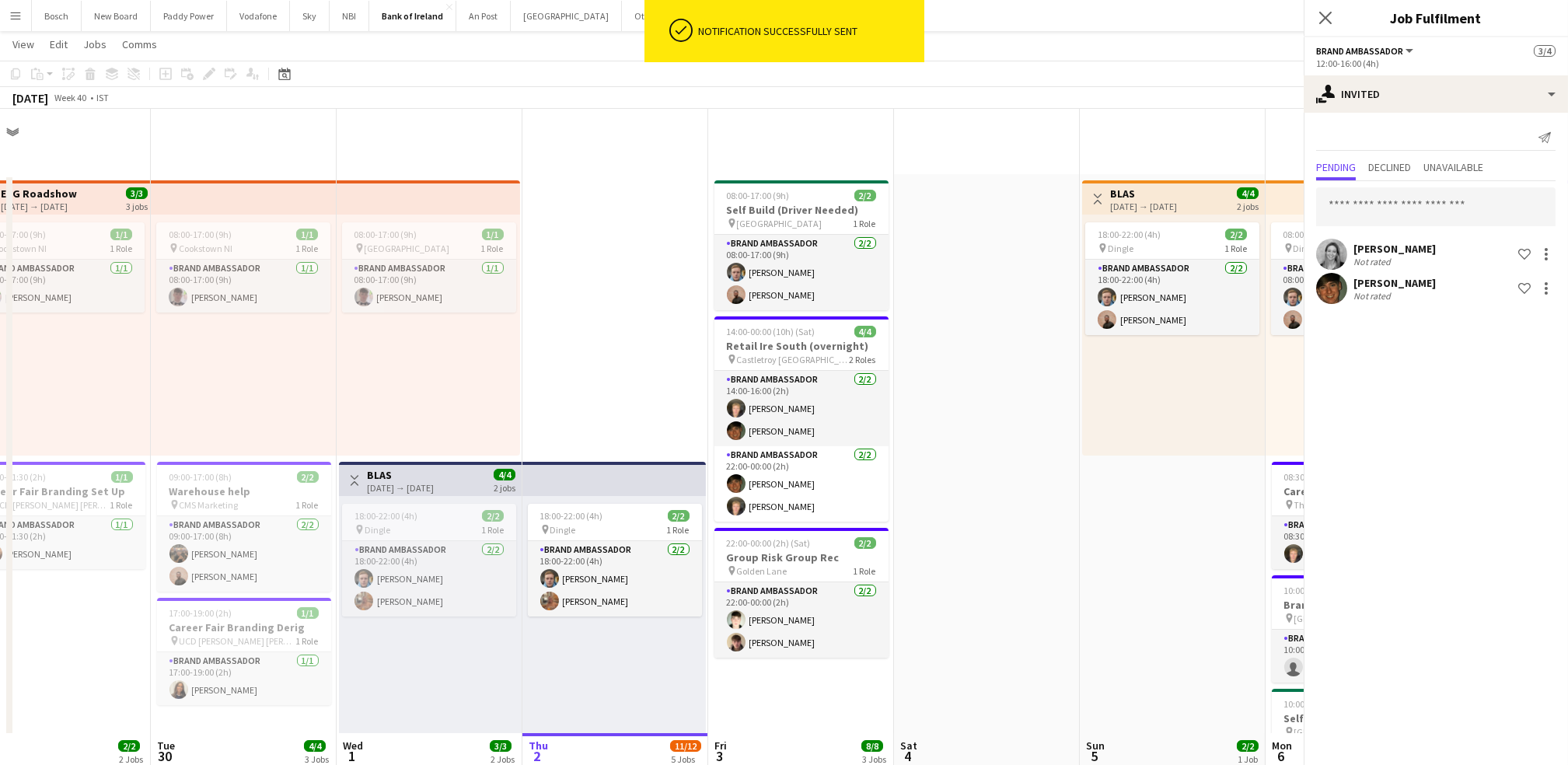
scroll to position [625, 0]
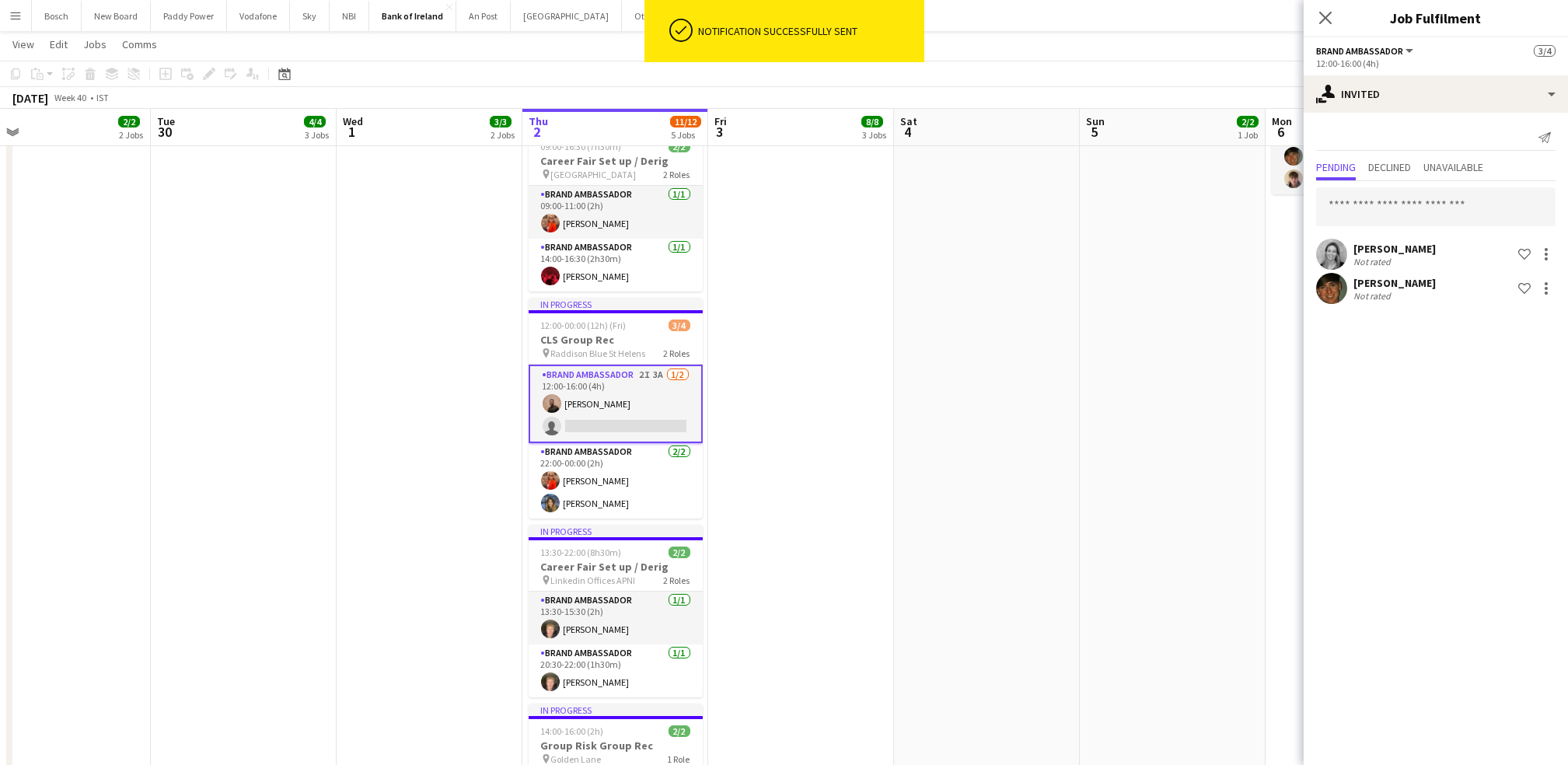
click at [1065, 71] on app-toolbar "Copy Paste Paste Ctrl+V Paste with crew Ctrl+Shift+V Paste linked Job [GEOGRAPH…" at bounding box center [784, 73] width 1568 height 27
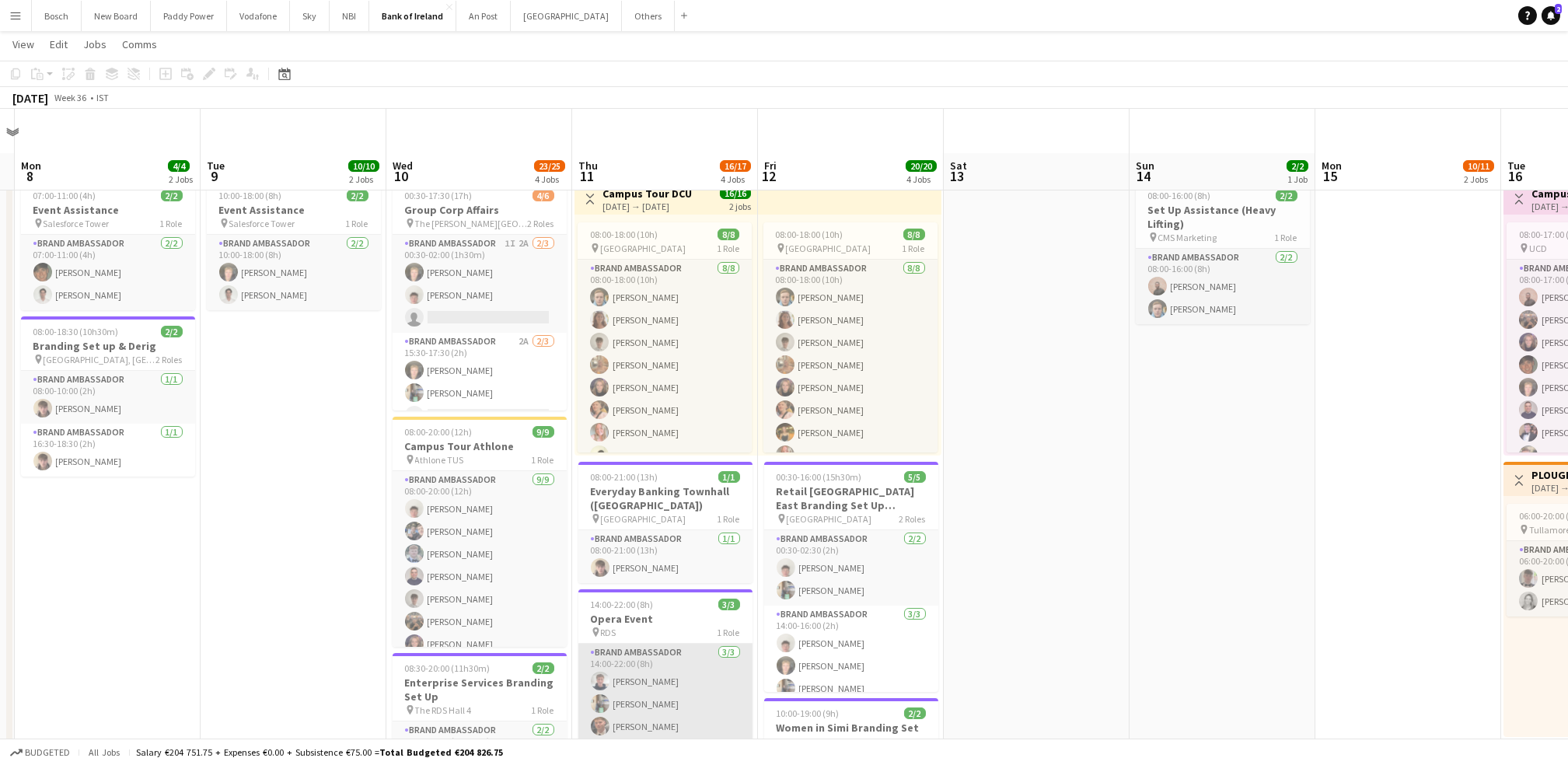
scroll to position [44, 0]
